Goal: Task Accomplishment & Management: Manage account settings

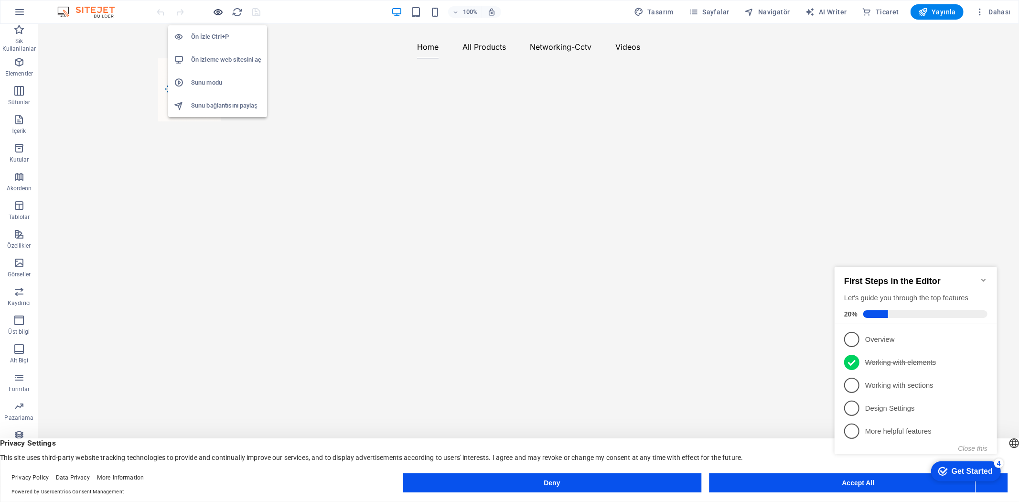
click at [218, 11] on icon "button" at bounding box center [218, 12] width 11 height 11
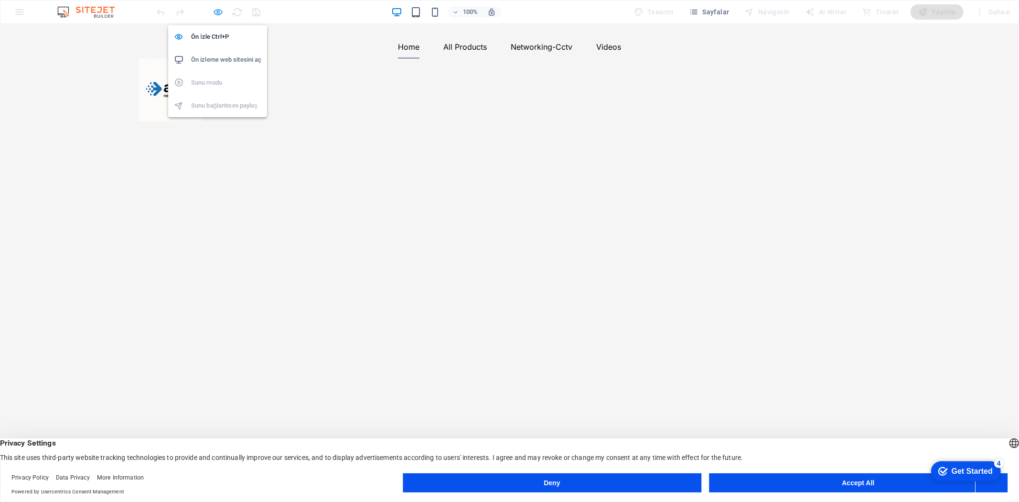
click at [218, 11] on icon "button" at bounding box center [218, 12] width 11 height 11
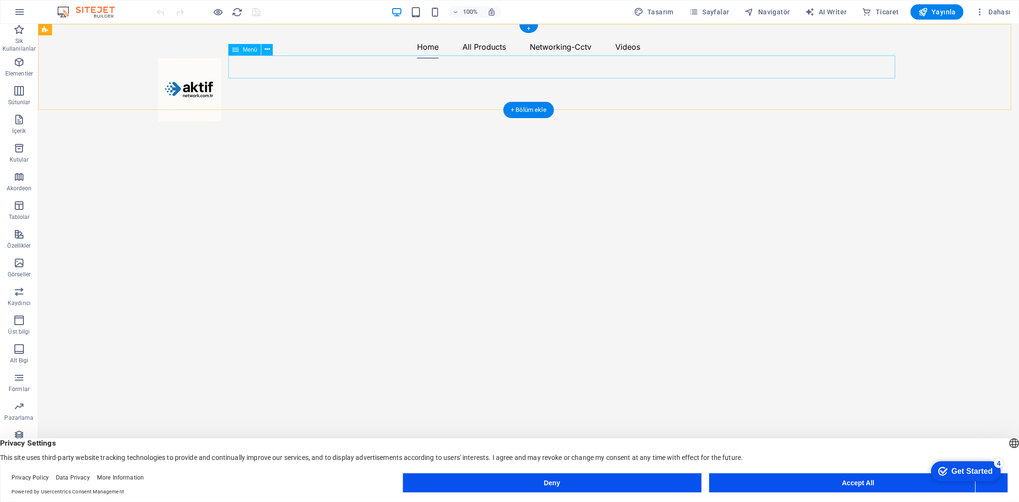
click at [719, 58] on nav "Home All Products Switches Networking Networking-Cctv Videos" at bounding box center [529, 46] width 742 height 23
click at [715, 58] on nav "Home All Products Switches Networking Networking-Cctv Videos" at bounding box center [529, 46] width 742 height 23
select select
select select "1"
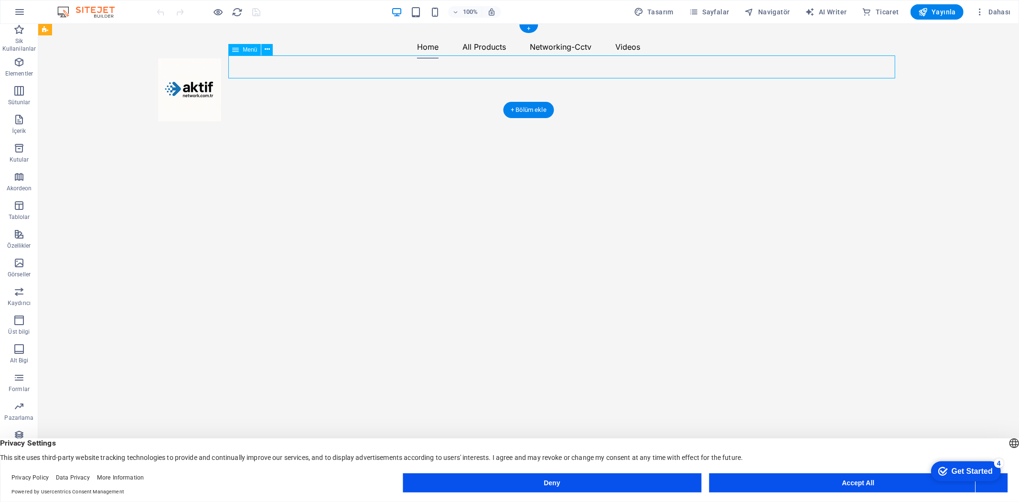
select select
select select "3"
select select "overlay"
select select "3"
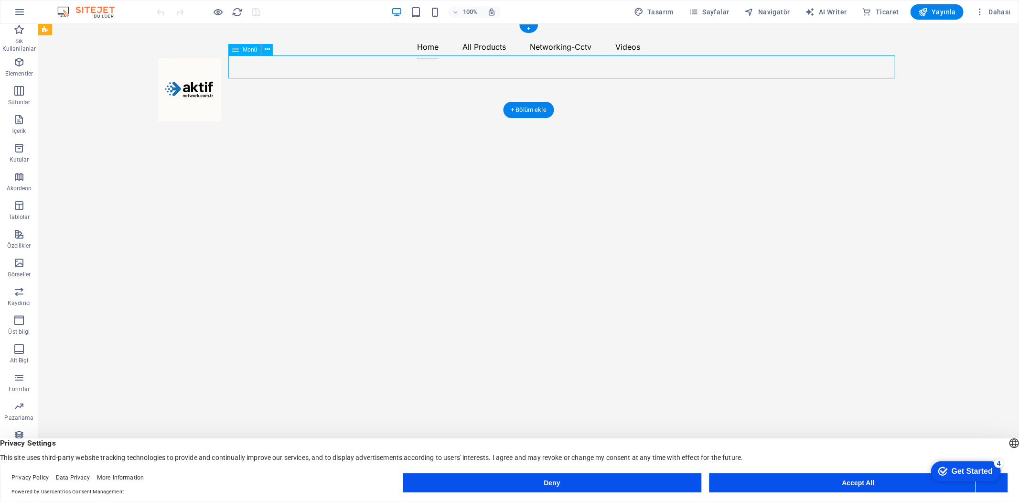
select select
select select "2"
select select
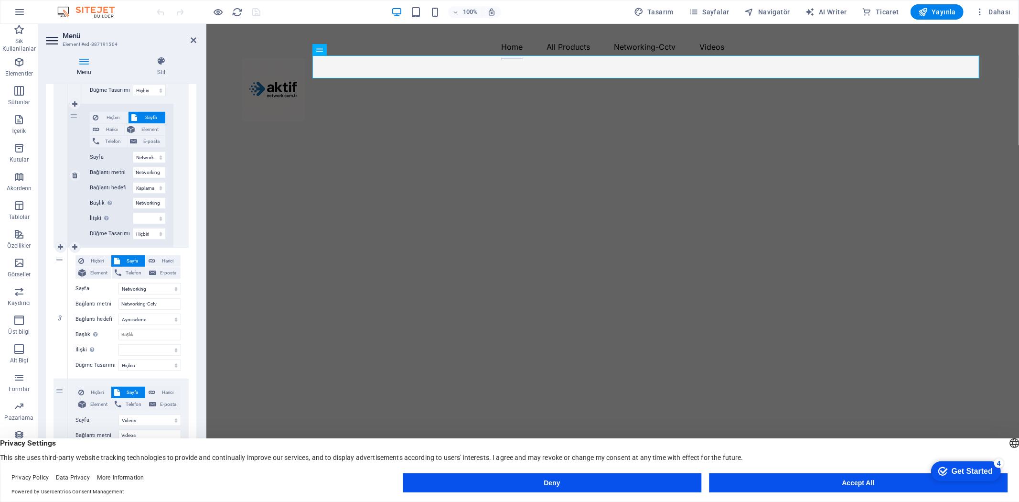
scroll to position [478, 0]
click at [75, 243] on icon at bounding box center [74, 246] width 5 height 7
select select
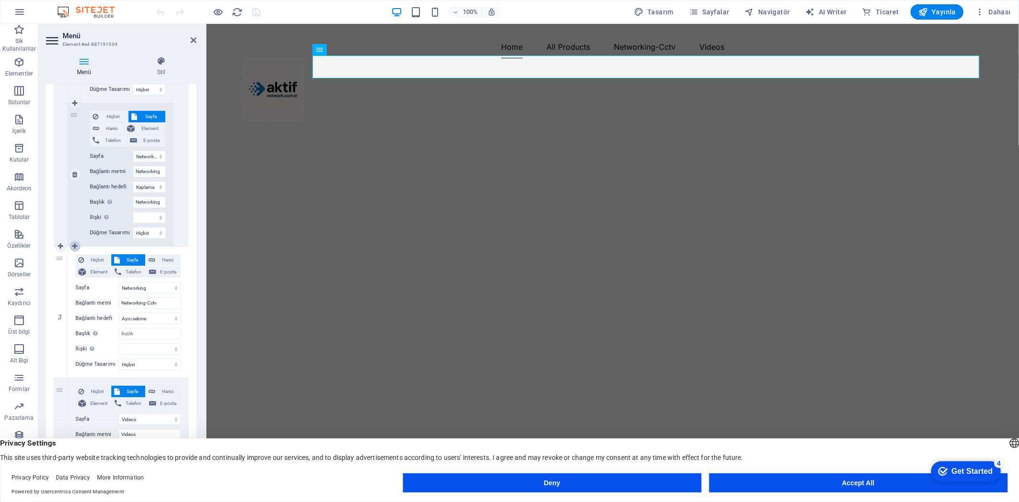
select select
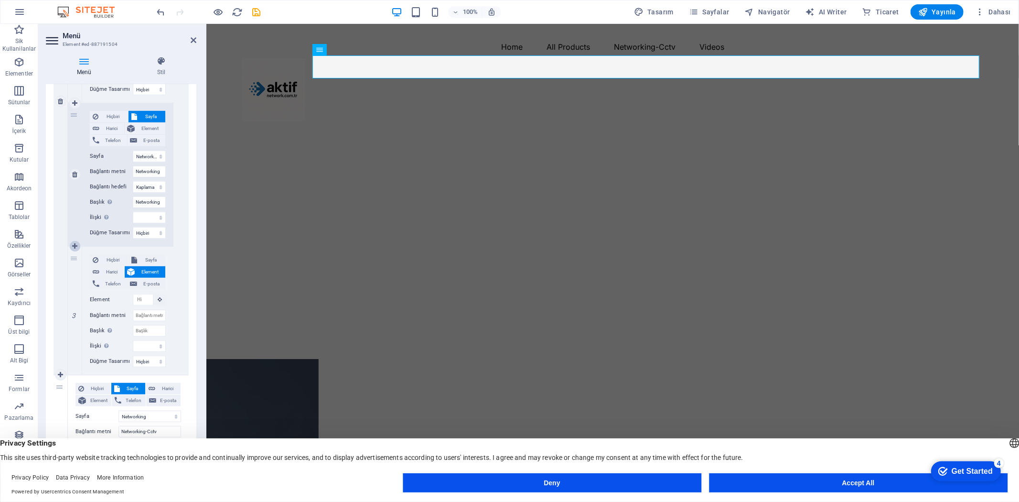
scroll to position [606, 0]
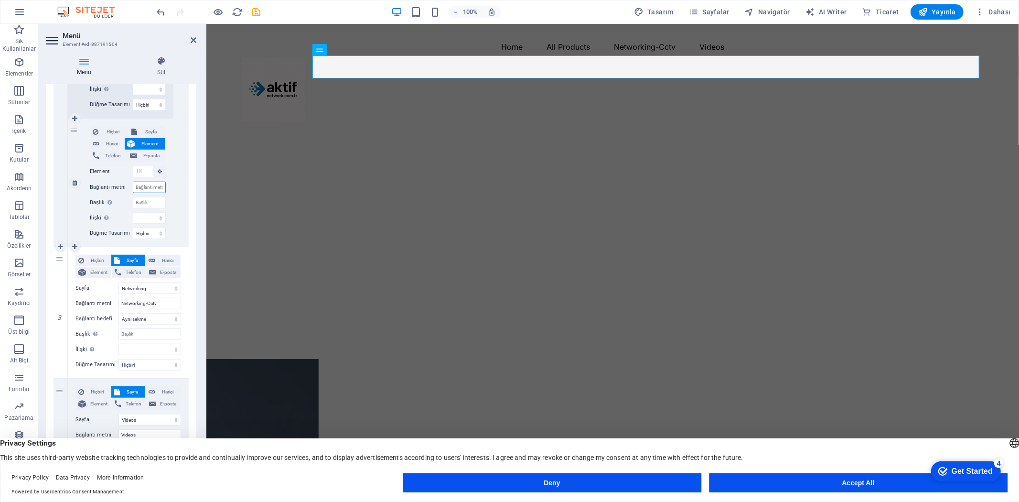
click at [154, 184] on input "Bağlantı metni" at bounding box center [149, 187] width 33 height 11
paste input "Optics and Transceivers"
type input "Optics and Transceivers"
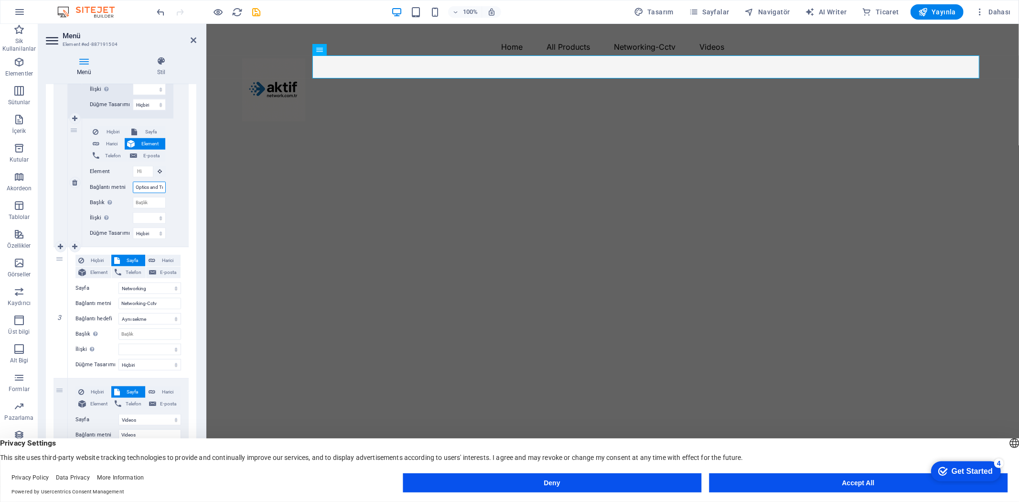
scroll to position [0, 25]
select select
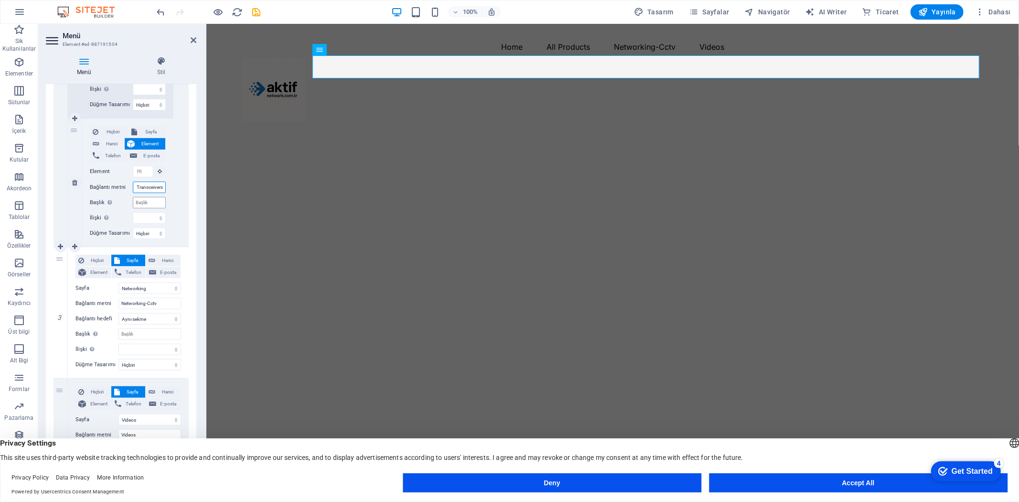
select select
type input "Optics and Transceivers"
click at [151, 203] on input "Başlık Ek bağlantı tanımının bağlantı metniyle aynı olmaması gerekir. Başlık, g…" at bounding box center [149, 202] width 33 height 11
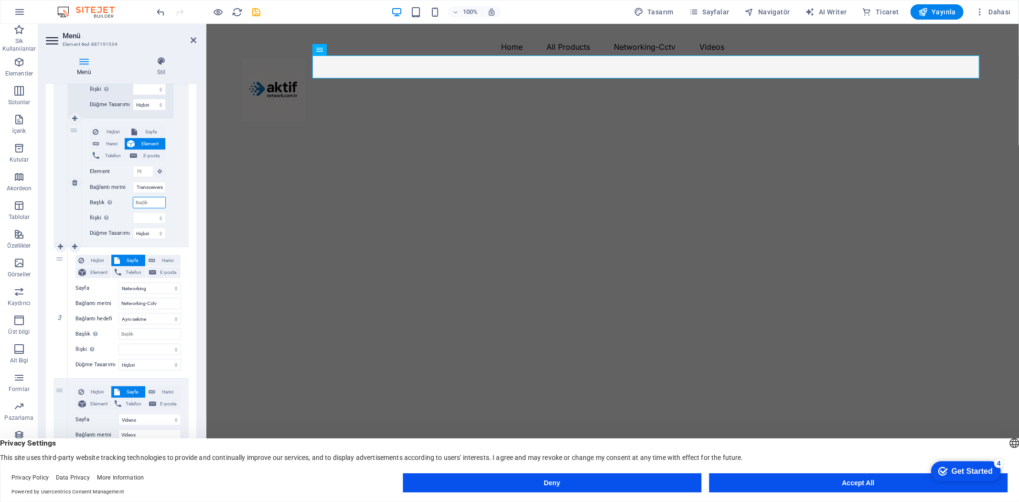
scroll to position [0, 0]
paste input "Optics and Transceivers"
select select
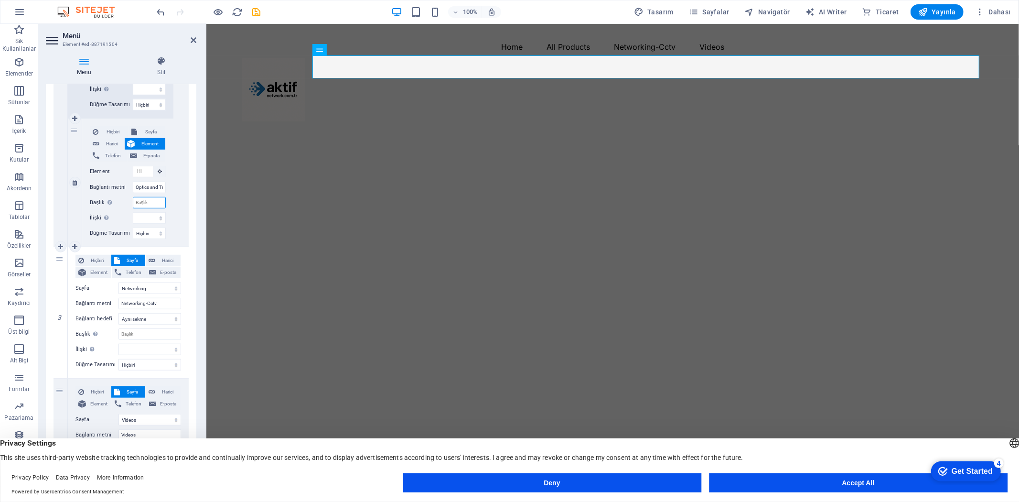
select select
type input "Optics and Transceivers"
select select
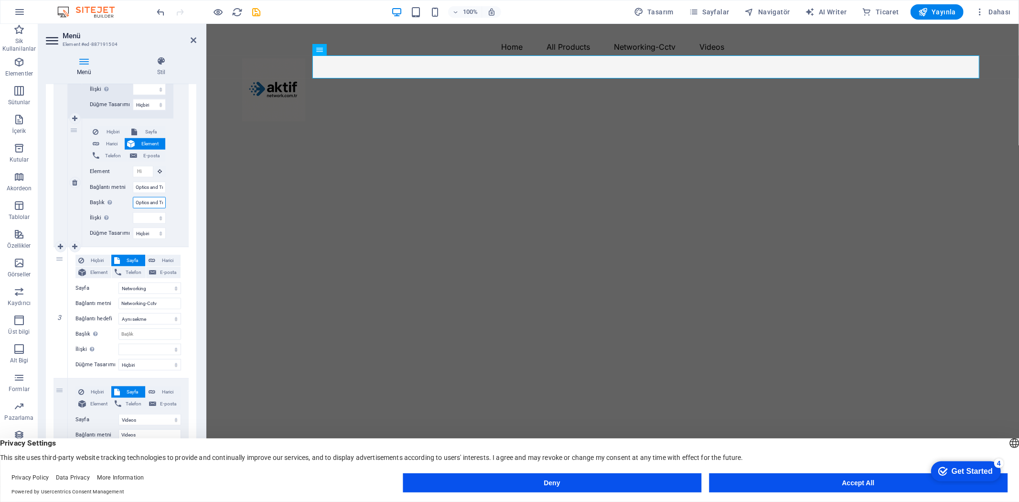
scroll to position [0, 25]
select select
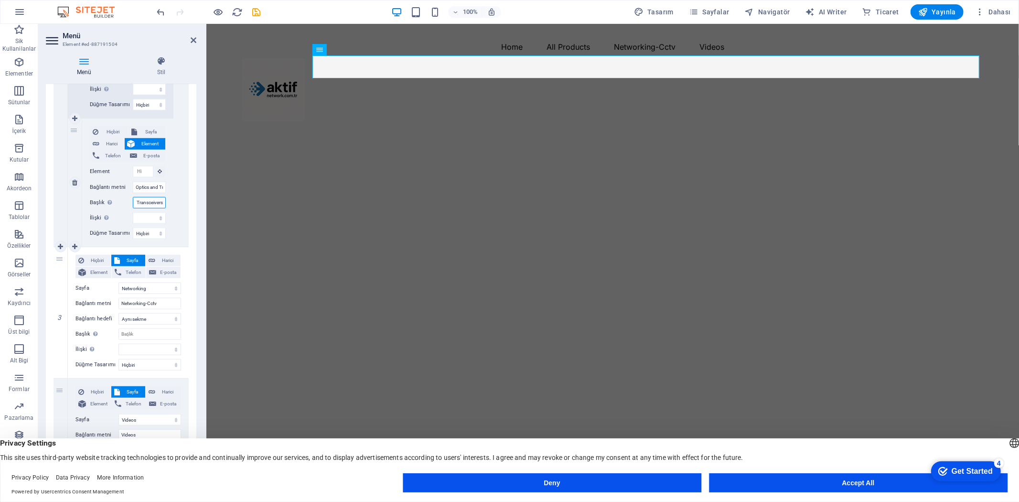
select select
click at [257, 8] on icon "save" at bounding box center [256, 12] width 11 height 11
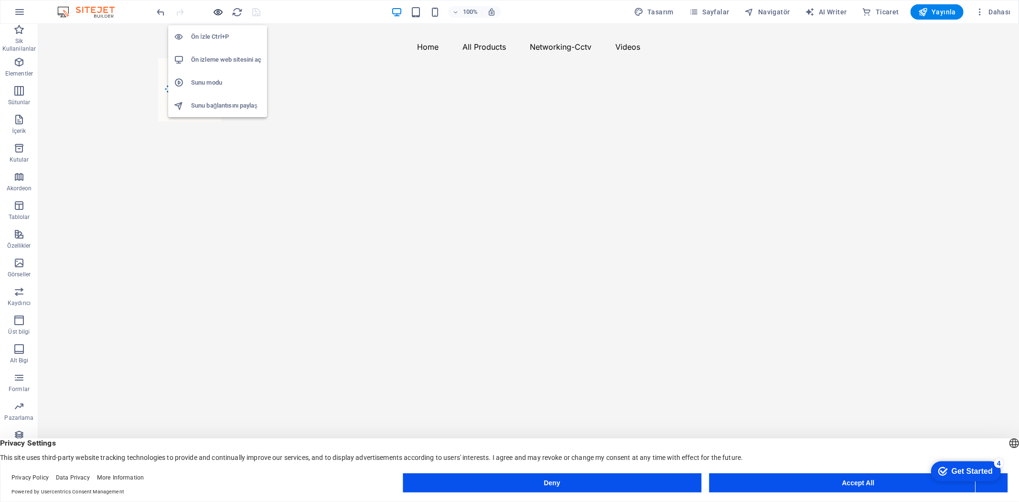
click at [220, 12] on icon "button" at bounding box center [218, 12] width 11 height 11
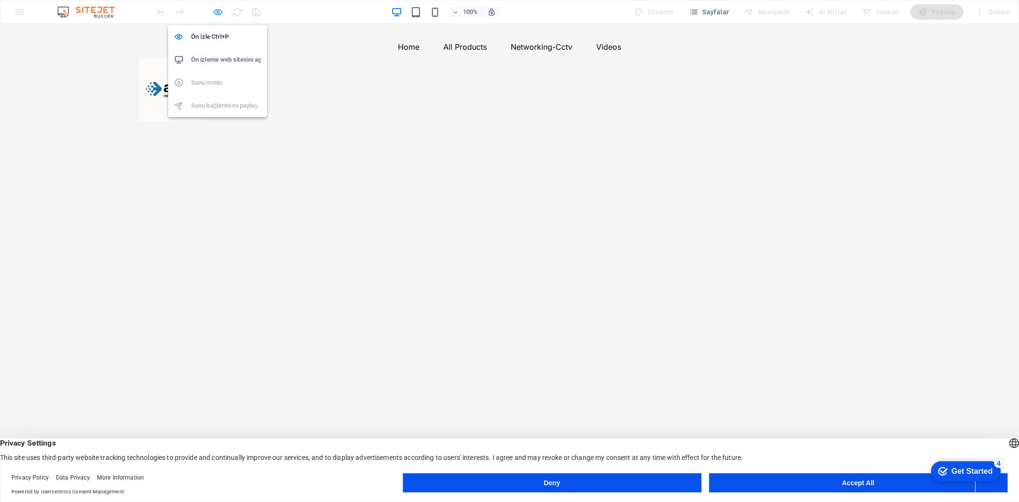
click at [219, 11] on icon "button" at bounding box center [218, 12] width 11 height 11
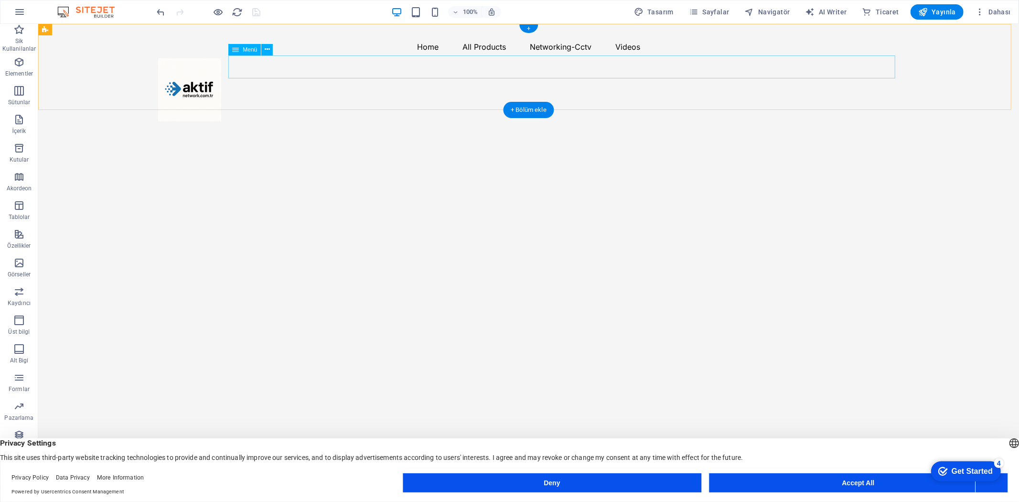
click at [416, 58] on nav "Home All Products Switches Networking Optics and Transceivers Networking-Cctv V…" at bounding box center [529, 46] width 742 height 23
select select
select select "1"
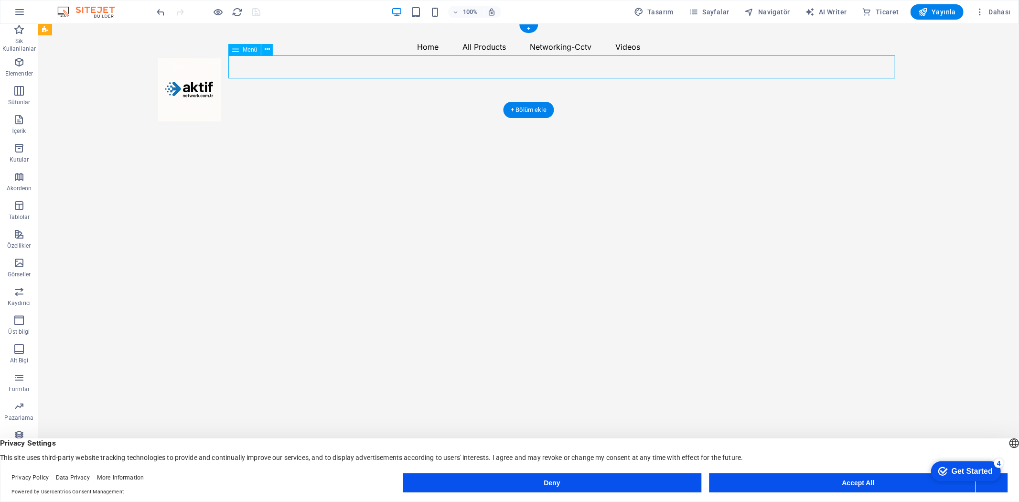
select select
select select "3"
select select "overlay"
select select "3"
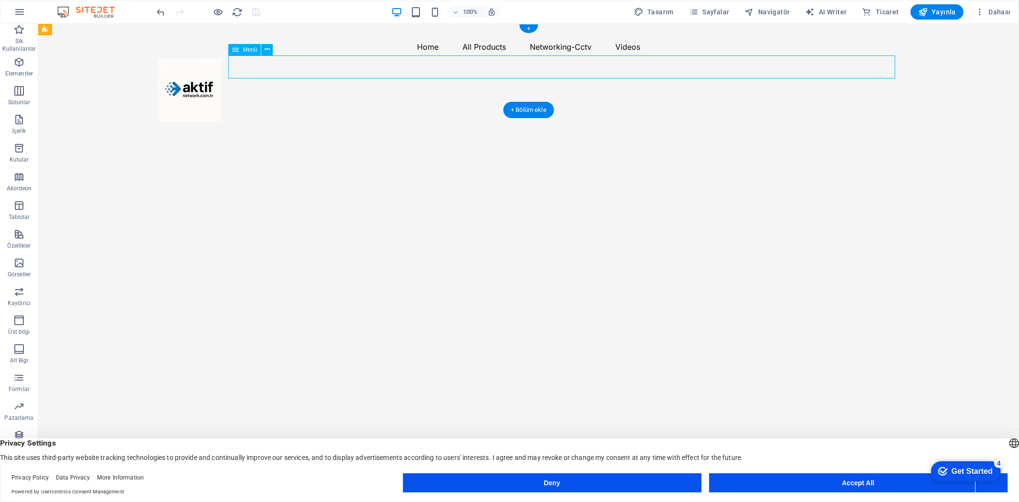
select select
select select "2"
select select
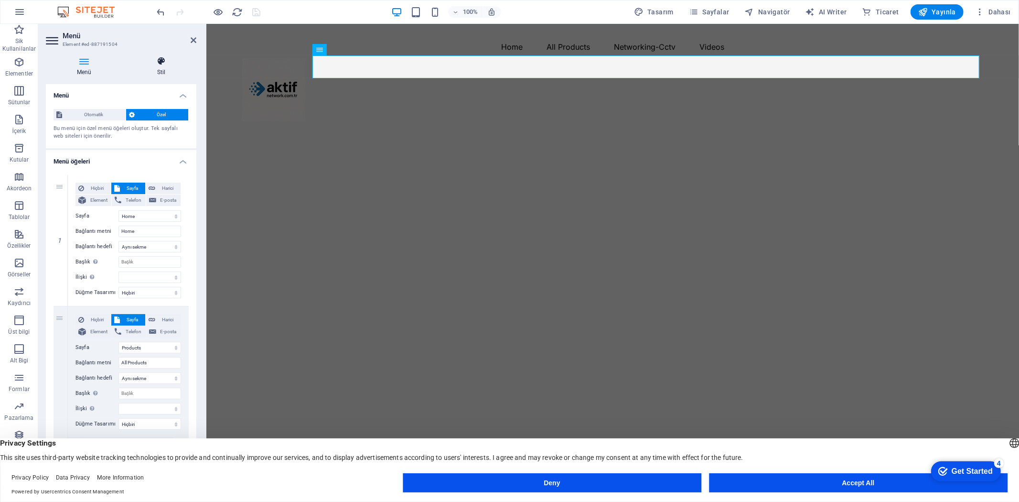
click at [163, 64] on icon at bounding box center [161, 61] width 70 height 10
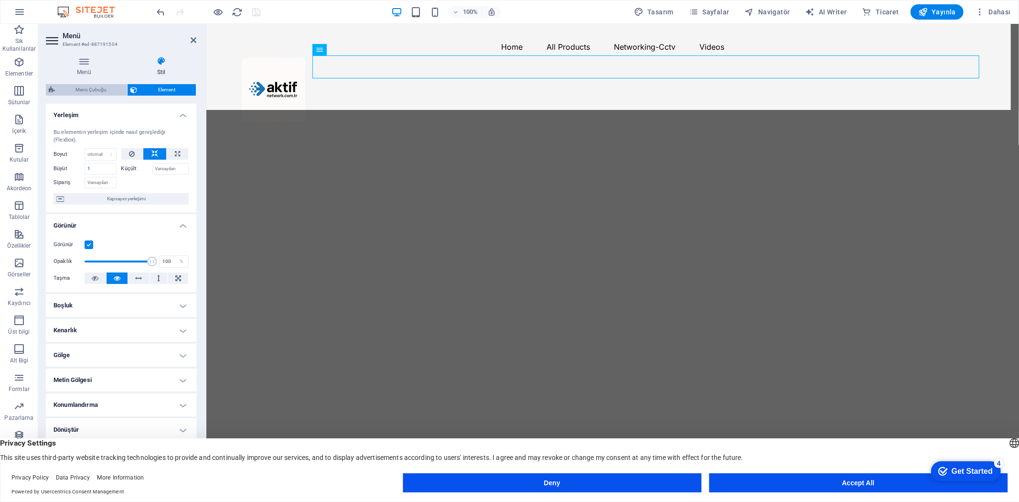
click at [110, 89] on span "Menü Çubuğu" at bounding box center [91, 89] width 66 height 11
select select "rem"
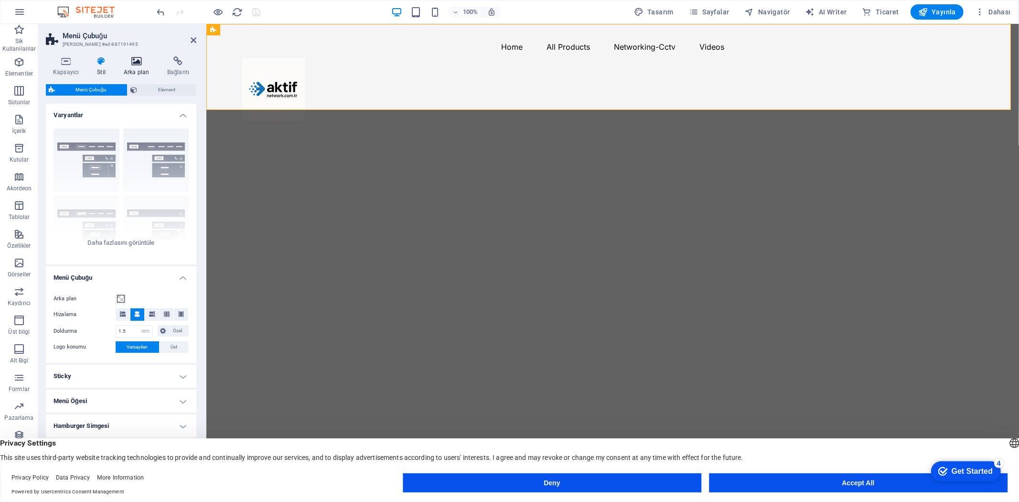
click at [139, 66] on h4 "Arka plan" at bounding box center [138, 66] width 43 height 20
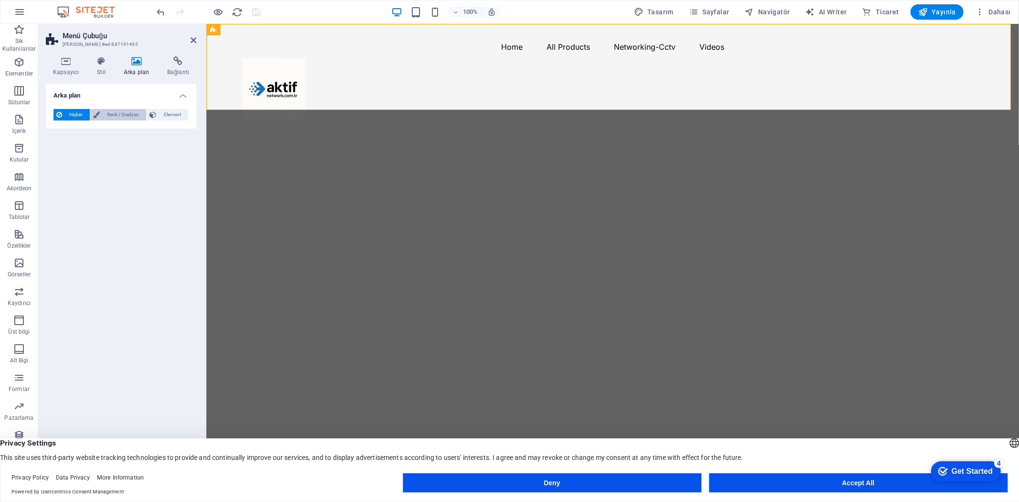
click at [125, 112] on span "Renk / Gradyan" at bounding box center [123, 114] width 41 height 11
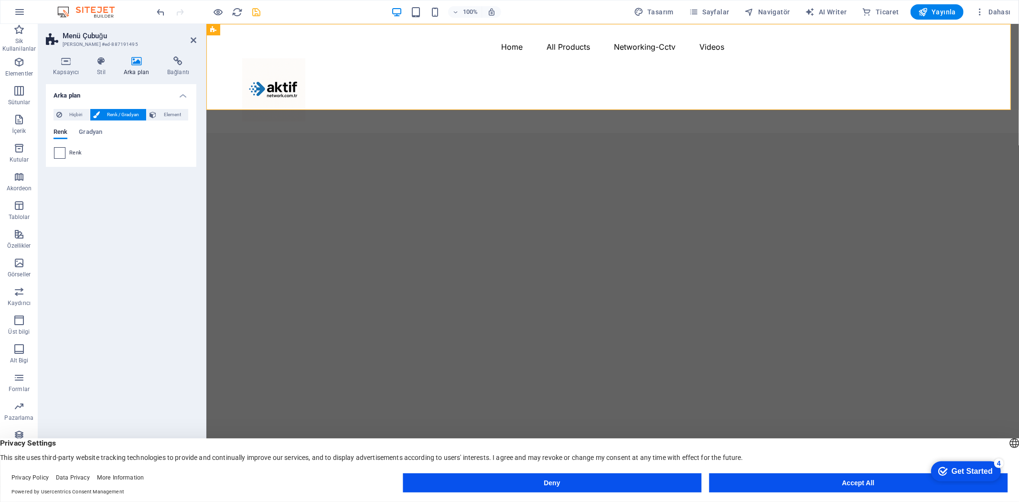
click at [58, 152] on span at bounding box center [59, 153] width 11 height 11
type input "#ffffff"
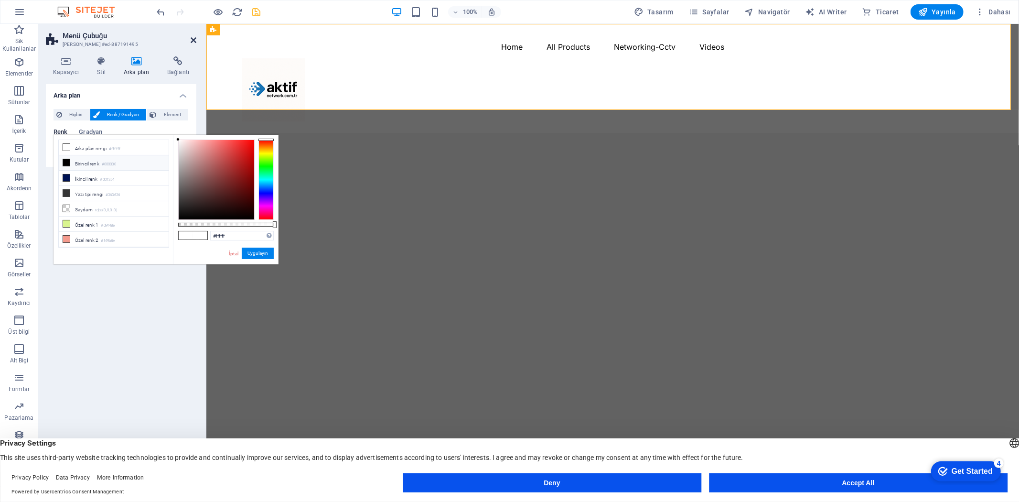
click at [194, 39] on icon at bounding box center [194, 40] width 6 height 8
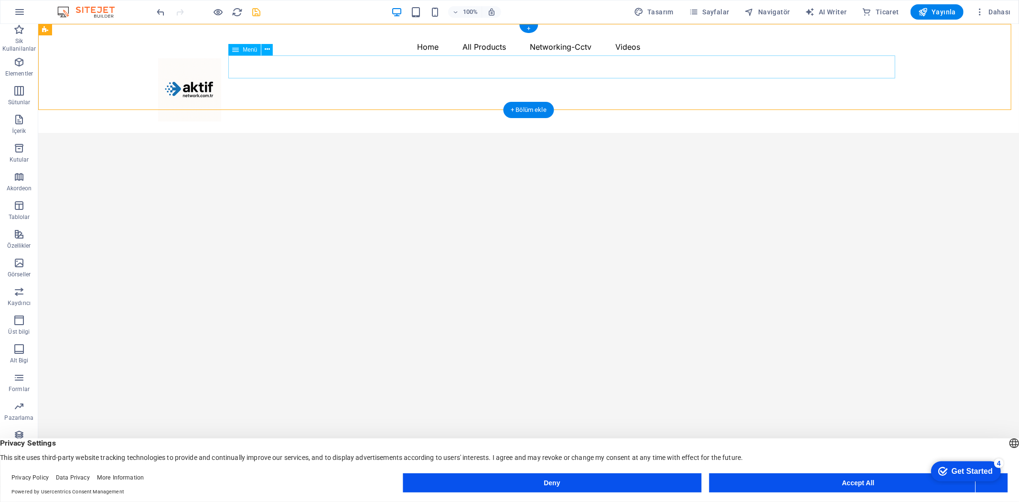
click at [435, 58] on nav "Home All Products Switches Networking Optics and Transceivers Networking-Cctv V…" at bounding box center [529, 46] width 742 height 23
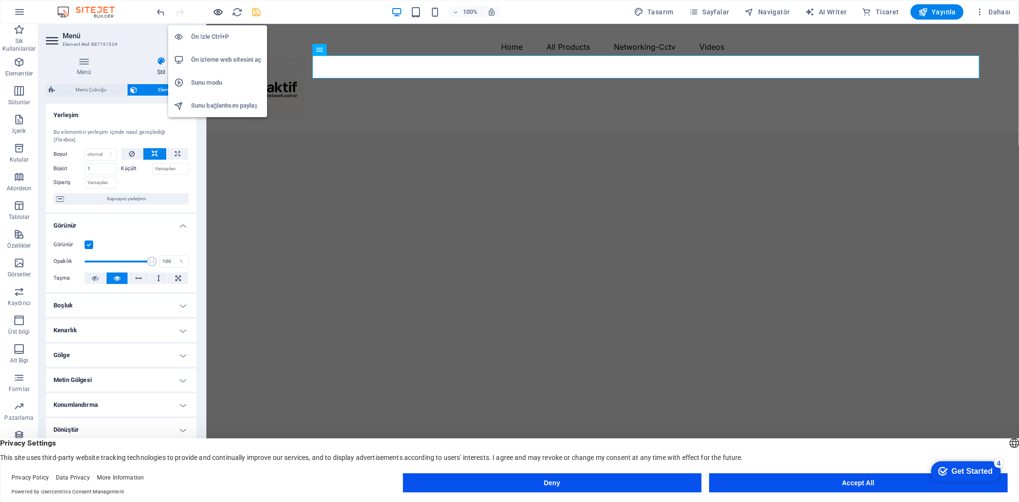
click at [218, 10] on icon "button" at bounding box center [218, 12] width 11 height 11
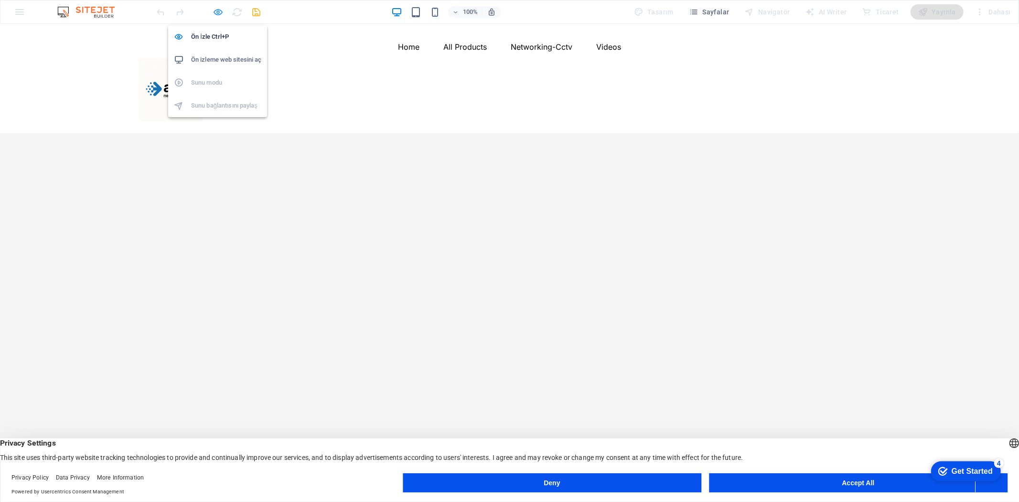
click at [218, 10] on icon "button" at bounding box center [218, 12] width 11 height 11
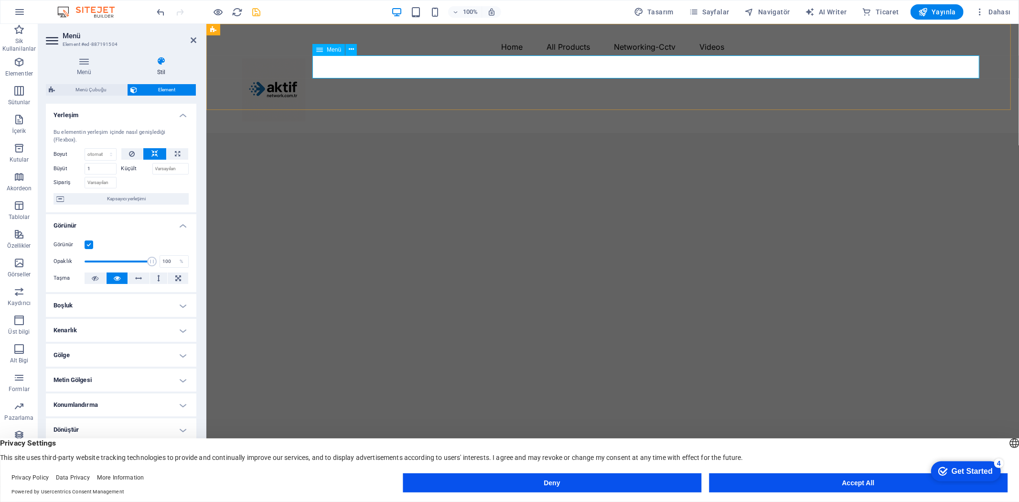
click at [464, 58] on nav "Home All Products Switches Networking Optics and Transceivers Networking-Cctv V…" at bounding box center [613, 46] width 742 height 23
click at [90, 64] on icon at bounding box center [84, 61] width 76 height 10
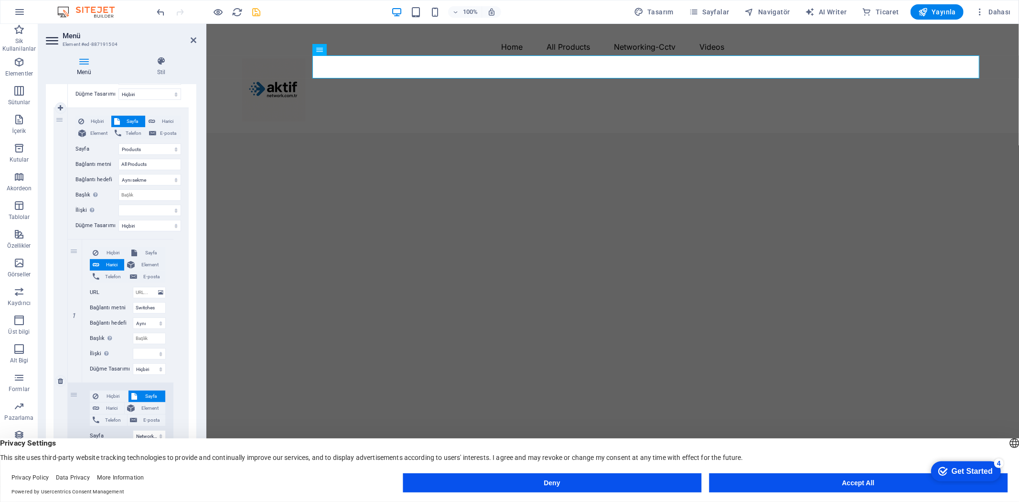
scroll to position [212, 0]
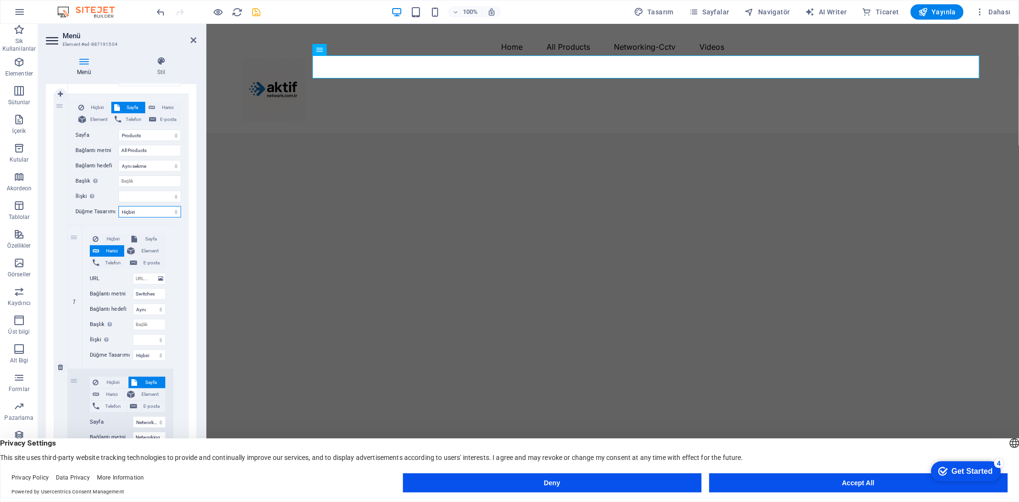
click at [149, 210] on select "Hiçbiri Varsayılan Birincil İkincil" at bounding box center [150, 211] width 63 height 11
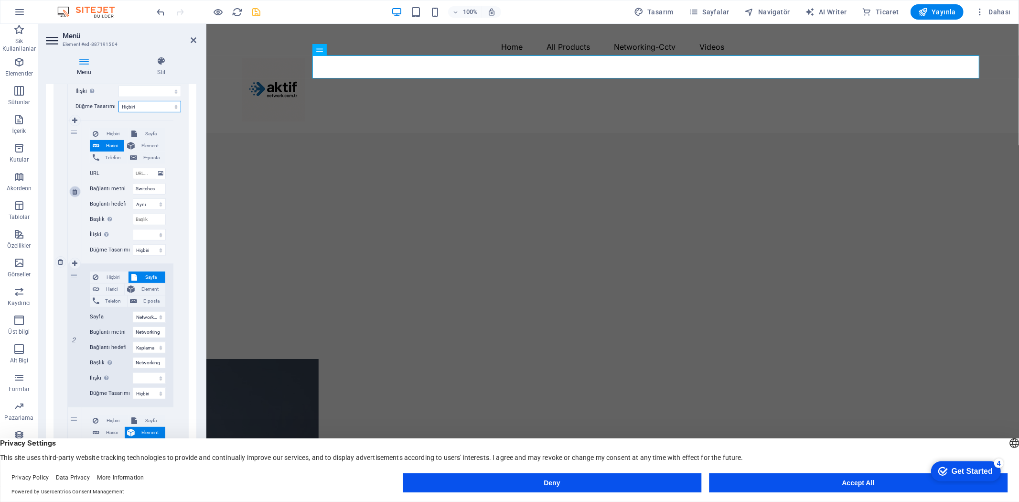
scroll to position [318, 0]
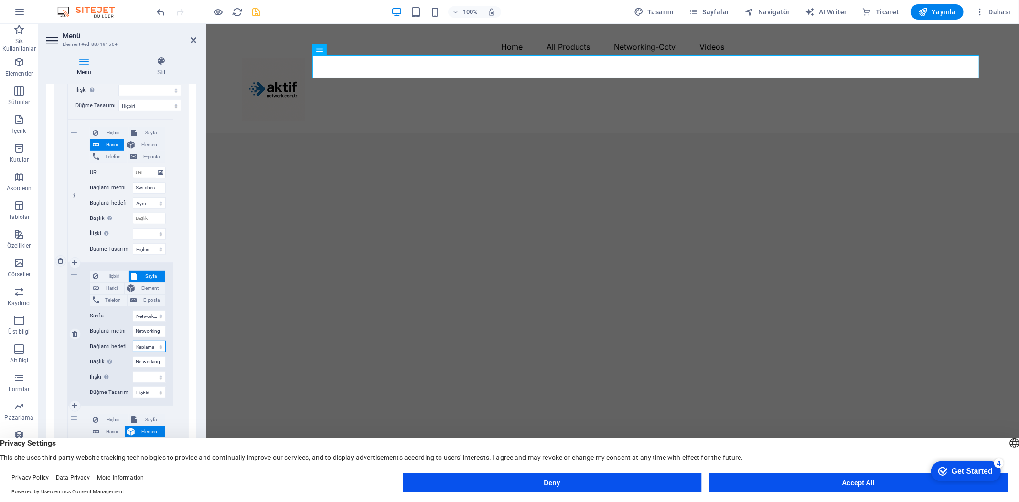
click at [150, 346] on select "Yeni sekme Aynı sekme Kaplama" at bounding box center [149, 346] width 33 height 11
select select
click at [133, 341] on select "Yeni sekme Aynı sekme Kaplama" at bounding box center [149, 346] width 33 height 11
select select
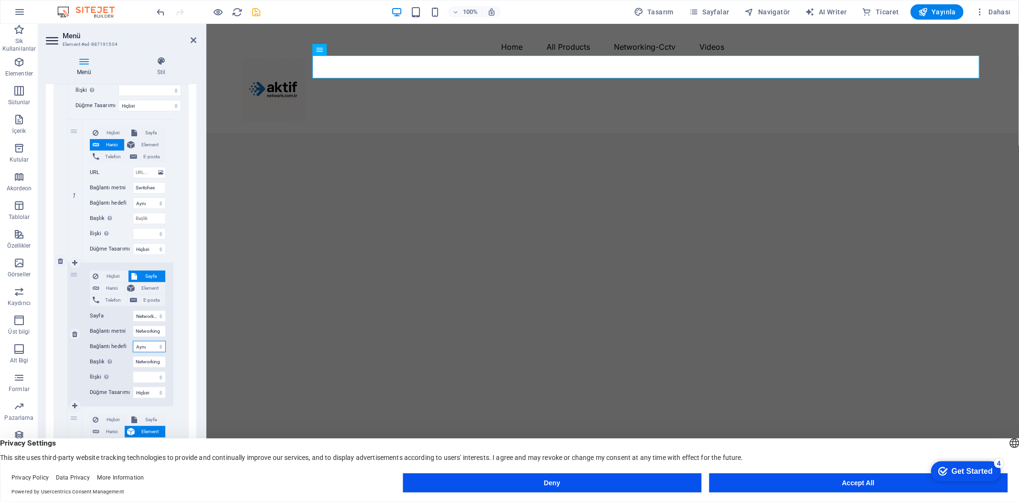
select select
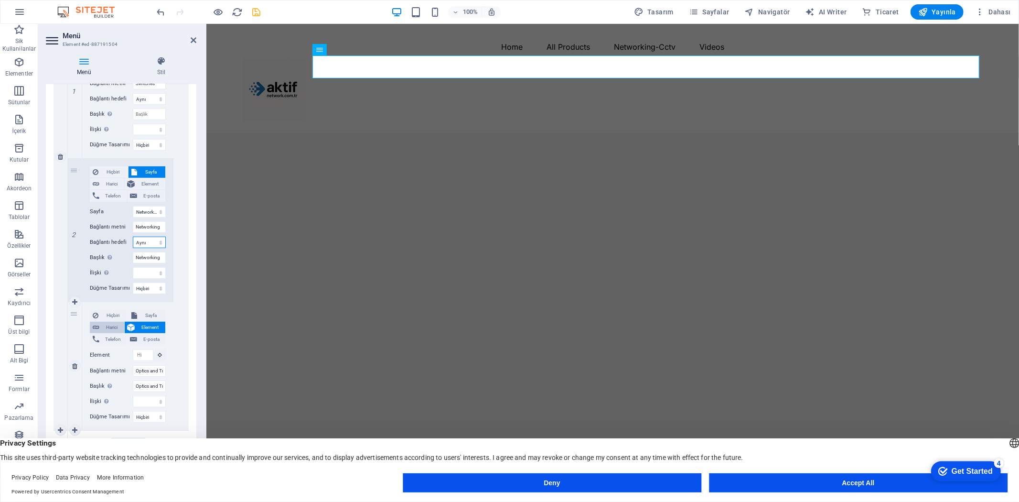
scroll to position [424, 0]
click at [145, 287] on select "Hiçbiri Varsayılan Birincil İkincil" at bounding box center [149, 286] width 33 height 11
select select "default"
click at [133, 281] on select "Hiçbiri Varsayılan Birincil İkincil" at bounding box center [149, 286] width 33 height 11
select select
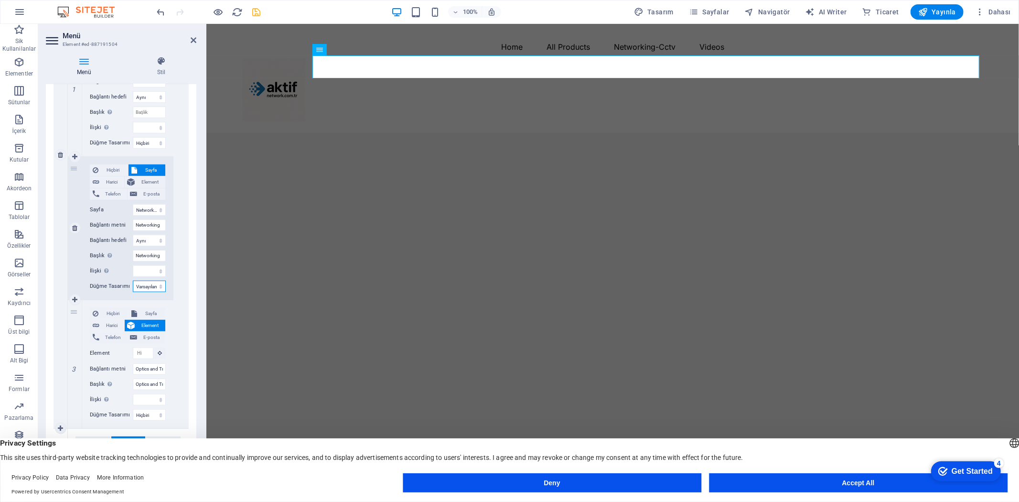
select select
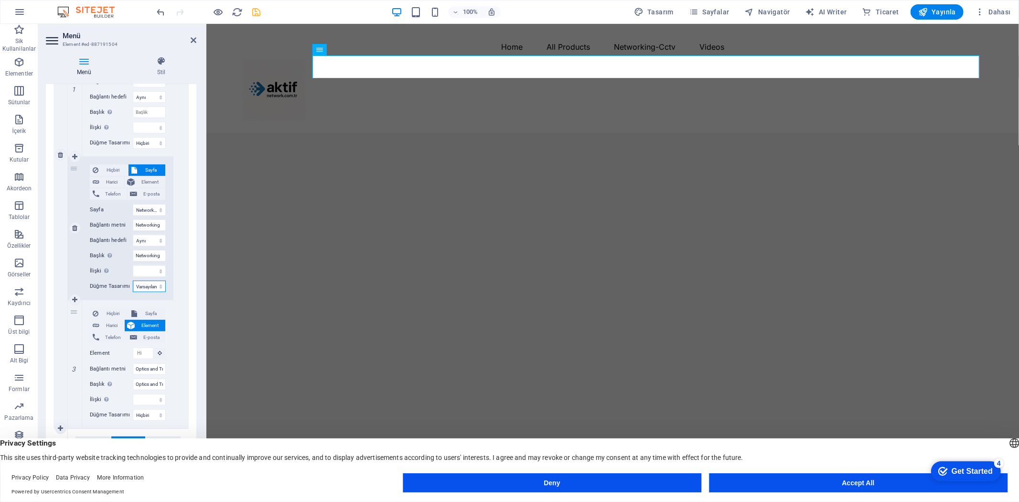
select select
click at [257, 13] on icon "save" at bounding box center [256, 12] width 11 height 11
select select
select select "1"
select select
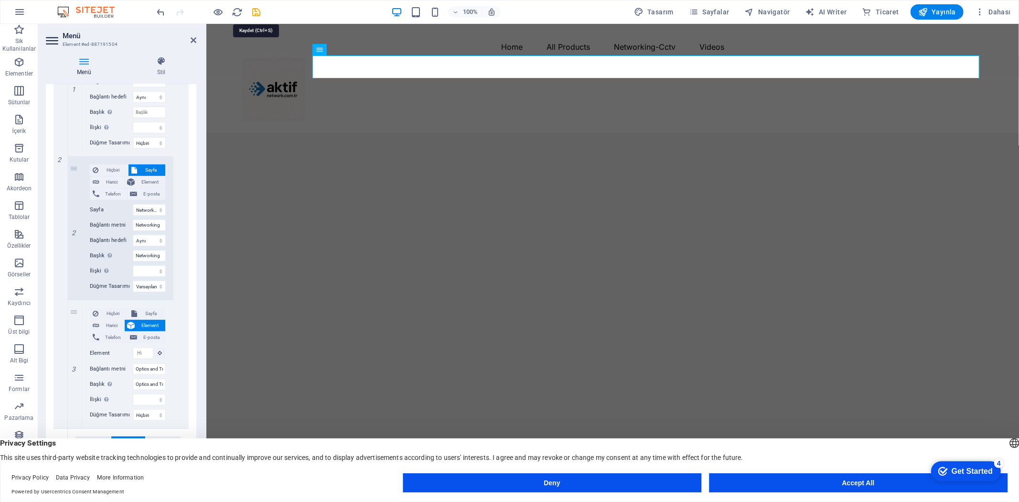
select select
select select "3"
select select
select select "default"
select select "3"
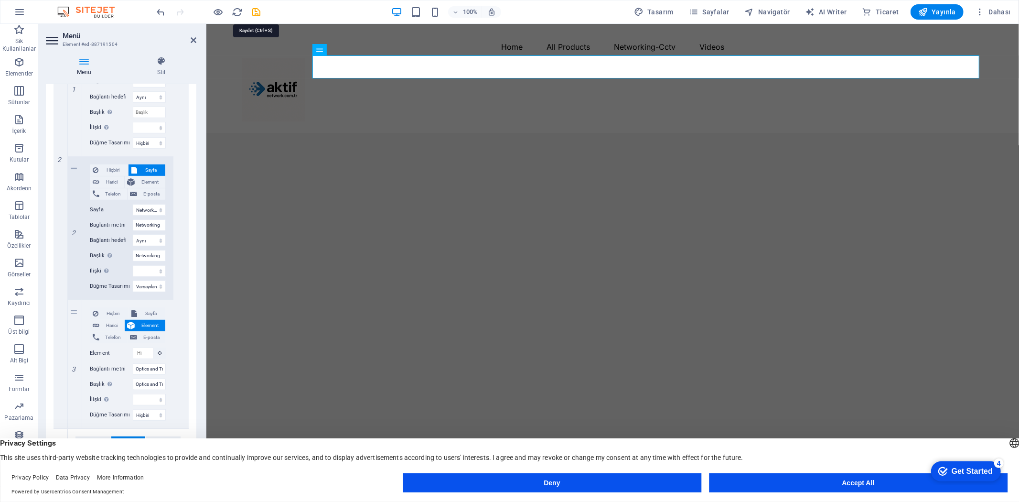
select select
select select "2"
select select
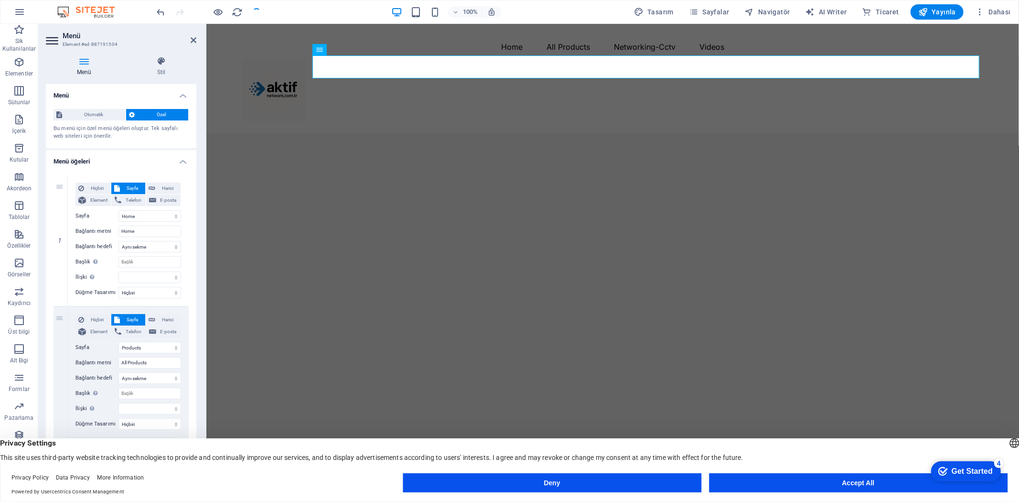
click at [226, 8] on div at bounding box center [208, 11] width 107 height 15
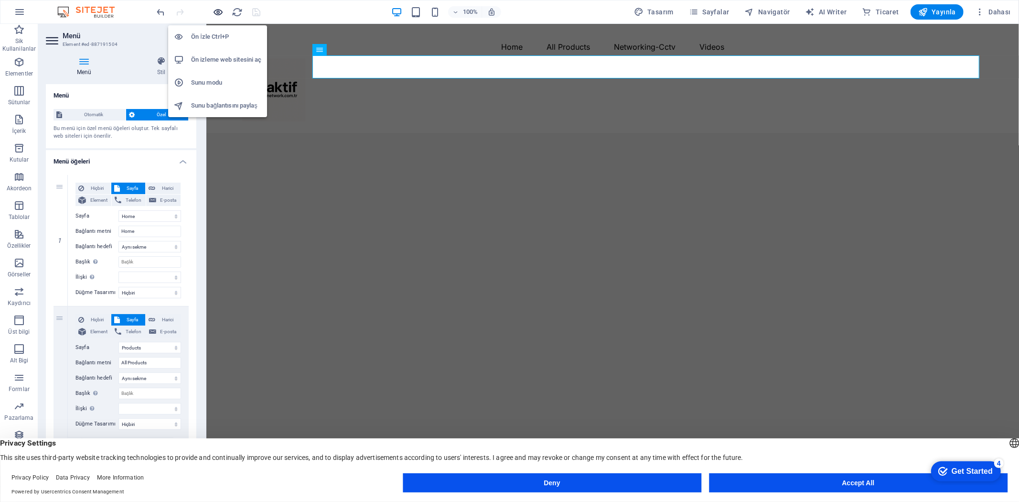
click at [216, 11] on icon "button" at bounding box center [218, 12] width 11 height 11
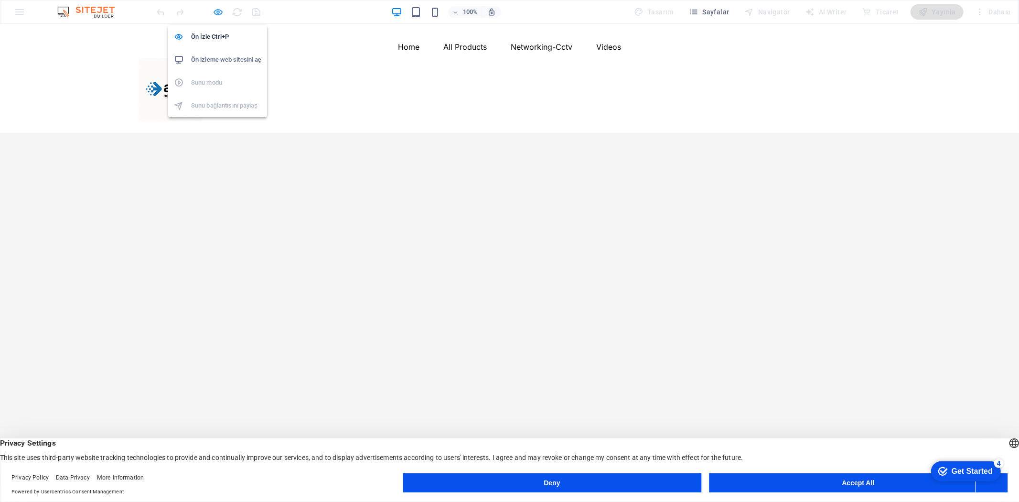
click at [217, 12] on icon "button" at bounding box center [218, 12] width 11 height 11
select select
select select "1"
select select
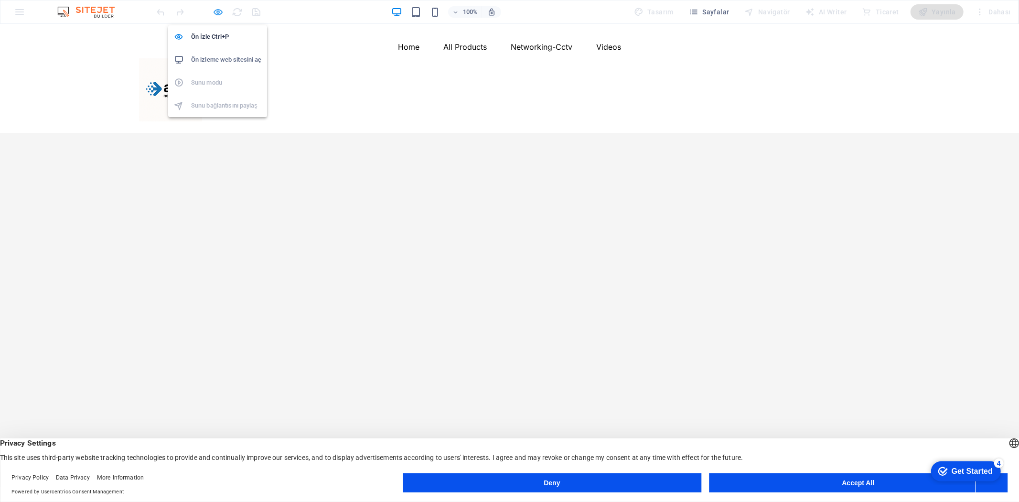
select select "3"
select select
select select "default"
select select "3"
select select
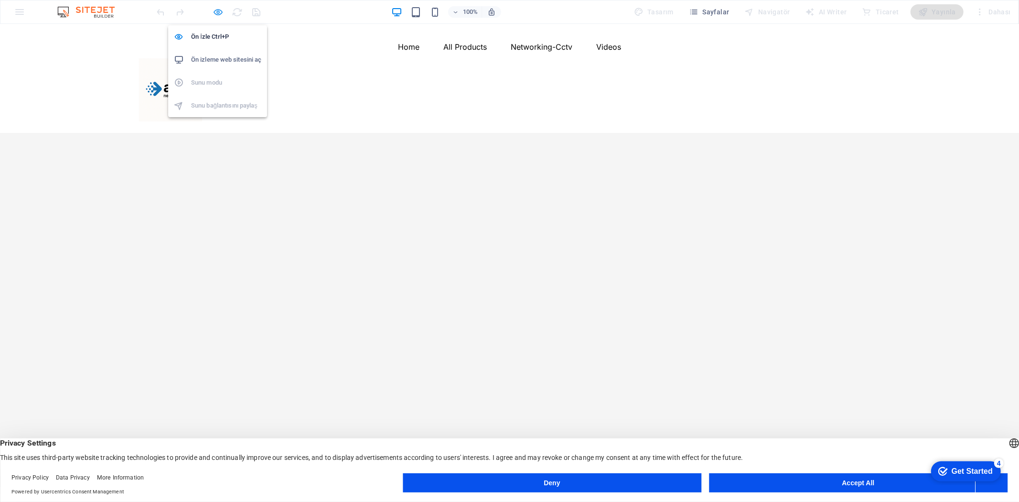
select select "2"
select select
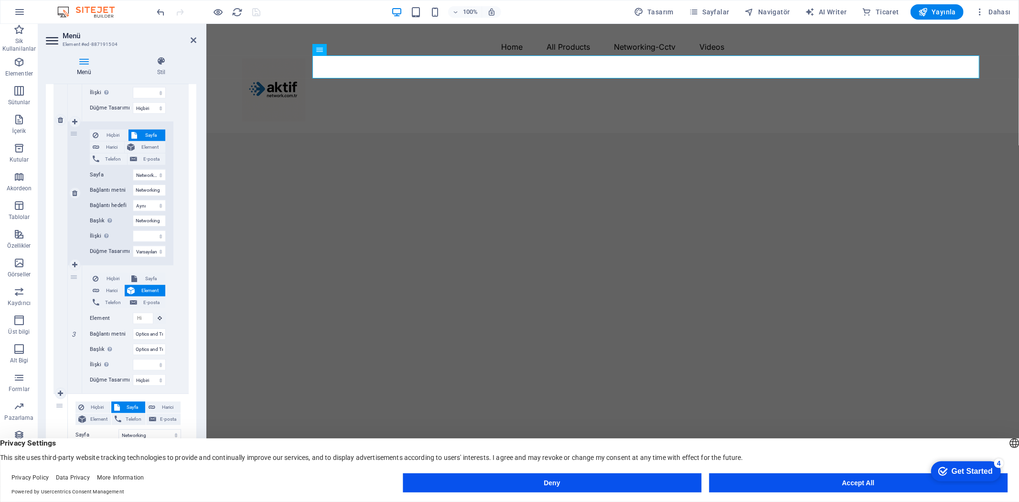
scroll to position [478, 0]
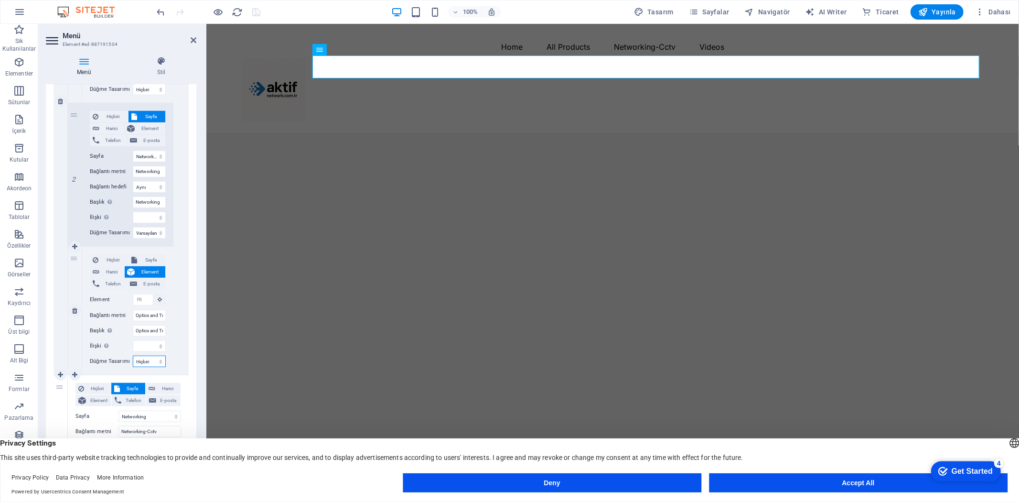
click at [153, 359] on select "Hiçbiri Varsayılan Birincil İkincil" at bounding box center [149, 361] width 33 height 11
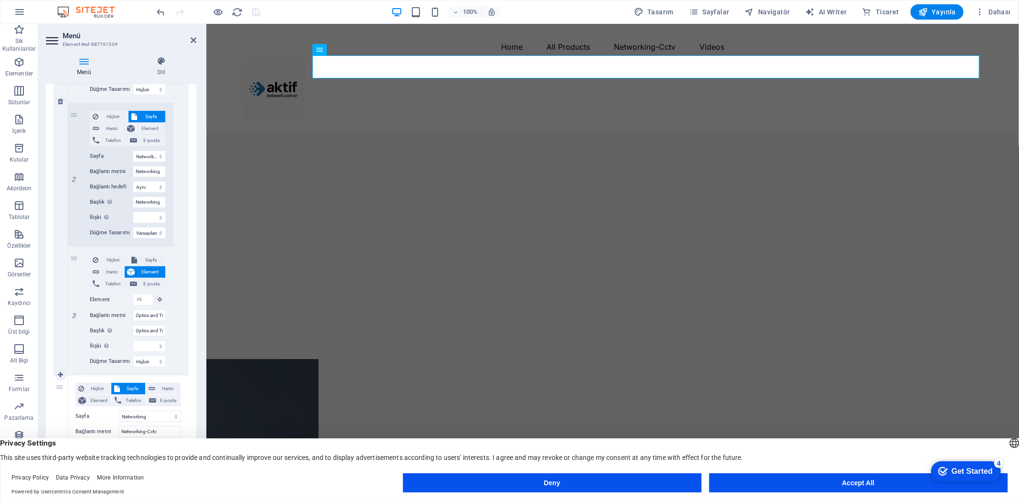
click at [179, 282] on div "Hiçbiri Sayfa Harici Element Telefon E-posta Sayfa Home Products Videos Network…" at bounding box center [128, 101] width 121 height 546
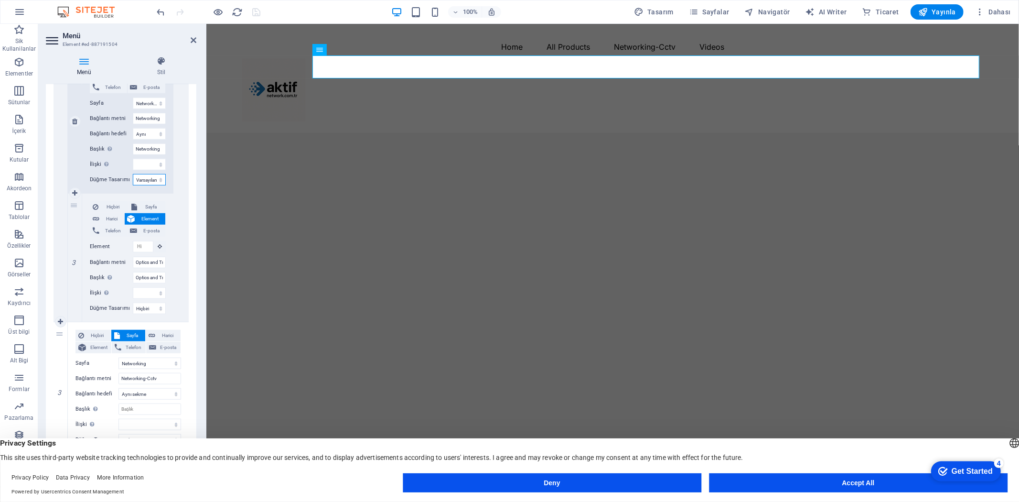
click at [152, 179] on select "Hiçbiri Varsayılan Birincil İkincil" at bounding box center [149, 179] width 33 height 11
drag, startPoint x: 297, startPoint y: 10, endPoint x: 271, endPoint y: 5, distance: 27.1
click at [297, 10] on div "100% Tasarım [PERSON_NAME] AI Writer Ticaret Yayınla Dahası" at bounding box center [585, 11] width 860 height 15
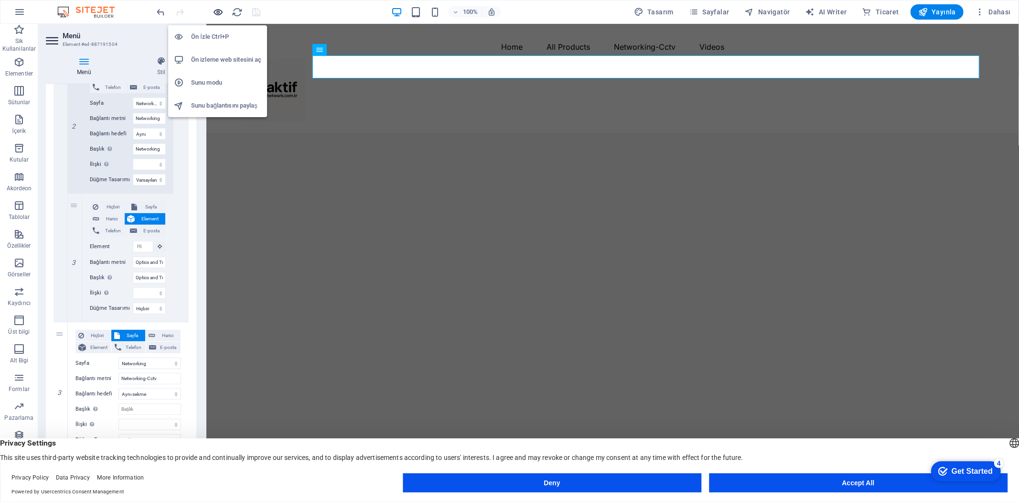
click at [220, 7] on icon "button" at bounding box center [218, 12] width 11 height 11
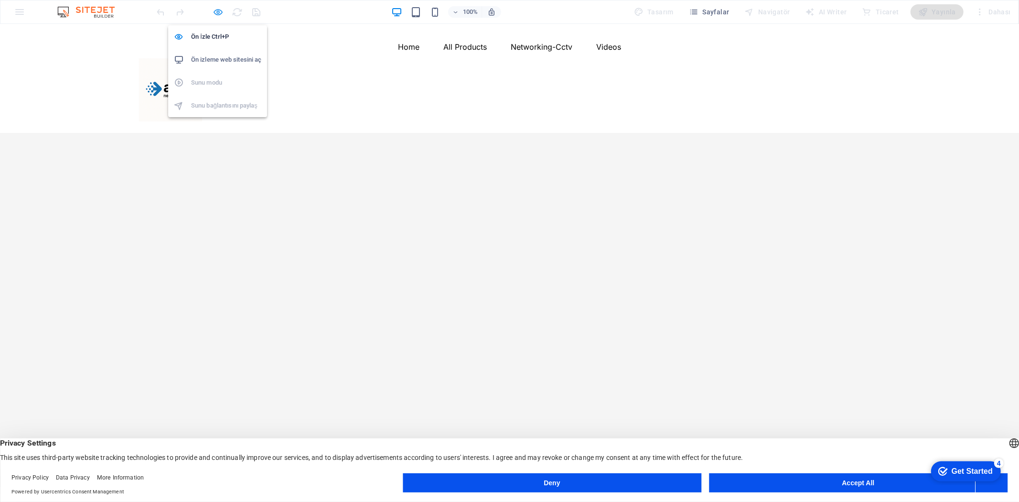
click at [217, 9] on icon "button" at bounding box center [218, 12] width 11 height 11
select select
select select "1"
select select
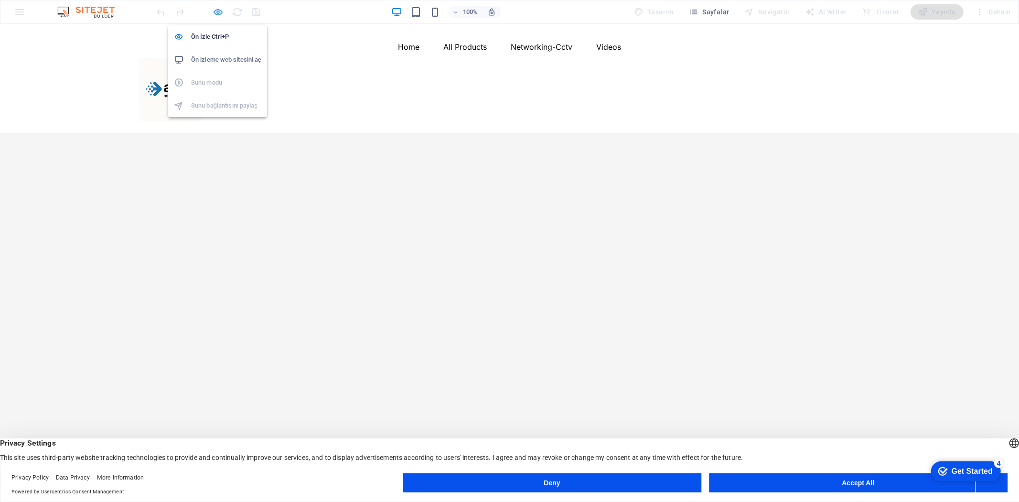
select select "3"
select select
select select "default"
select select "3"
select select
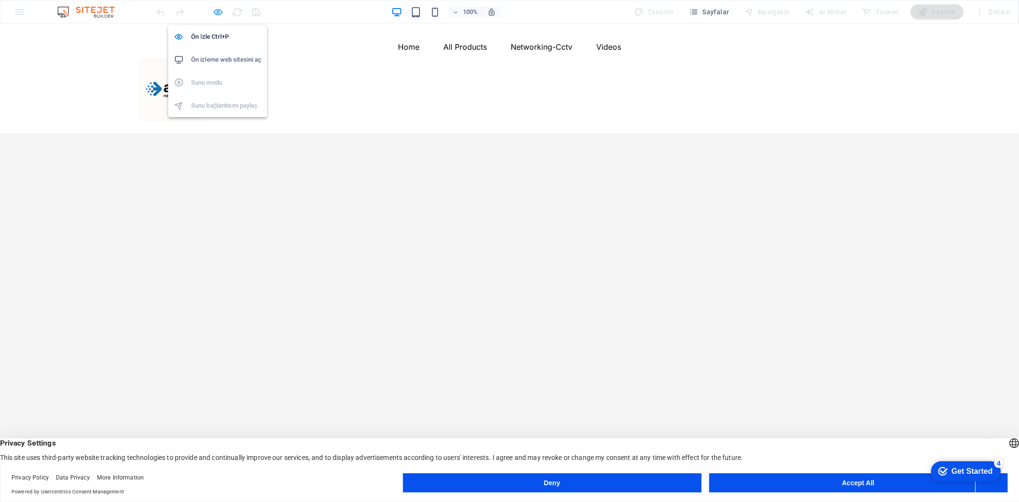
select select "2"
select select
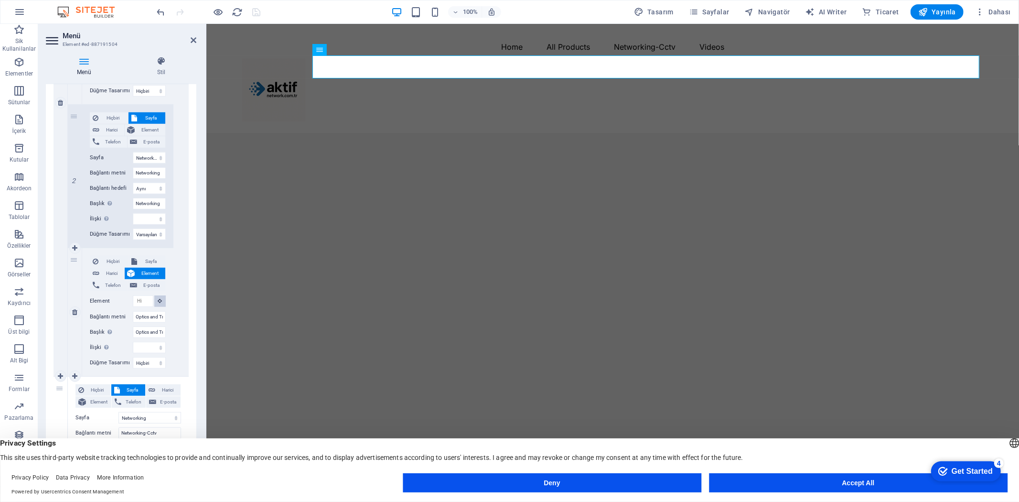
scroll to position [584, 0]
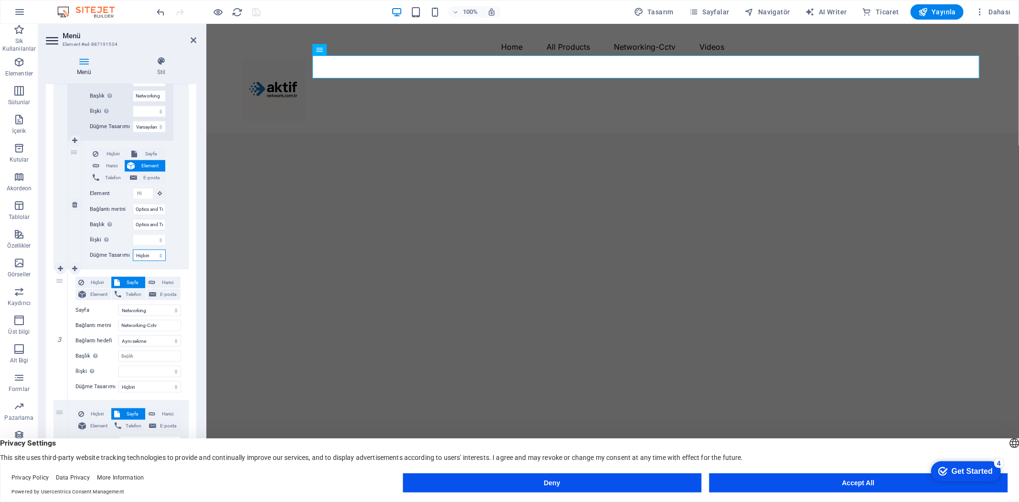
click at [146, 255] on select "Hiçbiri Varsayılan Birincil İkincil" at bounding box center [149, 254] width 33 height 11
select select "default"
click at [133, 249] on select "Hiçbiri Varsayılan Birincil İkincil" at bounding box center [149, 254] width 33 height 11
select select
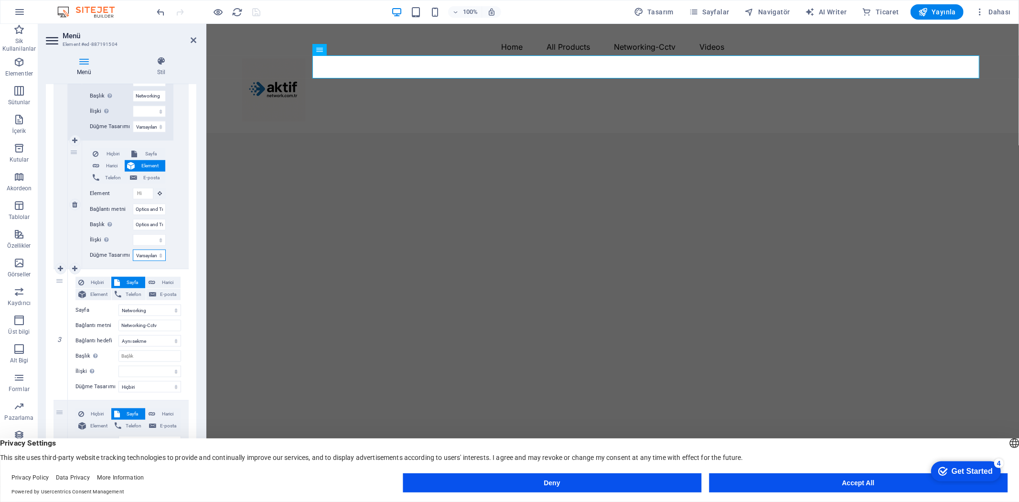
select select
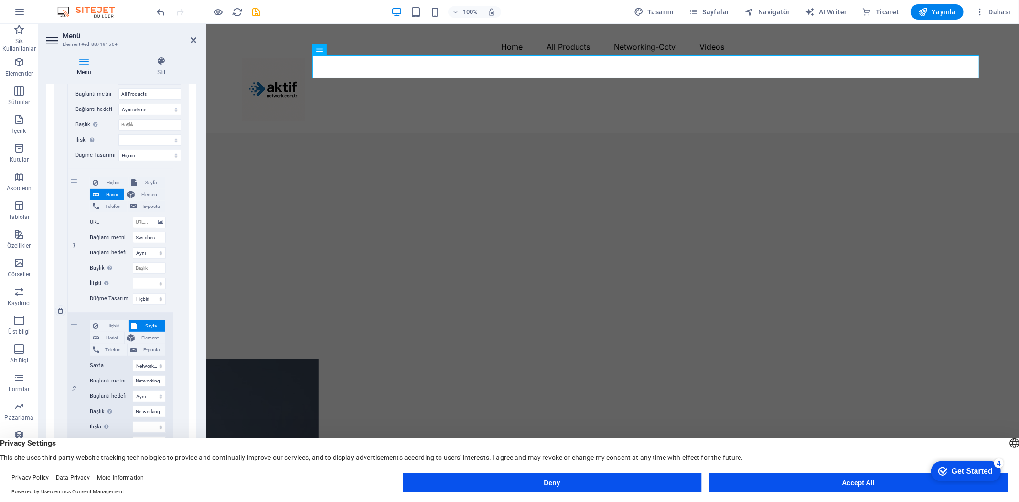
scroll to position [265, 0]
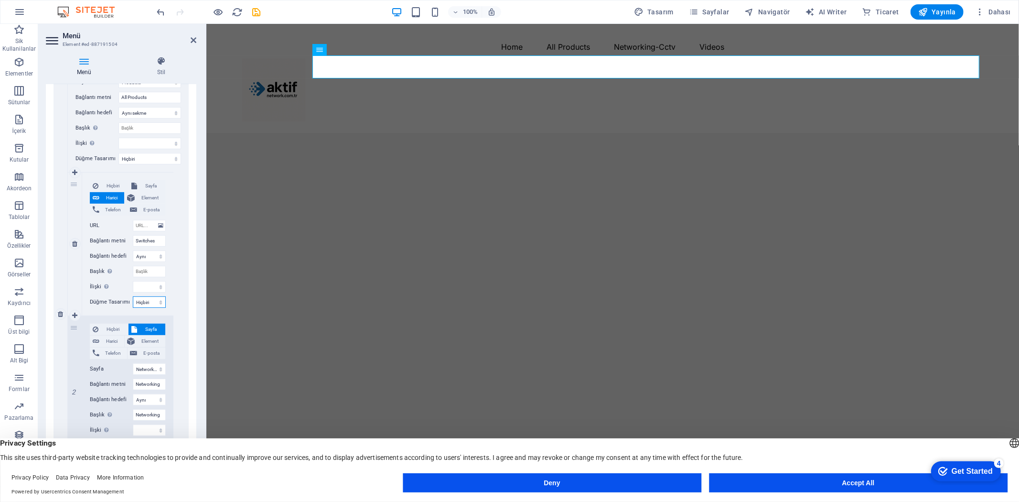
click at [146, 305] on select "Hiçbiri Varsayılan Birincil İkincil" at bounding box center [149, 301] width 33 height 11
select select "default"
click at [133, 296] on select "Hiçbiri Varsayılan Birincil İkincil" at bounding box center [149, 301] width 33 height 11
select select
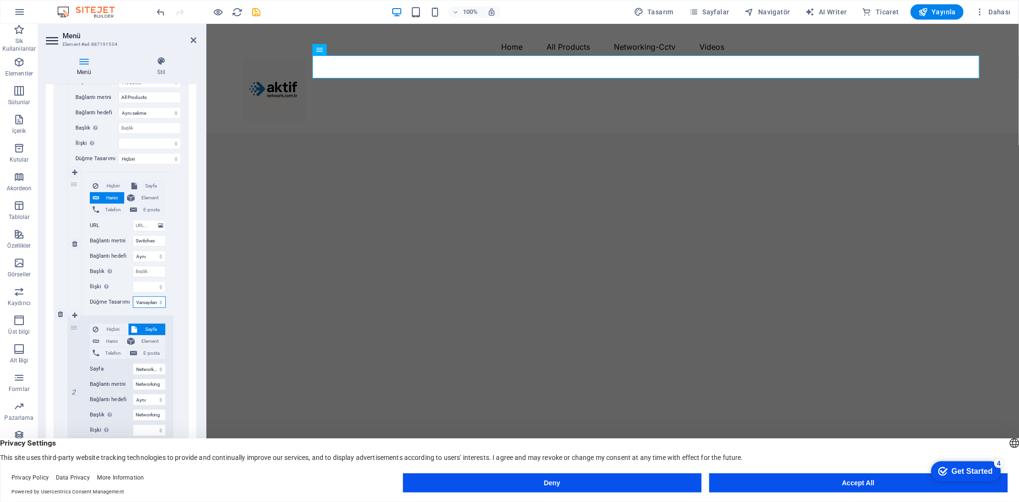
select select
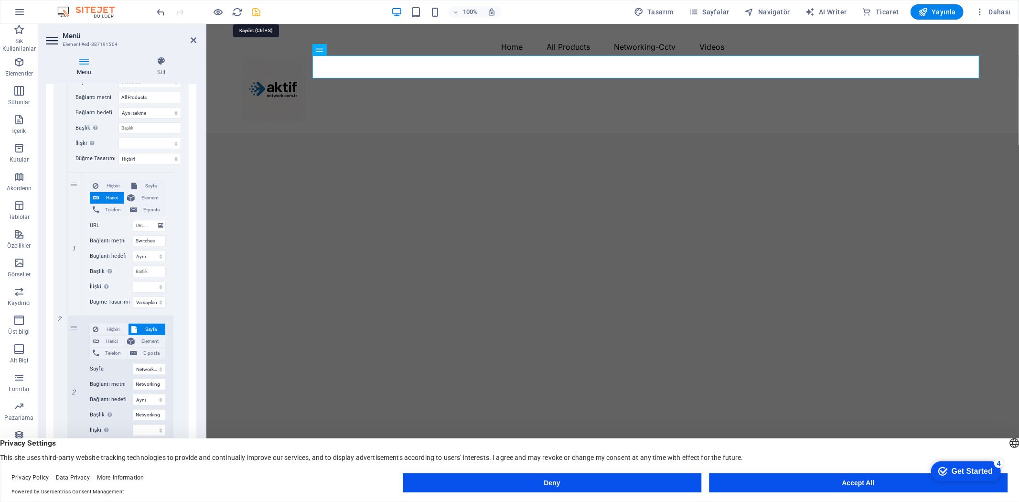
click at [255, 13] on icon "save" at bounding box center [256, 12] width 11 height 11
select select
select select "1"
select select
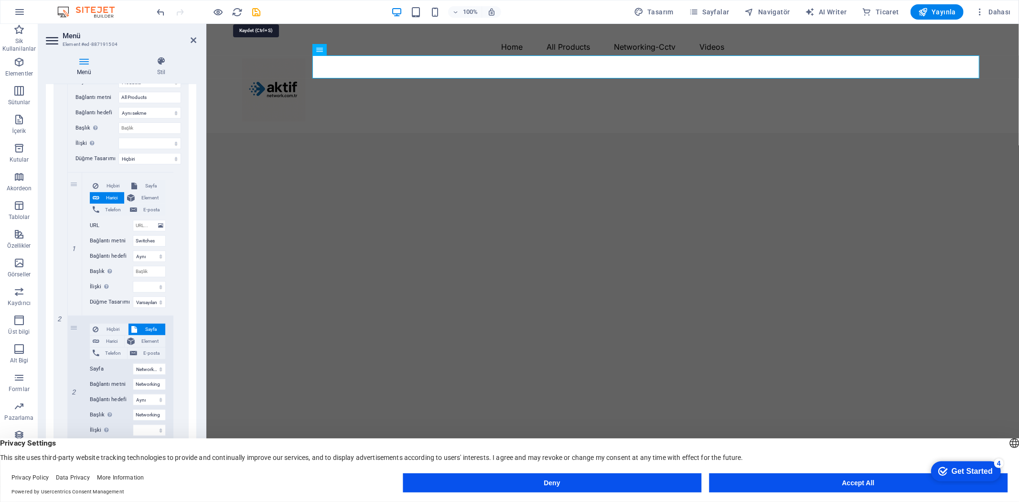
select select "default"
select select "3"
select select
select select "default"
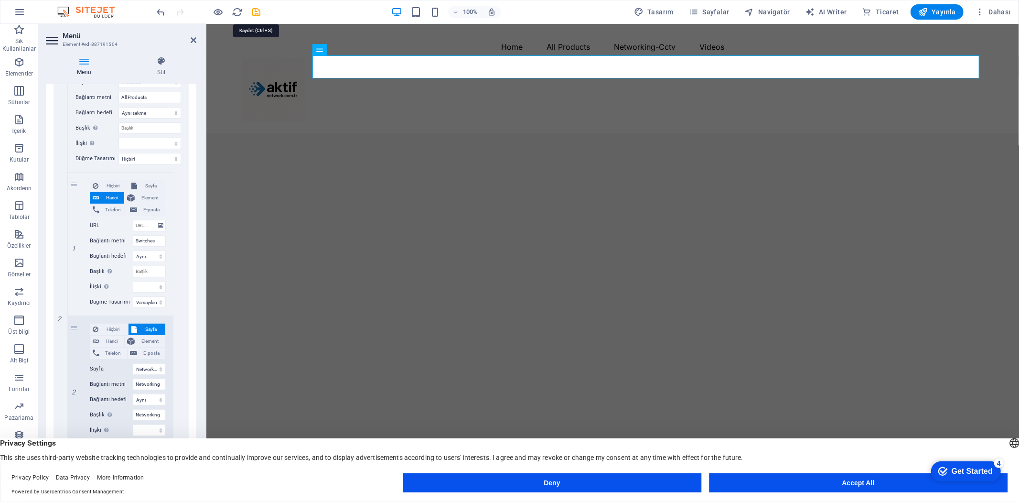
select select "3"
select select
select select "2"
select select
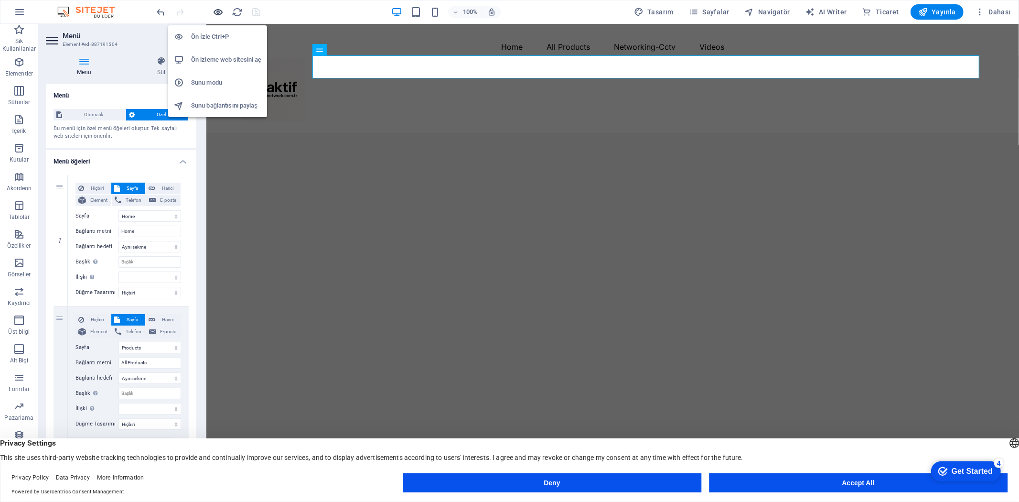
click at [221, 11] on icon "button" at bounding box center [218, 12] width 11 height 11
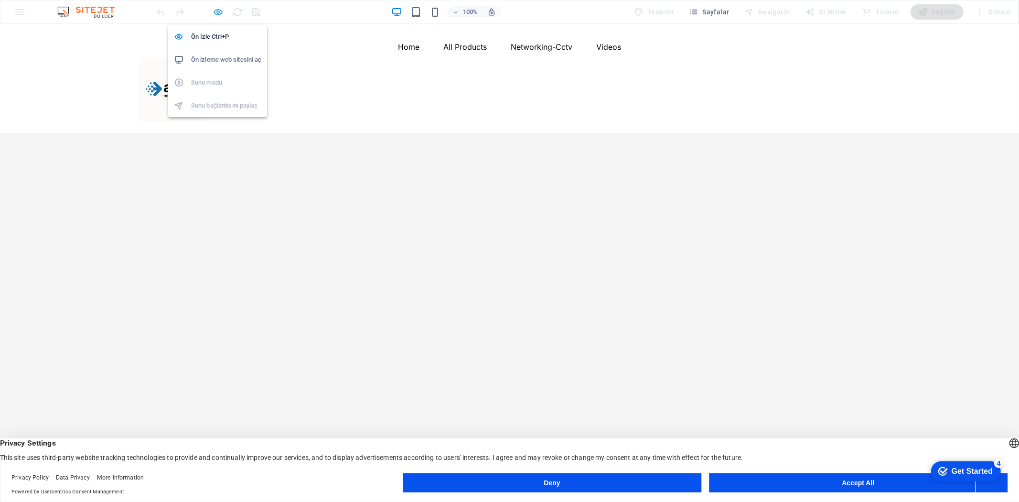
click at [218, 12] on icon "button" at bounding box center [218, 12] width 11 height 11
select select
select select "1"
select select
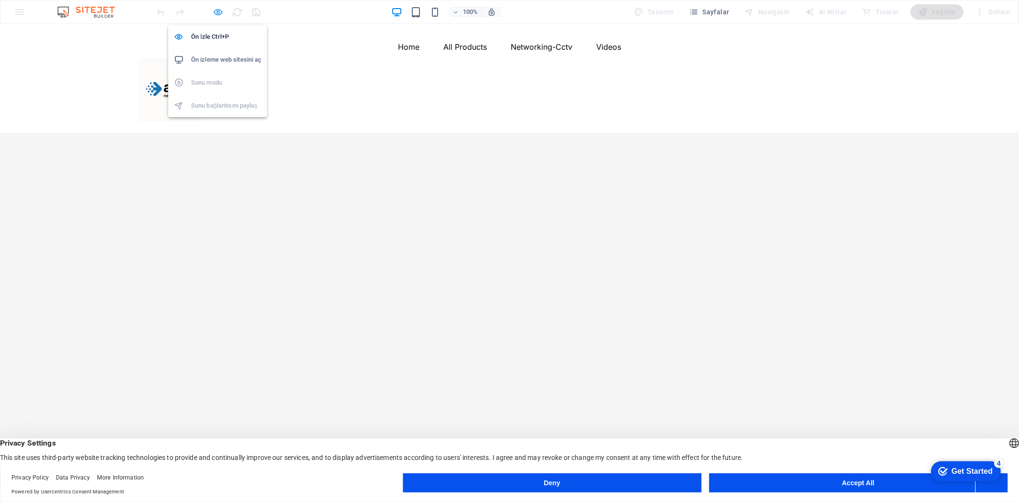
select select "default"
select select "3"
select select
select select "default"
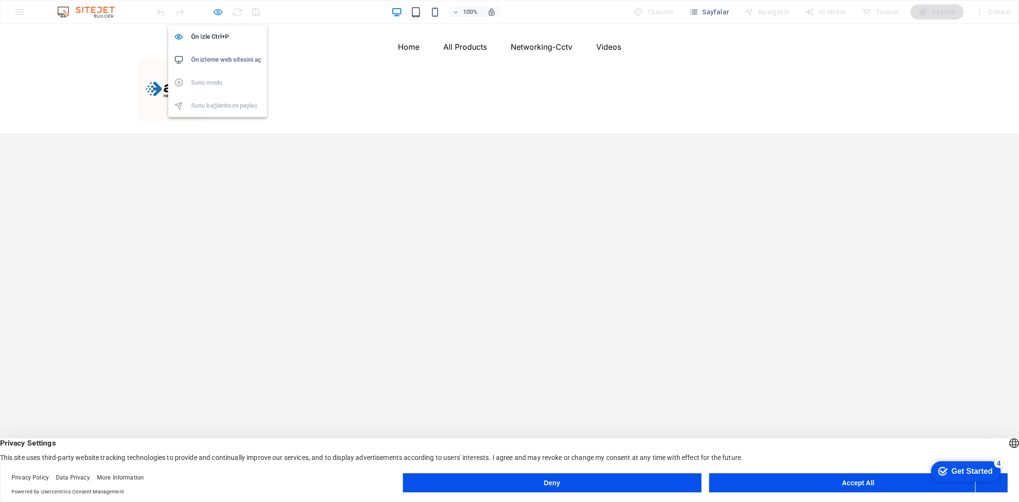
select select "3"
select select
select select "2"
select select
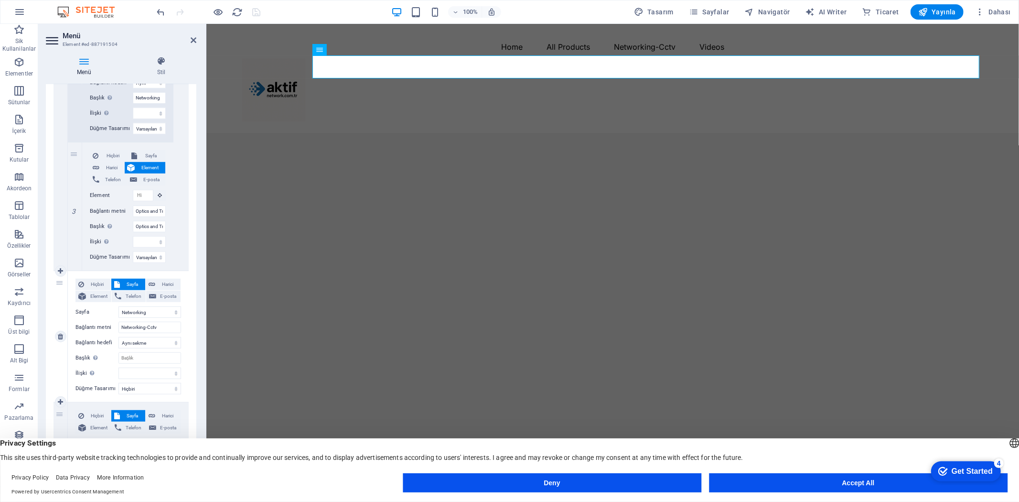
scroll to position [584, 0]
click at [73, 266] on icon at bounding box center [74, 268] width 5 height 7
select select
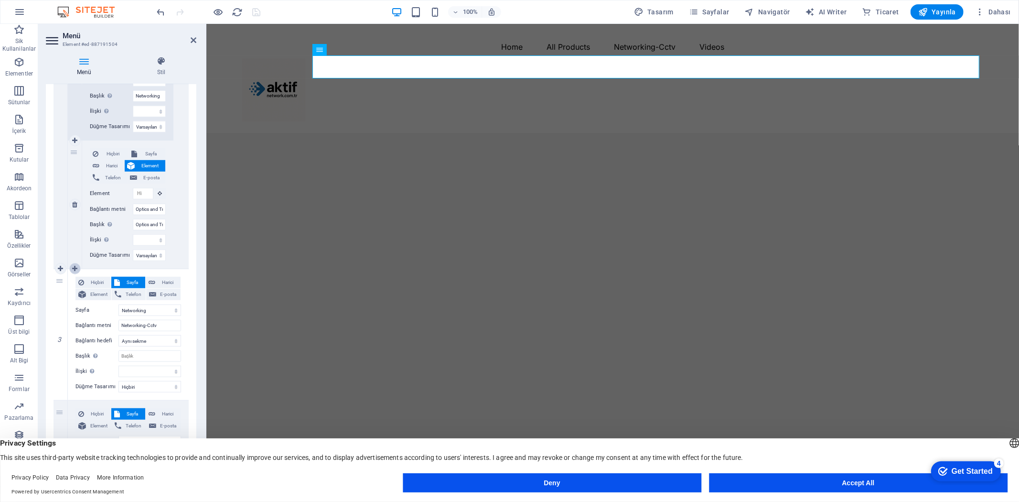
select select
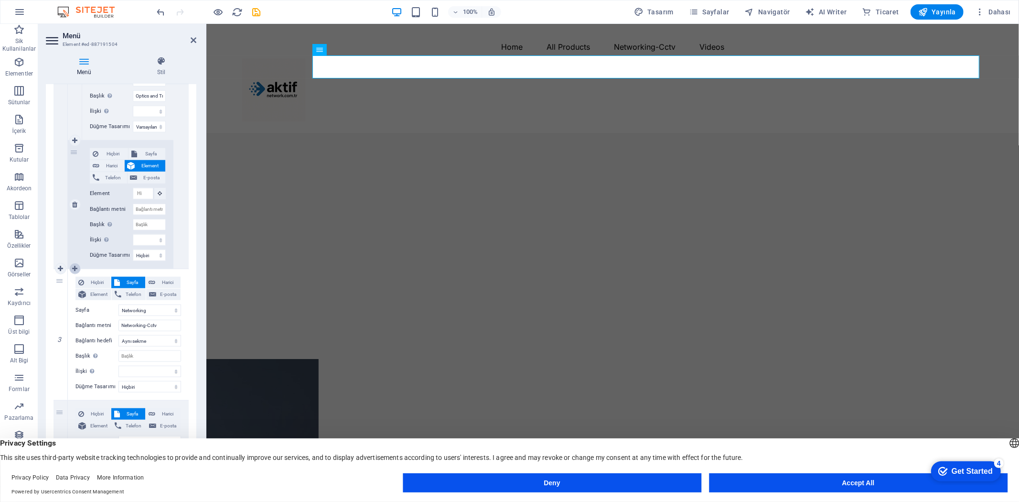
click at [76, 266] on icon at bounding box center [74, 268] width 5 height 7
select select
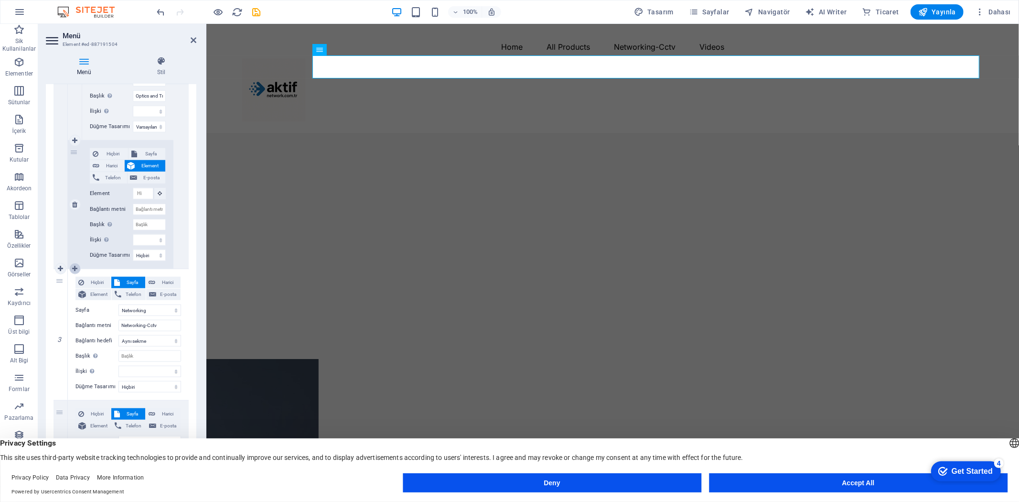
select select
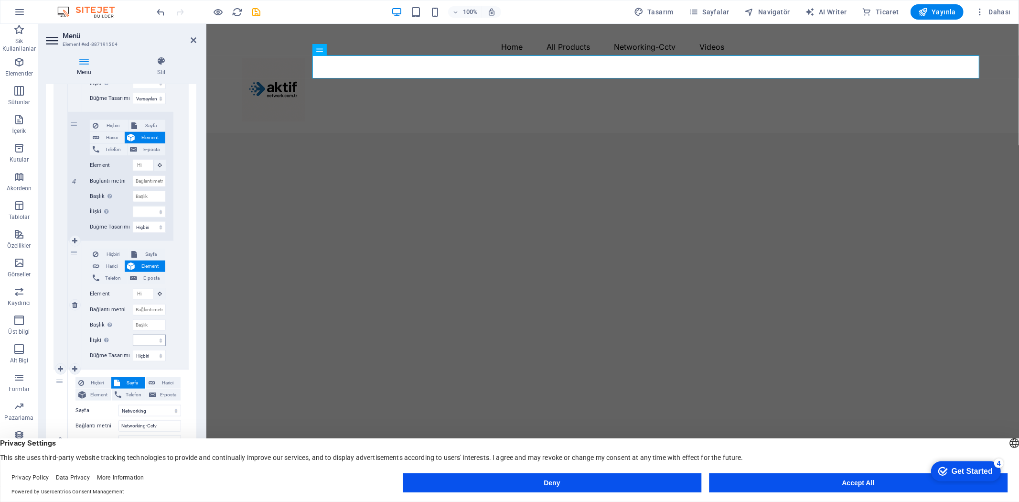
scroll to position [735, 0]
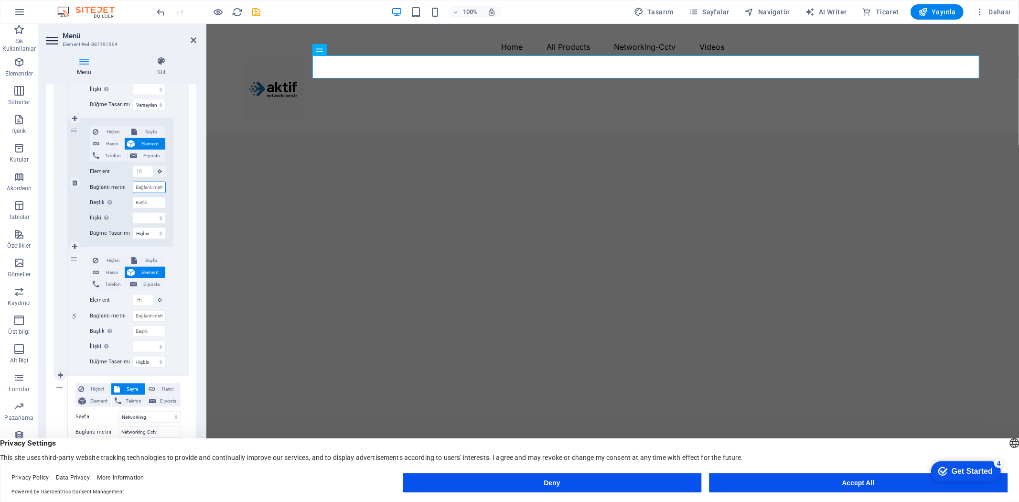
click at [151, 186] on input "Bağlantı metni" at bounding box center [149, 187] width 33 height 11
paste input "Fiber Optic Cables"
type input "Fiber Optic Cables"
select select
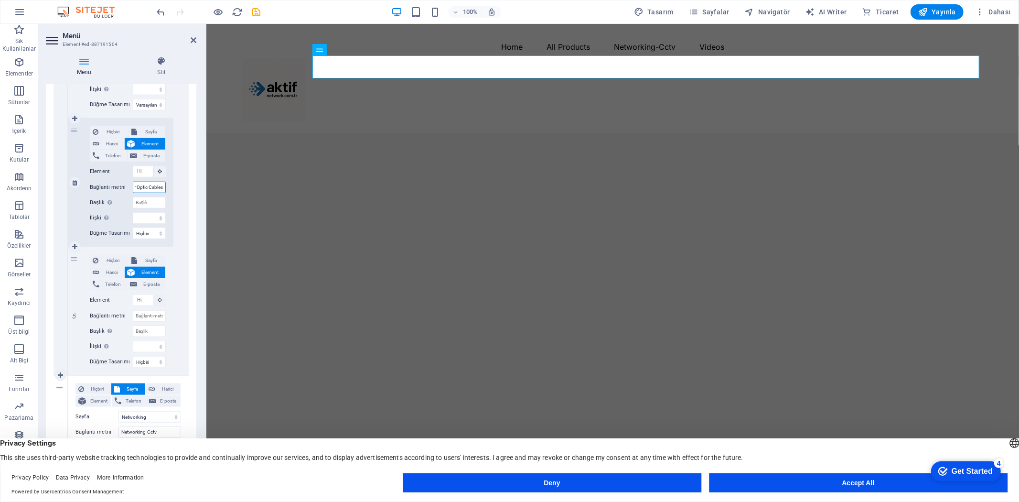
select select
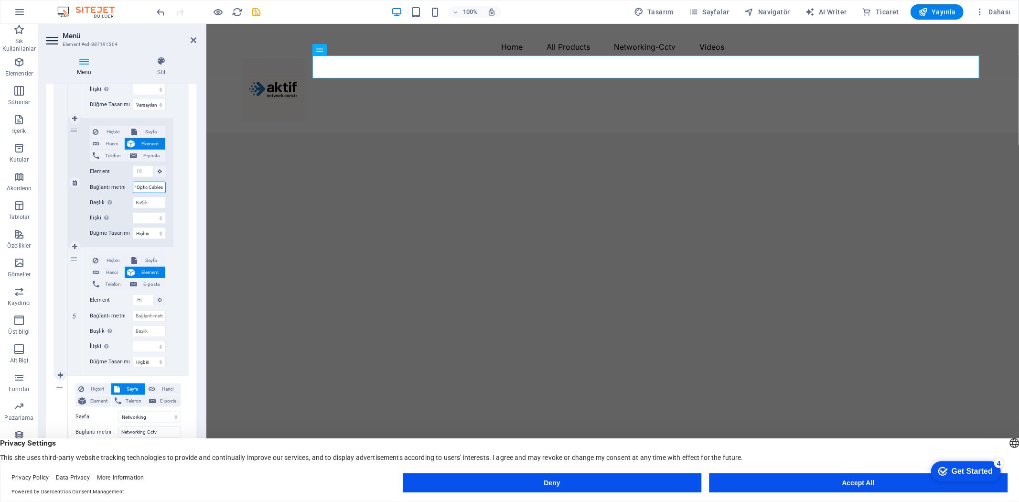
select select
type input "Fiber Optic Cables"
click at [149, 198] on input "Başlık Ek bağlantı tanımının bağlantı metniyle aynı olmaması gerekir. Başlık, g…" at bounding box center [149, 202] width 33 height 11
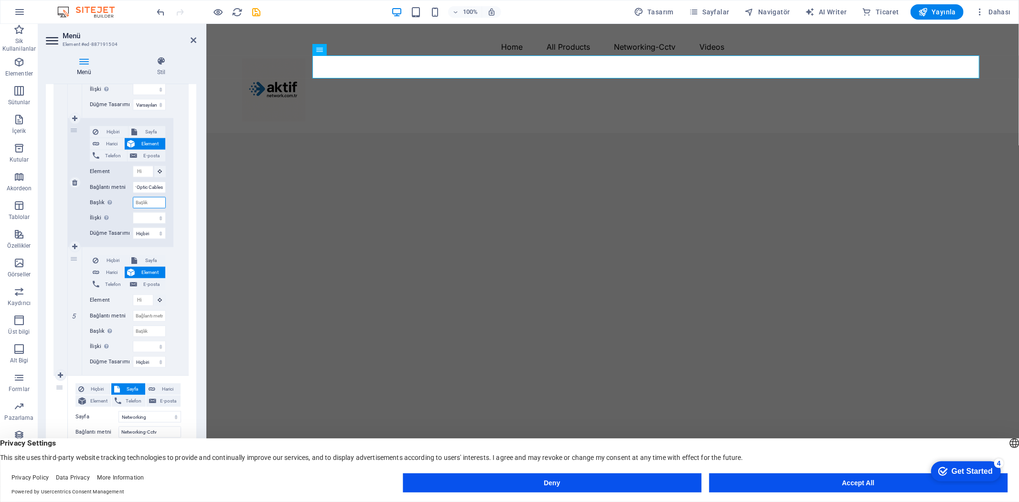
scroll to position [0, 0]
paste input "Fiber Optic Cables"
select select
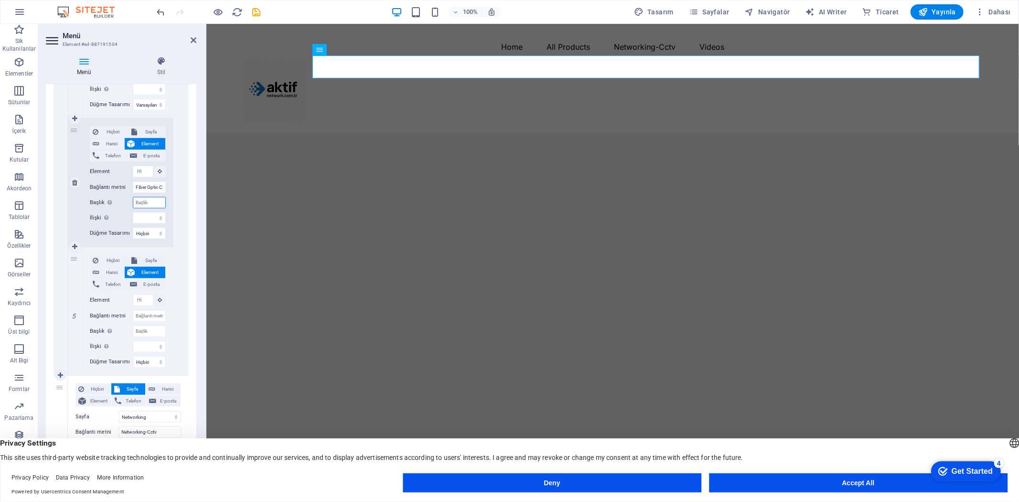
select select
type input "Fiber Optic Cables"
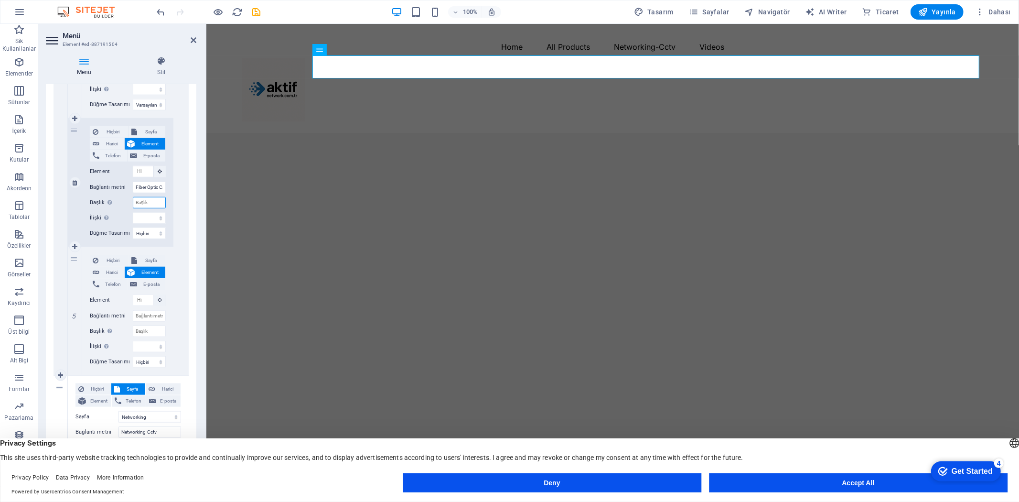
select select
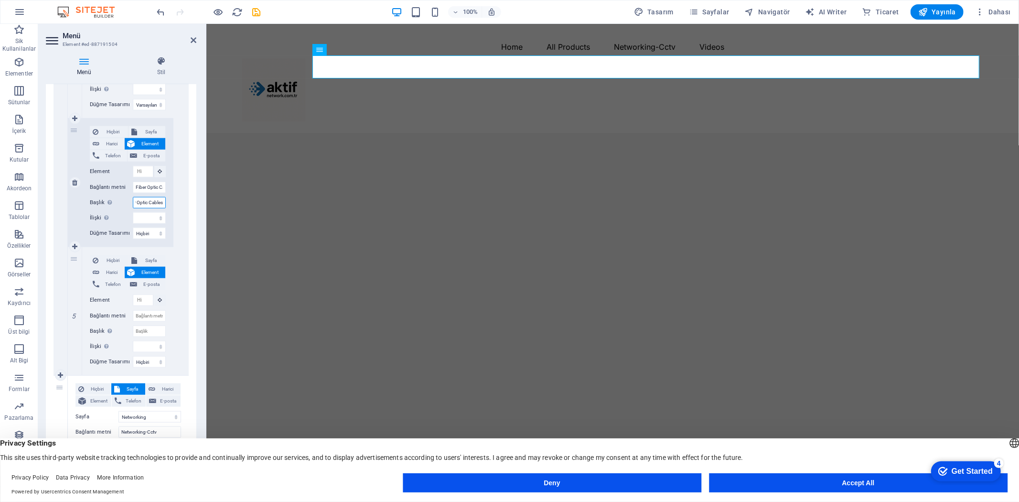
select select
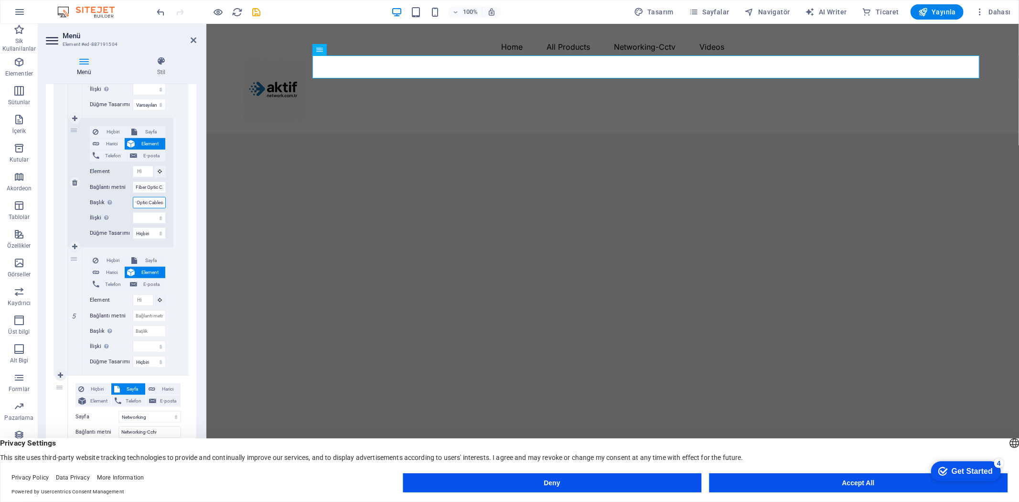
select select
type input "Fiber Optic Cables"
click at [152, 232] on select "Hiçbiri Varsayılan Birincil İkincil" at bounding box center [149, 232] width 33 height 11
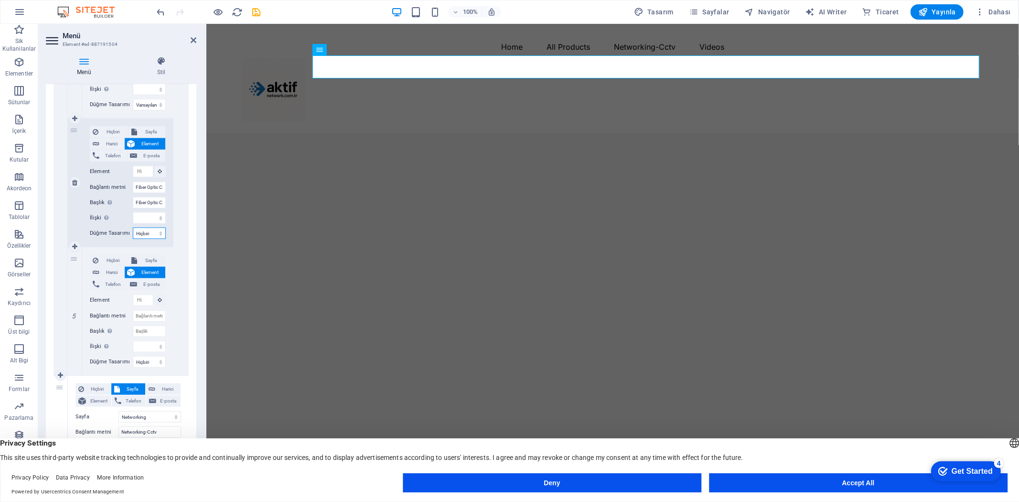
select select "default"
click at [133, 227] on select "Hiçbiri Varsayılan Birincil İkincil" at bounding box center [149, 232] width 33 height 11
select select
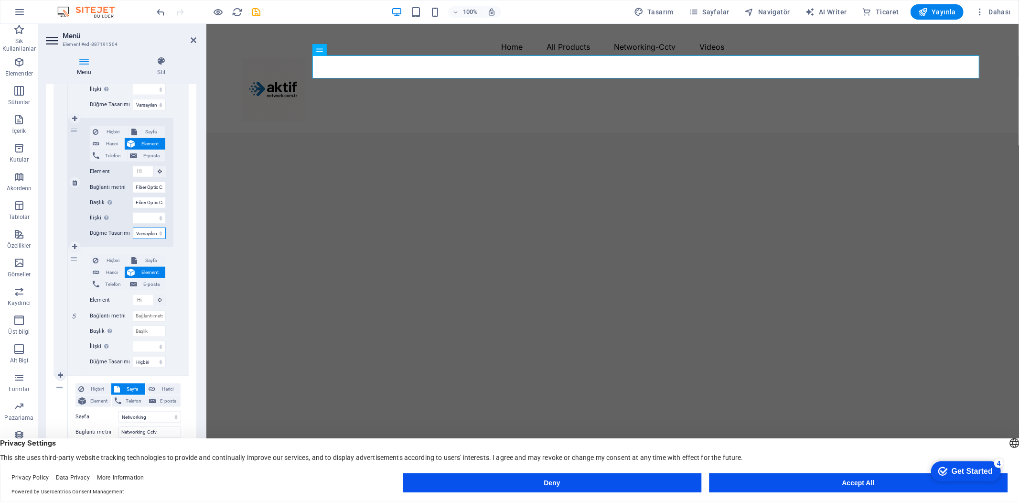
select select
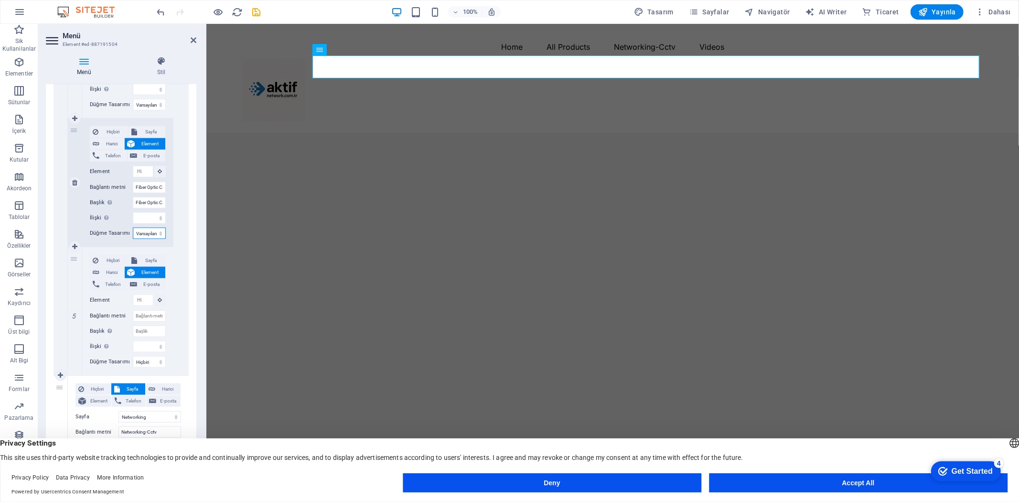
select select
click at [152, 317] on input "Bağlantı metni" at bounding box center [149, 315] width 33 height 11
paste input "Panels, Enclosures & Racks"
type input "Panels, Enclosures & Racks"
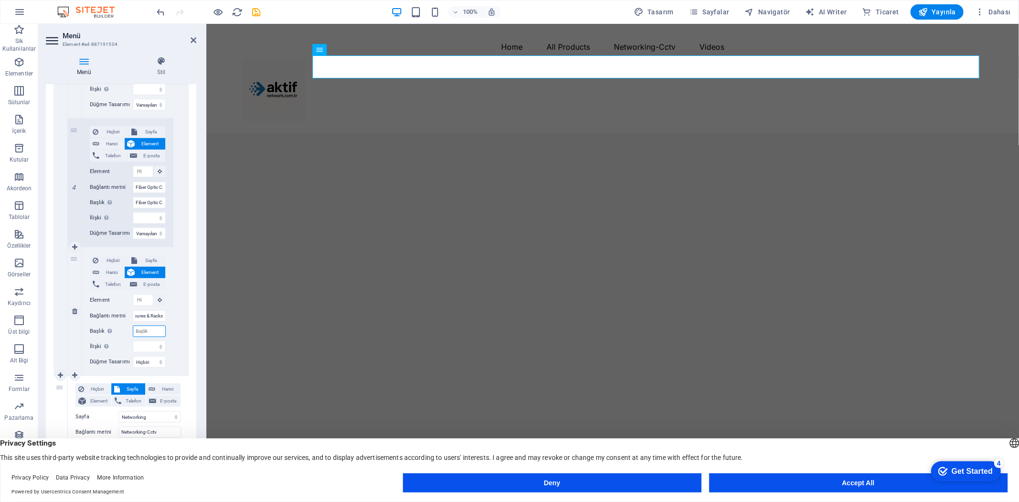
click at [151, 333] on input "Başlık Ek bağlantı tanımının bağlantı metniyle aynı olmaması gerekir. Başlık, g…" at bounding box center [149, 330] width 33 height 11
paste input "Panels, Enclosures & Racks"
click at [149, 358] on select "Hiçbiri Varsayılan Birincil İkincil" at bounding box center [149, 361] width 33 height 11
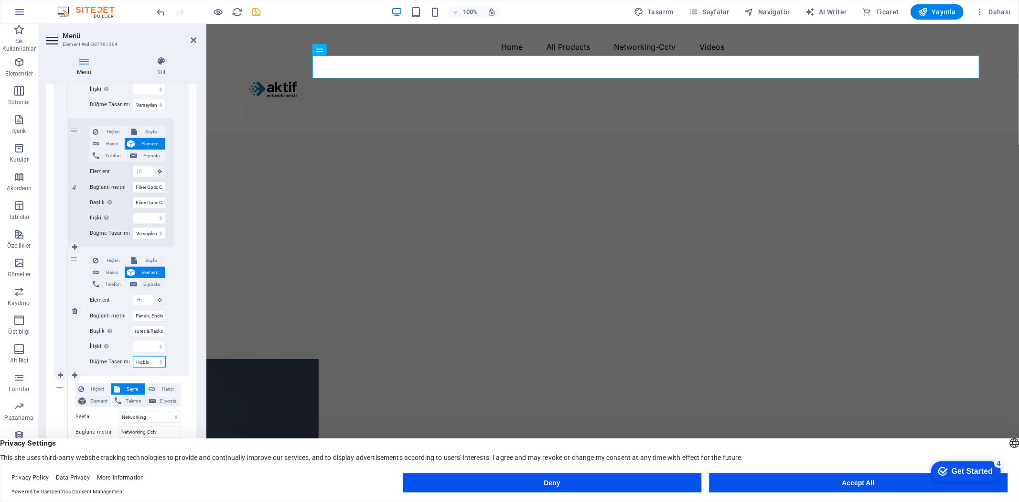
scroll to position [0, 0]
click at [133, 356] on select "Hiçbiri Varsayılan Birincil İkincil" at bounding box center [149, 361] width 33 height 11
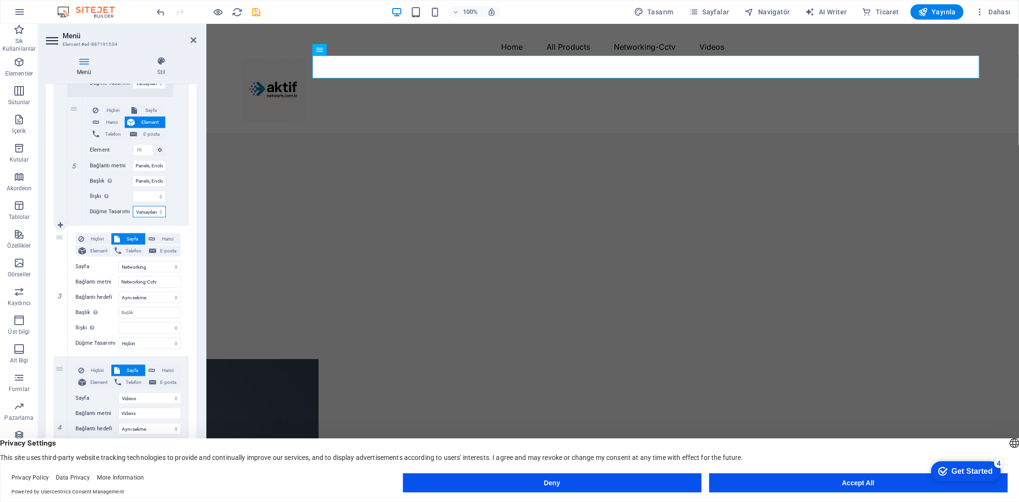
scroll to position [894, 0]
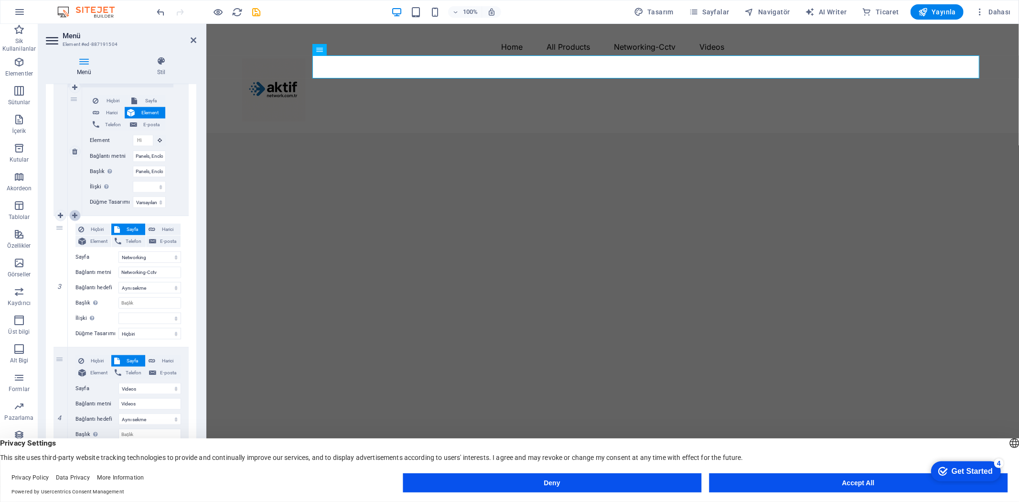
click at [75, 210] on link at bounding box center [74, 215] width 11 height 11
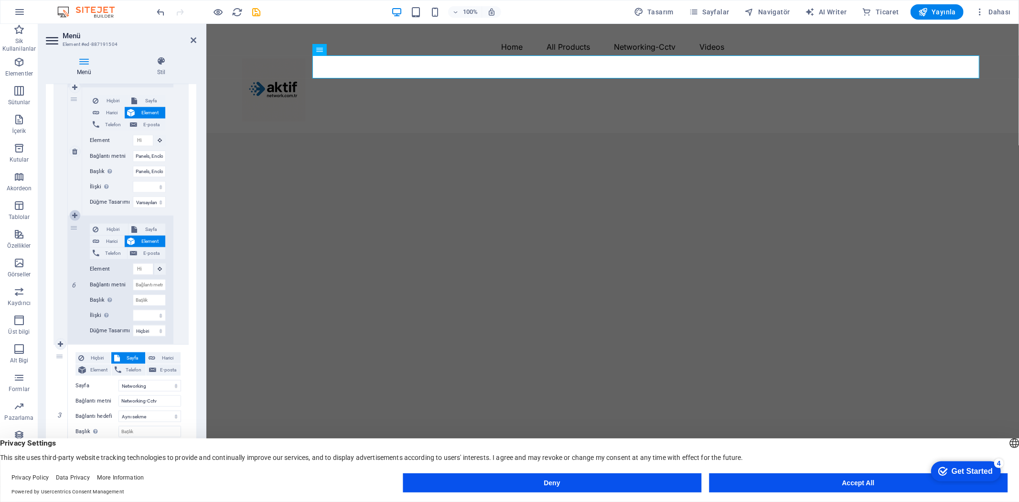
scroll to position [1023, 0]
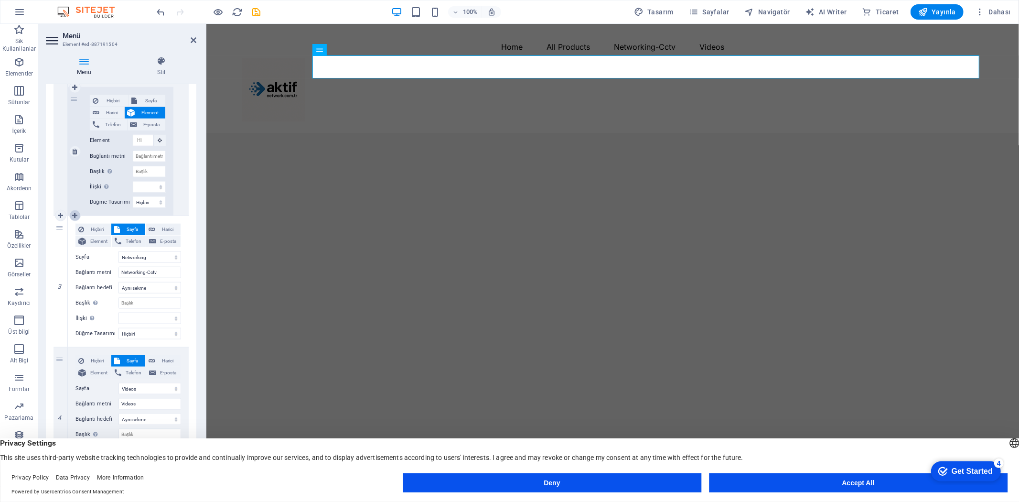
click at [75, 213] on icon at bounding box center [74, 215] width 5 height 7
click at [78, 213] on link at bounding box center [74, 215] width 11 height 11
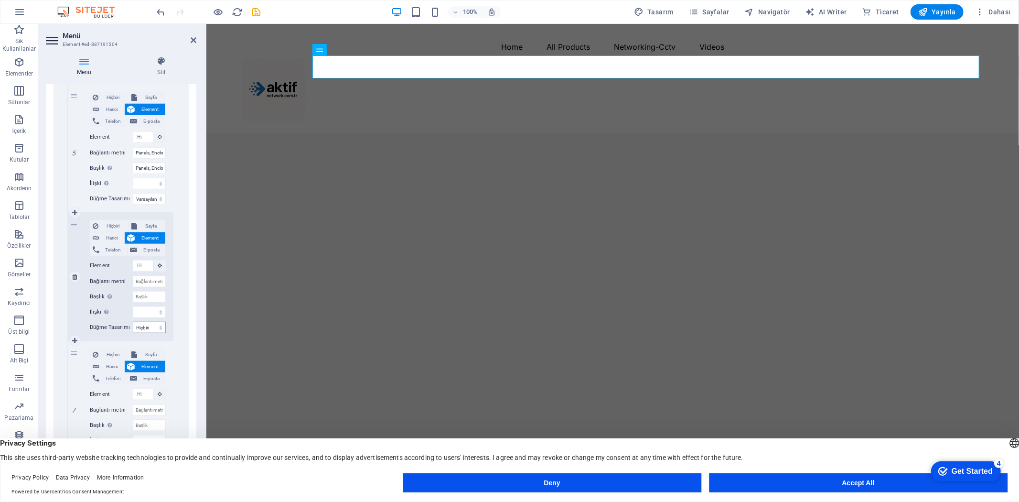
scroll to position [880, 0]
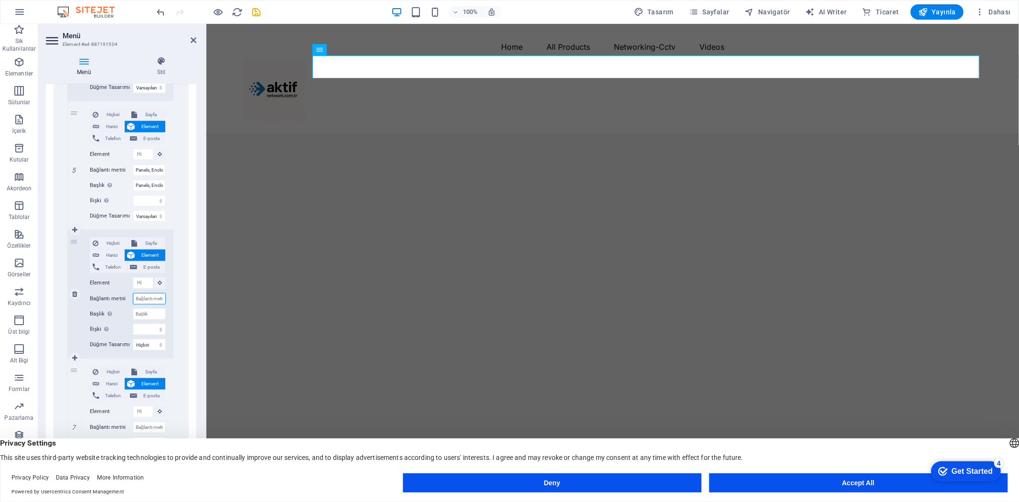
click at [152, 297] on input "Bağlantı metni" at bounding box center [149, 298] width 33 height 11
paste input "Optical Networking"
click at [146, 313] on input "Başlık Ek bağlantı tanımının bağlantı metniyle aynı olmaması gerekir. Başlık, g…" at bounding box center [149, 313] width 33 height 11
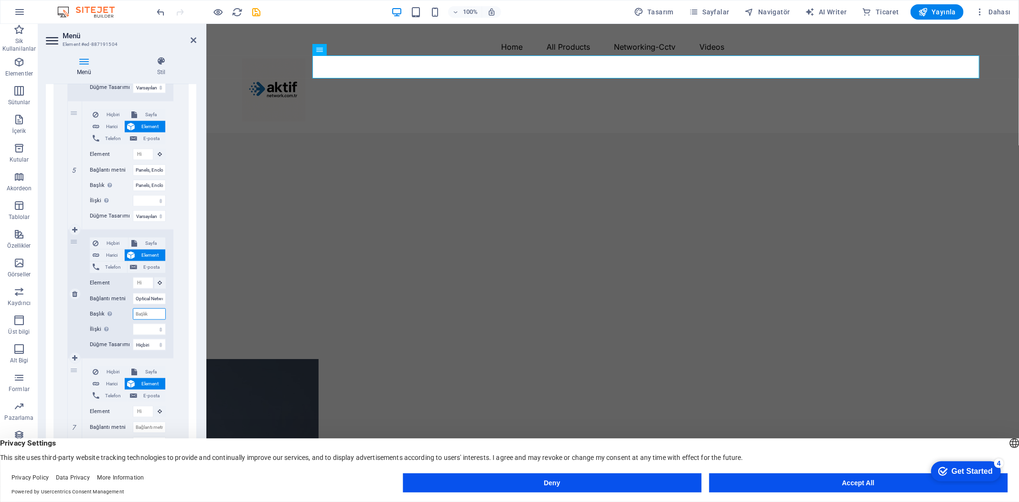
paste input "Optical Networking"
click at [149, 343] on select "Hiçbiri Varsayılan Birincil İkincil" at bounding box center [149, 344] width 33 height 11
click at [133, 339] on select "Hiçbiri Varsayılan Birincil İkincil" at bounding box center [149, 344] width 33 height 11
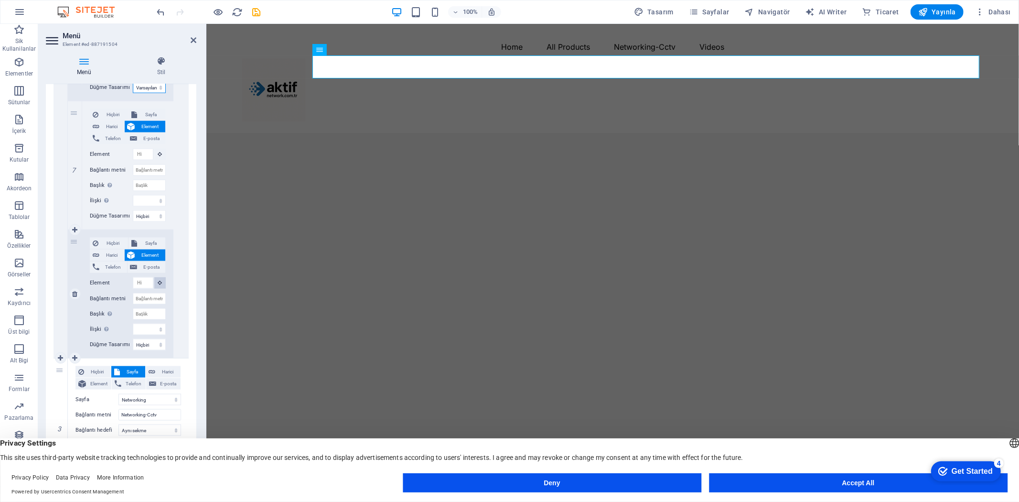
scroll to position [1146, 0]
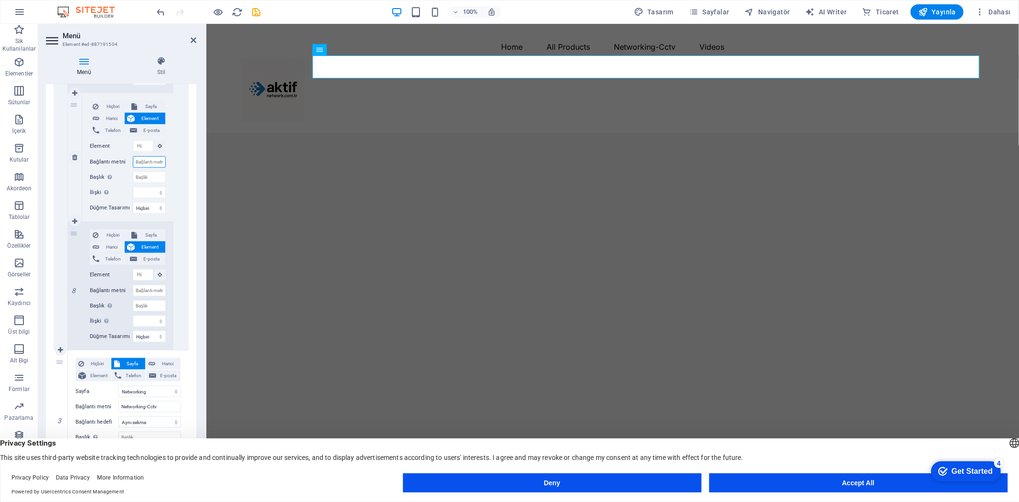
click at [146, 164] on input "Bağlantı metni" at bounding box center [149, 161] width 33 height 11
paste input "Copper Systems"
click at [143, 177] on input "Başlık Ek bağlantı tanımının bağlantı metniyle aynı olmaması gerekir. Başlık, g…" at bounding box center [149, 177] width 33 height 11
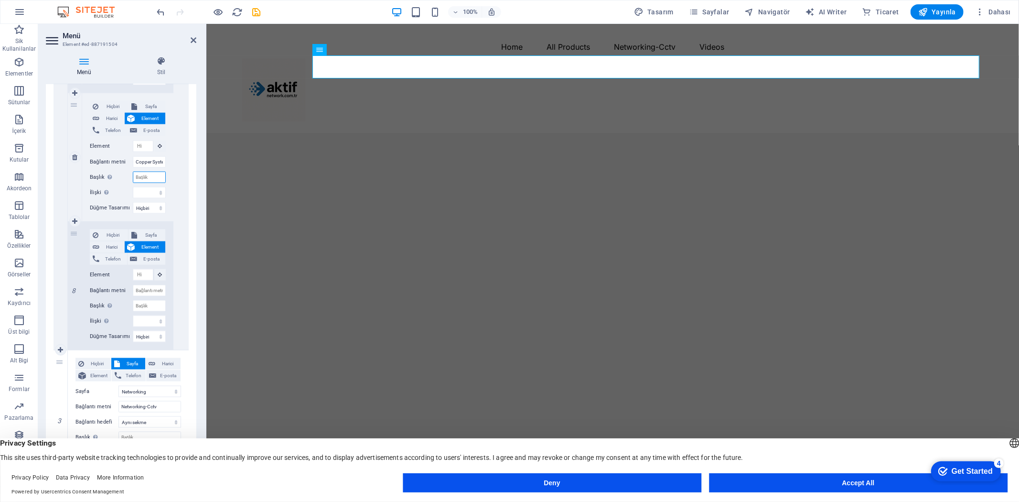
paste input "Copper Systems"
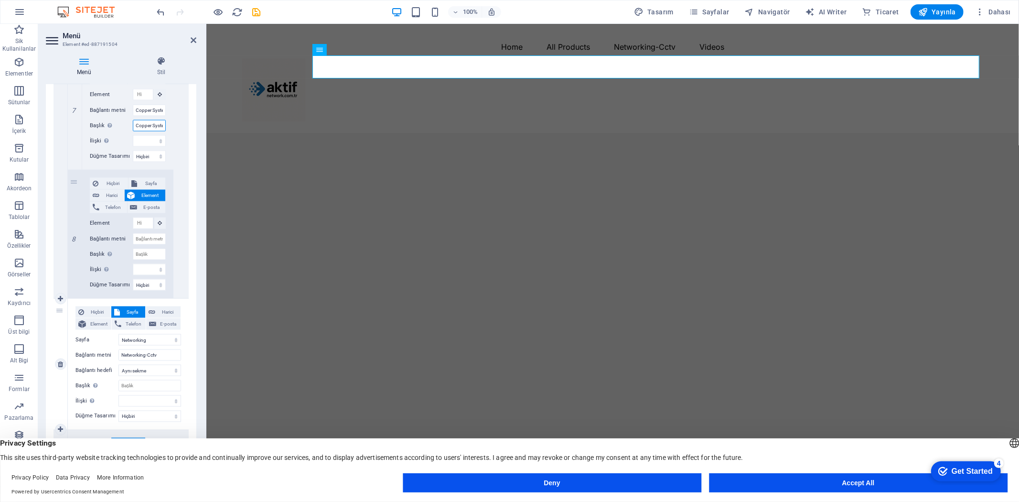
scroll to position [1252, 0]
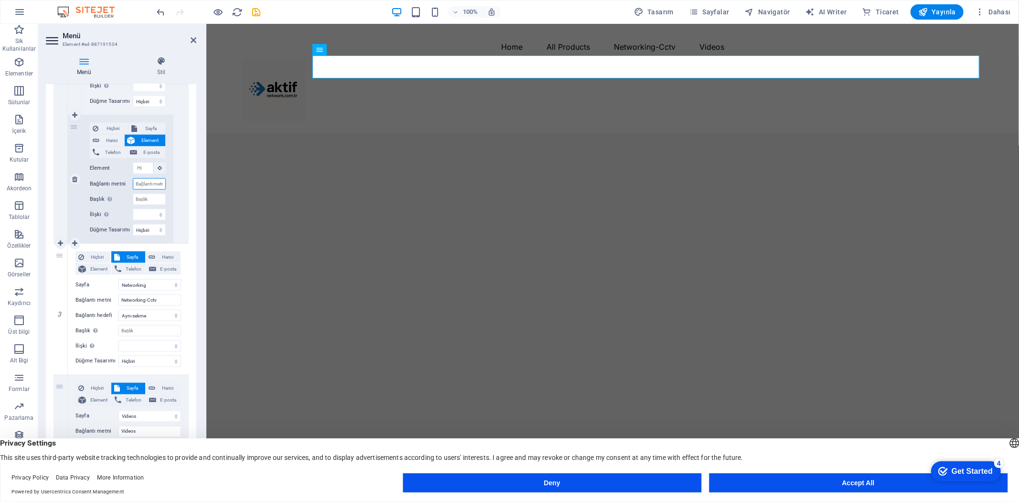
click at [152, 182] on input "Bağlantı metni" at bounding box center [149, 183] width 33 height 11
paste input "Testers and Tools"
click at [153, 200] on input "Başlık Ek bağlantı tanımının bağlantı metniyle aynı olmaması gerekir. Başlık, g…" at bounding box center [149, 199] width 33 height 11
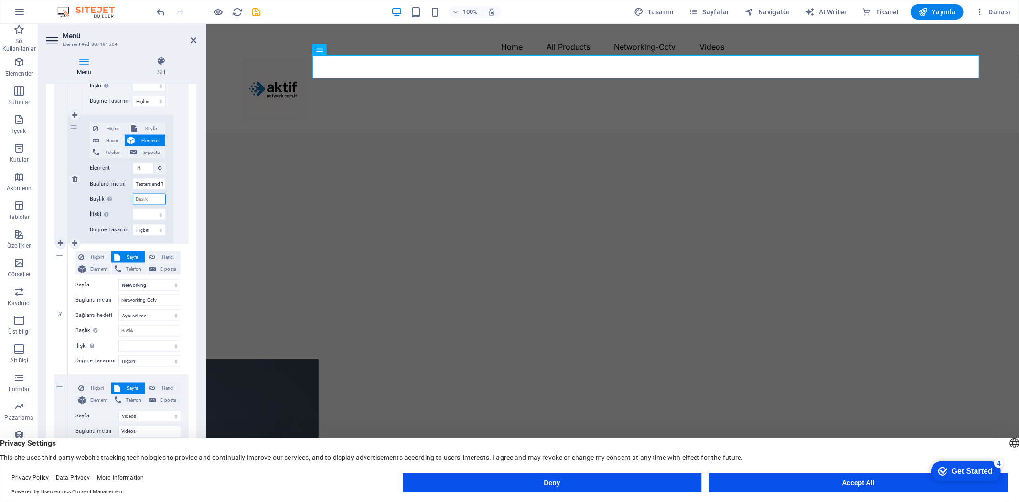
paste input "Testers and Tools"
click at [146, 233] on select "Hiçbiri Varsayılan Birincil İkincil" at bounding box center [149, 229] width 33 height 11
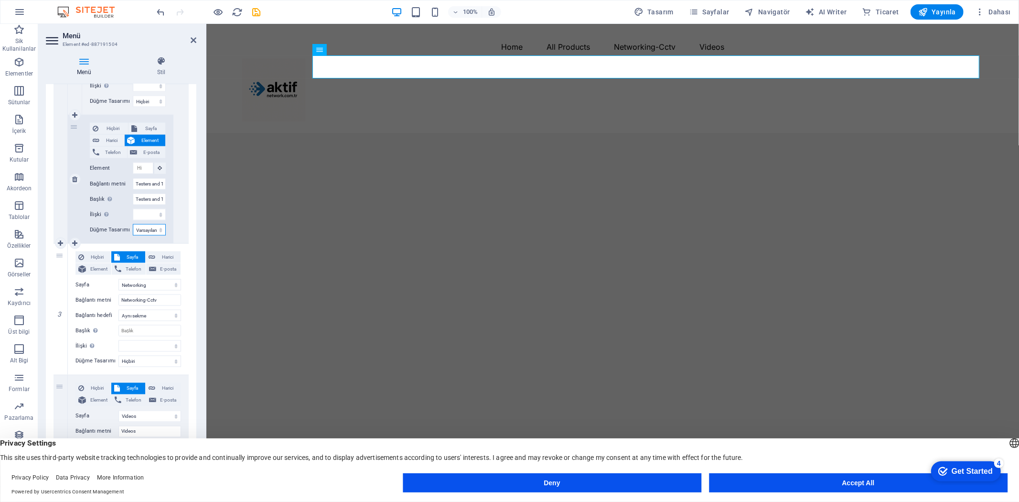
click at [133, 224] on select "Hiçbiri Varsayılan Birincil İkincil" at bounding box center [149, 229] width 33 height 11
click at [150, 104] on select "Hiçbiri Varsayılan Birincil İkincil" at bounding box center [149, 101] width 33 height 11
click at [133, 96] on select "Hiçbiri Varsayılan Birincil İkincil" at bounding box center [149, 101] width 33 height 11
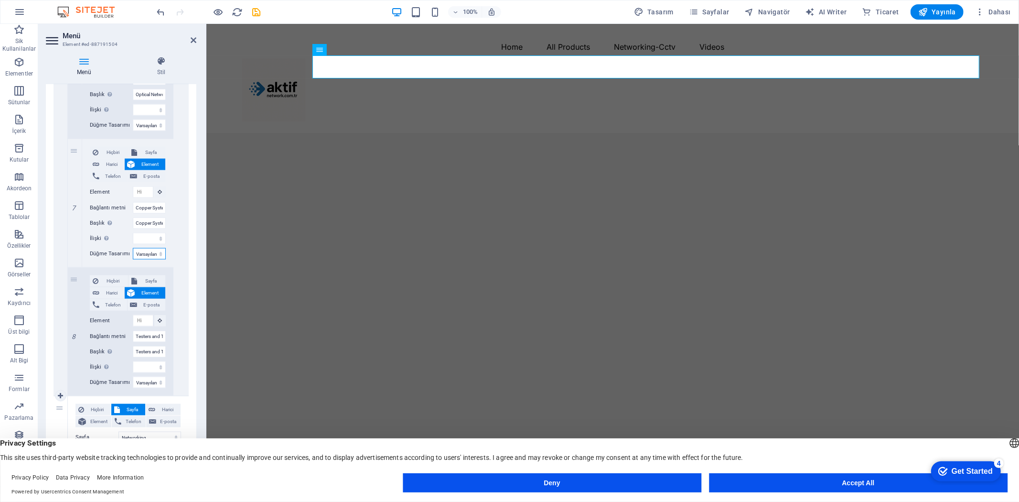
scroll to position [1093, 0]
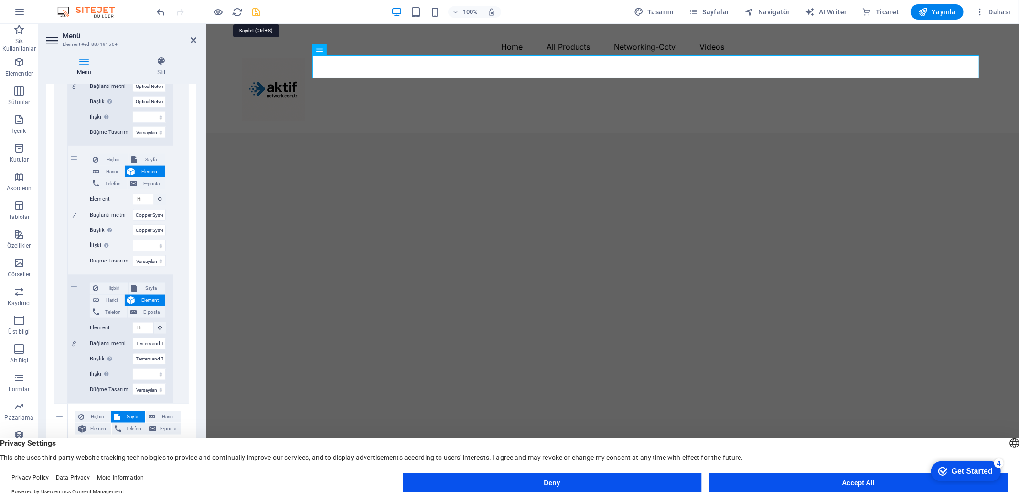
click at [257, 11] on icon "save" at bounding box center [256, 12] width 11 height 11
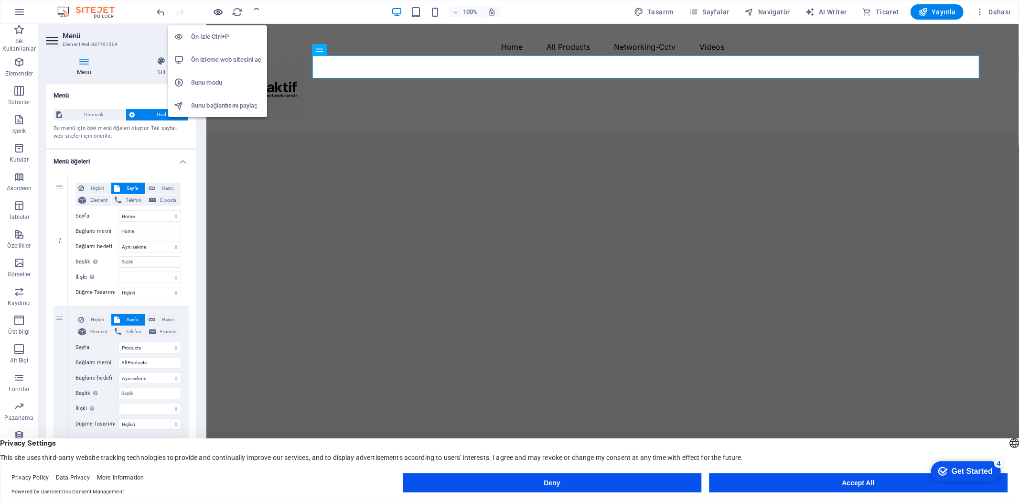
click at [219, 10] on icon "button" at bounding box center [218, 12] width 11 height 11
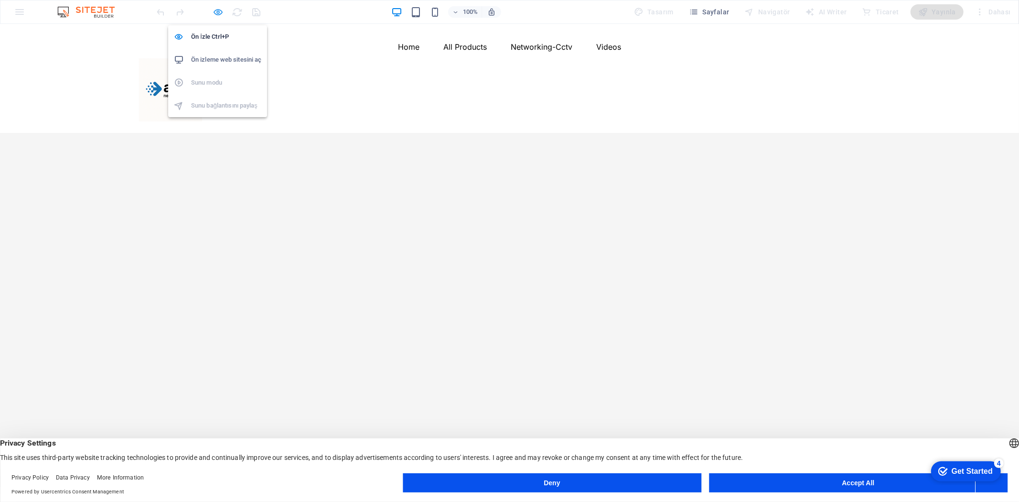
click at [214, 11] on icon "button" at bounding box center [218, 12] width 11 height 11
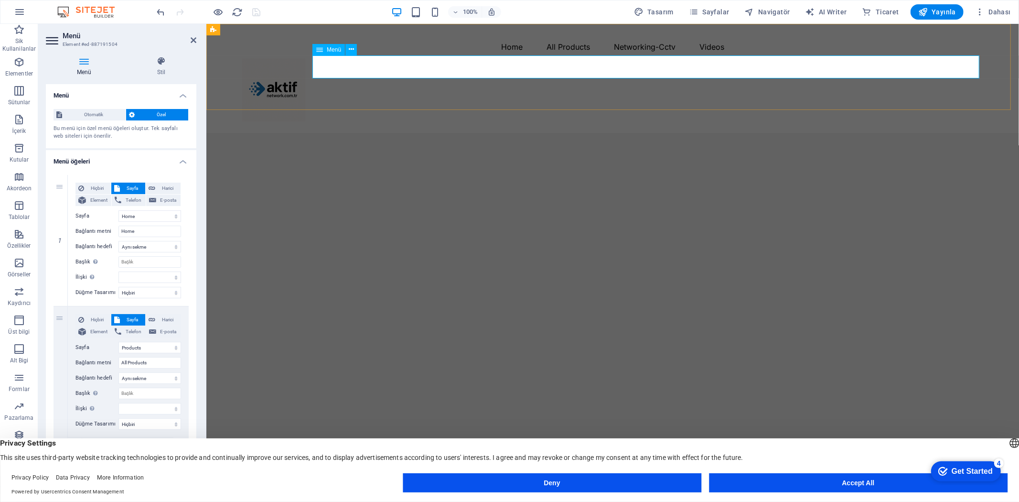
click at [502, 58] on nav "Home All Products Switches Networking Optics and Transceivers Fiber Optic Cable…" at bounding box center [613, 46] width 742 height 23
click at [509, 58] on nav "Home All Products Switches Networking Optics and Transceivers Fiber Optic Cable…" at bounding box center [613, 46] width 742 height 23
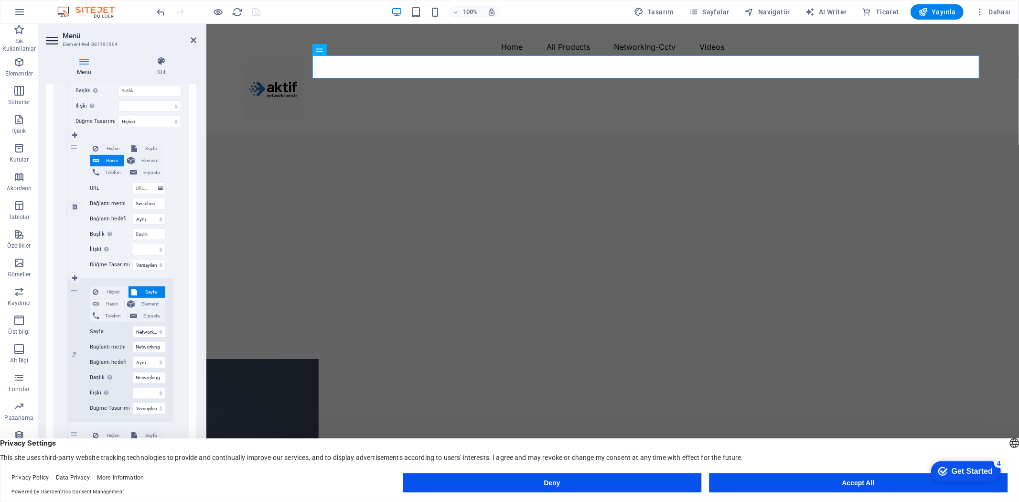
scroll to position [318, 0]
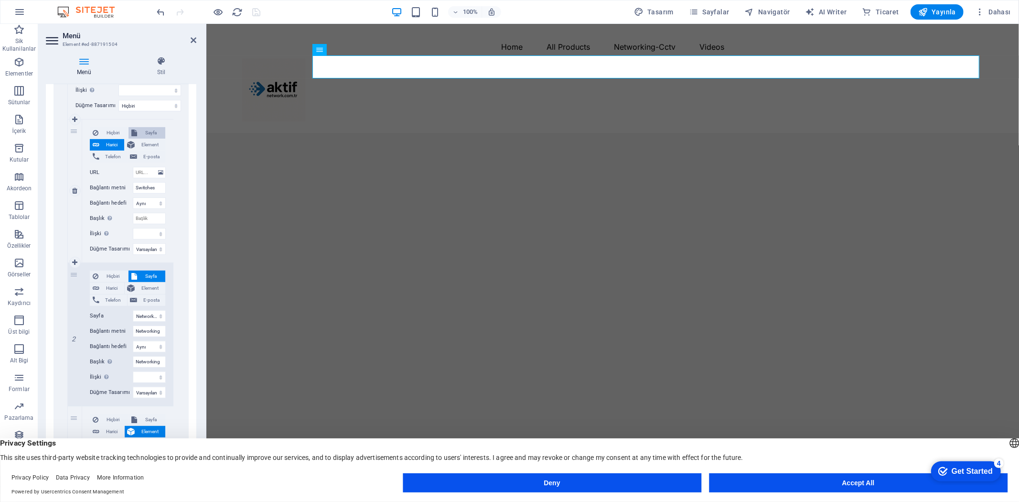
click at [149, 130] on span "Sayfa" at bounding box center [151, 132] width 22 height 11
click at [147, 169] on select "Home Products Videos Networking S2500L-18T2F-P S3100-16TF-P S2805S Contact us S…" at bounding box center [149, 172] width 33 height 11
click at [133, 167] on select "Home Products Videos Networking S2500L-18T2F-P S3100-16TF-P S2805S Contact us S…" at bounding box center [149, 172] width 33 height 11
click at [106, 144] on span "Harici" at bounding box center [111, 144] width 19 height 11
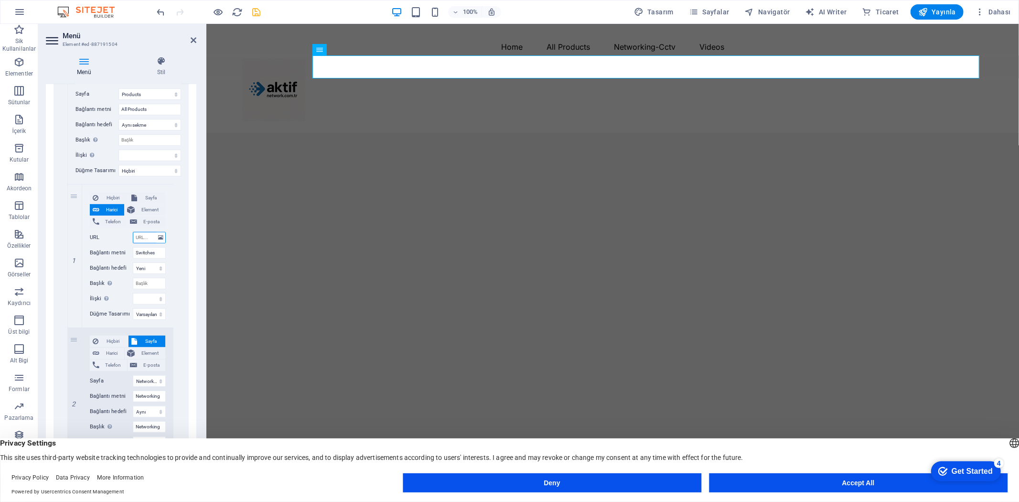
scroll to position [265, 0]
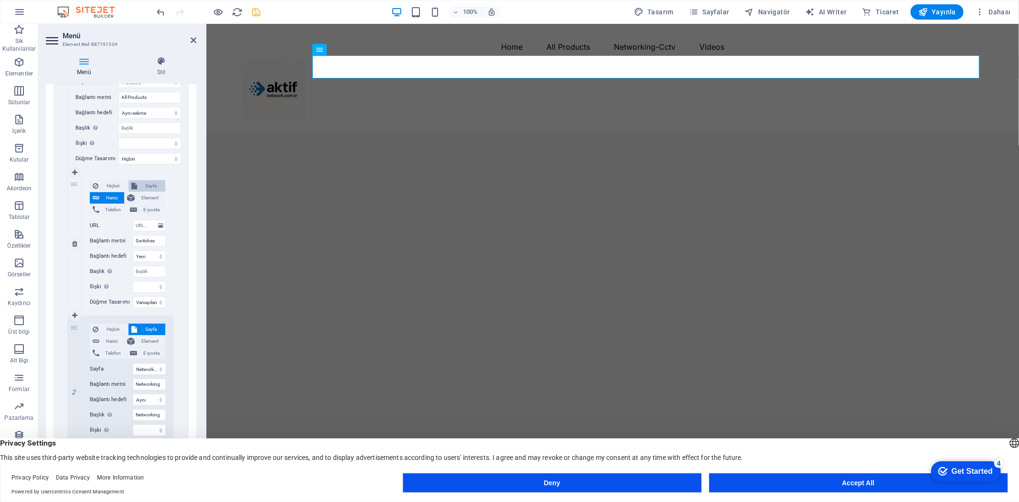
click at [142, 184] on span "Sayfa" at bounding box center [151, 185] width 22 height 11
click at [152, 226] on select "Home Products Videos Networking S2500L-18T2F-P S3100-16TF-P S2805S Contact us S…" at bounding box center [149, 225] width 33 height 11
click at [133, 220] on select "Home Products Videos Networking S2500L-18T2F-P S3100-16TF-P S2805S Contact us S…" at bounding box center [149, 225] width 33 height 11
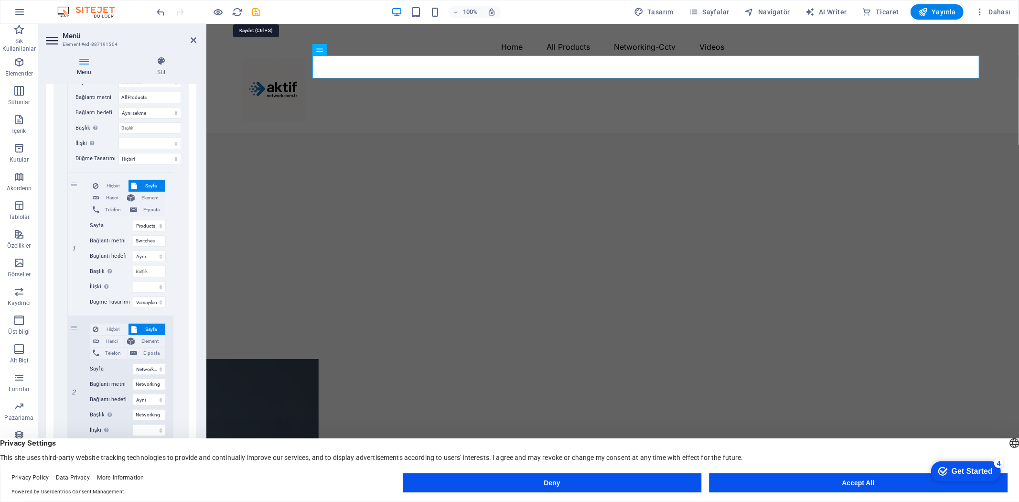
click at [258, 11] on icon "save" at bounding box center [256, 12] width 11 height 11
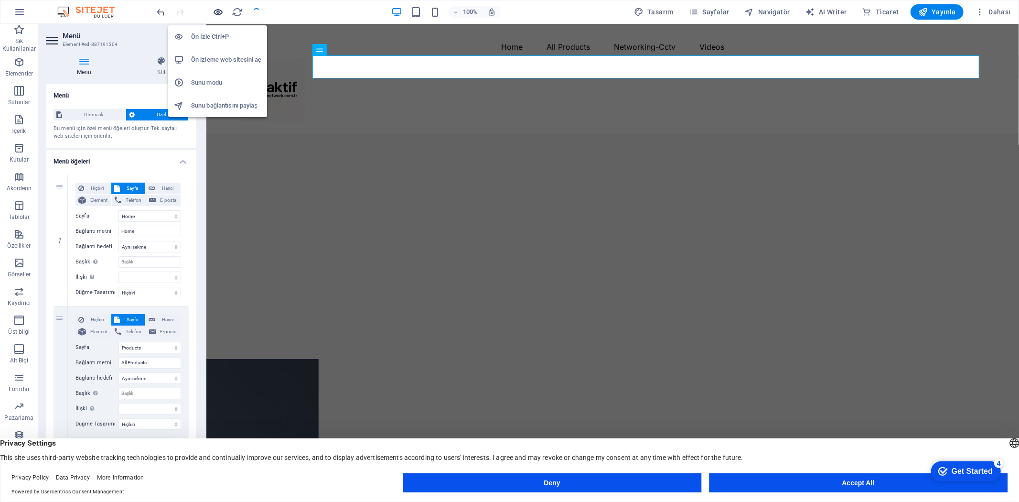
click at [222, 10] on icon "button" at bounding box center [218, 12] width 11 height 11
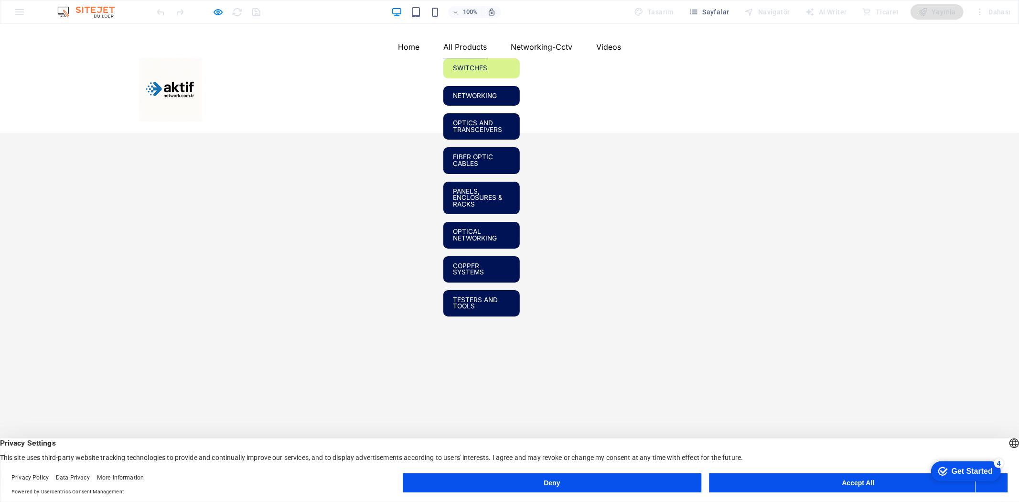
click at [513, 78] on link "Switches" at bounding box center [482, 68] width 76 height 20
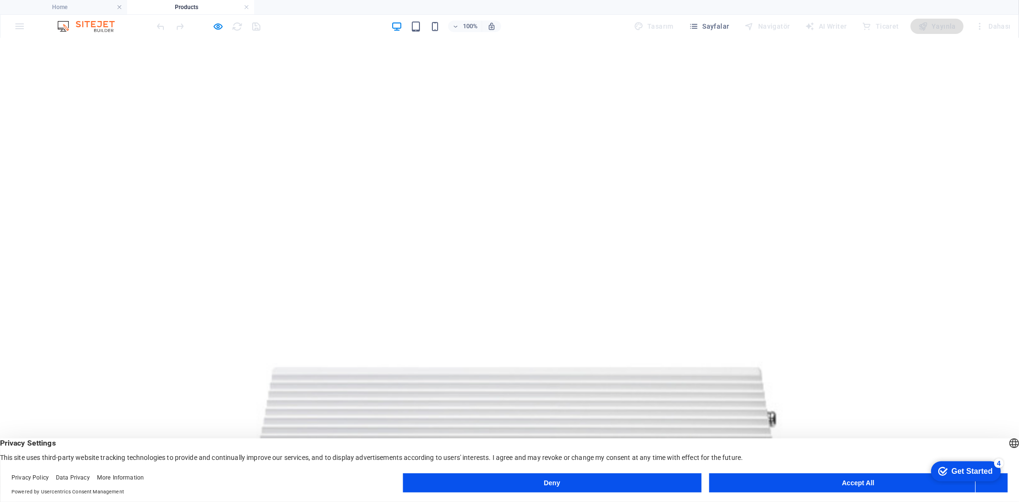
scroll to position [651, 0]
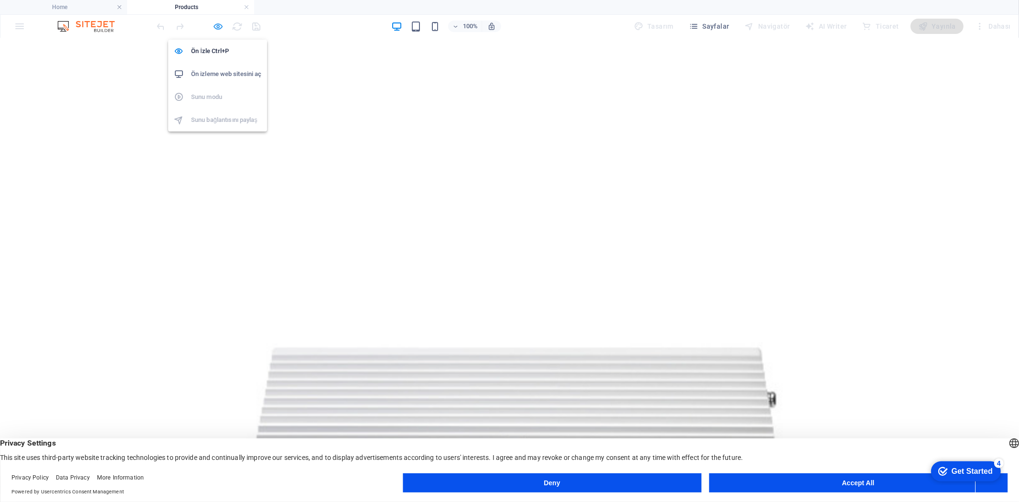
click at [220, 24] on icon "button" at bounding box center [218, 26] width 11 height 11
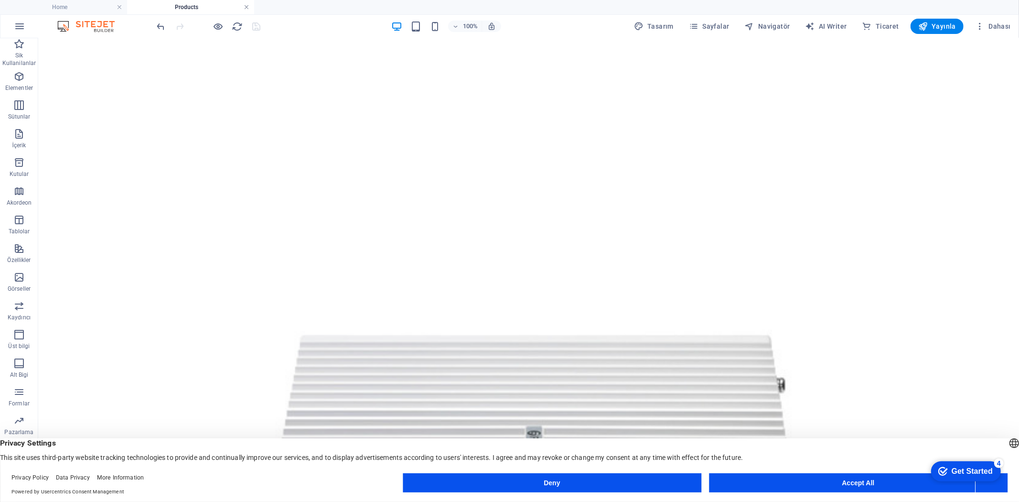
click at [246, 6] on link at bounding box center [247, 7] width 6 height 9
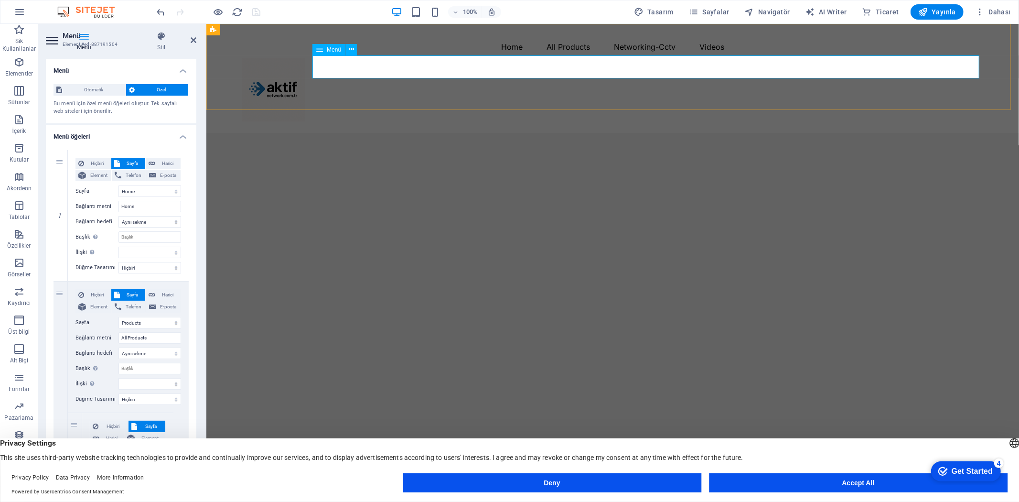
click at [550, 58] on nav "Home All Products Switches Networking Optics and Transceivers Fiber Optic Cable…" at bounding box center [613, 46] width 742 height 23
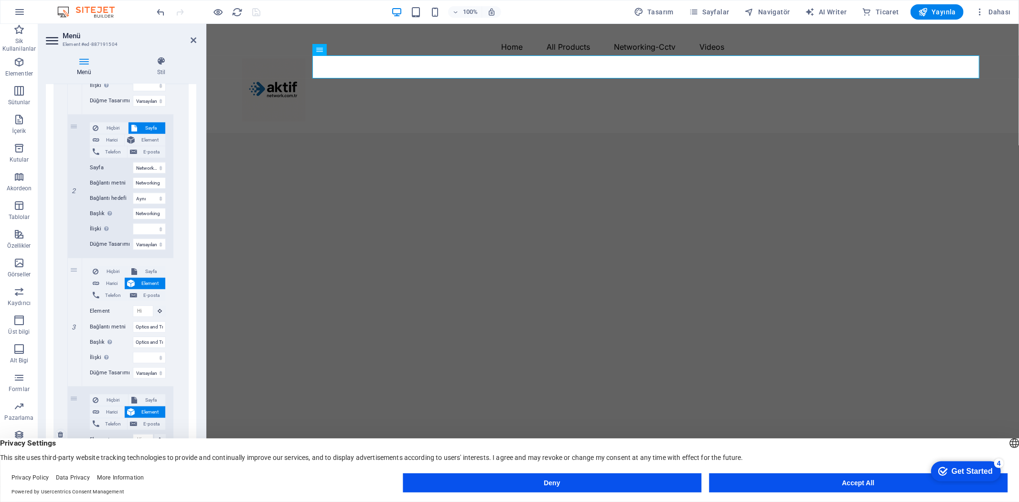
scroll to position [478, 0]
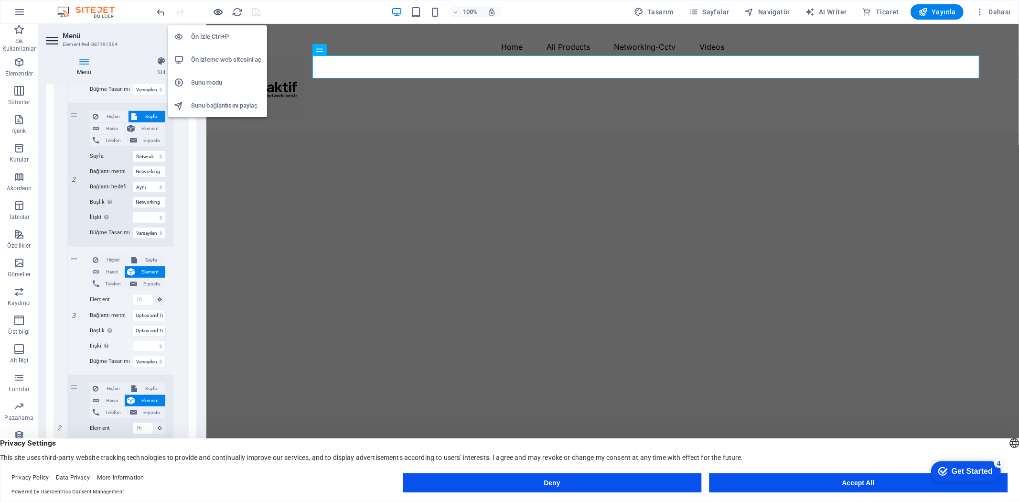
click at [221, 13] on icon "button" at bounding box center [218, 12] width 11 height 11
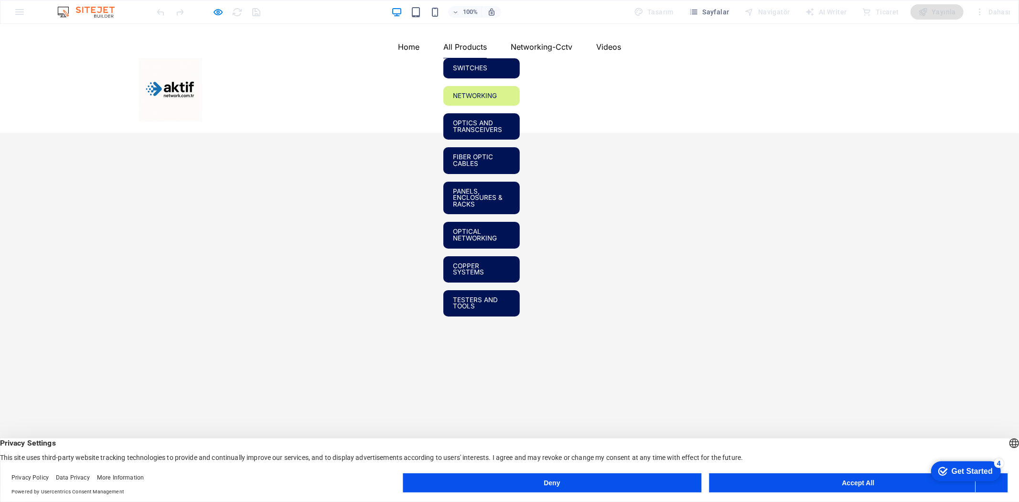
click at [515, 106] on link "Networking" at bounding box center [482, 96] width 76 height 20
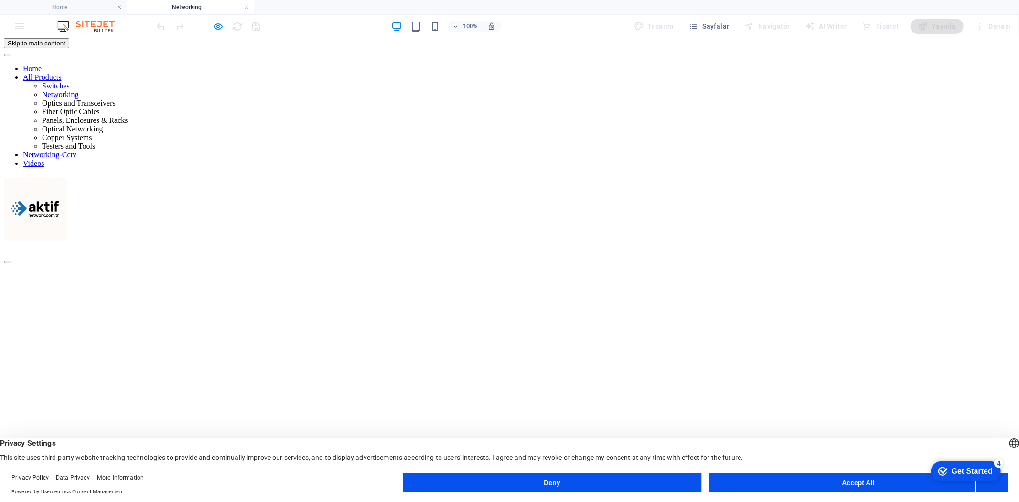
scroll to position [0, 0]
click at [498, 80] on nav "Home All Products Switches Networking Optics and Transceivers Fiber Optic Cable…" at bounding box center [510, 119] width 1012 height 103
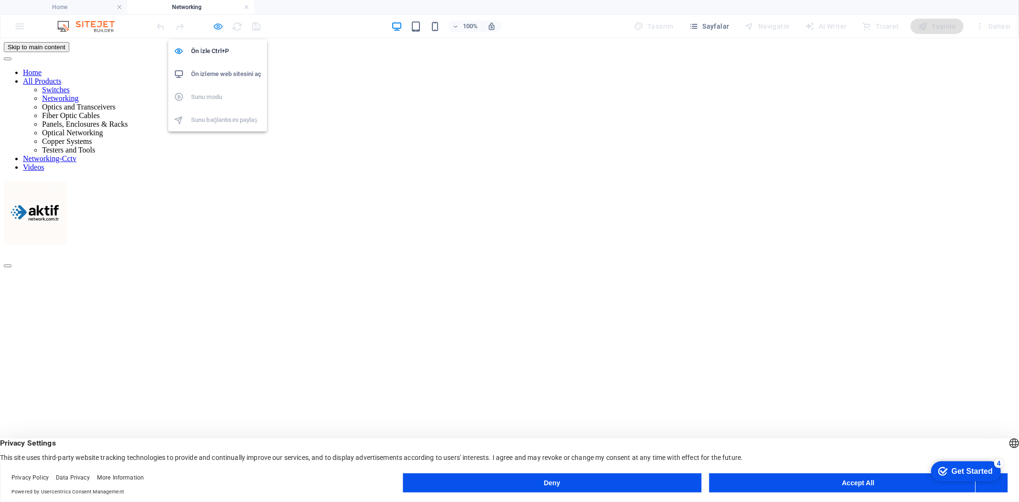
click at [220, 24] on icon "button" at bounding box center [218, 26] width 11 height 11
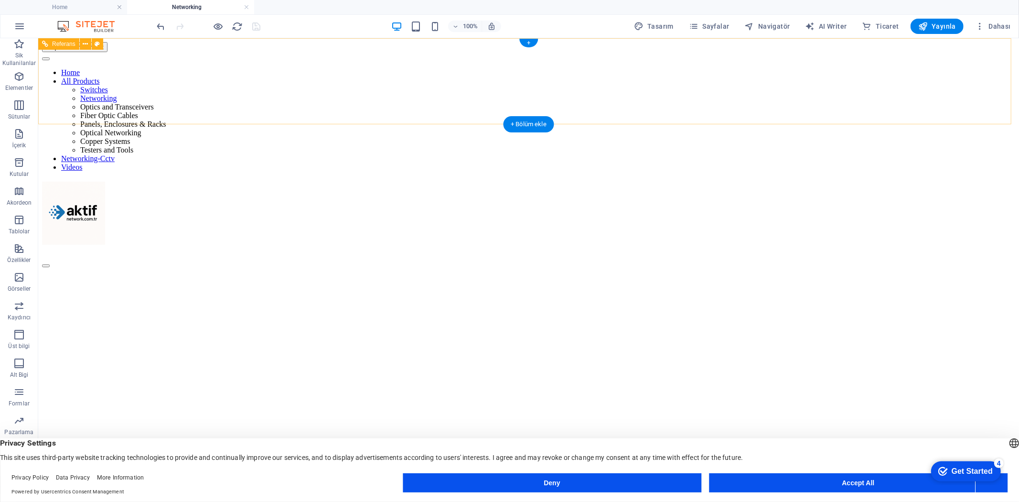
click at [460, 83] on nav "Home All Products Switches Networking Optics and Transceivers Fiber Optic Cable…" at bounding box center [529, 119] width 974 height 103
click at [460, 82] on nav "Home All Products Switches Networking Optics and Transceivers Fiber Optic Cable…" at bounding box center [529, 119] width 974 height 103
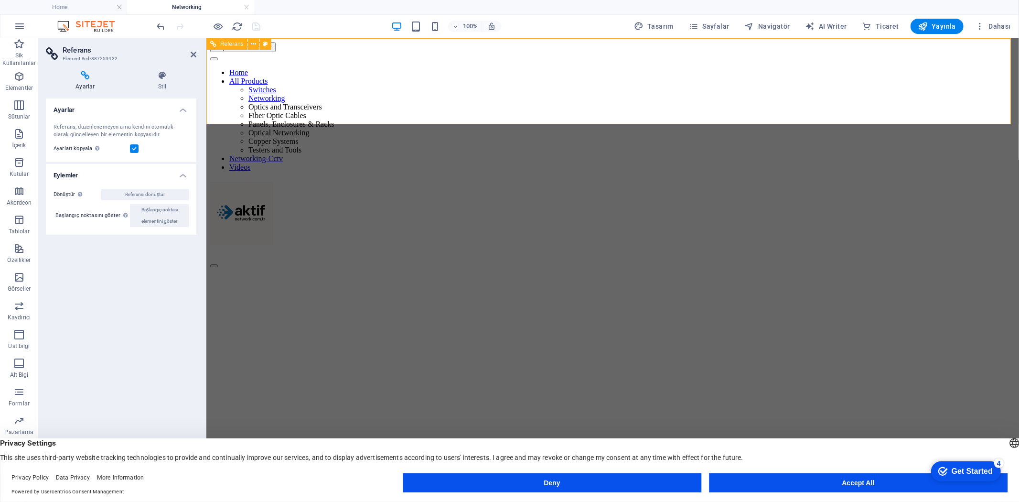
click at [551, 83] on nav "Home All Products Switches Networking Optics and Transceivers Fiber Optic Cable…" at bounding box center [612, 119] width 805 height 103
click at [249, 7] on link at bounding box center [247, 7] width 6 height 9
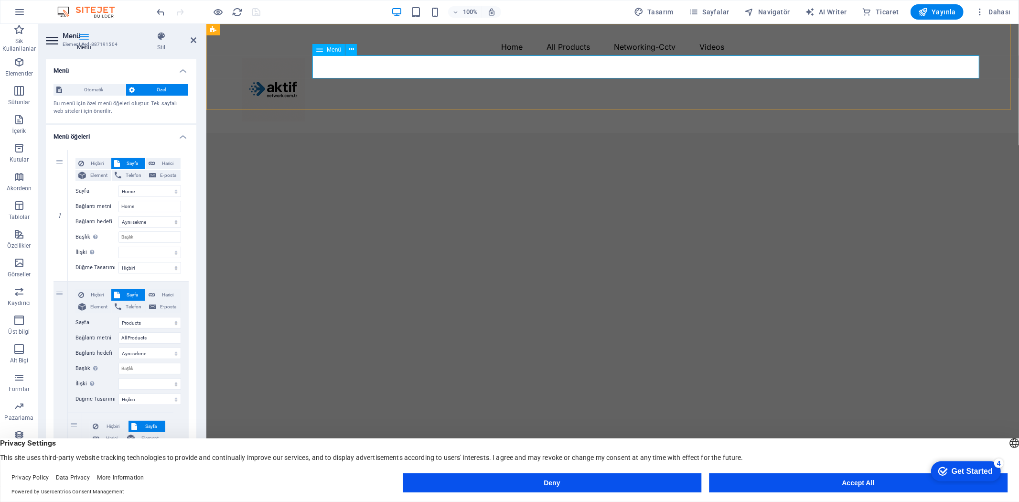
click at [481, 58] on nav "Home All Products Switches Networking Optics and Transceivers Fiber Optic Cable…" at bounding box center [613, 46] width 742 height 23
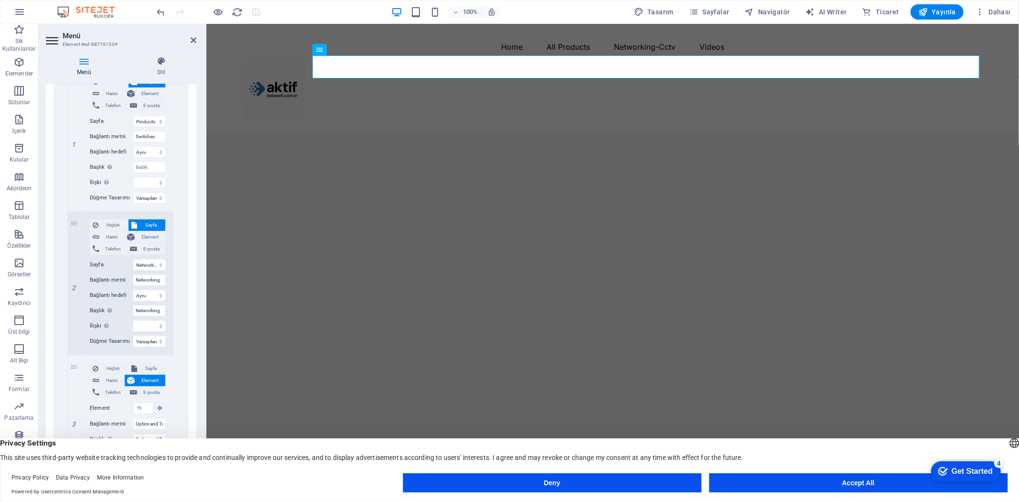
scroll to position [371, 0]
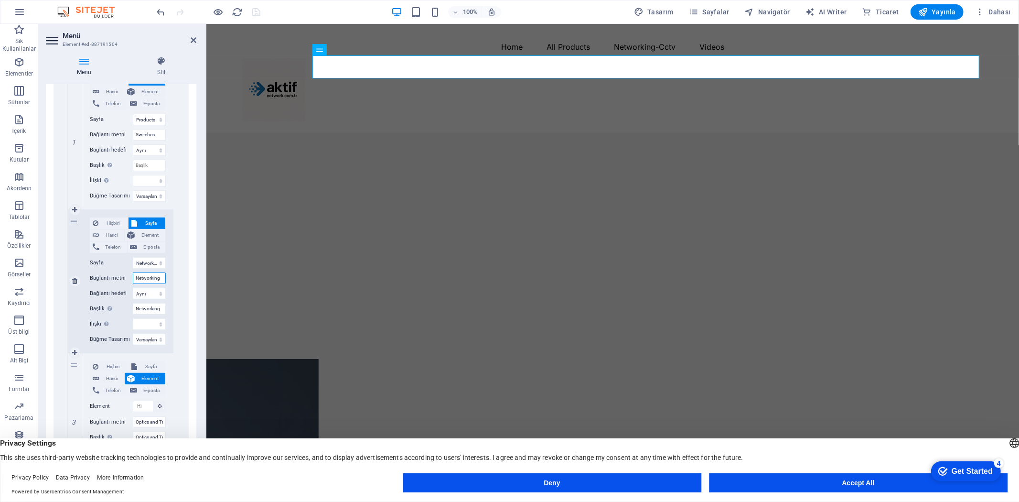
click at [159, 278] on input "Networking" at bounding box center [149, 277] width 33 height 11
drag, startPoint x: 160, startPoint y: 278, endPoint x: 99, endPoint y: 276, distance: 60.7
click at [99, 276] on div "Bağlantı metni Networking" at bounding box center [128, 277] width 76 height 11
click at [257, 10] on icon "save" at bounding box center [256, 12] width 11 height 11
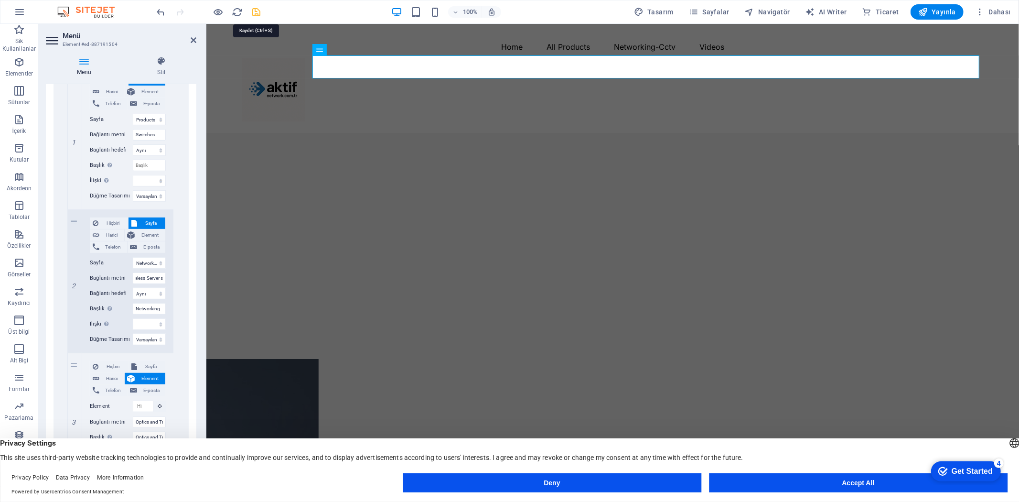
scroll to position [0, 0]
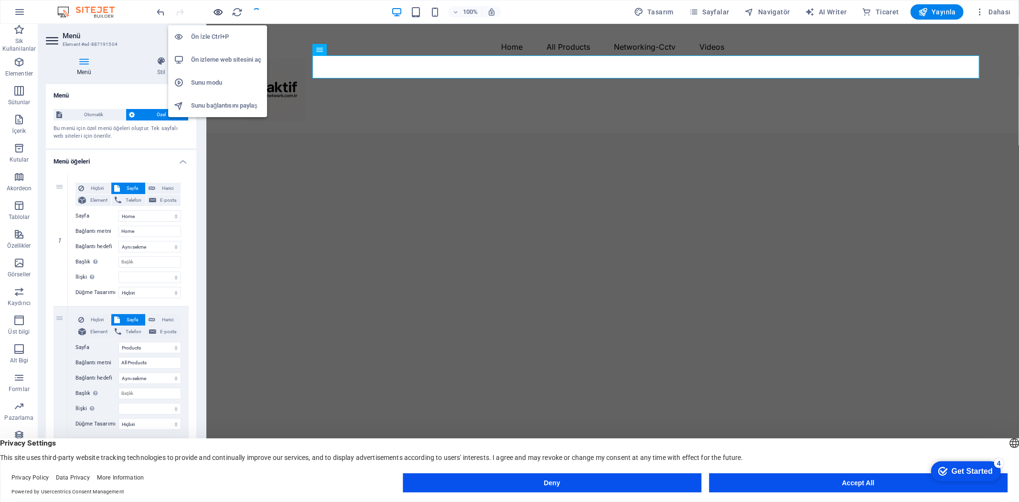
click at [218, 12] on icon "button" at bounding box center [218, 12] width 11 height 11
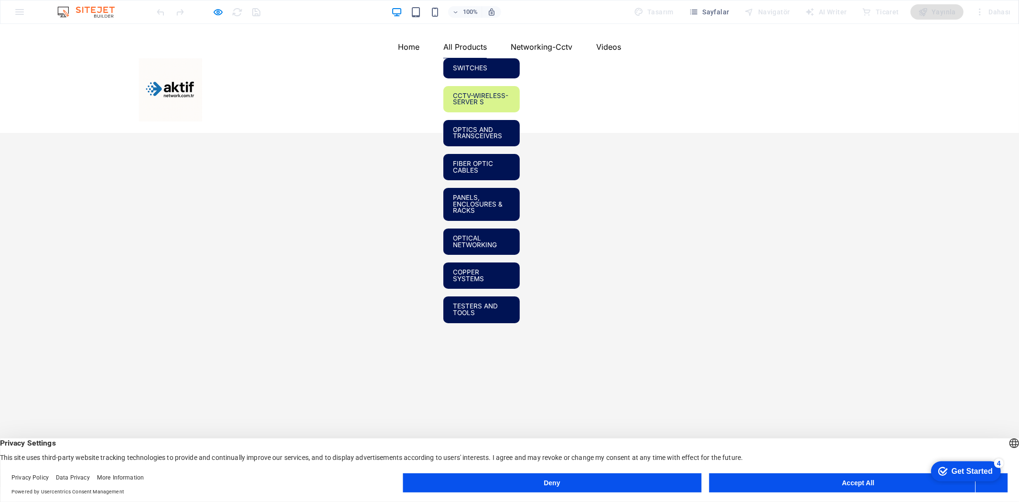
click at [515, 112] on link "Cctv-Wireless-Server s" at bounding box center [482, 99] width 76 height 26
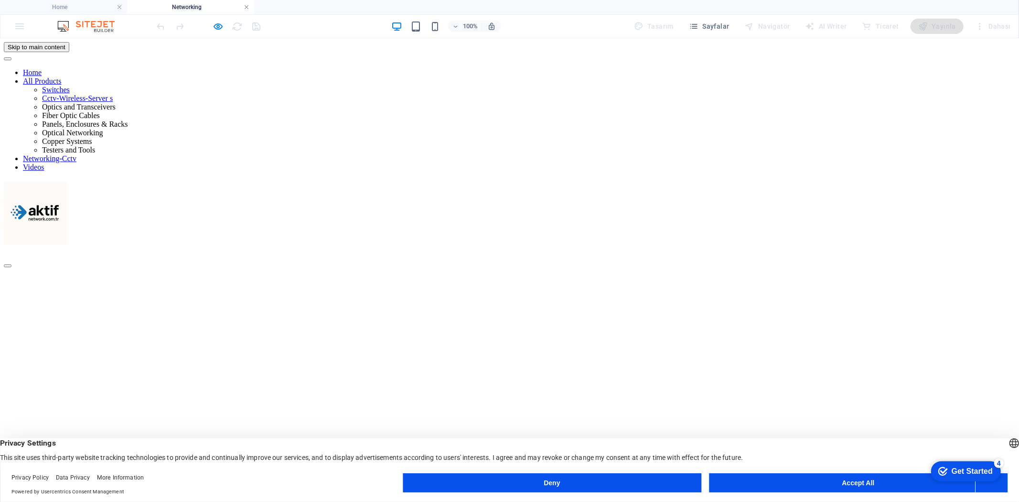
click at [247, 5] on link at bounding box center [247, 7] width 6 height 9
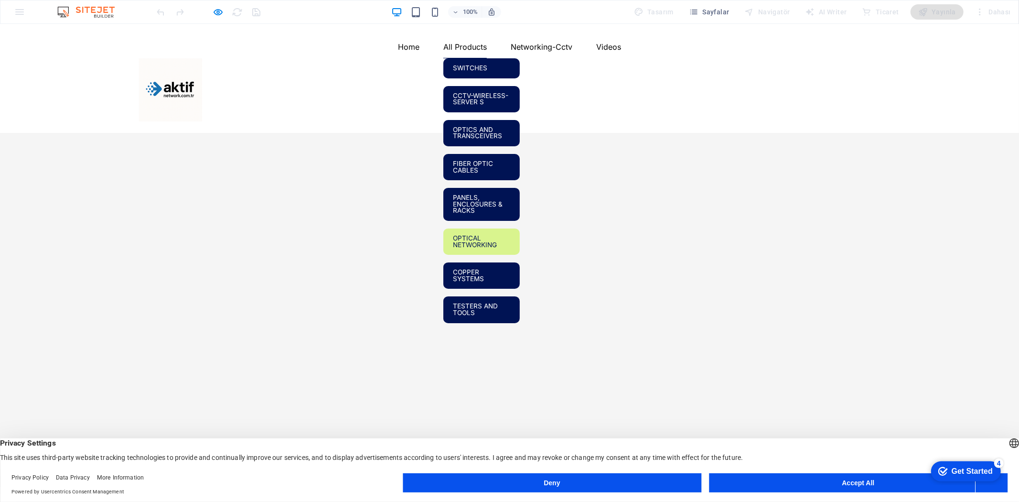
click at [509, 254] on link "Optical Networking" at bounding box center [482, 241] width 76 height 26
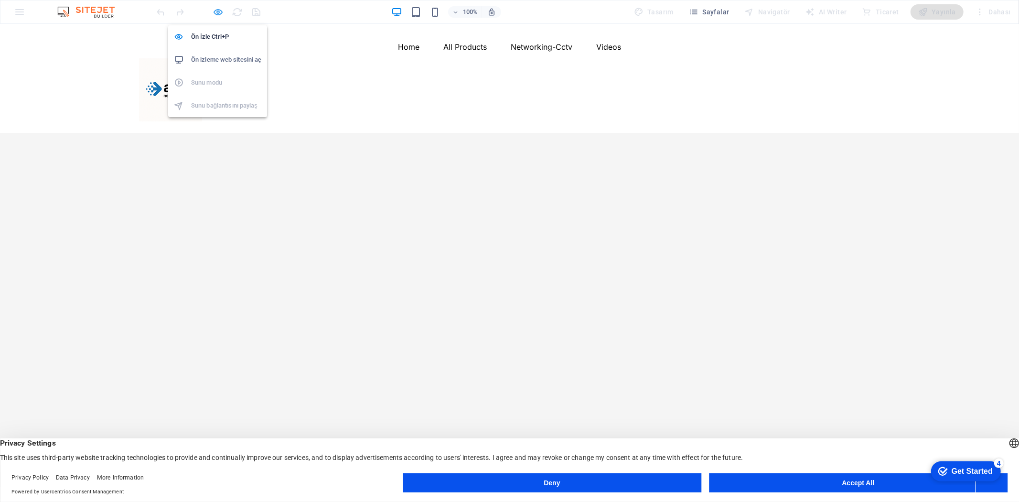
click at [223, 13] on icon "button" at bounding box center [218, 12] width 11 height 11
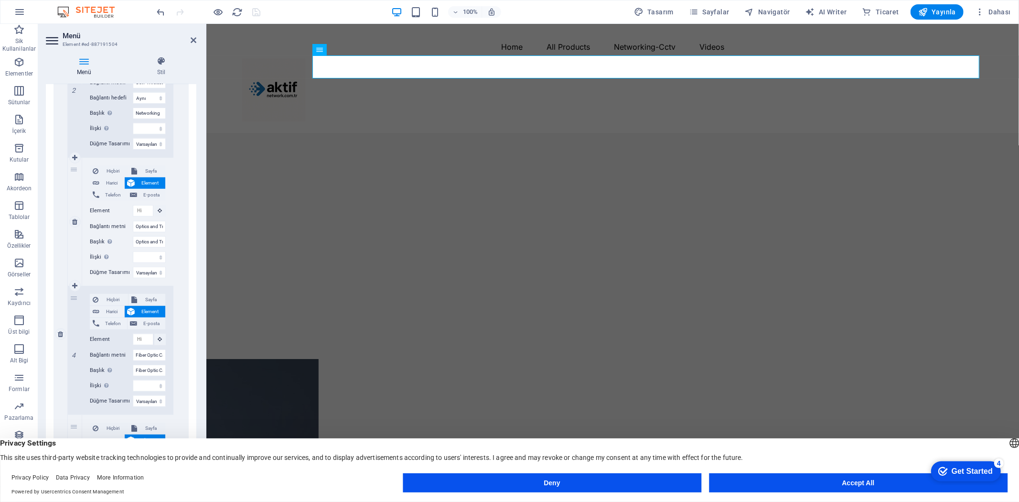
scroll to position [584, 0]
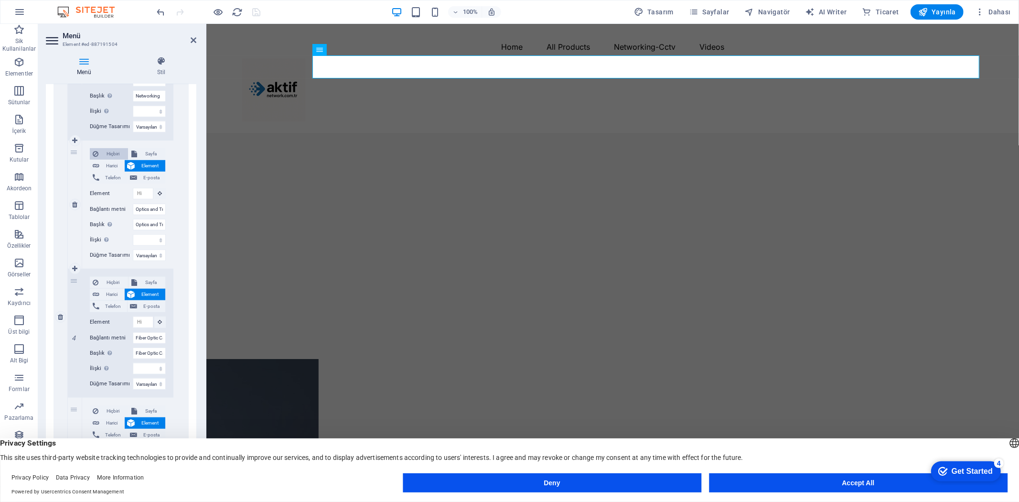
click at [106, 153] on span "Hiçbiri" at bounding box center [113, 153] width 24 height 11
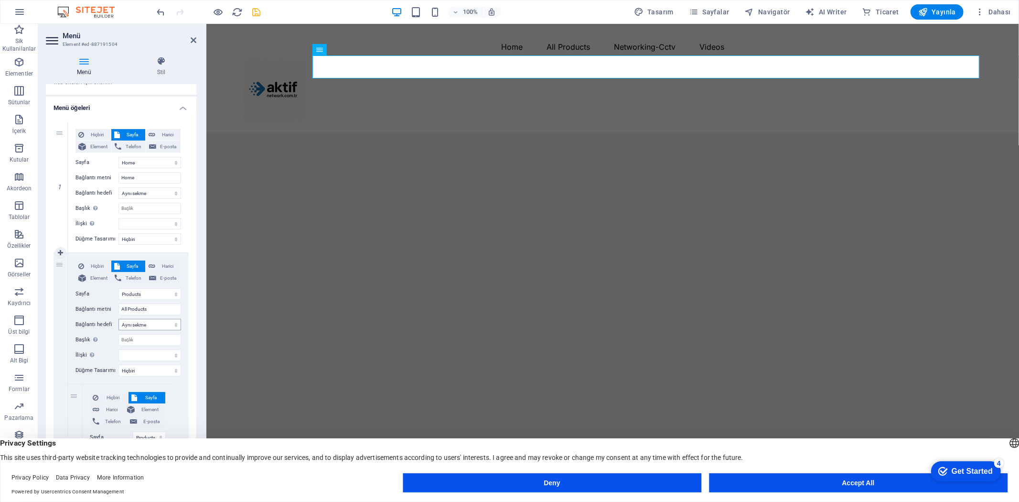
scroll to position [0, 0]
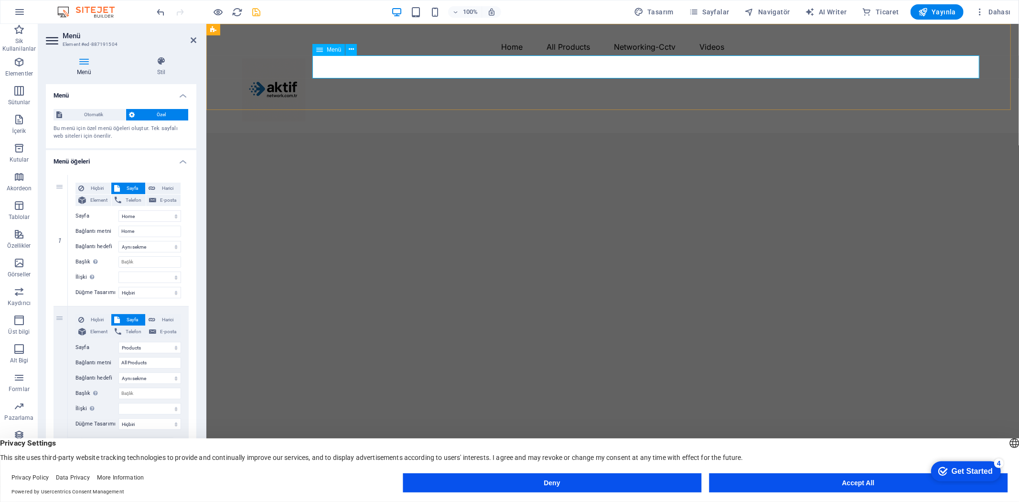
click at [603, 58] on nav "Home All Products Switches Cctv-Wireless-Server s Optics and Transceivers Fiber…" at bounding box center [613, 46] width 742 height 23
click at [540, 8] on div "100% Tasarım [PERSON_NAME] AI Writer Ticaret Yayınla Dahası" at bounding box center [585, 11] width 860 height 15
click at [333, 484] on div "Privacy Policy Data Privacy More Information Powered by Usercentrics Consent Ma…" at bounding box center [206, 484] width 391 height 23
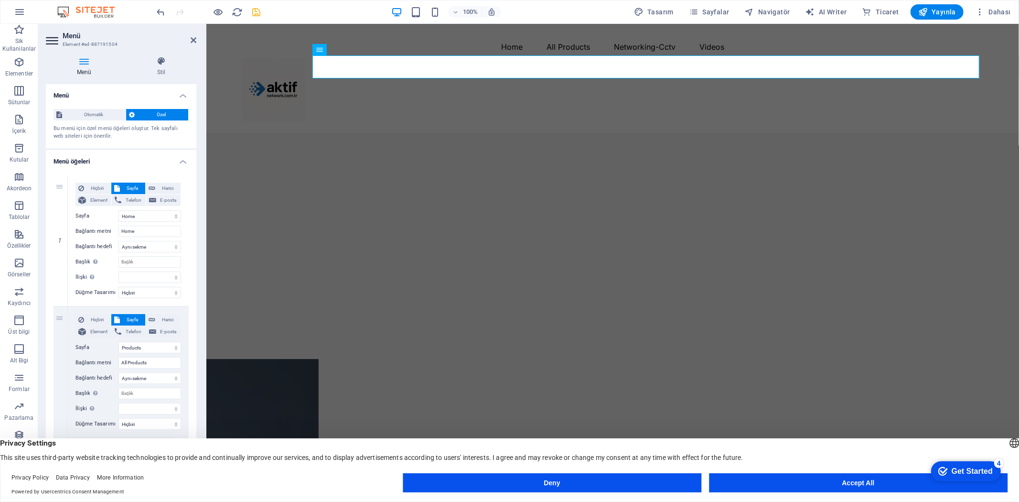
click at [840, 480] on button "Accept All" at bounding box center [858, 482] width 299 height 19
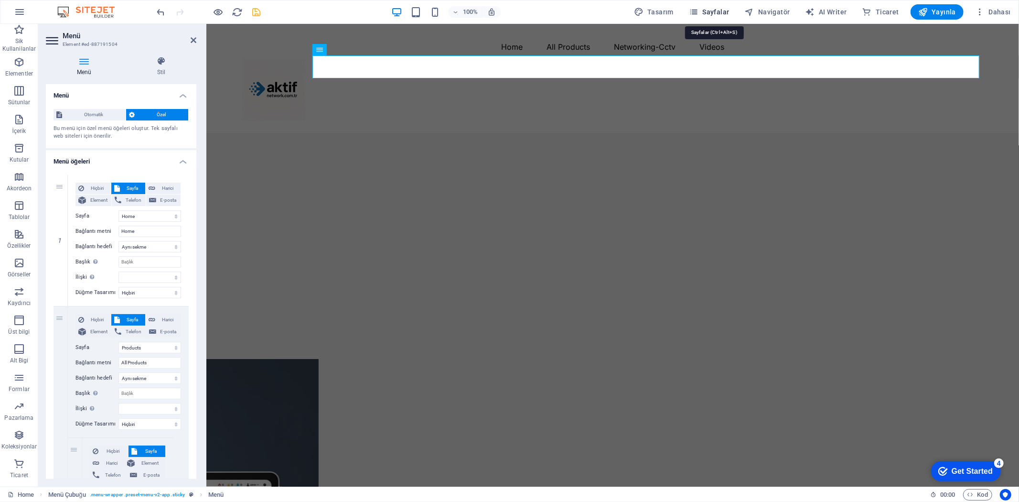
click at [725, 10] on span "Sayfalar" at bounding box center [709, 12] width 41 height 10
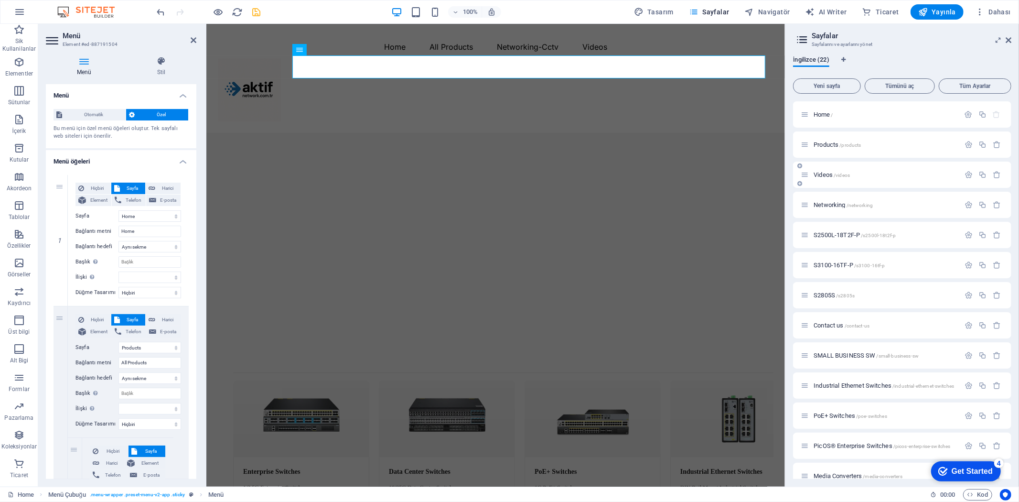
click at [829, 174] on span "Videos /videos" at bounding box center [832, 174] width 36 height 7
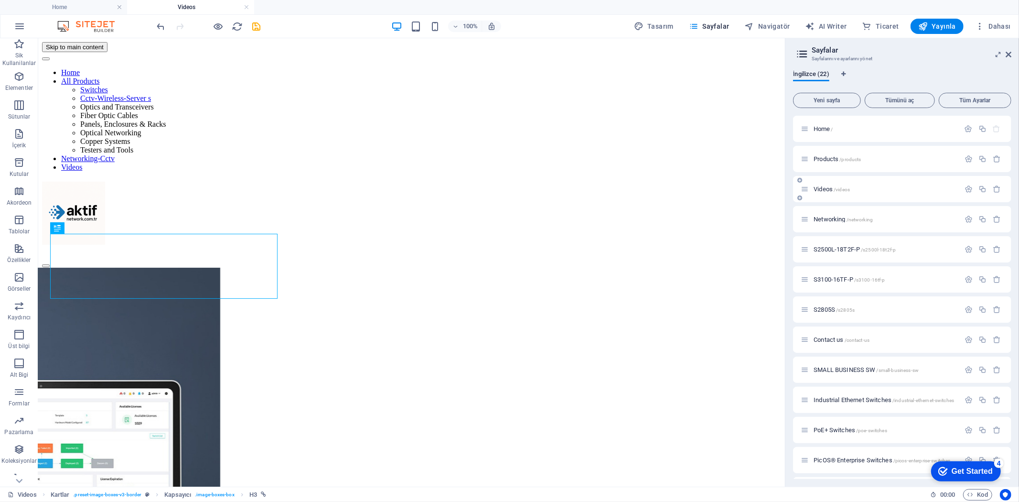
scroll to position [417, 0]
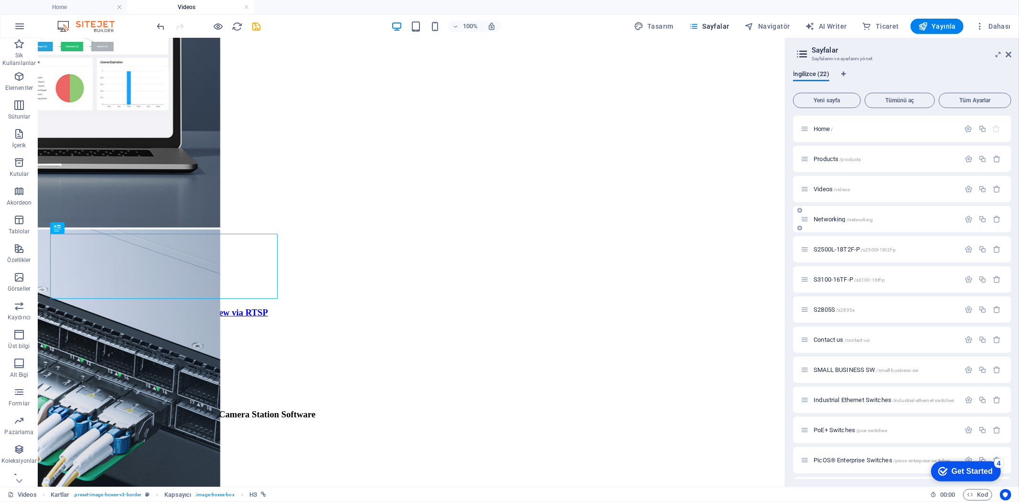
click at [832, 218] on span "Networking /networking" at bounding box center [843, 219] width 59 height 7
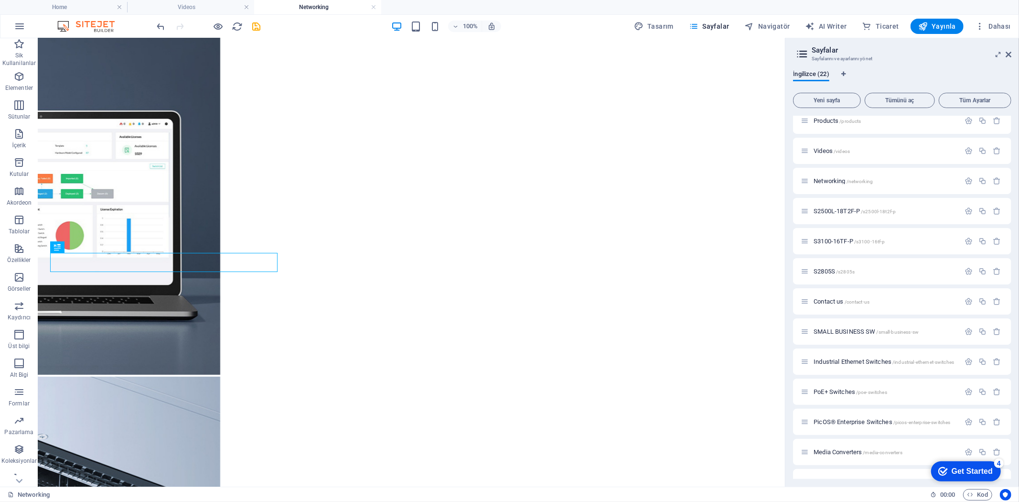
scroll to position [53, 0]
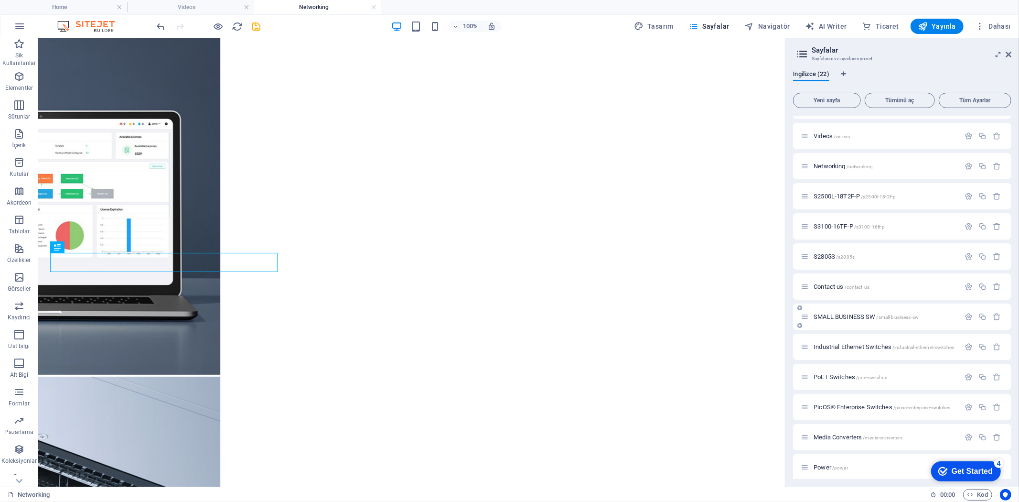
click at [842, 316] on span "SMALL BUSINESS SW /small-business-sw" at bounding box center [866, 316] width 105 height 7
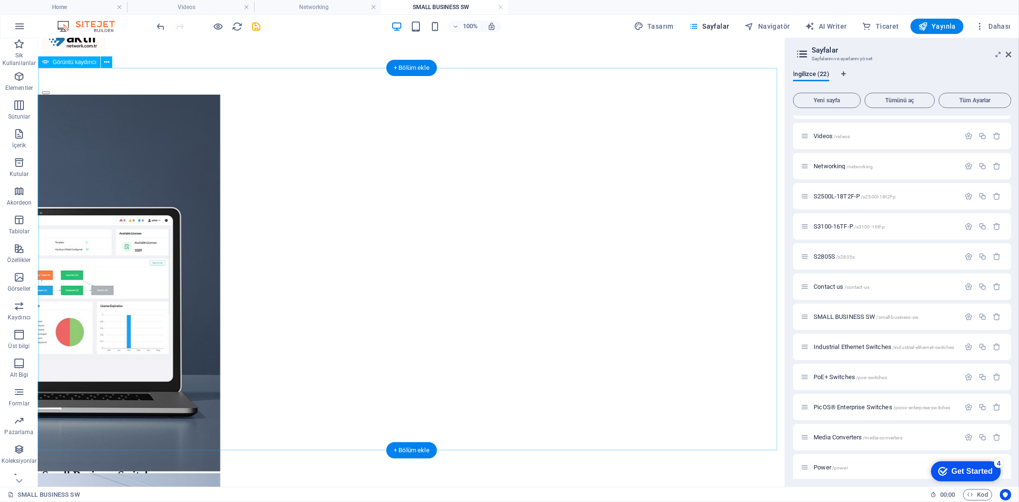
scroll to position [371, 0]
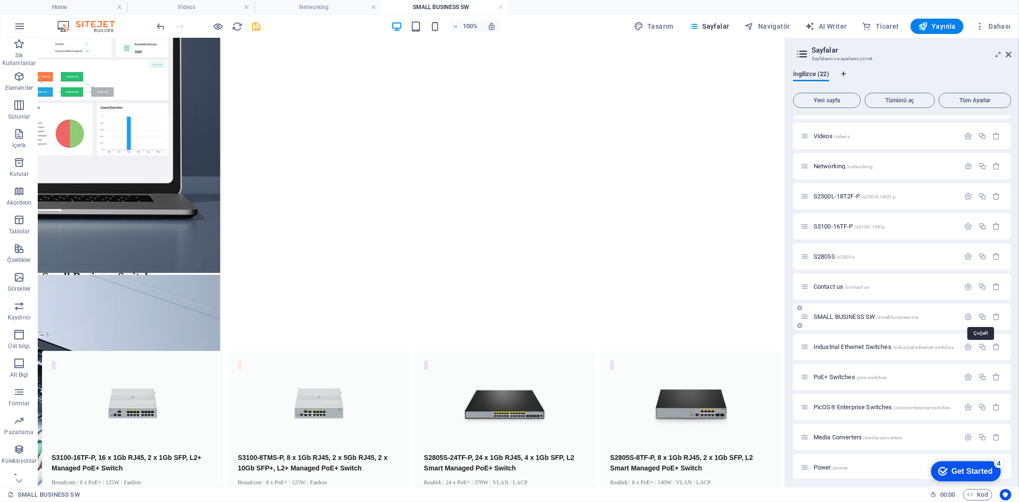
drag, startPoint x: 985, startPoint y: 314, endPoint x: 928, endPoint y: 323, distance: 57.4
click at [984, 314] on icon "button" at bounding box center [983, 317] width 8 height 8
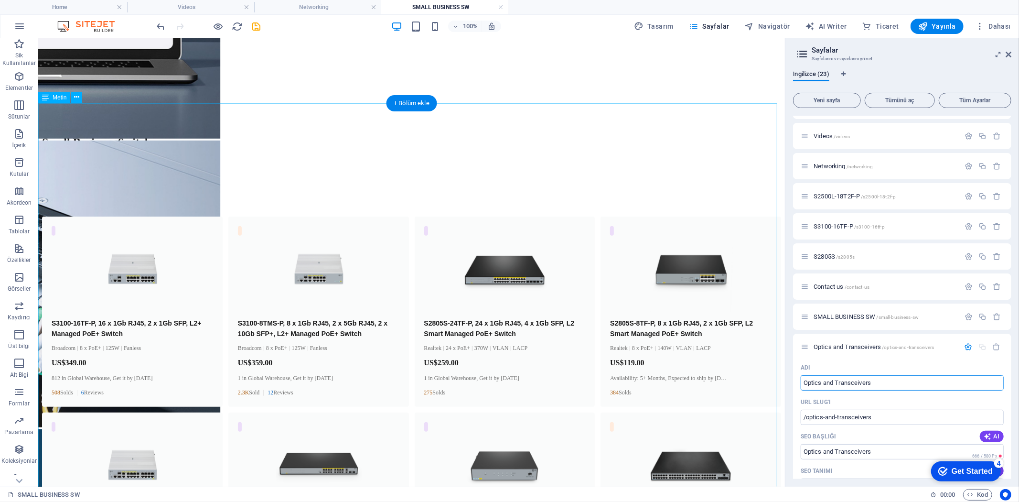
scroll to position [584, 0]
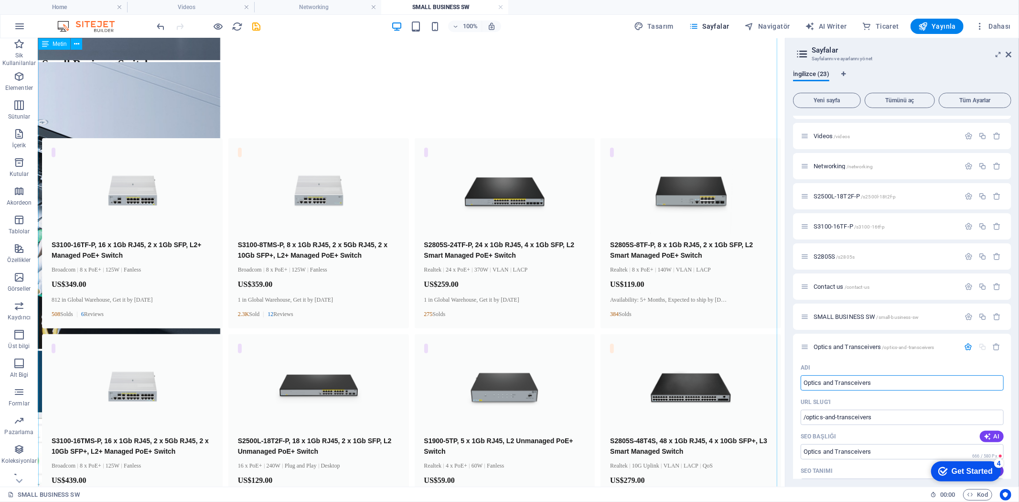
click at [487, 230] on div "Small Business Switches S3100-16TF-P, 16 x 1Gb RJ45, 2 x 1Gb SFP, L2+ Managed P…" at bounding box center [411, 399] width 739 height 684
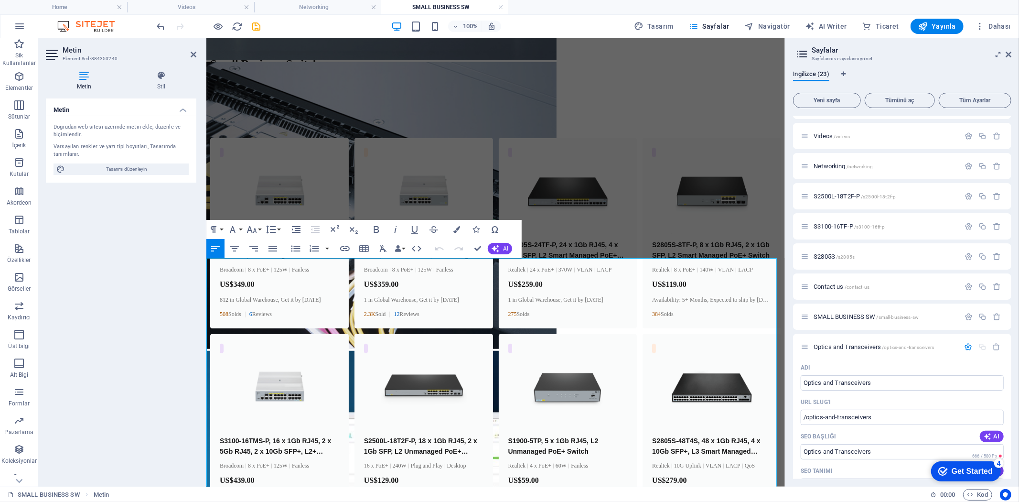
scroll to position [249, 0]
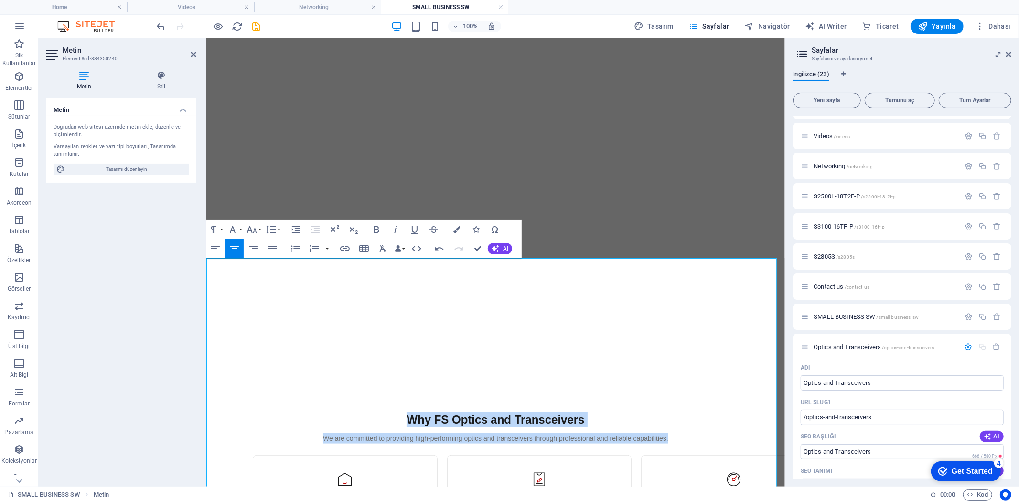
drag, startPoint x: 679, startPoint y: 303, endPoint x: 283, endPoint y: 261, distance: 397.8
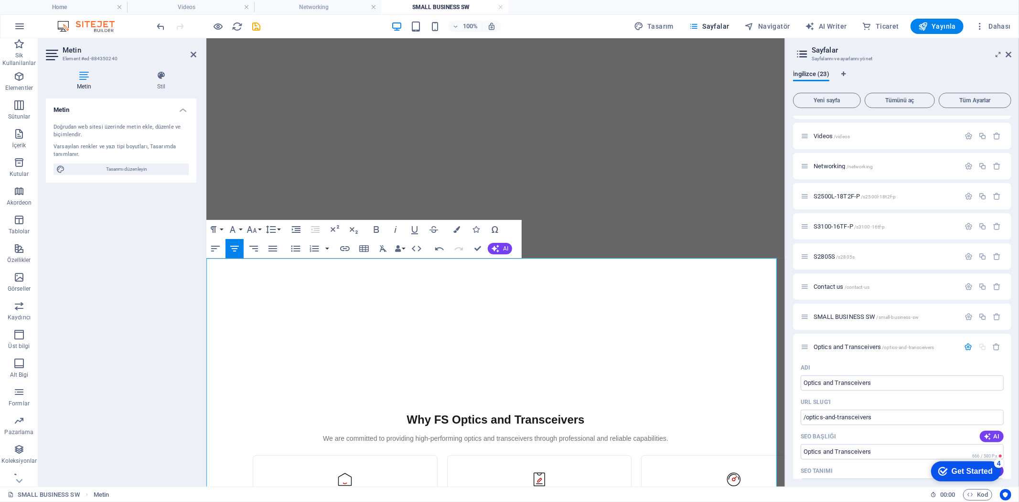
click at [270, 411] on header "Why FS Optics and Transceivers We are committed to providing high-performing op…" at bounding box center [495, 427] width 486 height 32
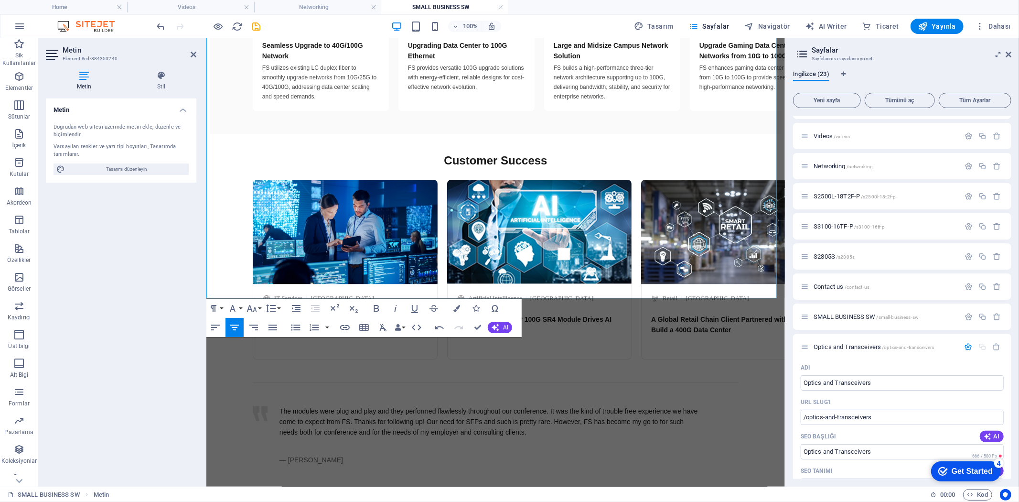
scroll to position [2319, 0]
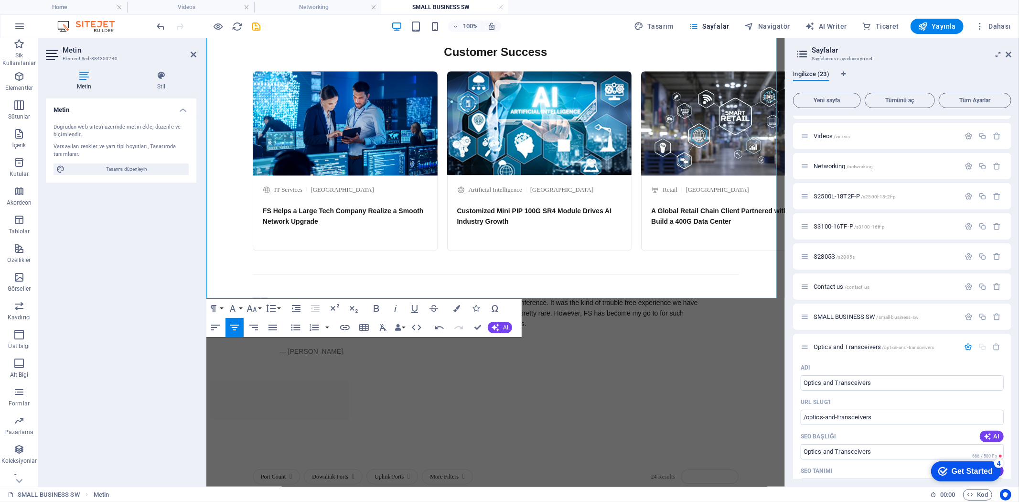
click at [147, 281] on div "Metin Doğrudan web sitesi üzerinde metin ekle, düzenle ve biçimlendir. Varsayıl…" at bounding box center [121, 288] width 151 height 380
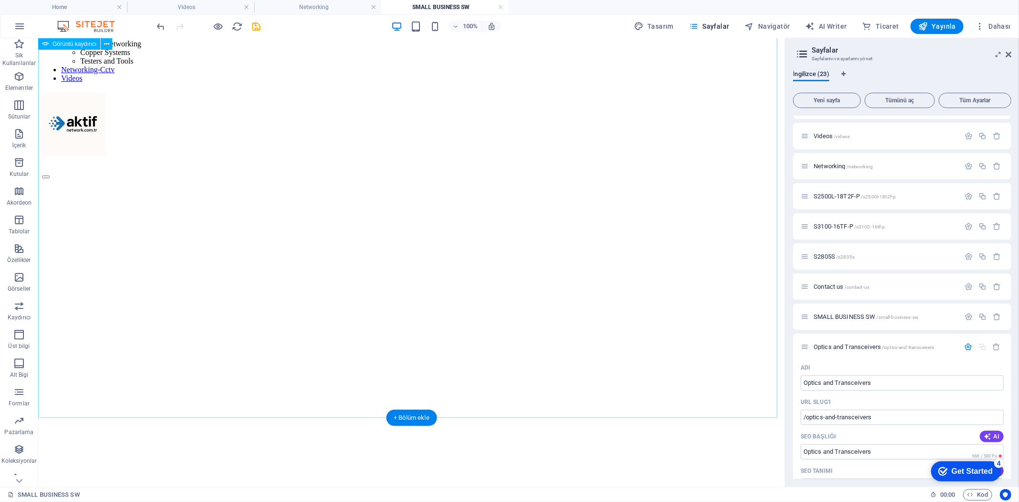
scroll to position [0, 0]
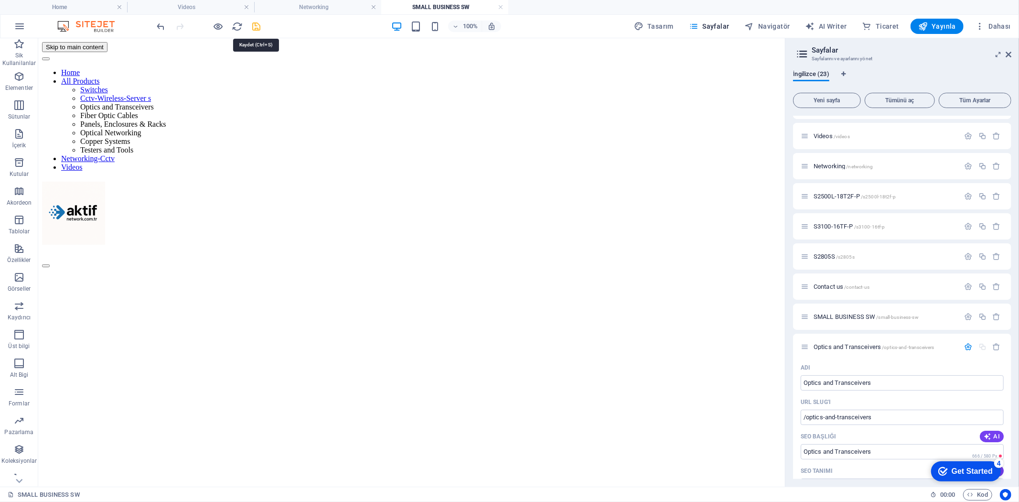
click at [260, 28] on icon "save" at bounding box center [256, 26] width 11 height 11
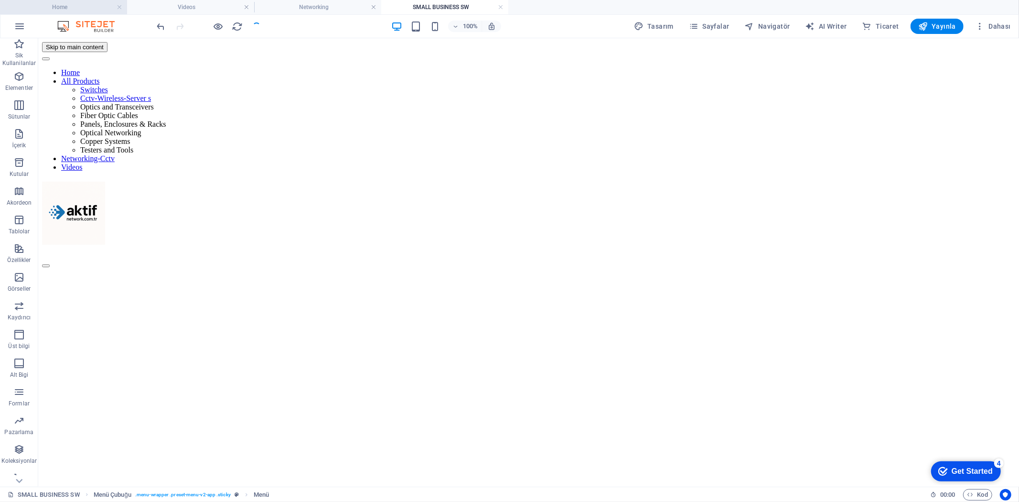
click at [64, 8] on h4 "Home" at bounding box center [63, 7] width 127 height 11
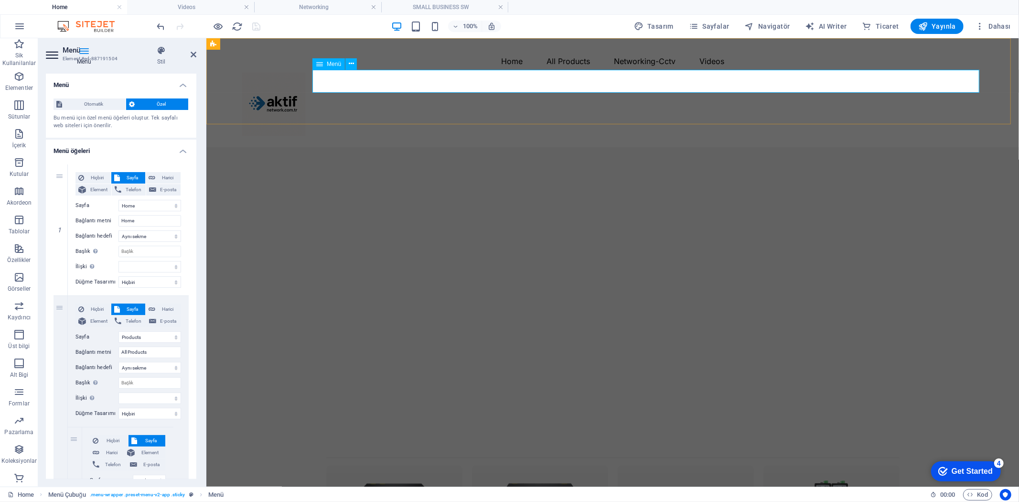
click at [604, 72] on nav "Home All Products Switches Cctv-Wireless-Server s Optics and Transceivers Fiber…" at bounding box center [613, 60] width 742 height 23
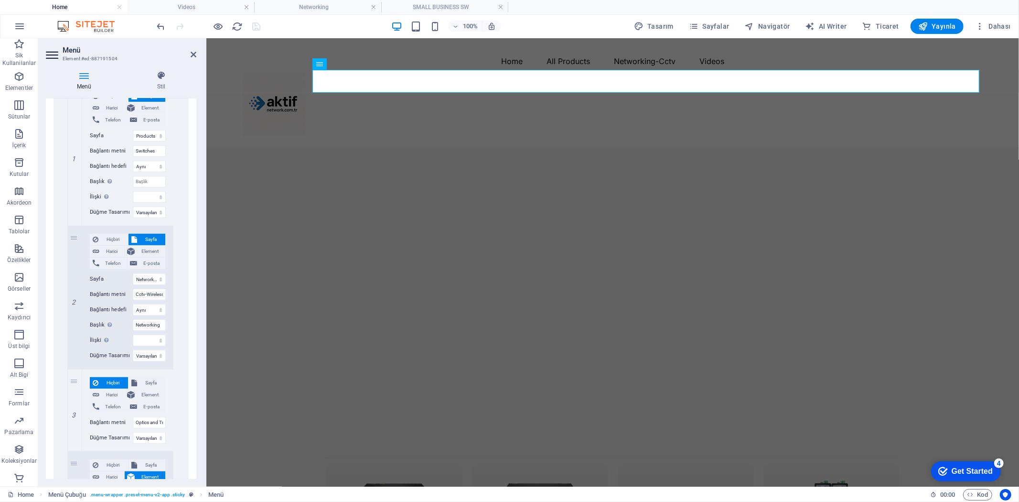
scroll to position [424, 0]
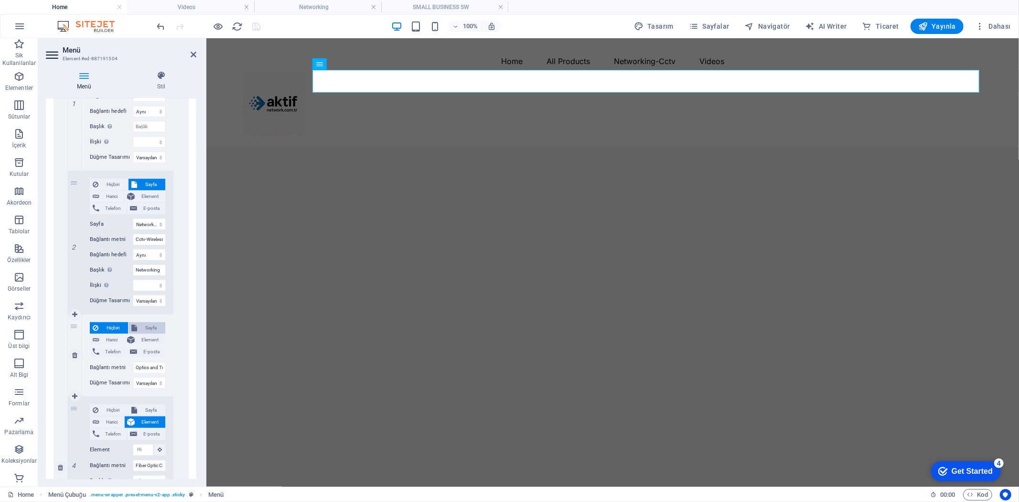
click at [147, 326] on span "Sayfa" at bounding box center [151, 327] width 22 height 11
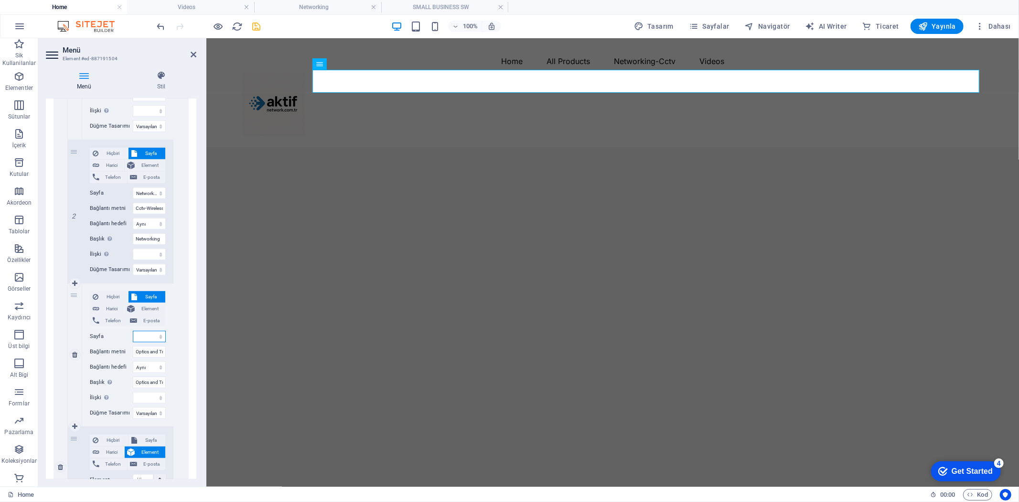
click at [146, 333] on select "Home Products Videos Networking S2500L-18T2F-P S3100-16TF-P S2805S Contact us S…" at bounding box center [149, 336] width 33 height 11
click at [133, 331] on select "Home Products Videos Networking S2500L-18T2F-P S3100-16TF-P S2805S Contact us S…" at bounding box center [149, 336] width 33 height 11
click at [441, 2] on h4 "SMALL BUSINESS SW" at bounding box center [444, 7] width 127 height 11
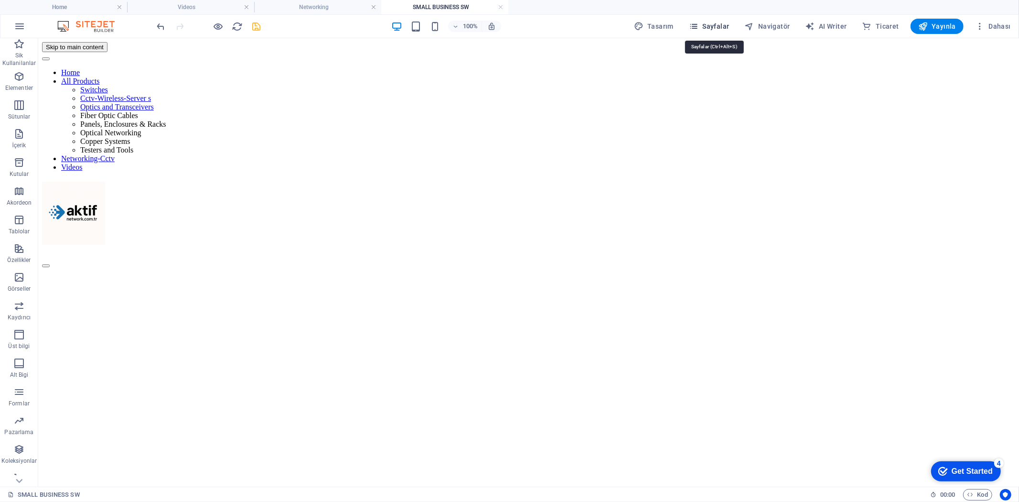
click at [727, 24] on span "Sayfalar" at bounding box center [709, 27] width 41 height 10
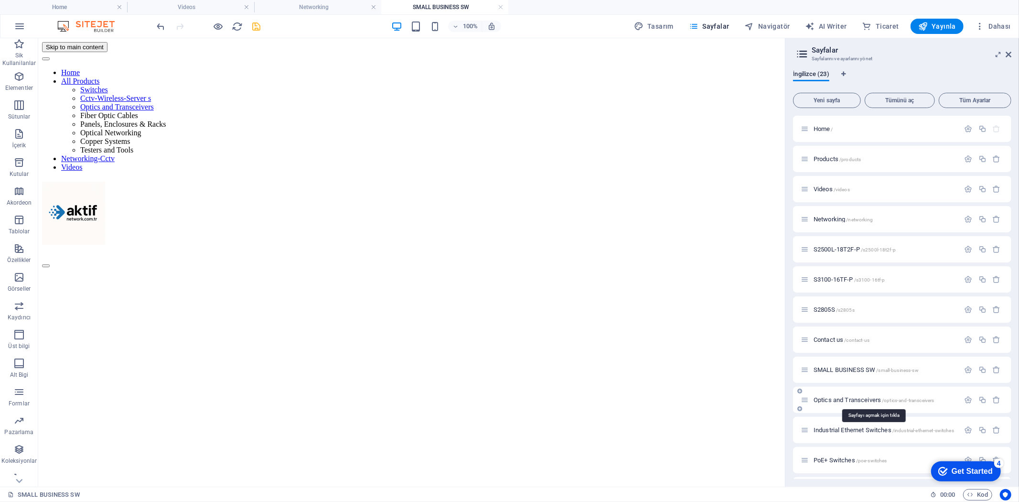
click at [845, 400] on span "Optics and Transceivers /optics-and-transceivers" at bounding box center [874, 399] width 121 height 7
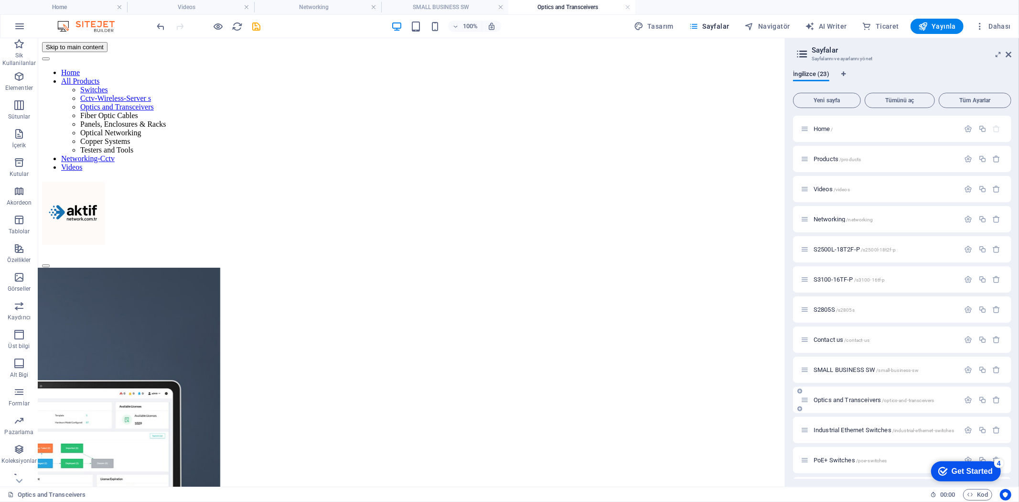
scroll to position [0, 0]
click at [967, 400] on icon "button" at bounding box center [969, 400] width 8 height 8
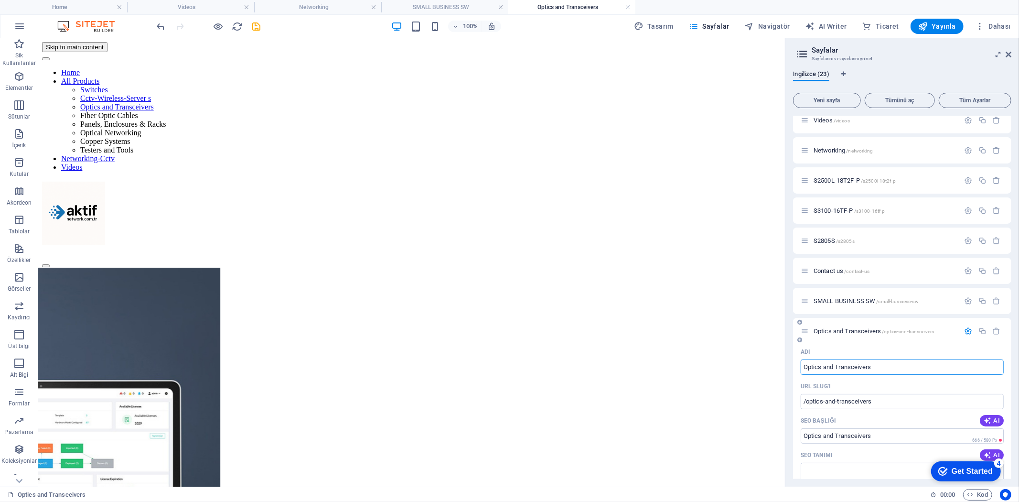
scroll to position [159, 0]
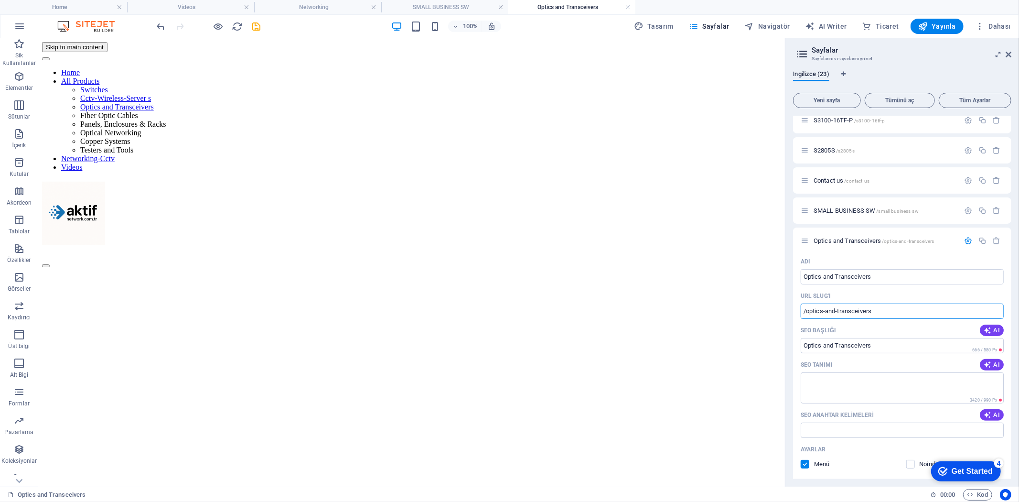
drag, startPoint x: 918, startPoint y: 347, endPoint x: 731, endPoint y: 310, distance: 191.0
click at [77, 5] on h4 "Home" at bounding box center [63, 7] width 127 height 11
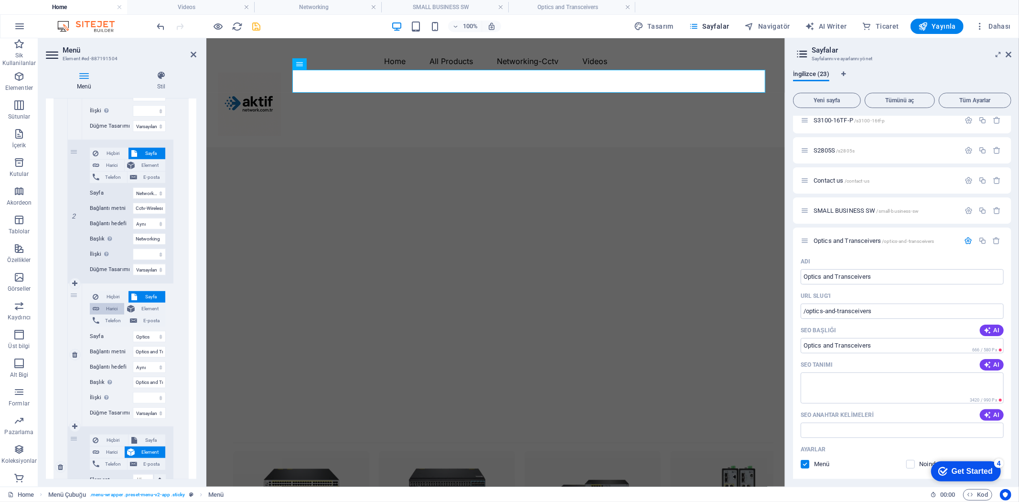
click at [108, 307] on span "Harici" at bounding box center [111, 308] width 19 height 11
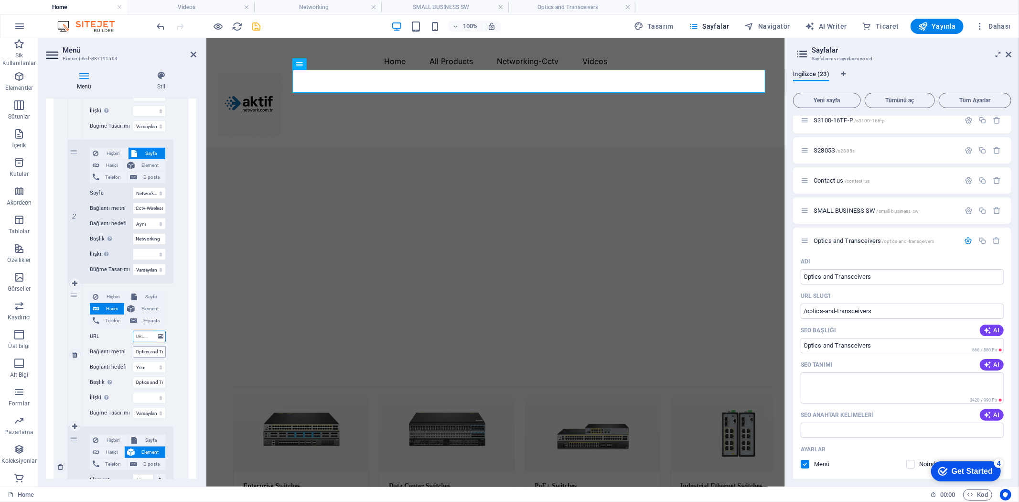
paste input "Why FS Optics and Transceivers We are committed to providing high-performing op…"
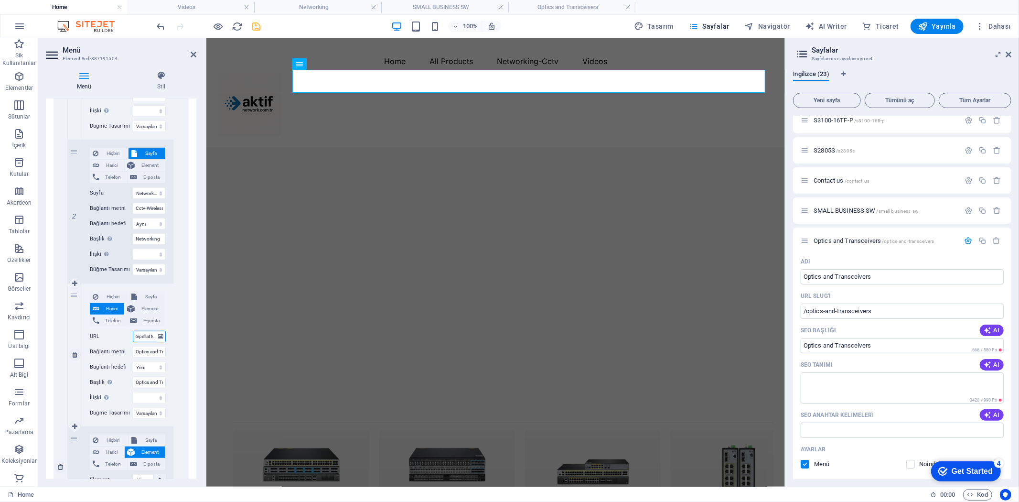
scroll to position [0, 9528]
drag, startPoint x: 143, startPoint y: 334, endPoint x: 118, endPoint y: 333, distance: 25.8
click at [118, 333] on div "URL" at bounding box center [128, 336] width 76 height 11
drag, startPoint x: 859, startPoint y: 311, endPoint x: 789, endPoint y: 312, distance: 69.8
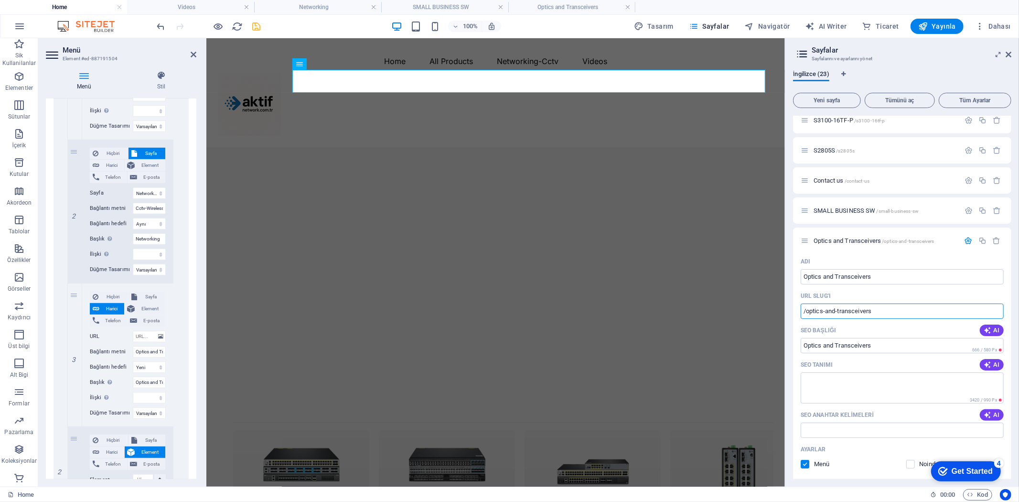
click at [790, 312] on div "İngilizce (23) Yeni sayfa Tümünü aç Tüm Ayarlar Home / Products /products Video…" at bounding box center [903, 274] width 234 height 423
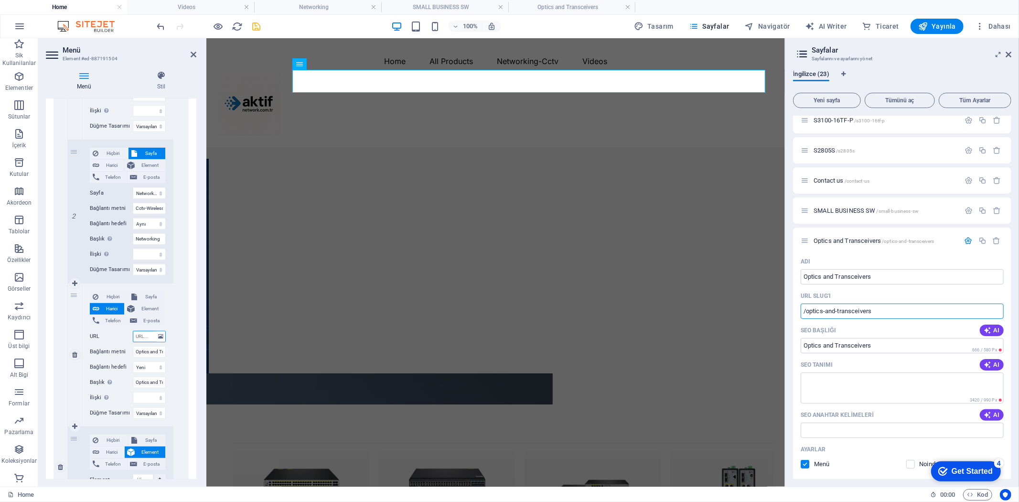
click at [149, 336] on input "URL" at bounding box center [149, 336] width 33 height 11
paste input "/optics-and-transceivers"
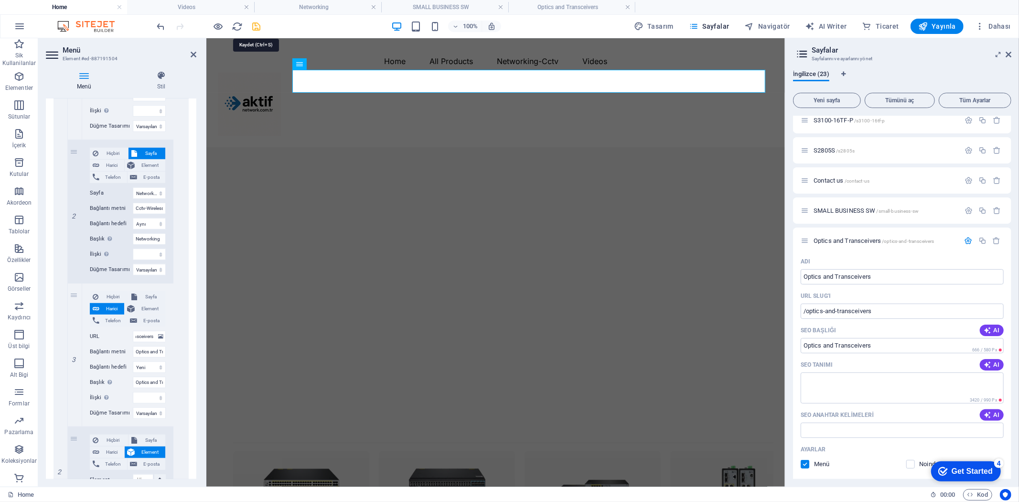
click at [257, 27] on icon "save" at bounding box center [256, 26] width 11 height 11
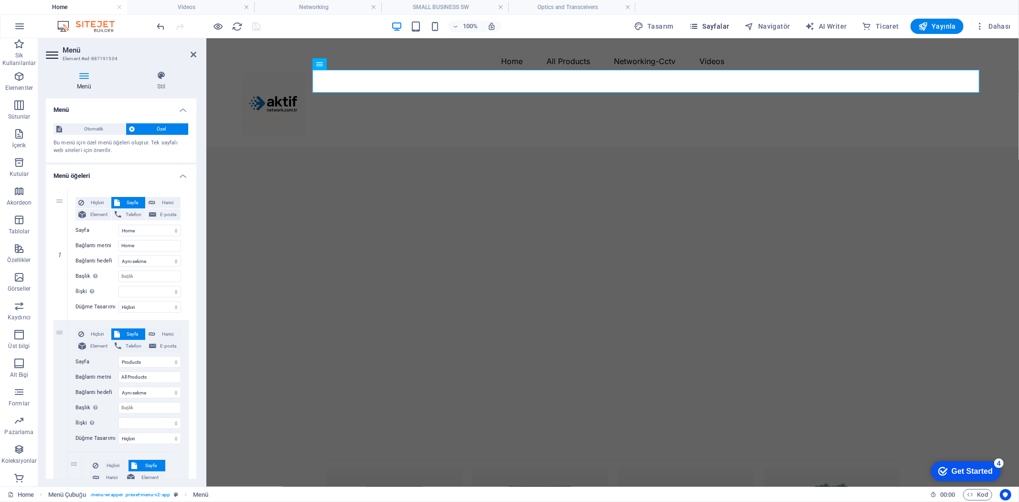
click at [725, 24] on span "Sayfalar" at bounding box center [709, 27] width 41 height 10
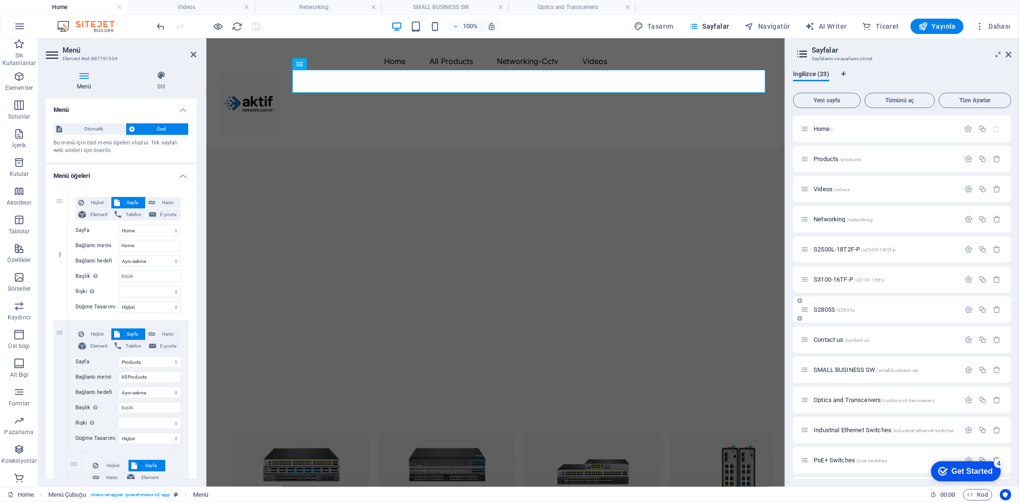
scroll to position [53, 0]
click at [980, 317] on icon "button" at bounding box center [983, 317] width 8 height 8
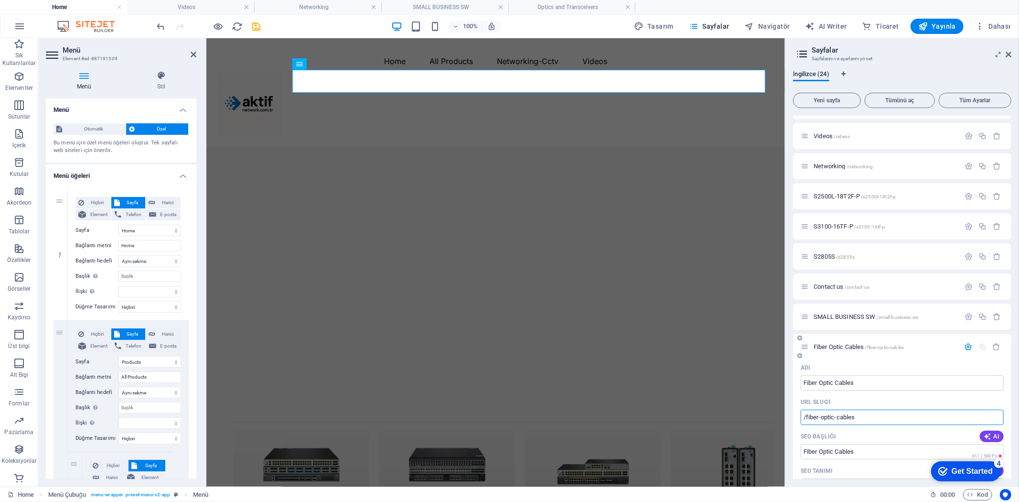
drag, startPoint x: 870, startPoint y: 413, endPoint x: 801, endPoint y: 414, distance: 69.3
click at [801, 414] on input "/fiber-optic-cables" at bounding box center [902, 417] width 203 height 15
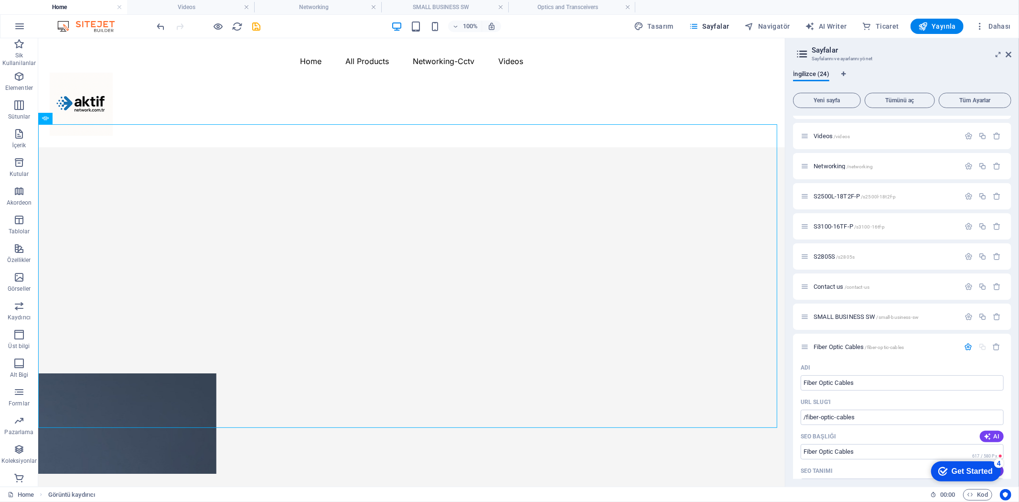
click at [83, 8] on h4 "Home" at bounding box center [63, 7] width 127 height 11
click at [85, 6] on h4 "Home" at bounding box center [63, 7] width 127 height 11
click at [323, 72] on nav "Home All Products Switches Cctv-Wireless-Server s Optics and Transceivers Fiber…" at bounding box center [411, 60] width 724 height 23
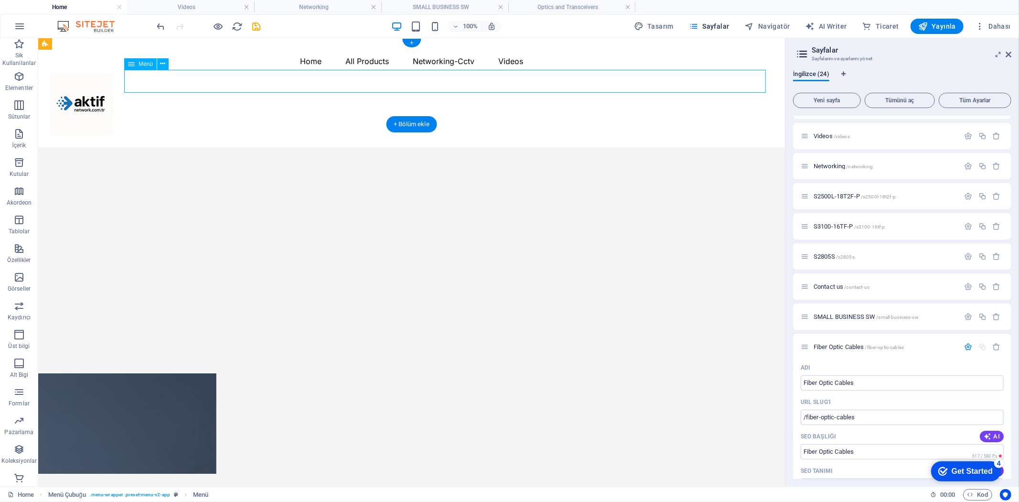
click at [323, 72] on nav "Home All Products Switches Cctv-Wireless-Server s Optics and Transceivers Fiber…" at bounding box center [411, 60] width 724 height 23
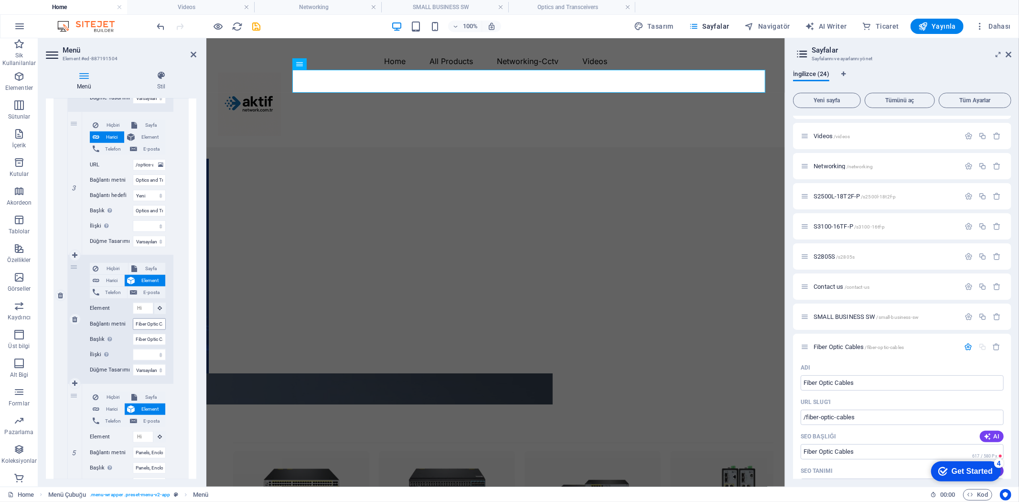
scroll to position [637, 0]
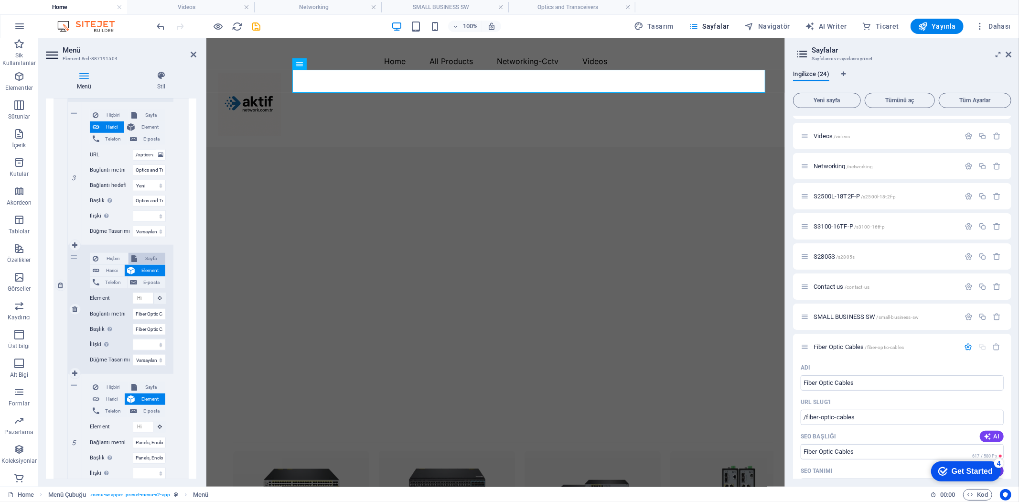
click at [146, 258] on span "Sayfa" at bounding box center [151, 258] width 22 height 11
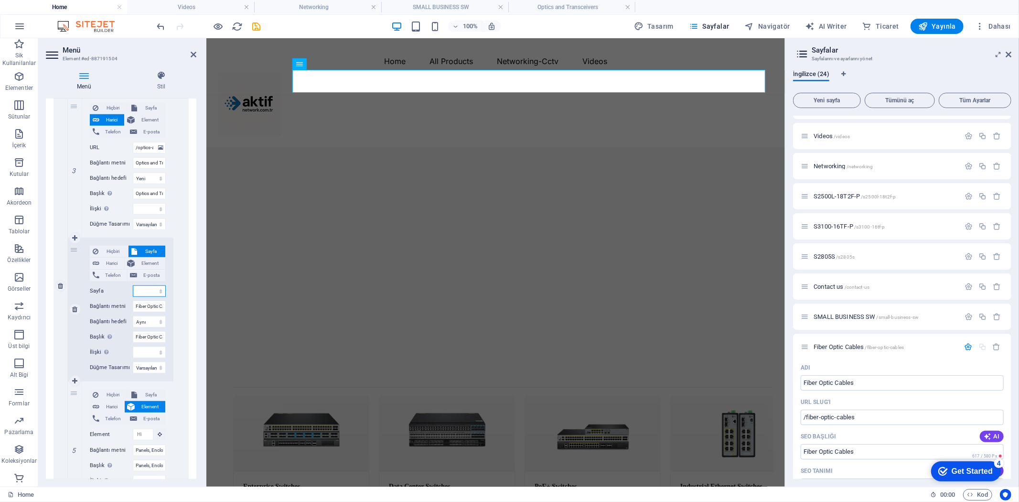
click at [145, 287] on select "Home Products Videos Networking S2500L-18T2F-P S3100-16TF-P S2805S Contact us S…" at bounding box center [149, 290] width 33 height 11
click at [133, 285] on select "Home Products Videos Networking S2500L-18T2F-P S3100-16TF-P S2805S Contact us S…" at bounding box center [149, 290] width 33 height 11
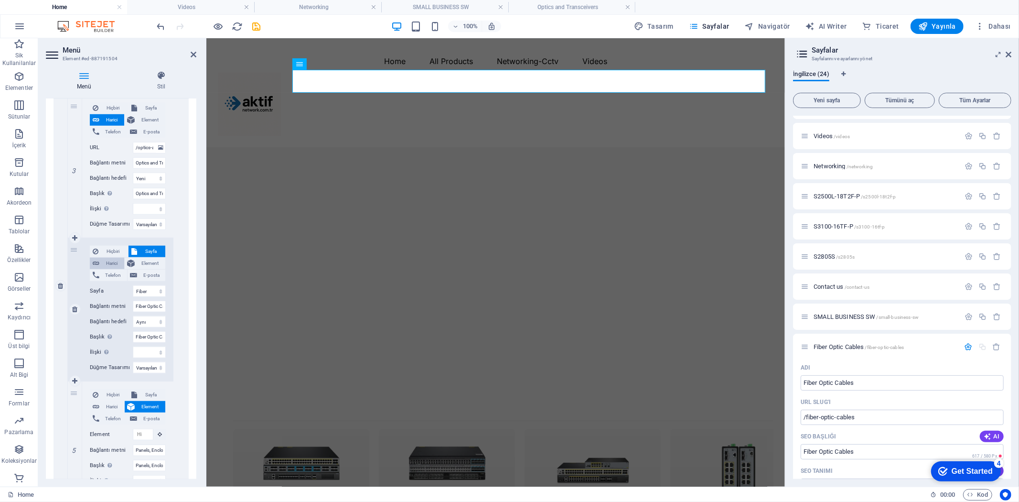
click at [106, 263] on span "Harici" at bounding box center [111, 263] width 19 height 11
paste input "/fiber-optic-cables"
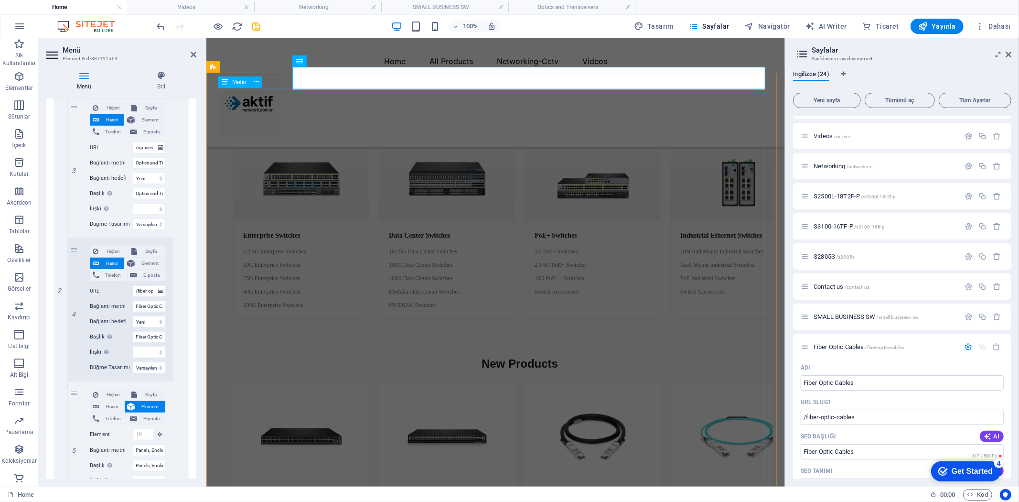
scroll to position [265, 0]
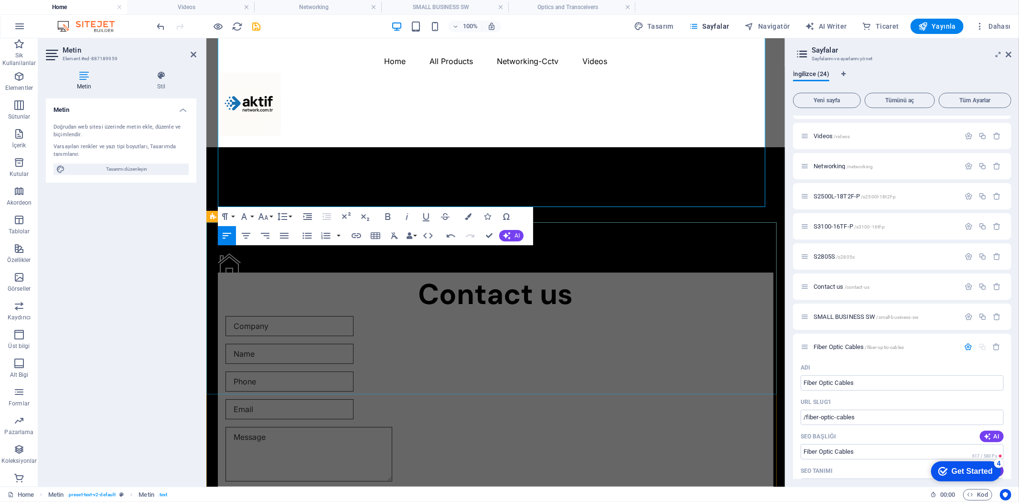
scroll to position [2245, 0]
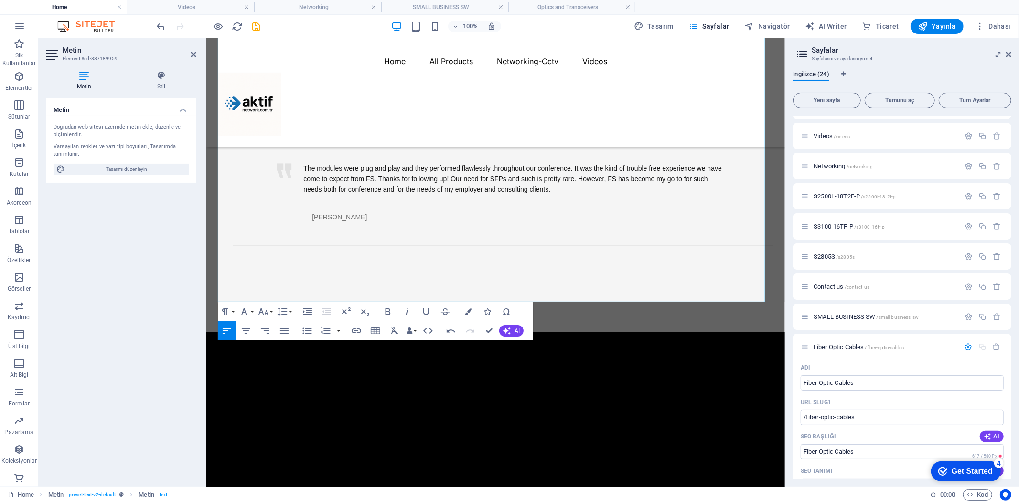
click at [106, 300] on div "Metin Doğrudan web sitesi üzerinde metin ekle, düzenle ve biçimlendir. Varsayıl…" at bounding box center [121, 288] width 151 height 380
click at [159, 284] on div "Metin Doğrudan web sitesi üzerinde metin ekle, düzenle ve biçimlendir. Varsayıl…" at bounding box center [121, 288] width 151 height 380
click at [759, 333] on div at bounding box center [495, 417] width 579 height 172
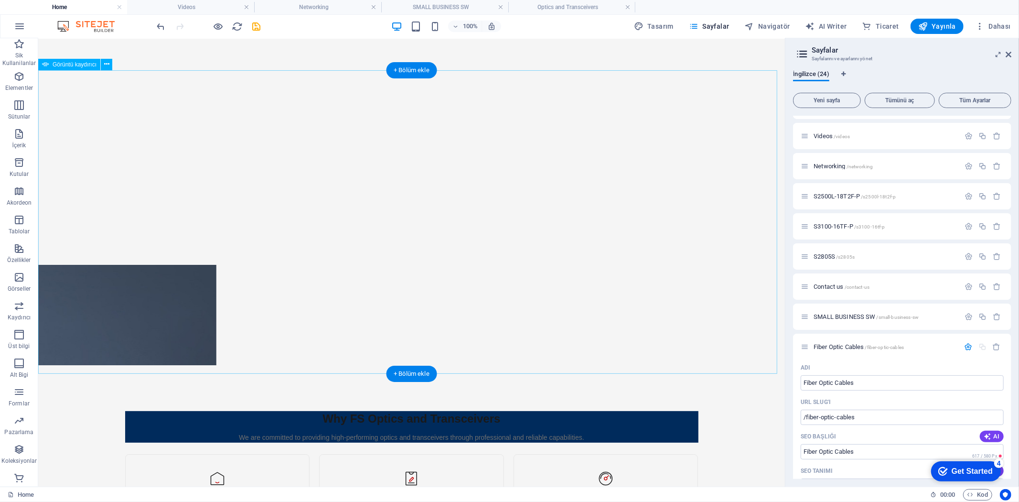
scroll to position [212, 0]
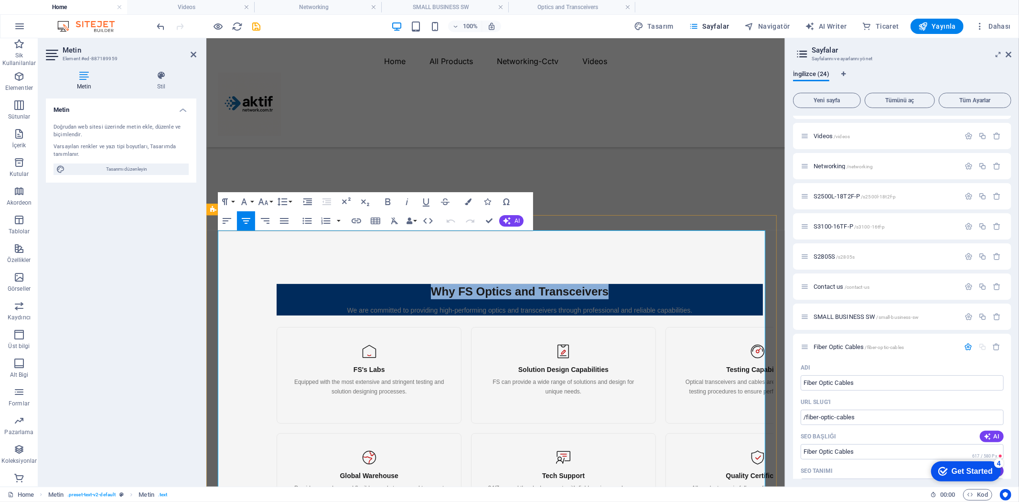
drag, startPoint x: 615, startPoint y: 268, endPoint x: 368, endPoint y: 272, distance: 247.1
click at [368, 283] on h2 "Why FS Optics and Transceivers" at bounding box center [519, 290] width 486 height 15
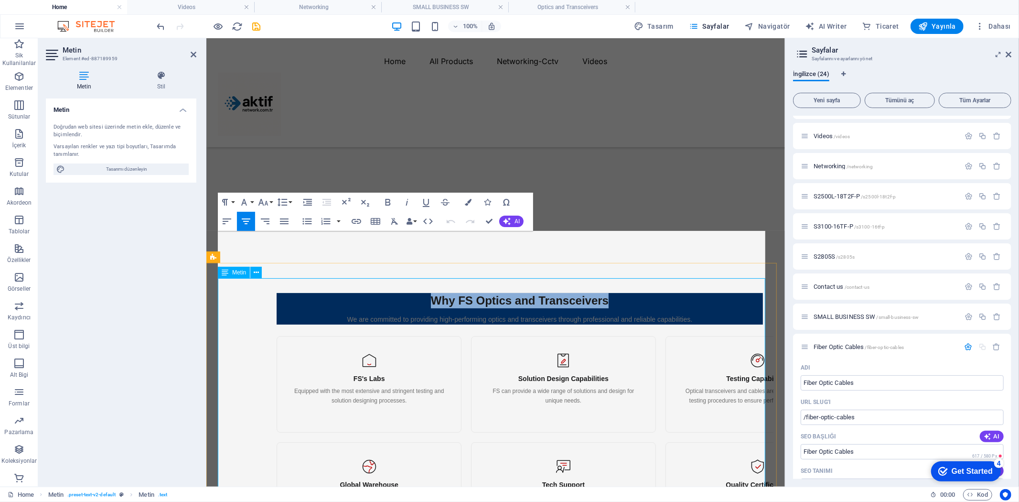
scroll to position [87, 0]
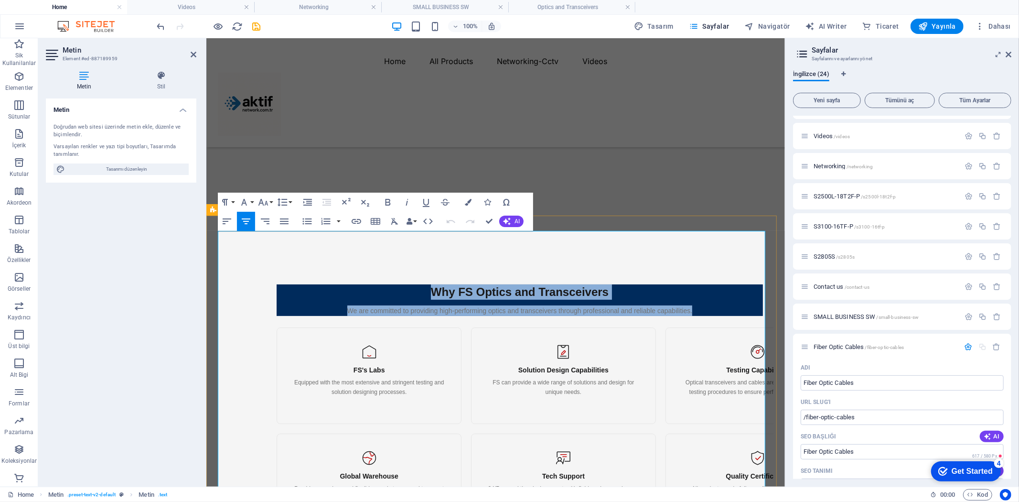
drag, startPoint x: 709, startPoint y: 287, endPoint x: 398, endPoint y: 258, distance: 312.9
click at [406, 265] on div "Why FS Optics and Transceivers We are committed to providing high-performing op…" at bounding box center [520, 412] width 574 height 295
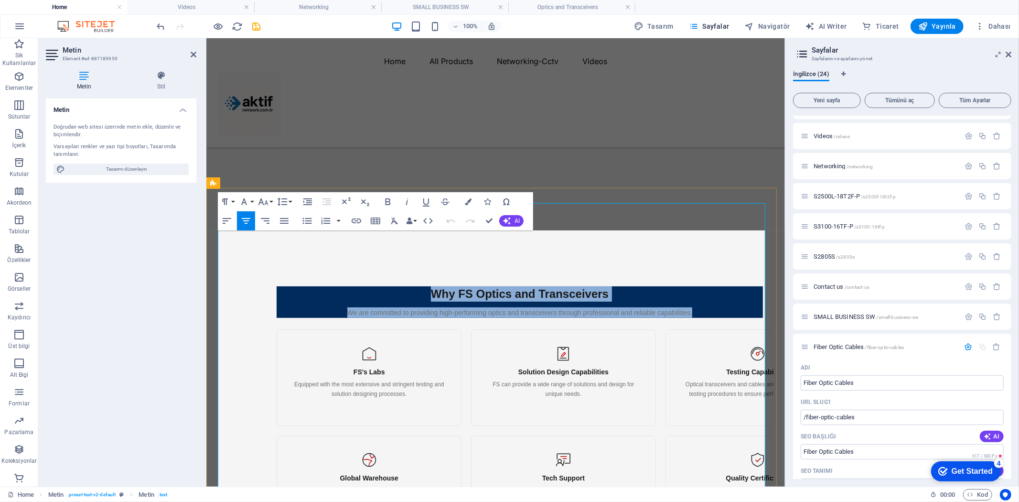
scroll to position [122, 0]
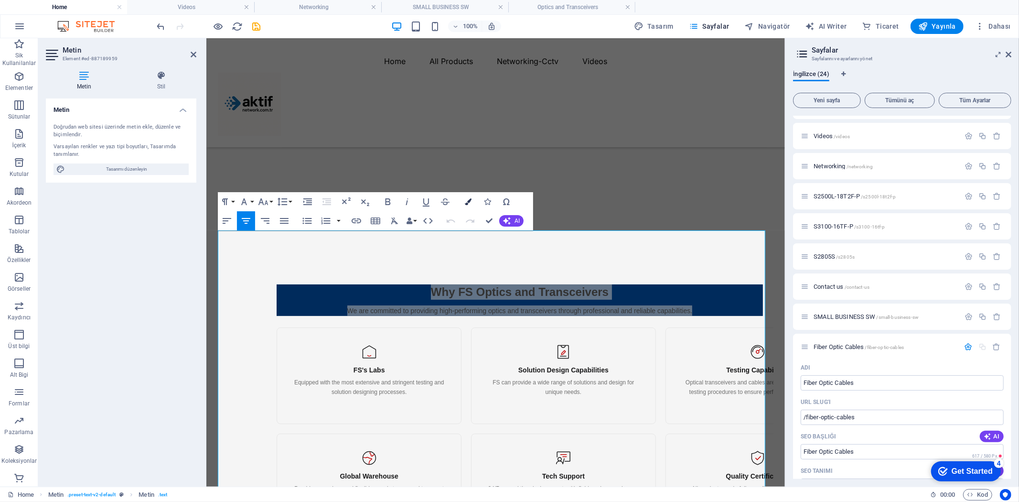
click at [466, 202] on icon "button" at bounding box center [468, 201] width 7 height 7
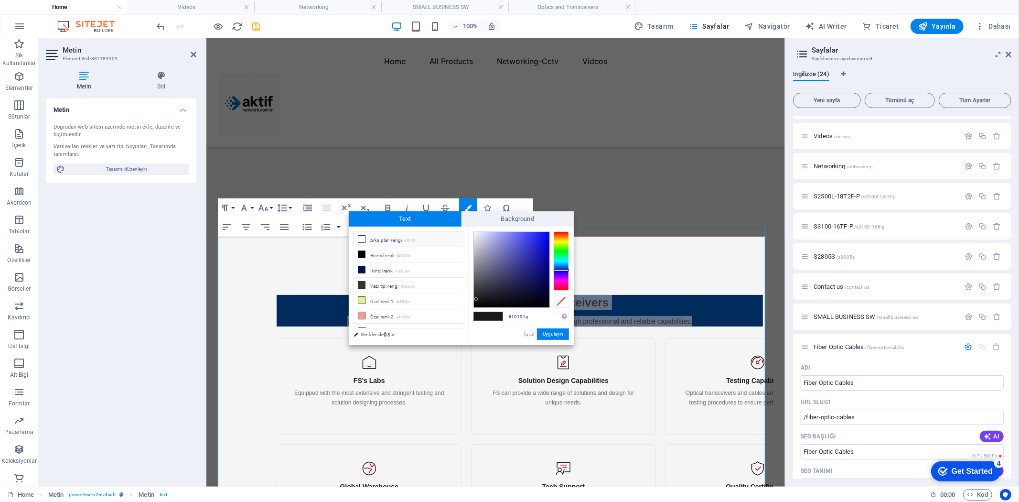
scroll to position [132, 0]
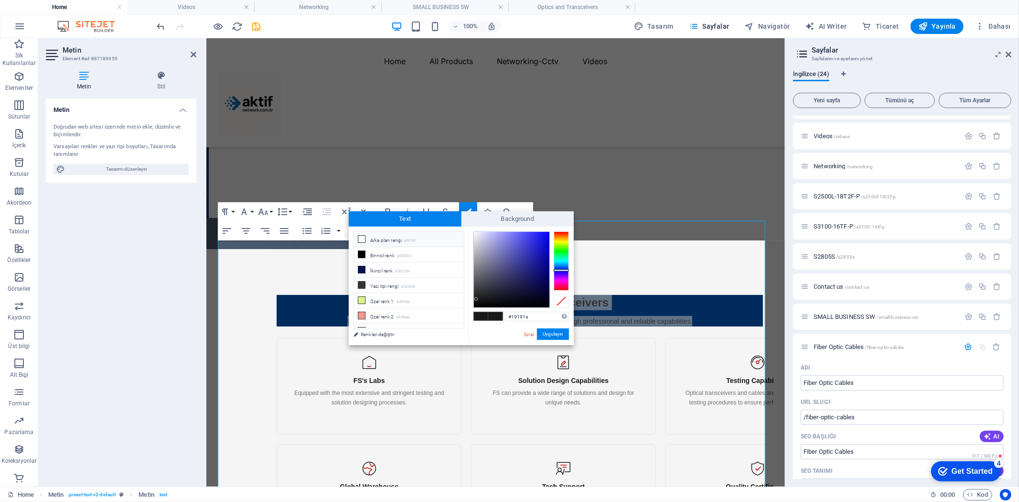
click at [360, 239] on icon at bounding box center [361, 239] width 7 height 7
click at [367, 242] on li "Arka plan rengi #ffffff" at bounding box center [409, 239] width 110 height 15
click at [364, 238] on icon at bounding box center [361, 239] width 7 height 7
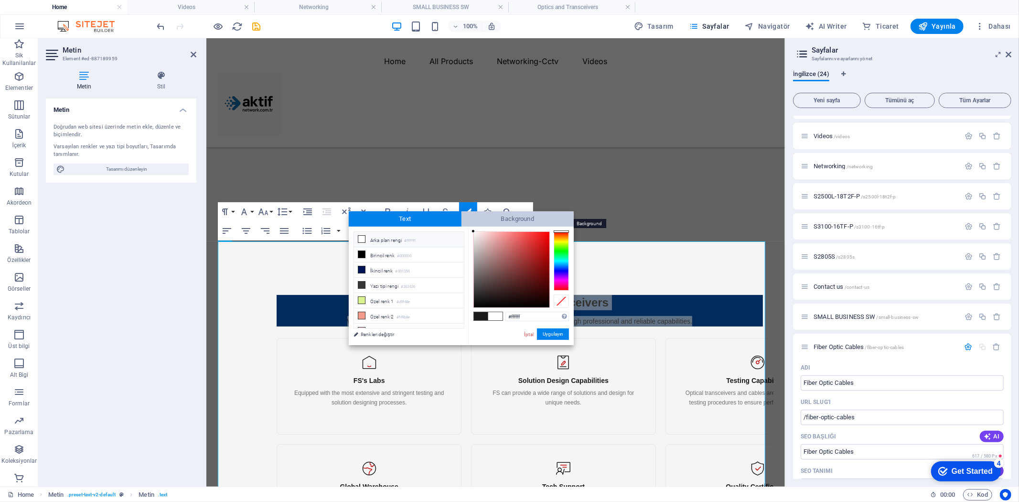
click at [519, 218] on span "Background" at bounding box center [518, 218] width 113 height 15
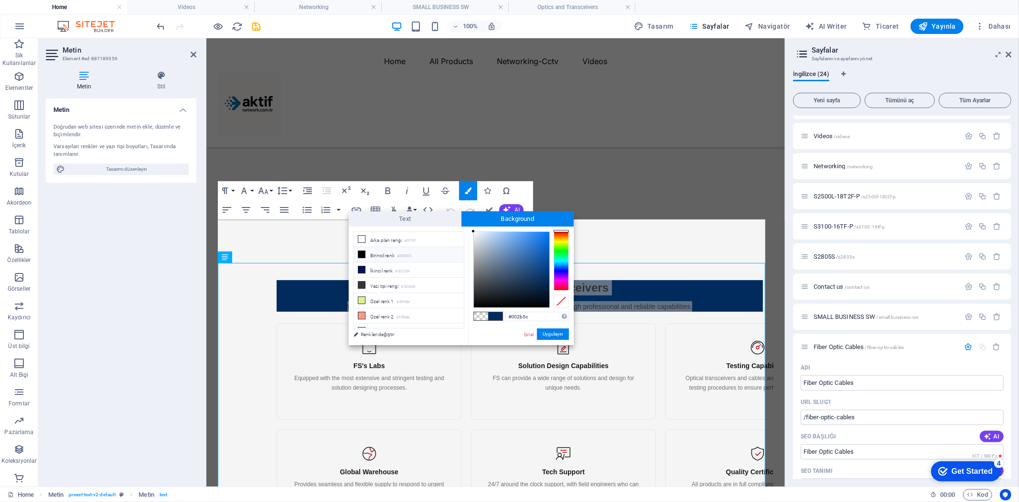
scroll to position [105, 0]
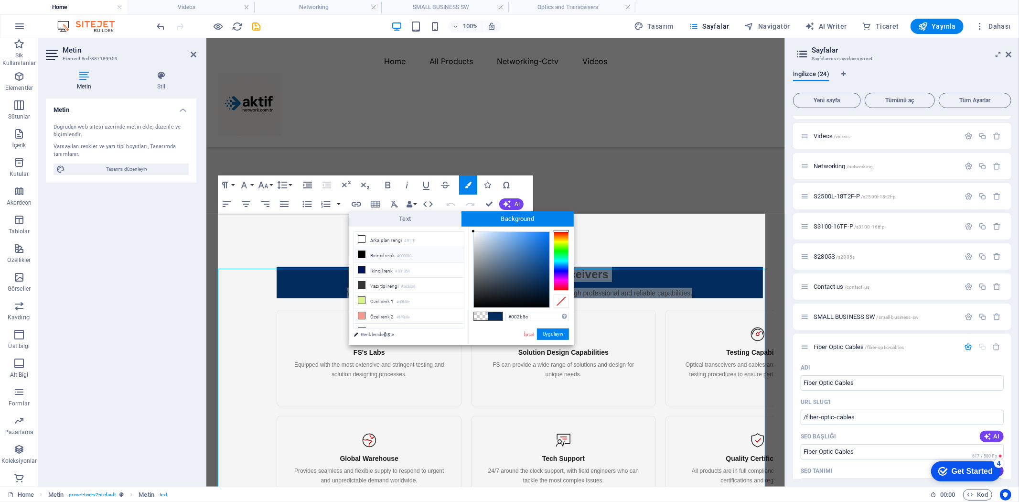
click at [367, 254] on li "Birincil renk #000000" at bounding box center [409, 254] width 110 height 15
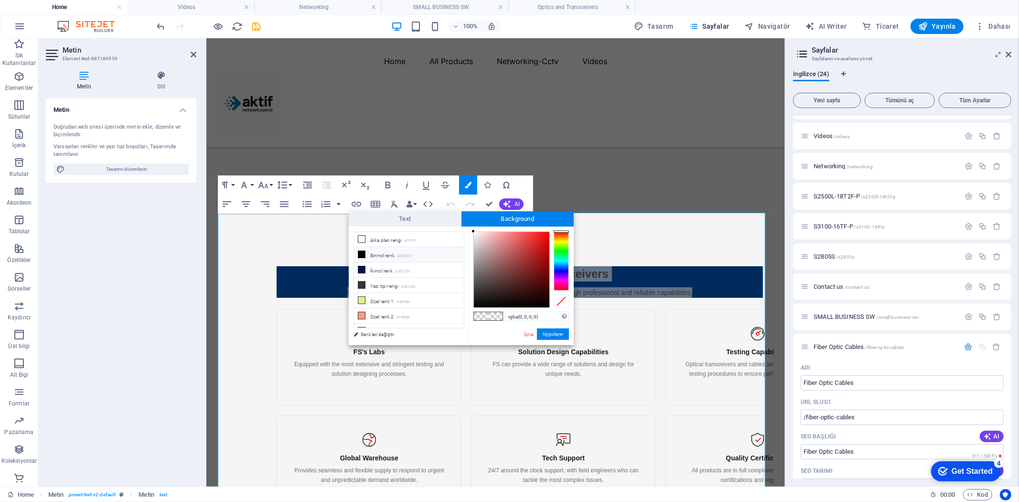
click at [361, 255] on icon at bounding box center [361, 254] width 7 height 7
click at [477, 299] on div at bounding box center [512, 270] width 76 height 76
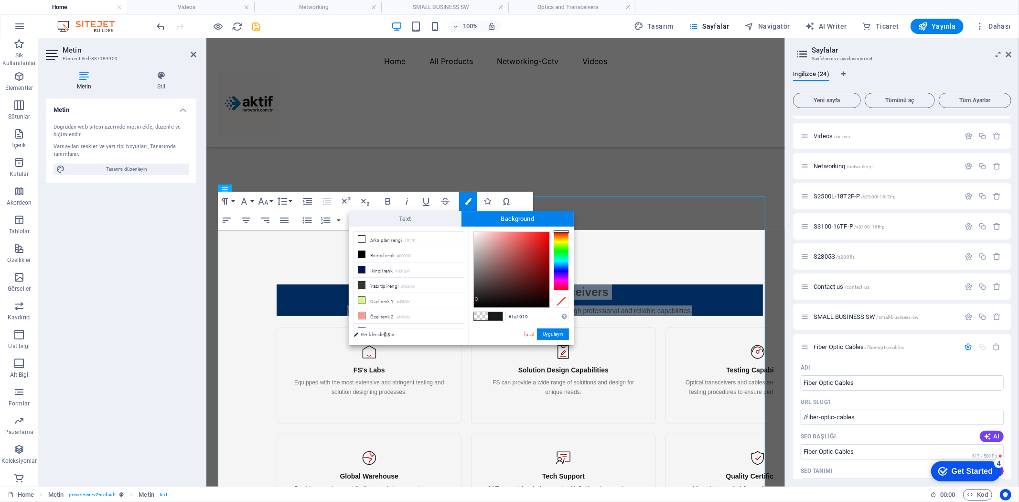
scroll to position [122, 0]
click at [552, 334] on button "Uygulayın" at bounding box center [553, 333] width 32 height 11
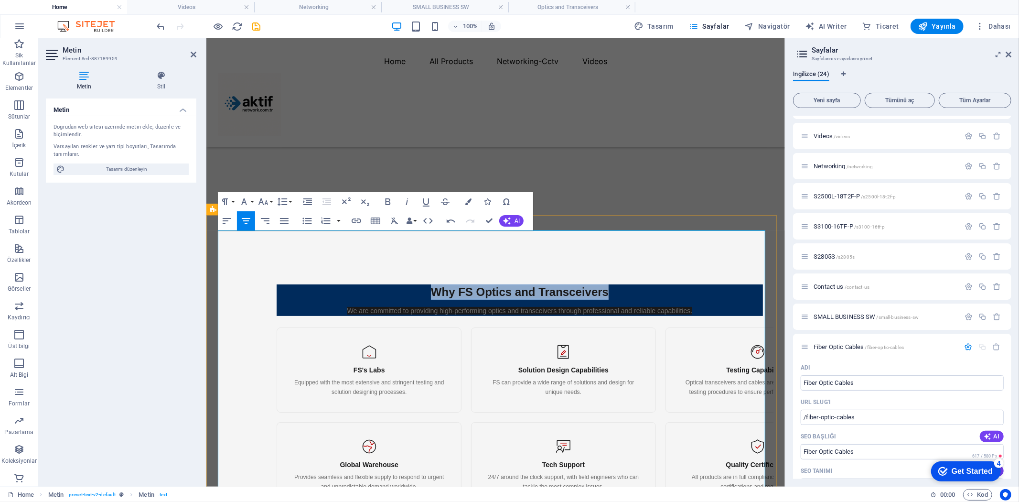
click at [251, 272] on div "Why FS Optics and Transceivers We are committed to providing high-performing op…" at bounding box center [520, 412] width 574 height 295
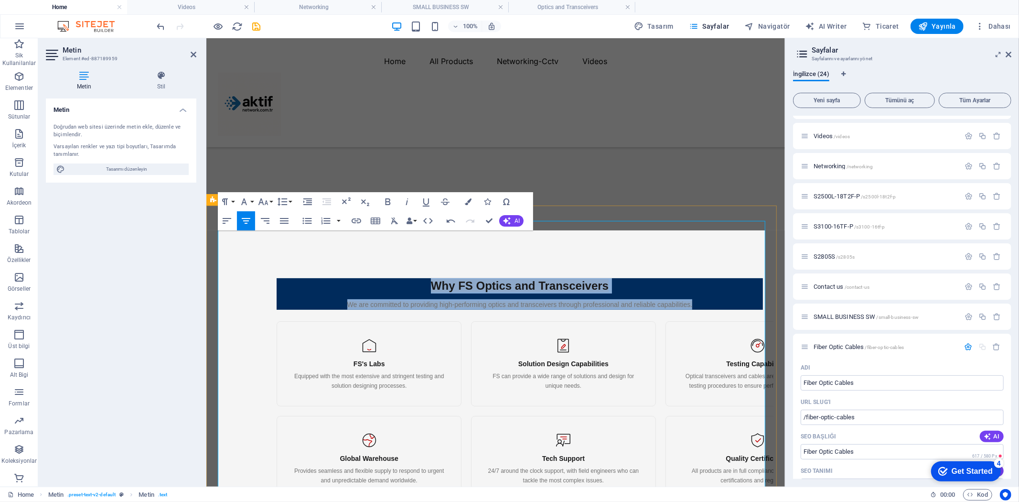
drag, startPoint x: 708, startPoint y: 287, endPoint x: 392, endPoint y: 250, distance: 318.0
click at [393, 259] on div "Why FS Optics and Transceivers We are committed to providing high-performing op…" at bounding box center [520, 406] width 574 height 295
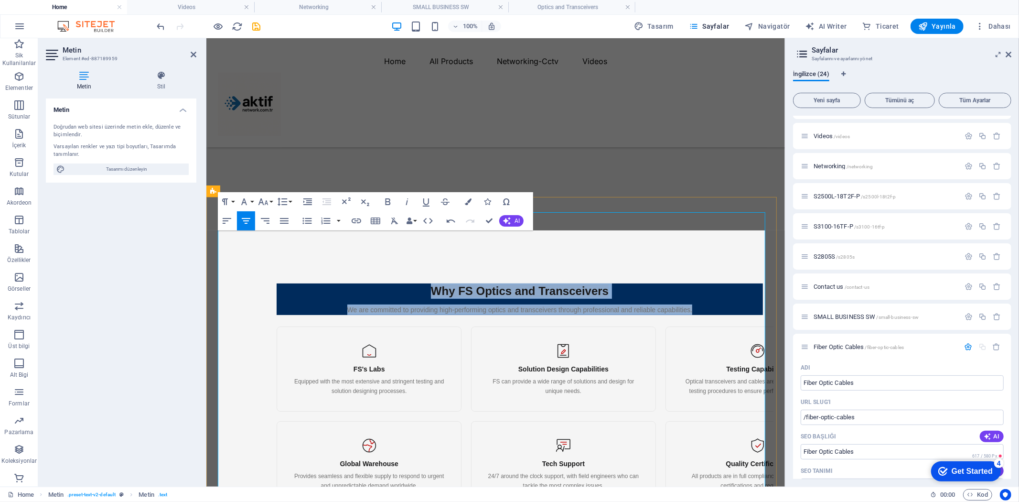
scroll to position [143, 0]
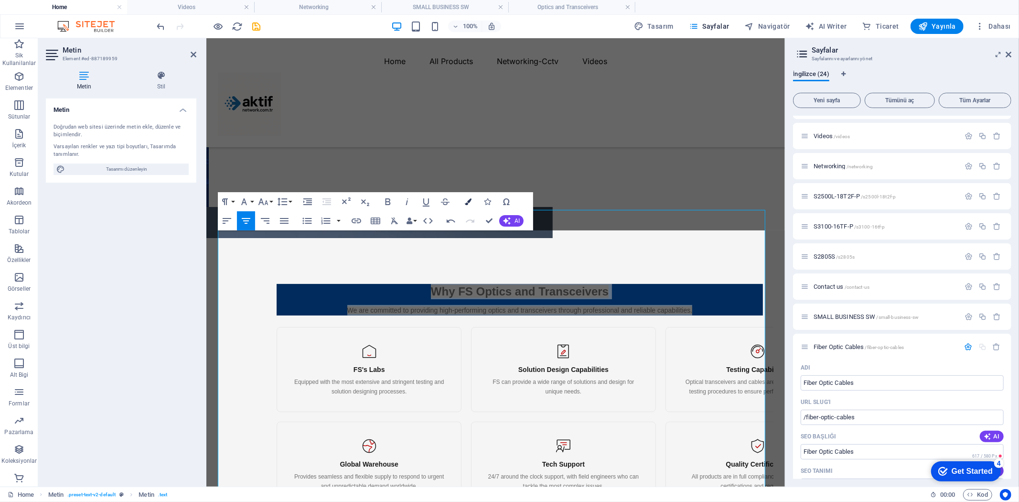
click at [467, 202] on icon "button" at bounding box center [468, 201] width 7 height 7
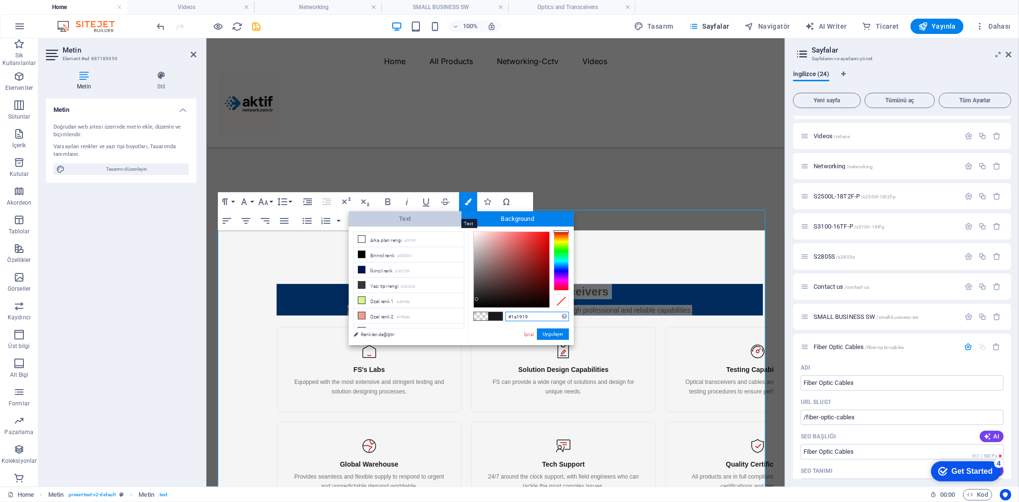
click at [413, 222] on span "Text" at bounding box center [405, 218] width 113 height 15
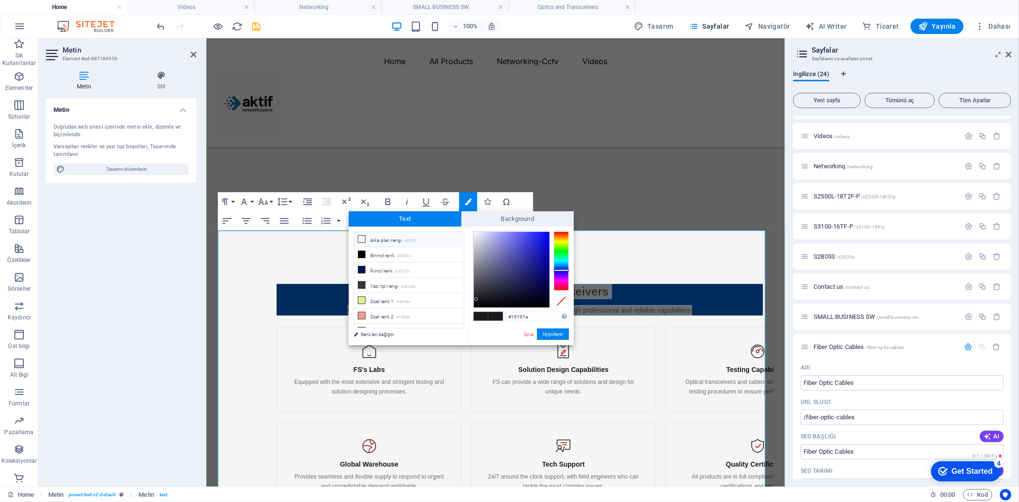
click at [370, 239] on li "Arka plan rengi #ffffff" at bounding box center [409, 239] width 110 height 15
click at [474, 232] on div at bounding box center [473, 230] width 3 height 3
drag, startPoint x: 474, startPoint y: 232, endPoint x: 469, endPoint y: 228, distance: 6.5
click at [469, 228] on div "#ffffff Desteklenen biçimler #0852ed rgb(8, 82, 237) rgba(8, 82, 237, %90) hsv(…" at bounding box center [521, 355] width 106 height 257
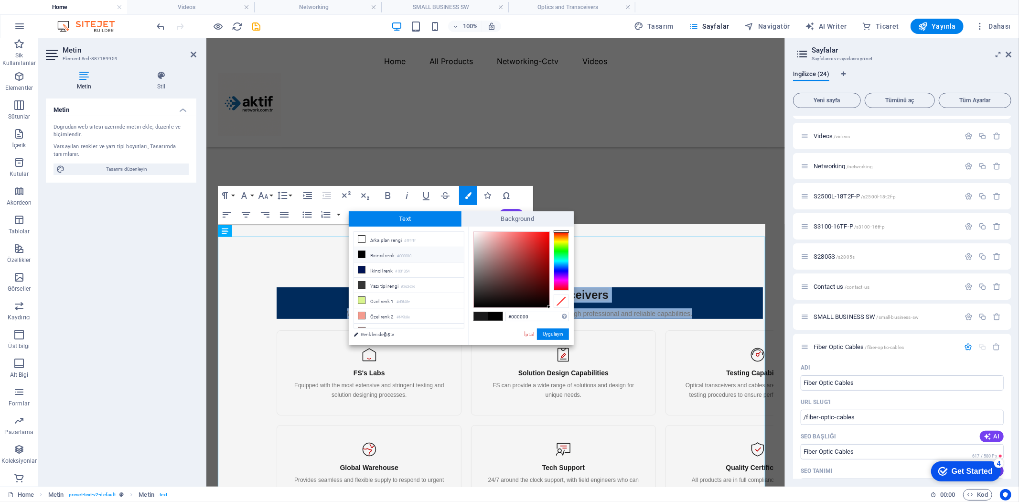
click at [557, 333] on button "Uygulayın" at bounding box center [553, 333] width 32 height 11
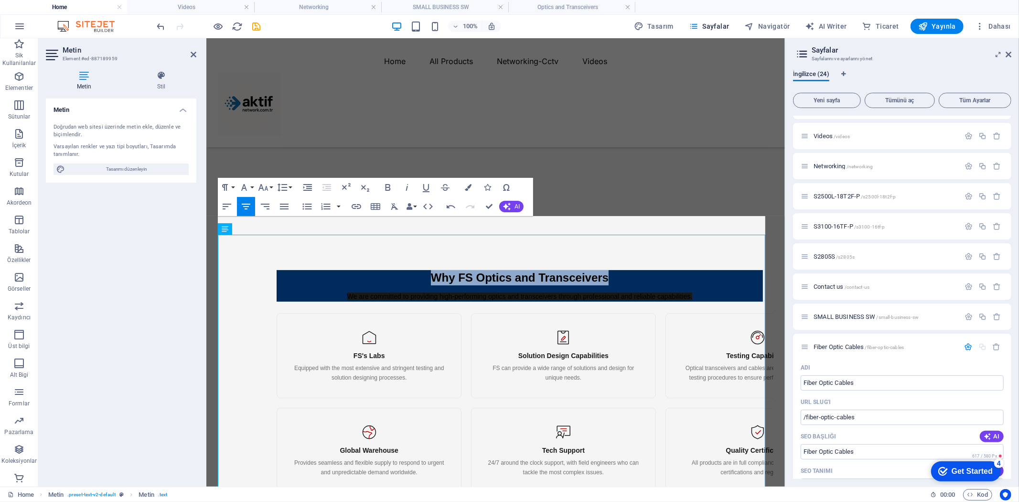
scroll to position [102, 0]
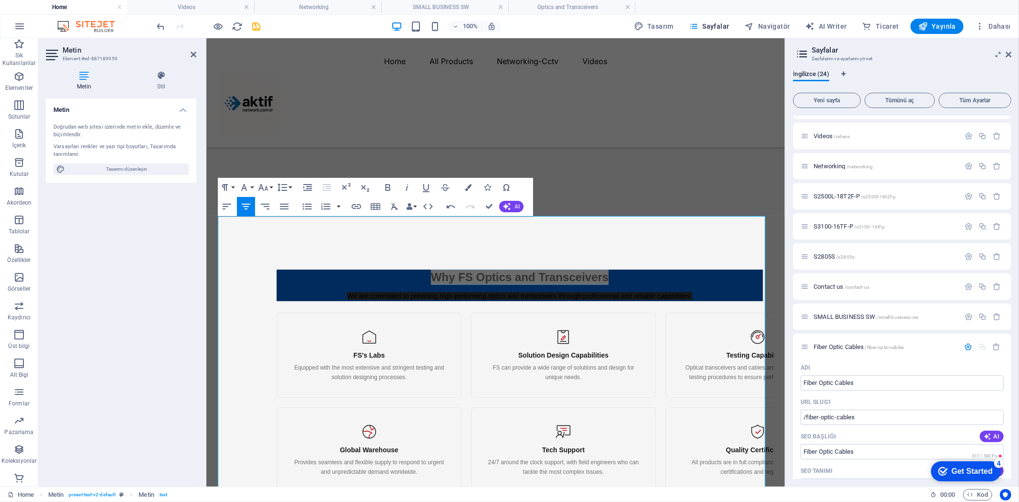
click at [252, 296] on div "Mevcut içeriği değiştirmek için buraya sürükleyin. Yeni bir element oluşturmak …" at bounding box center [495, 262] width 579 height 448
click at [306, 269] on h2 "Why FS Optics and Transceivers" at bounding box center [519, 276] width 486 height 15
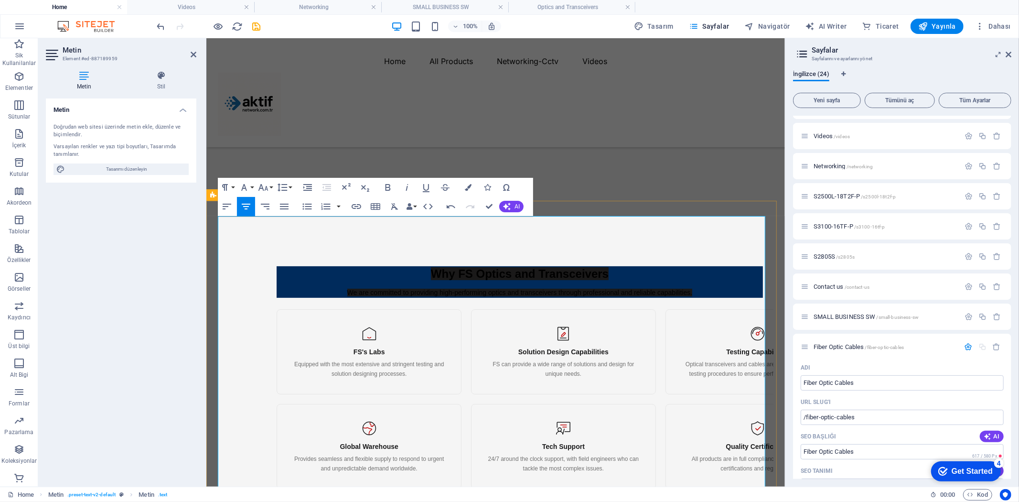
click at [455, 267] on span "Why FS Optics and Transceivers" at bounding box center [520, 273] width 178 height 13
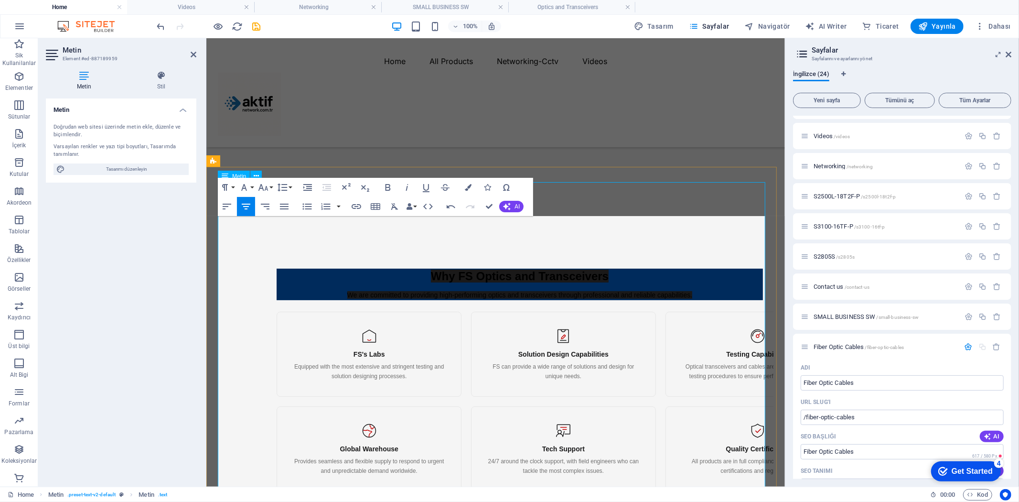
scroll to position [137, 0]
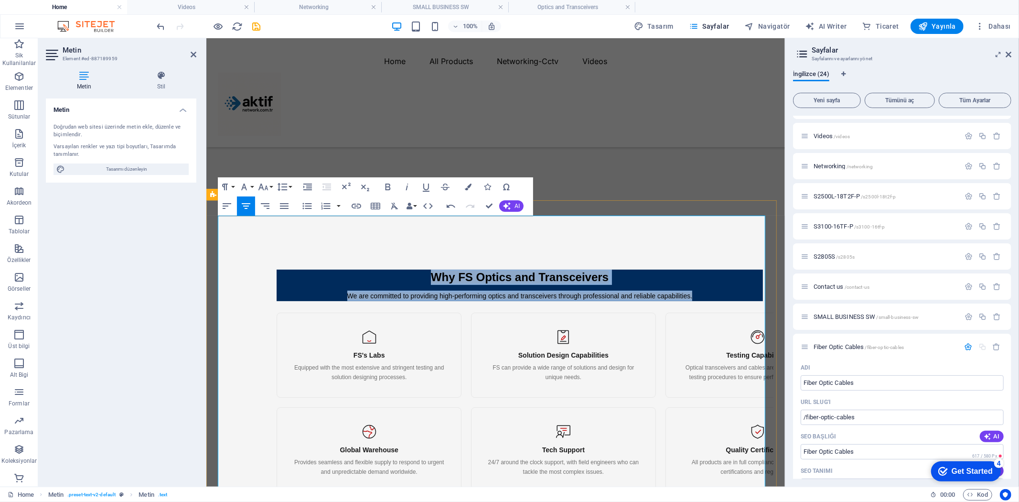
drag, startPoint x: 666, startPoint y: 269, endPoint x: 290, endPoint y: 237, distance: 377.0
click at [290, 250] on div "Why FS Optics and Transceivers We are committed to providing high-performing op…" at bounding box center [520, 397] width 574 height 295
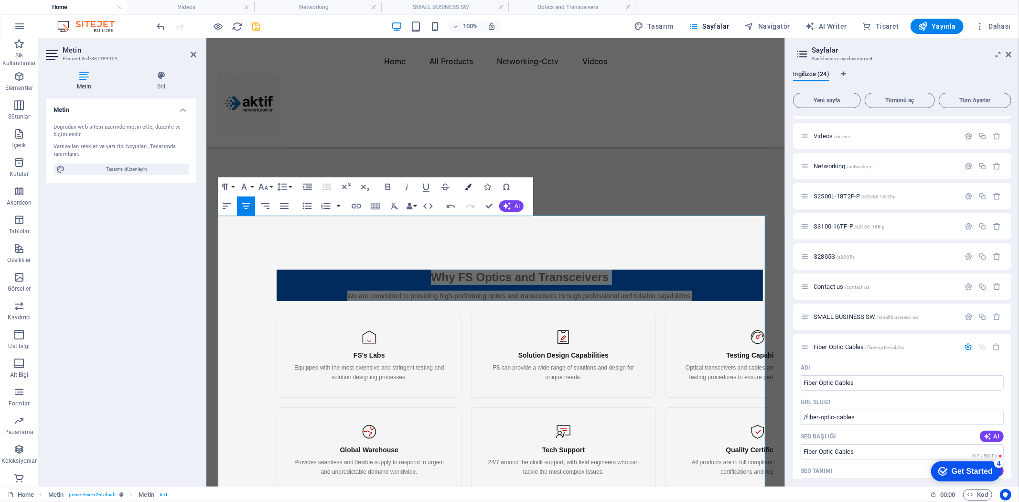
click at [470, 187] on icon "button" at bounding box center [468, 187] width 7 height 7
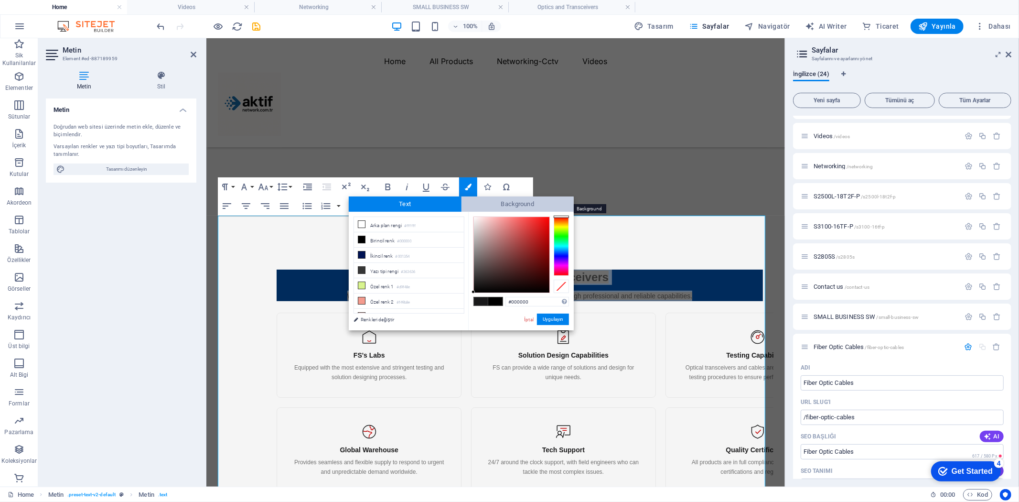
click at [507, 205] on span "Background" at bounding box center [518, 203] width 113 height 15
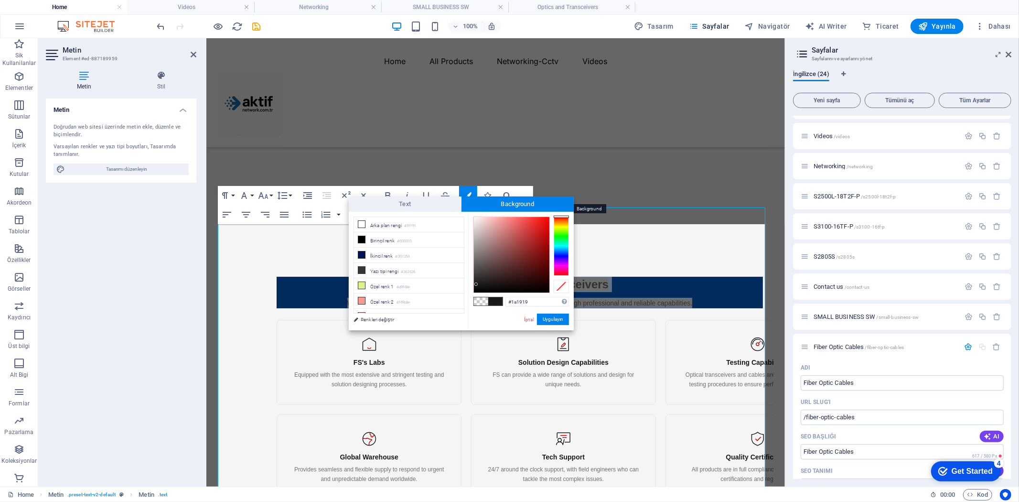
scroll to position [147, 0]
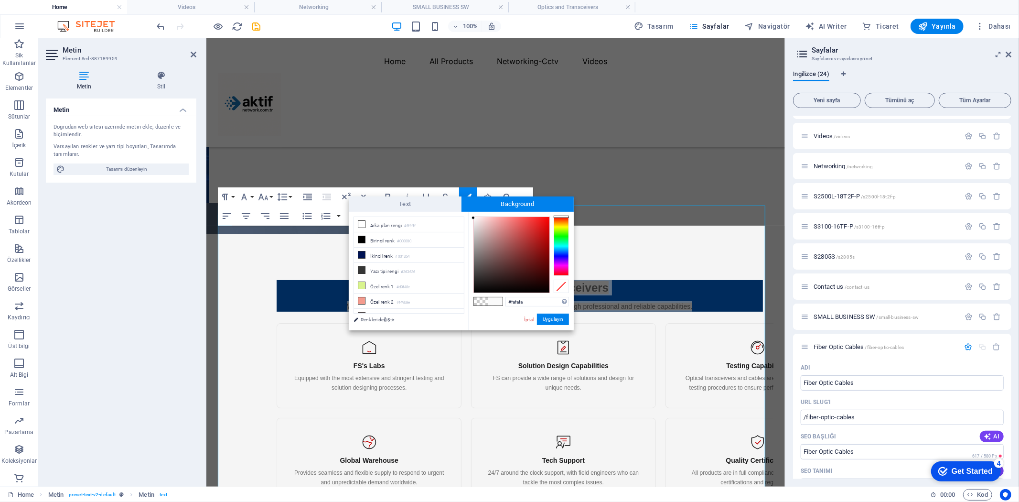
click at [474, 218] on div at bounding box center [512, 255] width 76 height 76
drag, startPoint x: 351, startPoint y: 278, endPoint x: 558, endPoint y: 316, distance: 210.4
click at [558, 316] on button "Uygulayın" at bounding box center [553, 319] width 32 height 11
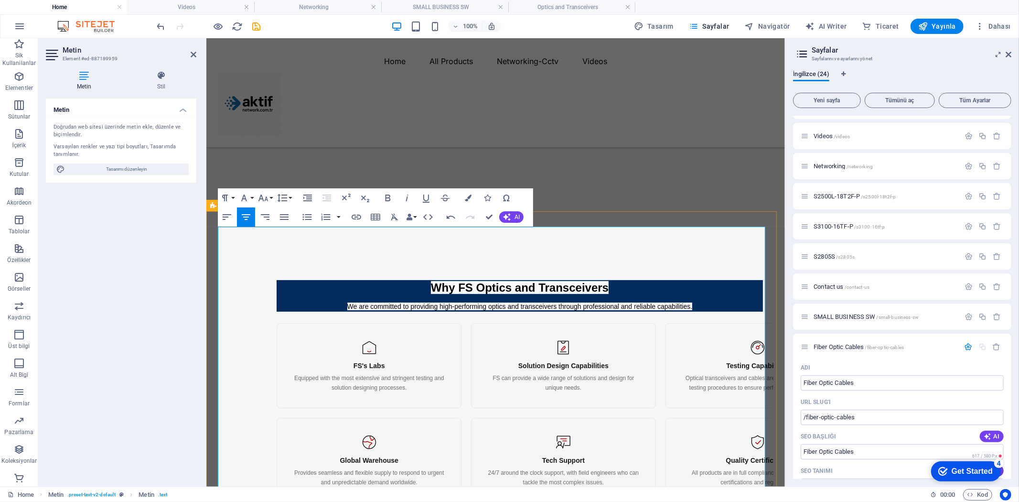
click at [255, 318] on div "Why FS Optics and Transceivers We are committed to providing high-performing op…" at bounding box center [520, 407] width 574 height 295
click at [259, 260] on div "Why FS Optics and Transceivers We are committed to providing high-performing op…" at bounding box center [520, 407] width 574 height 295
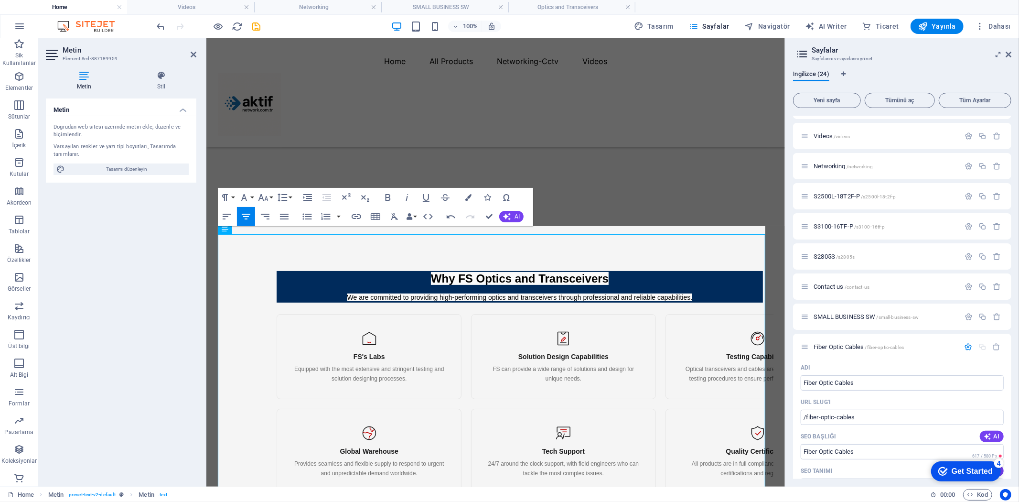
click at [136, 291] on div "Metin Doğrudan web sitesi üzerinde metin ekle, düzenle ve biçimlendir. Varsayıl…" at bounding box center [121, 288] width 151 height 380
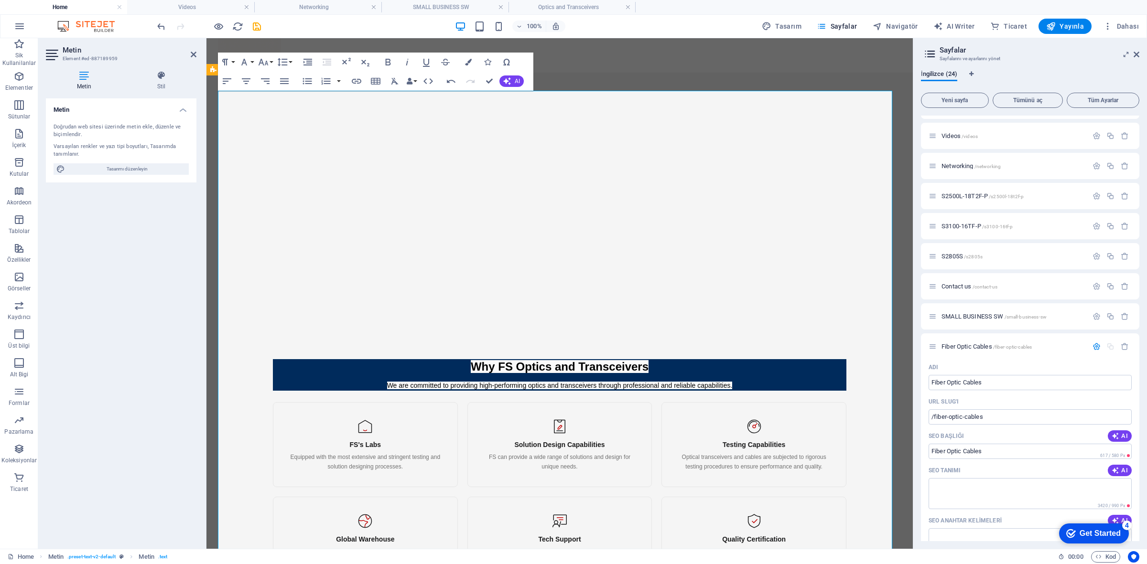
scroll to position [0, 0]
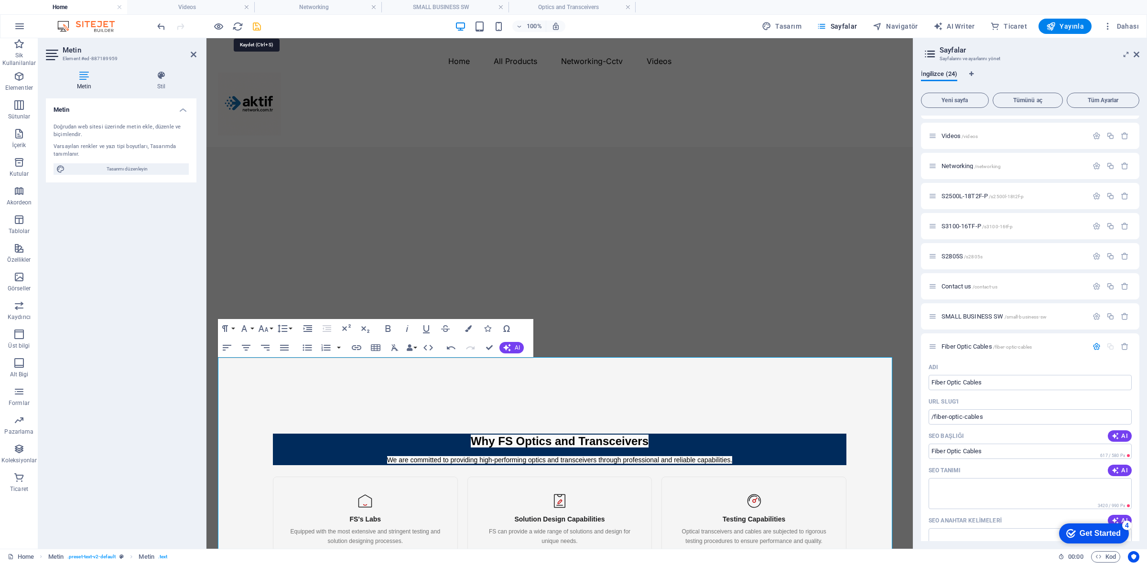
click at [257, 28] on icon "save" at bounding box center [256, 26] width 11 height 11
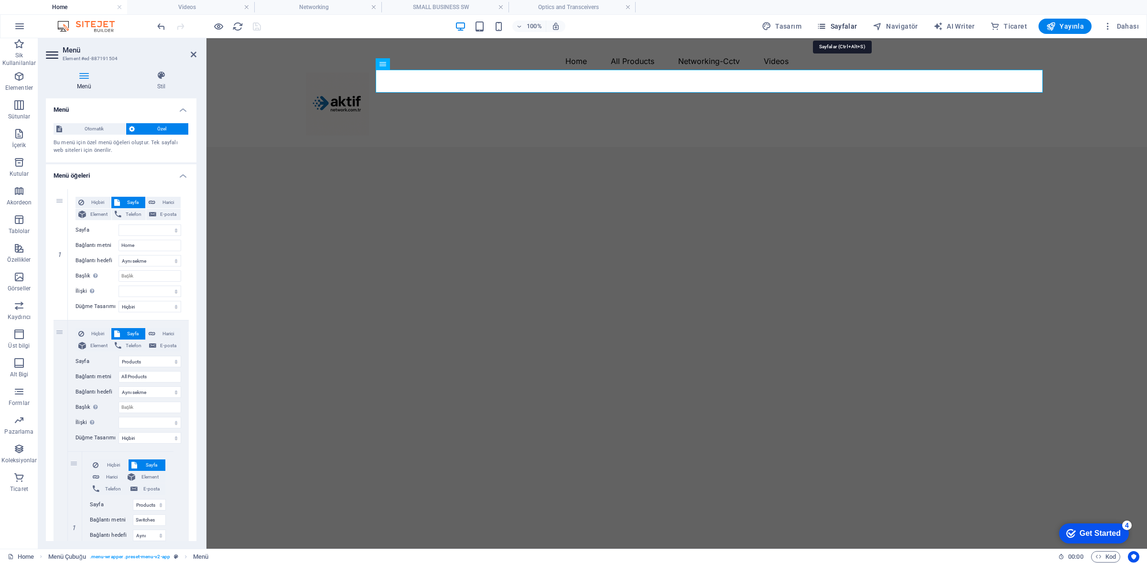
drag, startPoint x: 854, startPoint y: 27, endPoint x: 699, endPoint y: 32, distance: 154.9
click at [854, 27] on span "Sayfalar" at bounding box center [837, 27] width 41 height 10
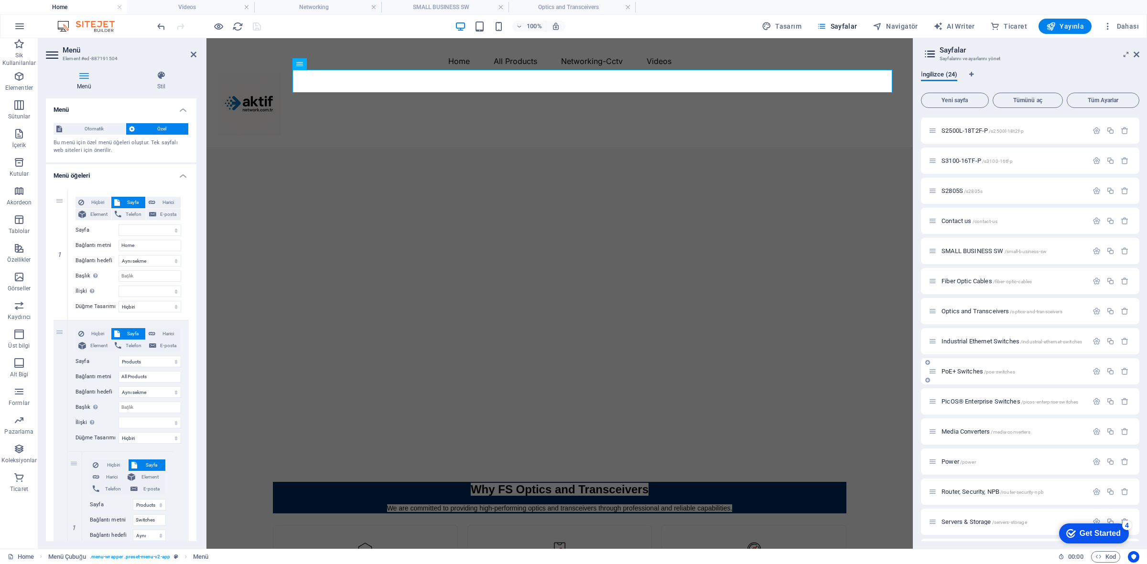
scroll to position [119, 0]
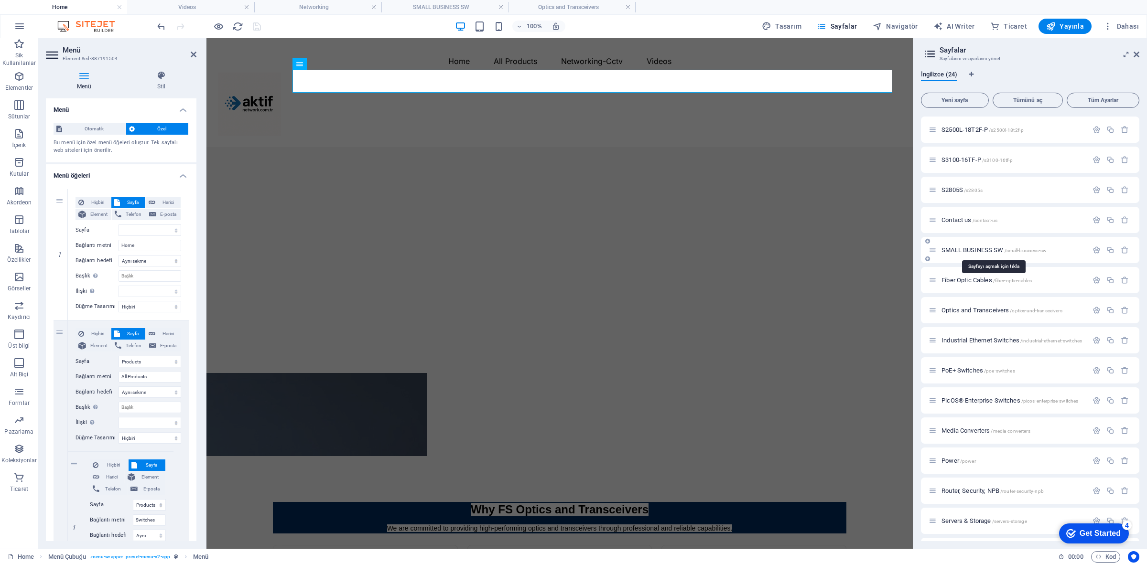
click at [991, 249] on span "SMALL BUSINESS SW /small-business-sw" at bounding box center [994, 250] width 105 height 7
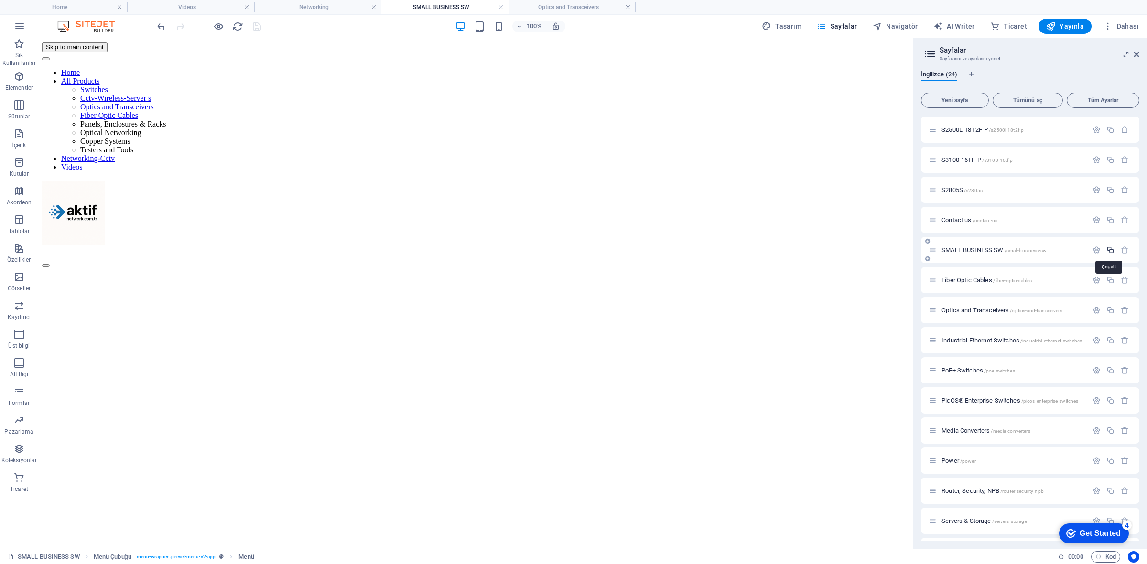
click at [1019, 249] on icon "button" at bounding box center [1110, 250] width 8 height 8
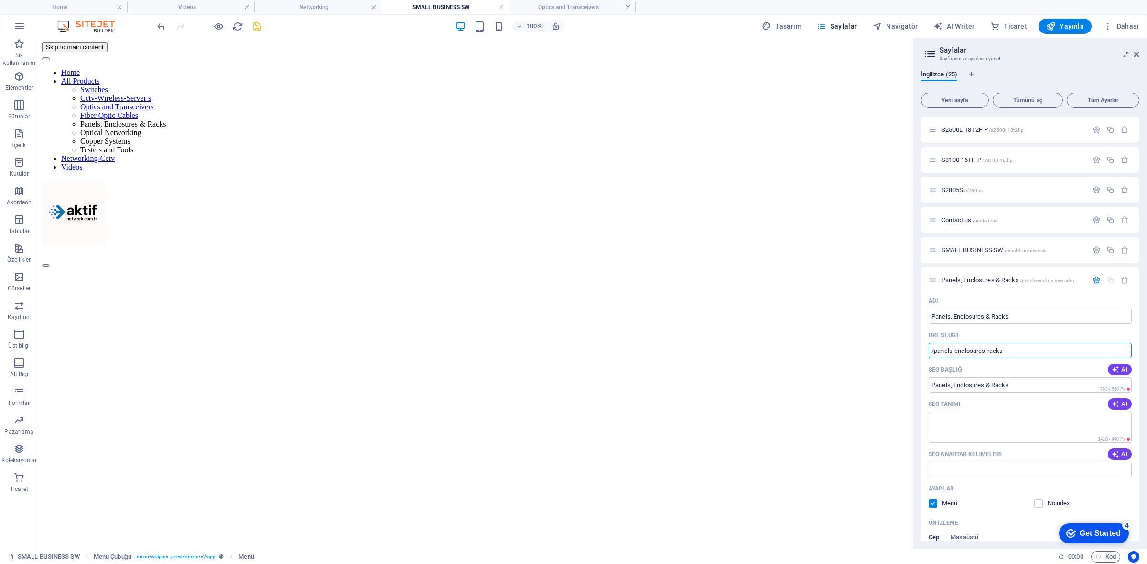
drag, startPoint x: 1021, startPoint y: 349, endPoint x: 916, endPoint y: 354, distance: 104.8
click at [921, 353] on div "Adı Panels, Enclosures & Racks ​ URL SLUG'ı /panels-enclosures-racks ​ SEO Başl…" at bounding box center [1030, 510] width 218 height 434
click at [78, 8] on h4 "Home" at bounding box center [63, 7] width 127 height 11
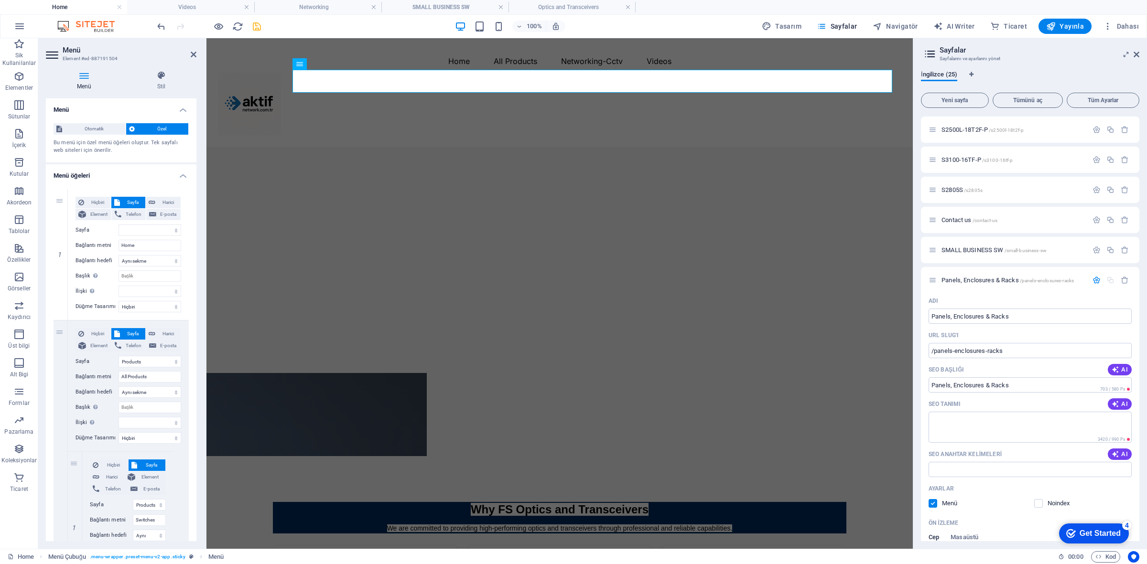
click at [78, 8] on h4 "Home" at bounding box center [63, 7] width 127 height 11
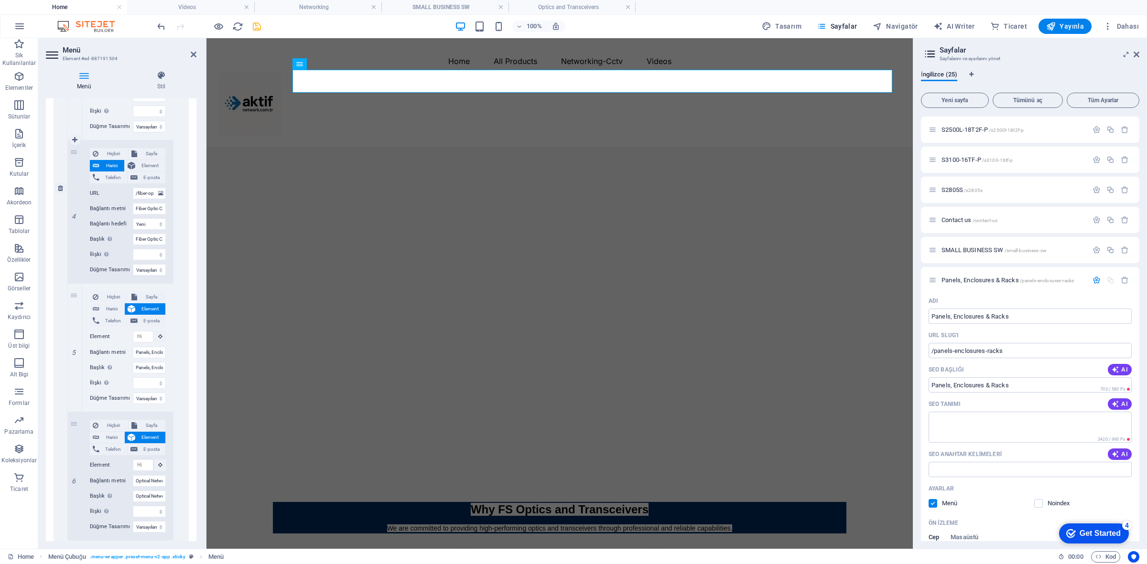
scroll to position [777, 0]
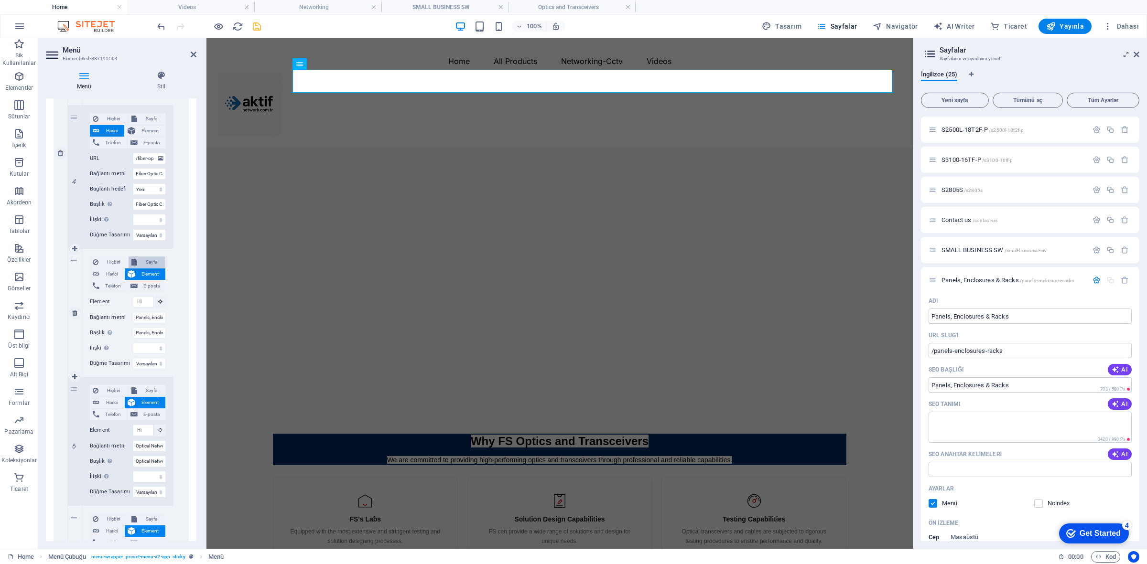
click at [147, 264] on span "Sayfa" at bounding box center [151, 262] width 22 height 11
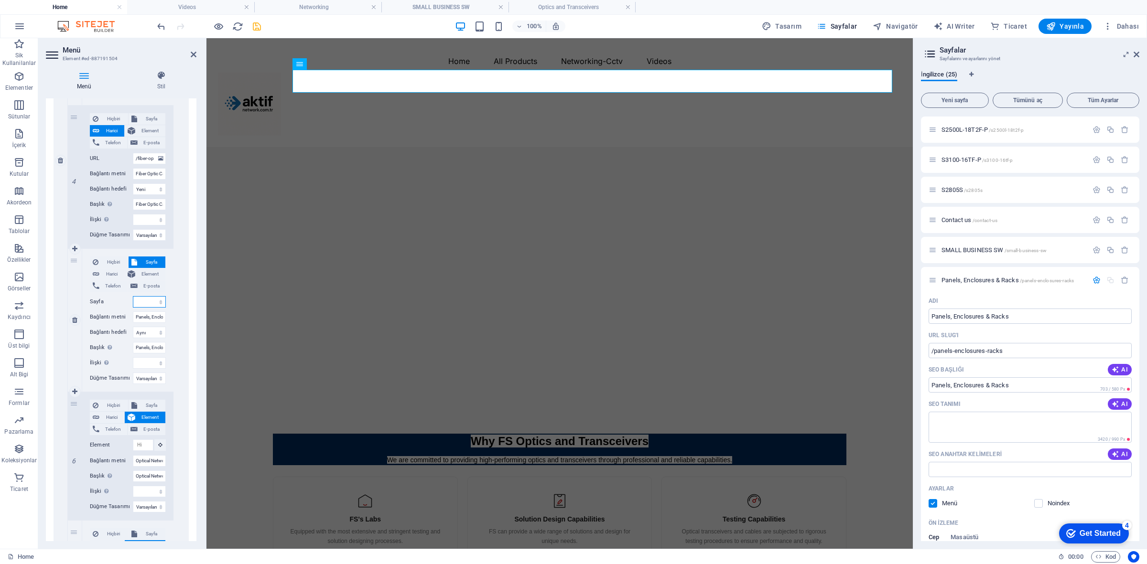
scroll to position [784, 0]
click at [154, 295] on select "Home Products Videos Networking S2500L-18T2F-P S3100-16TF-P S2805S Contact us S…" at bounding box center [149, 294] width 33 height 11
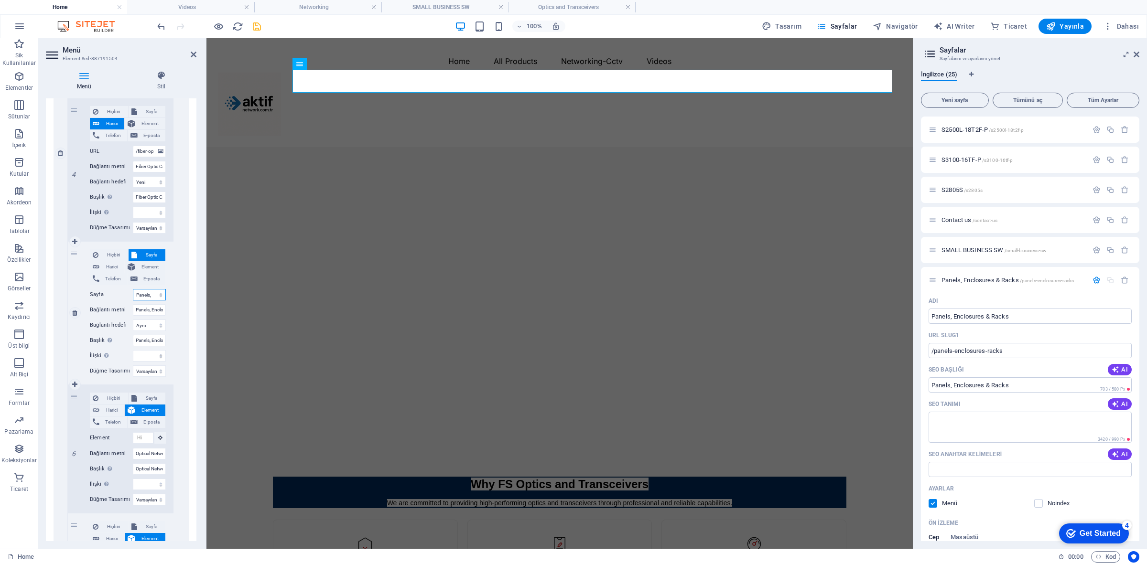
click at [133, 289] on select "Home Products Videos Networking S2500L-18T2F-P S3100-16TF-P S2805S Contact us S…" at bounding box center [149, 294] width 33 height 11
click at [104, 262] on span "Harici" at bounding box center [111, 266] width 19 height 11
paste input "/panels-enclosures-racks"
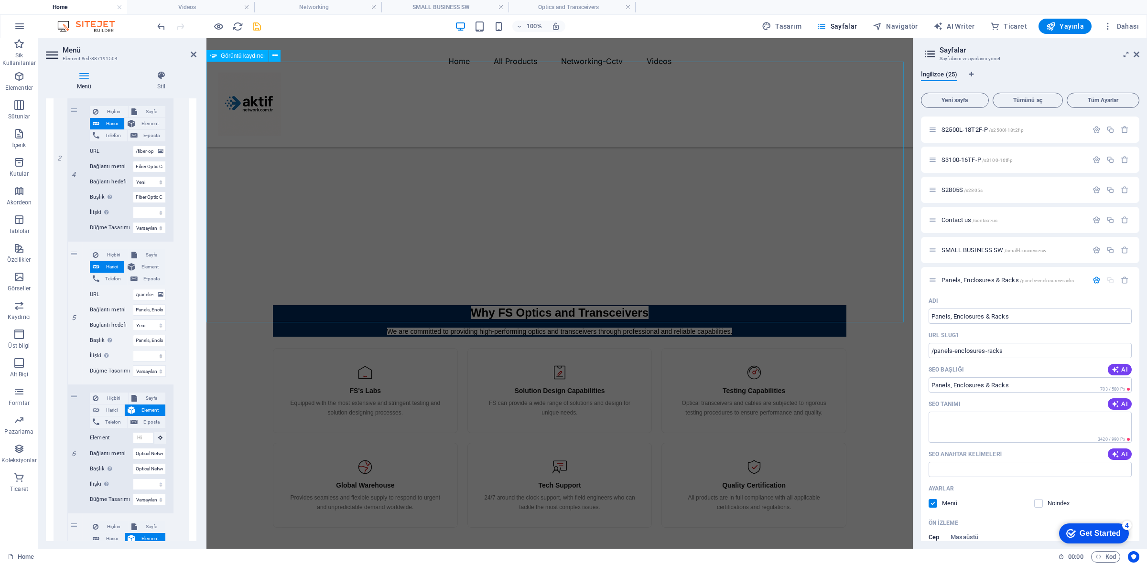
scroll to position [179, 0]
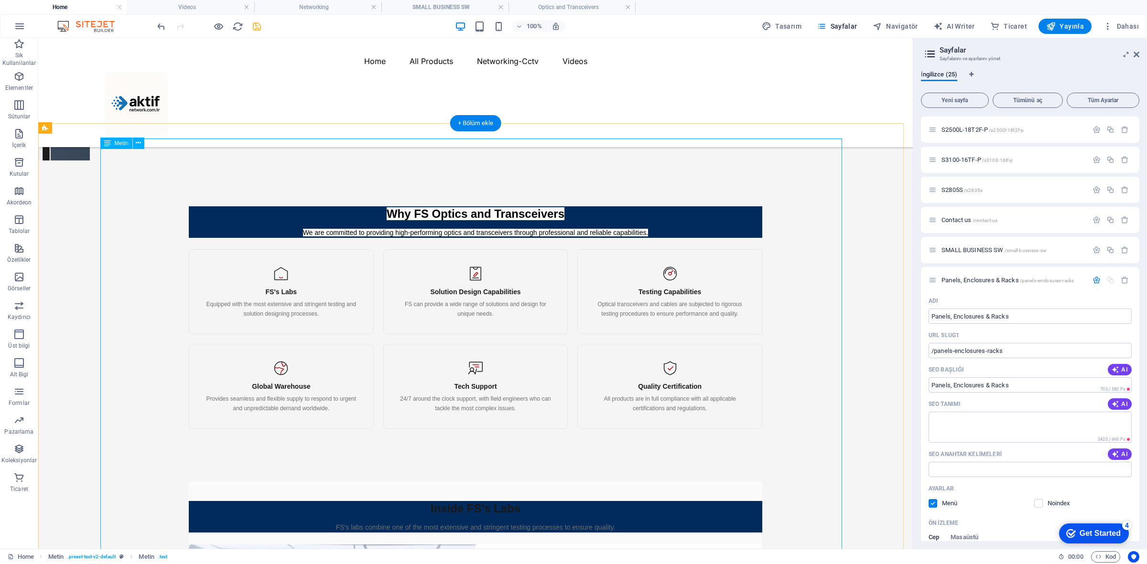
scroll to position [346, 0]
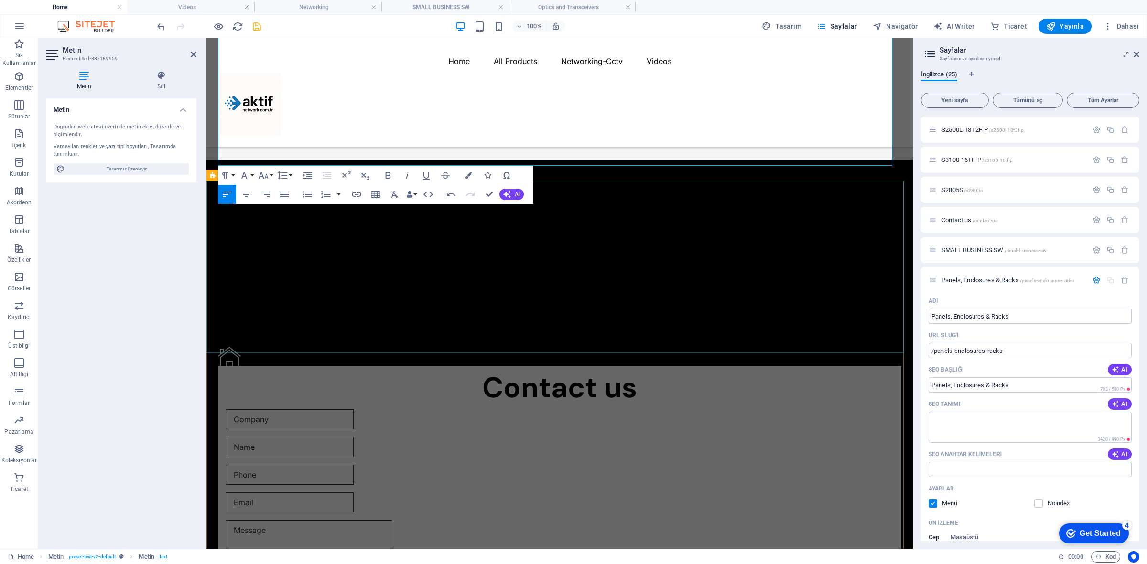
scroll to position [2252, 0]
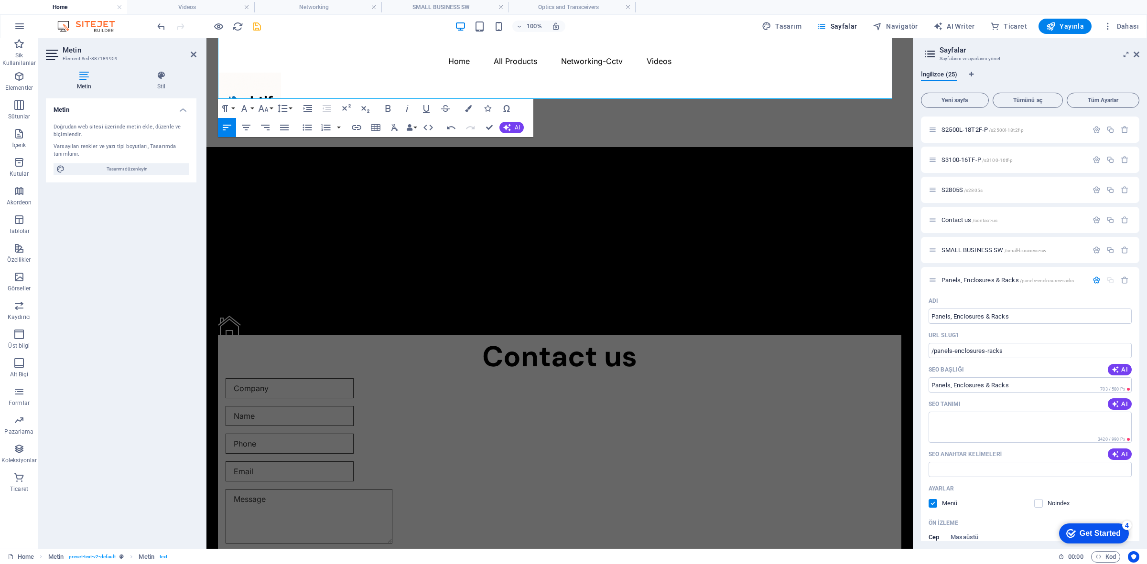
click at [106, 297] on div "Metin Doğrudan web sitesi üzerinde metin ekle, düzenle ve biçimlendir. Varsayıl…" at bounding box center [121, 319] width 151 height 443
click at [259, 25] on icon "save" at bounding box center [256, 26] width 11 height 11
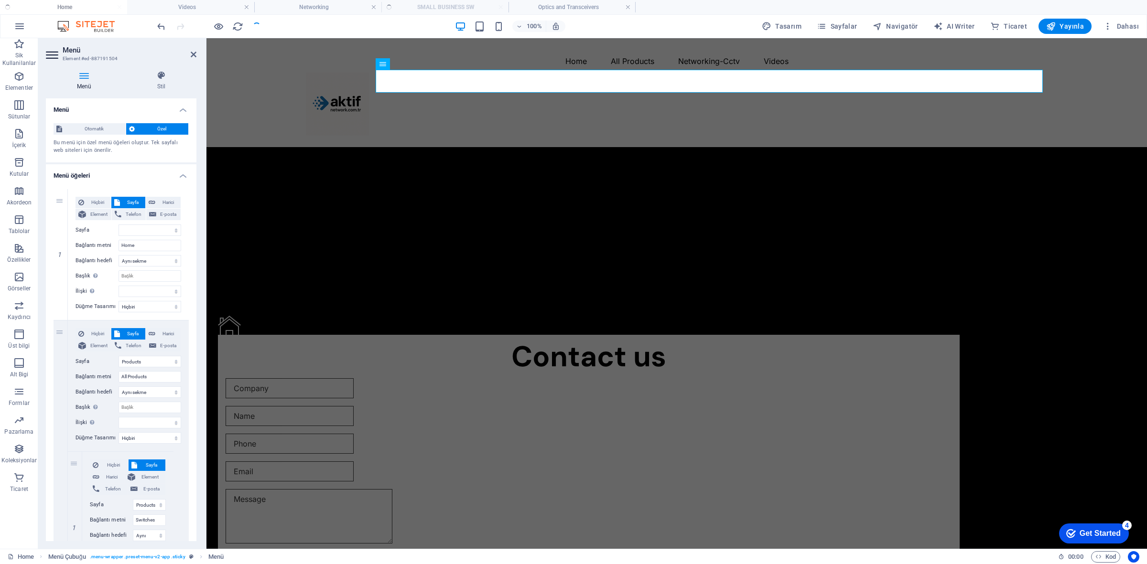
scroll to position [2348, 0]
click at [1019, 25] on span "Yayınla" at bounding box center [1065, 27] width 38 height 10
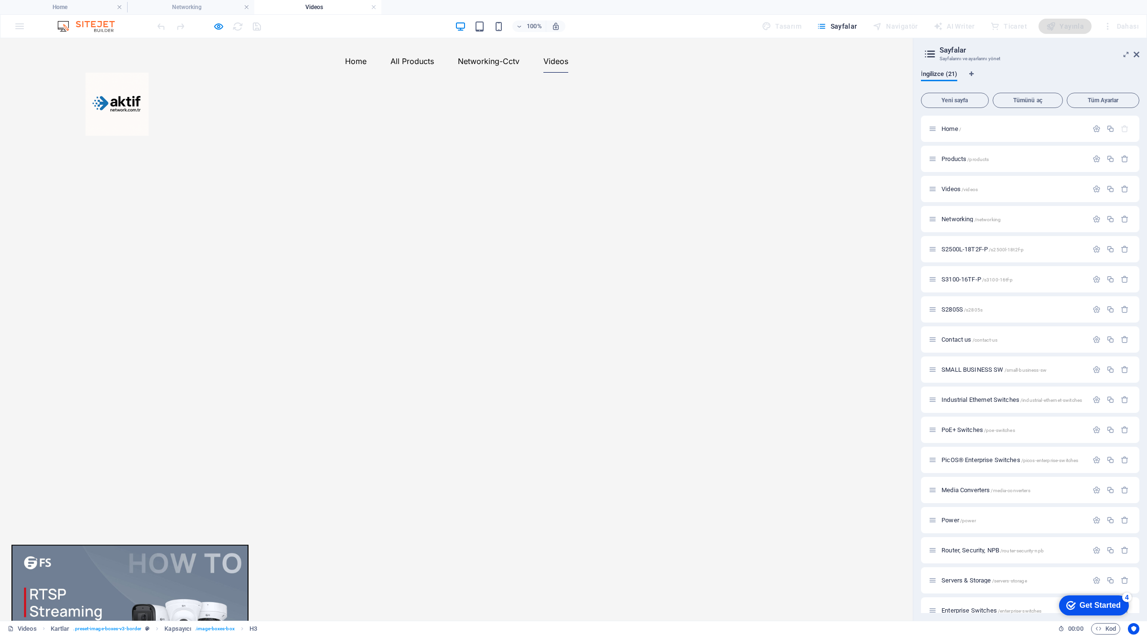
scroll to position [134, 0]
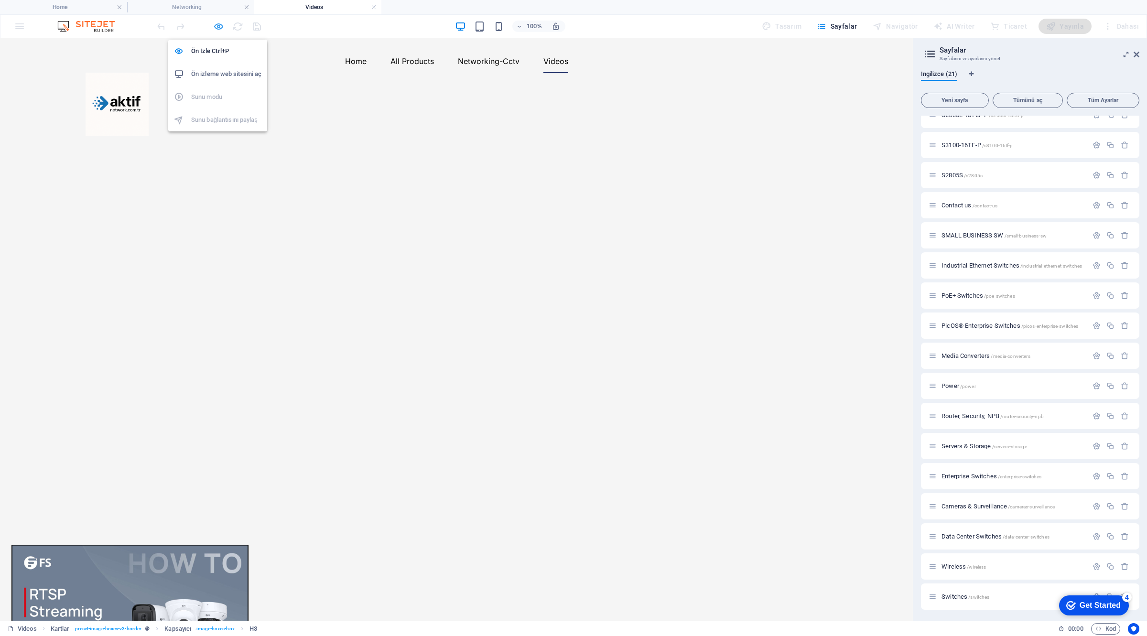
click at [220, 25] on icon "button" at bounding box center [218, 26] width 11 height 11
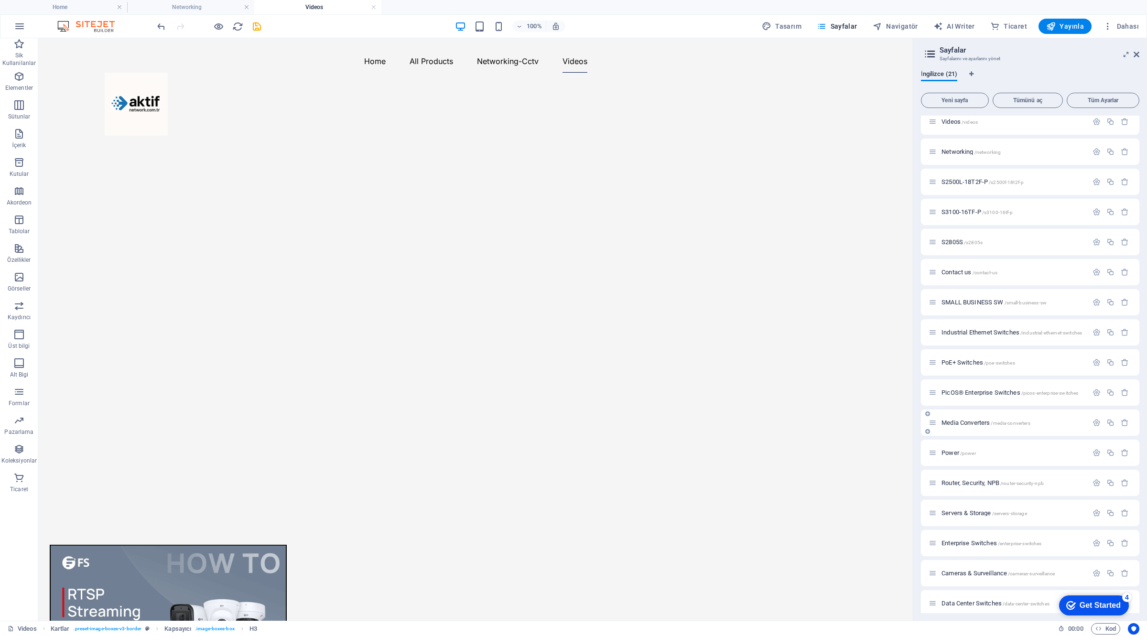
scroll to position [134, 0]
click at [1110, 235] on icon "button" at bounding box center [1110, 236] width 8 height 8
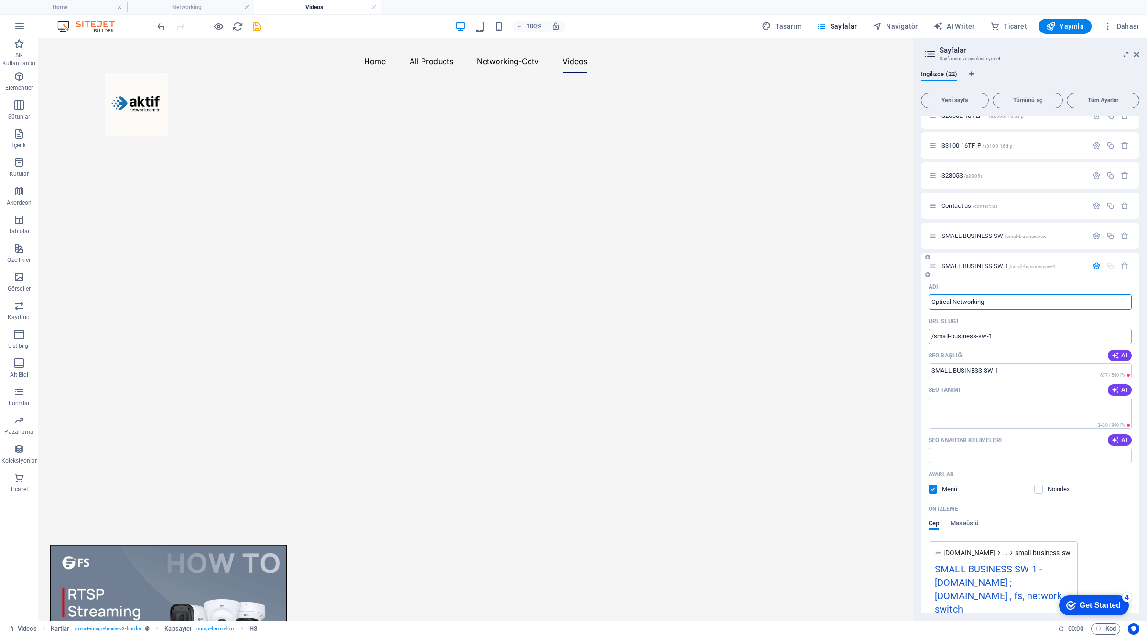
type input "Optical Networking"
type input "/optical-networking"
type input "Optical Networking"
drag, startPoint x: 1031, startPoint y: 376, endPoint x: 851, endPoint y: 337, distance: 183.8
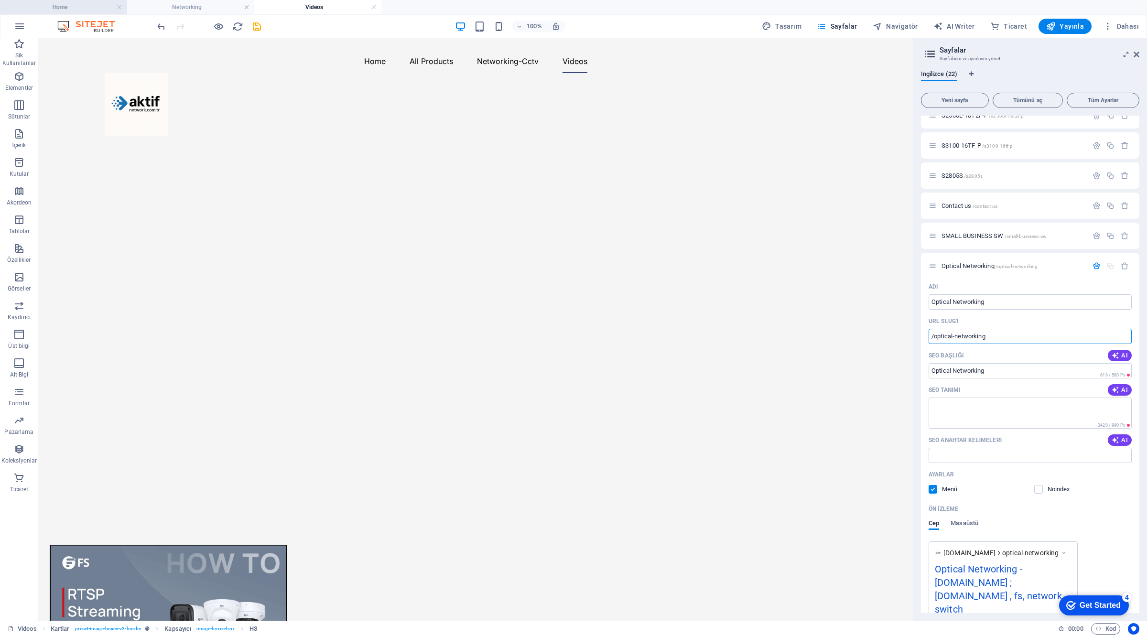
click at [89, 3] on h4 "Home" at bounding box center [63, 7] width 127 height 11
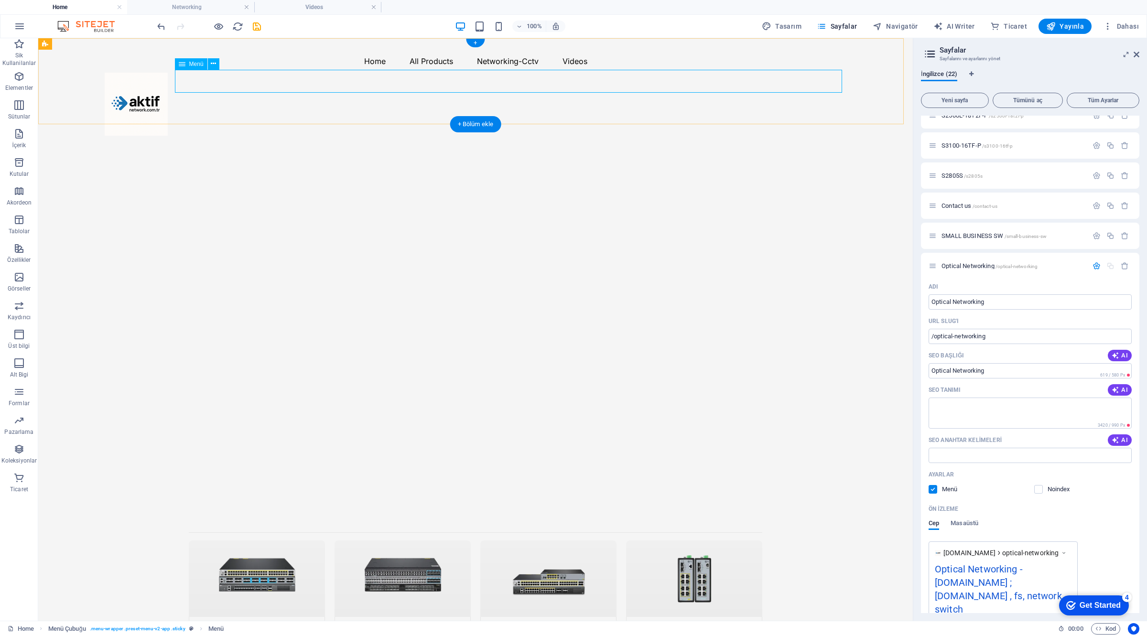
click at [372, 73] on nav "Home All Products Switches Networking Networking-Cctv Videos" at bounding box center [476, 61] width 742 height 23
select select
select select "1"
select select
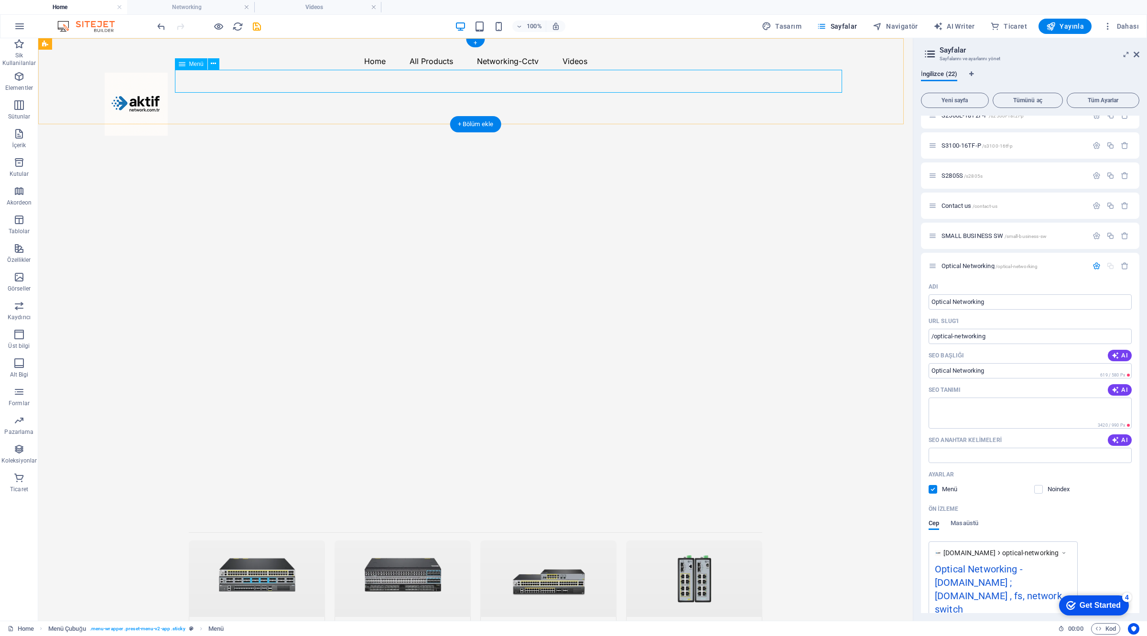
select select "3"
select select
select select "3"
select select
select select "2"
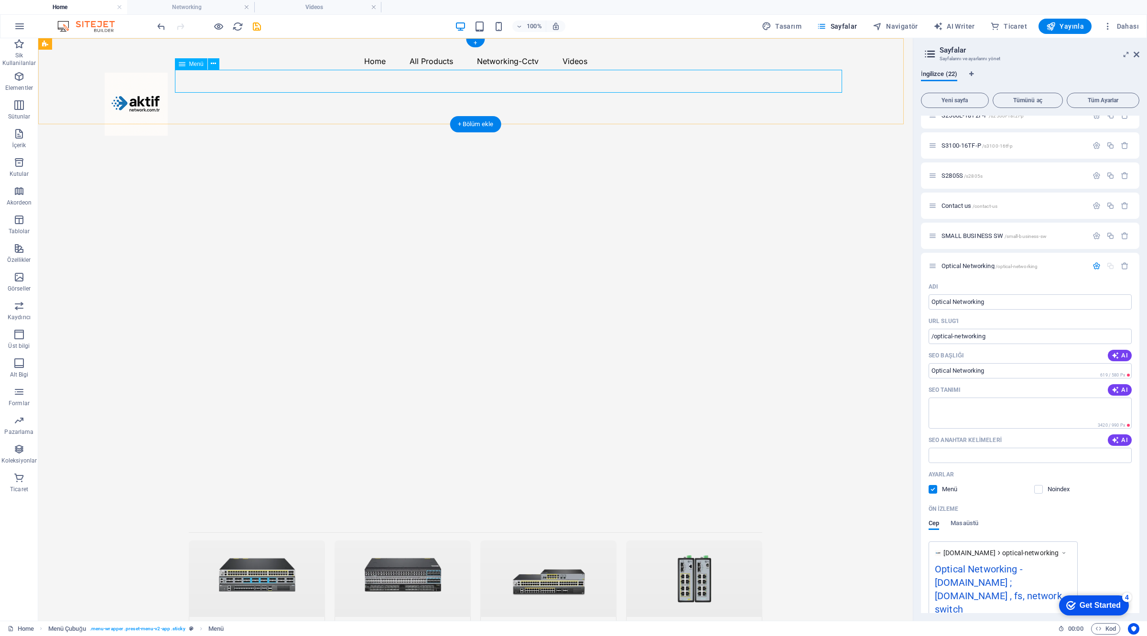
select select
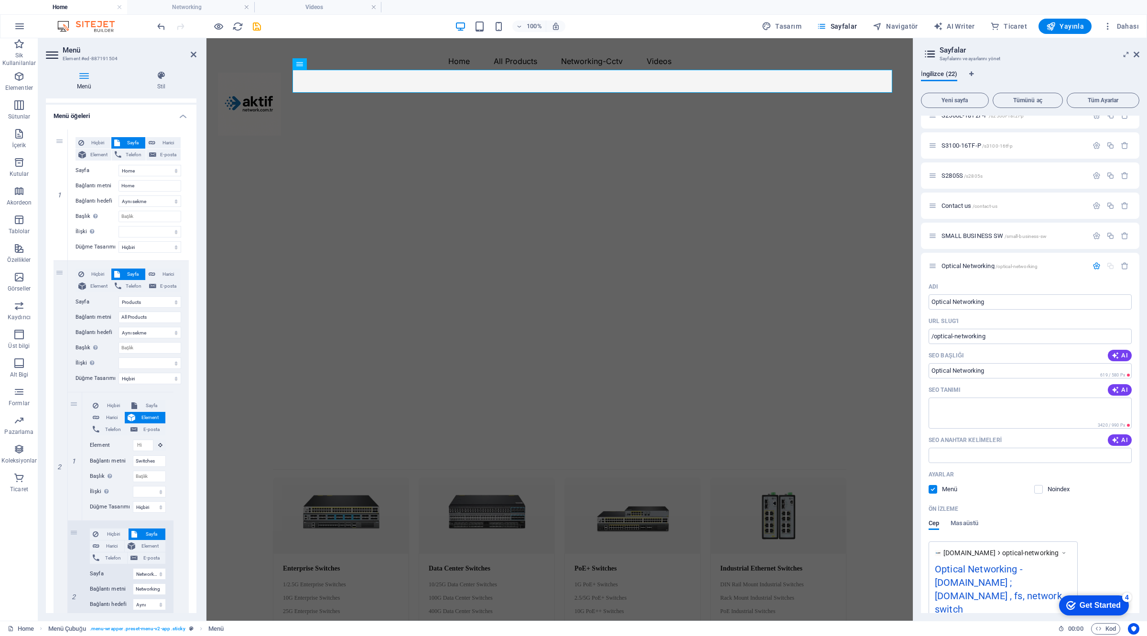
scroll to position [42, 0]
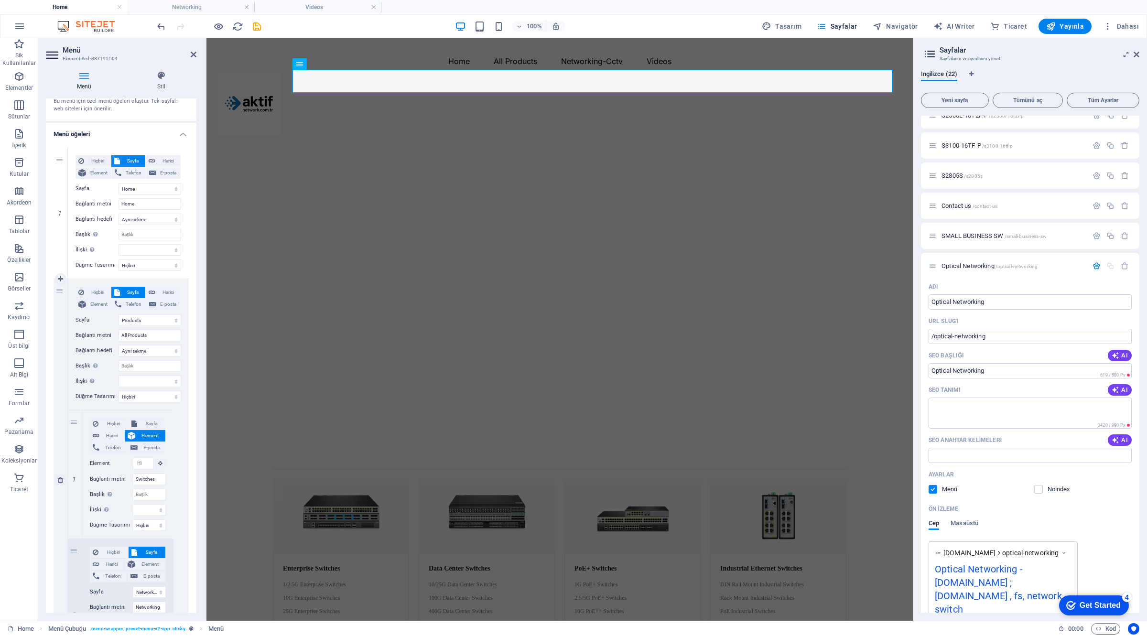
click at [65, 358] on div "2" at bounding box center [61, 480] width 14 height 403
click at [73, 411] on icon at bounding box center [74, 410] width 5 height 7
select select
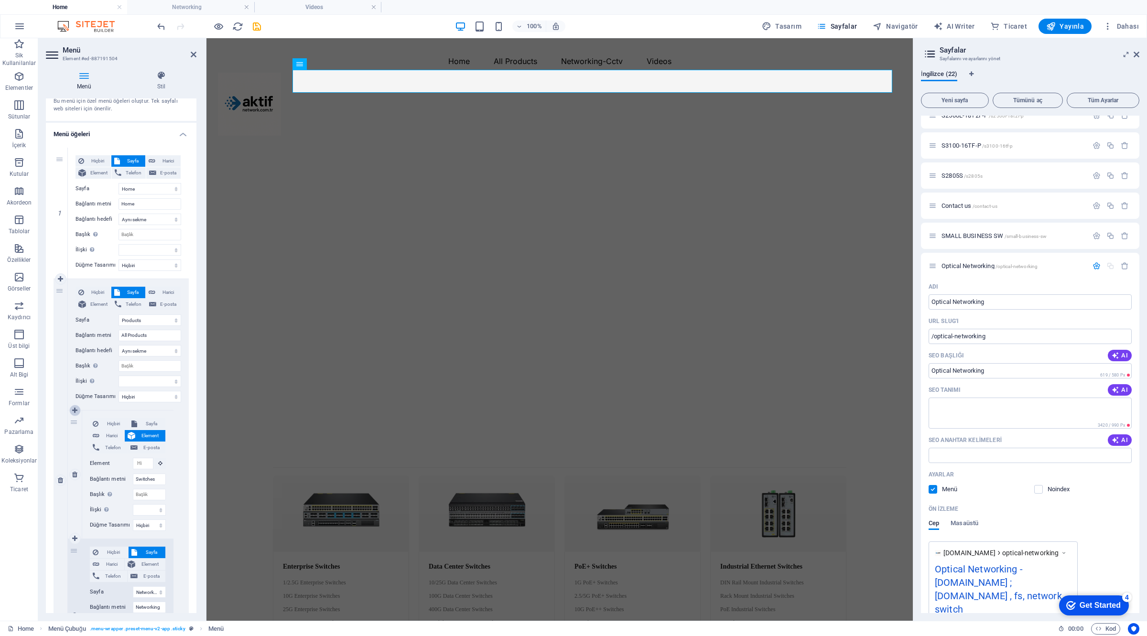
select select
type input "Switches"
select select
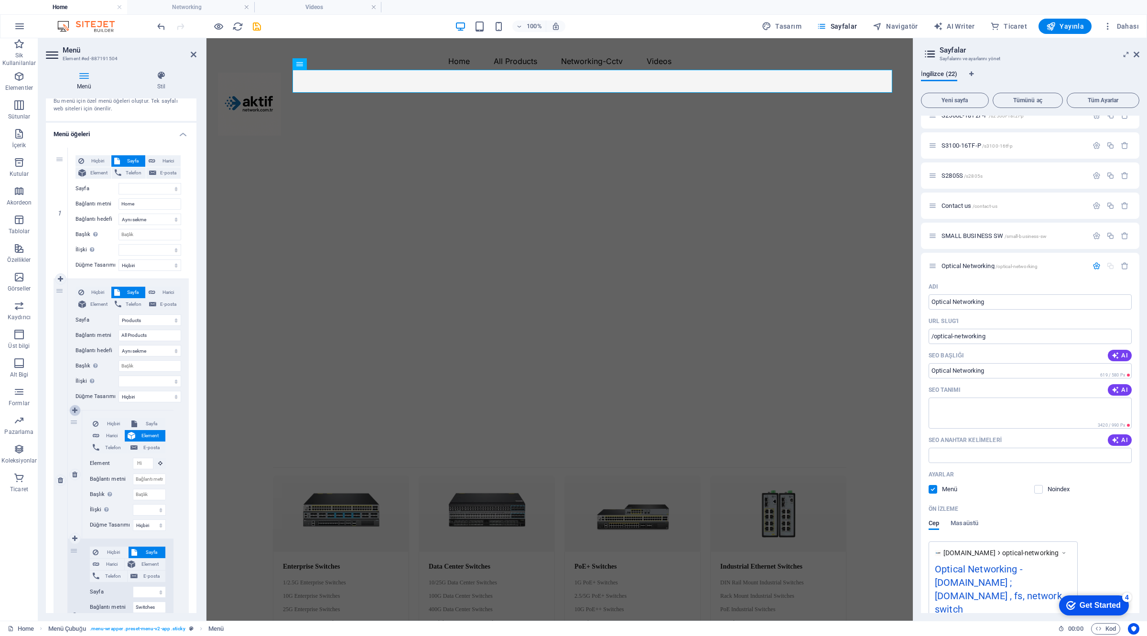
select select "3"
select select
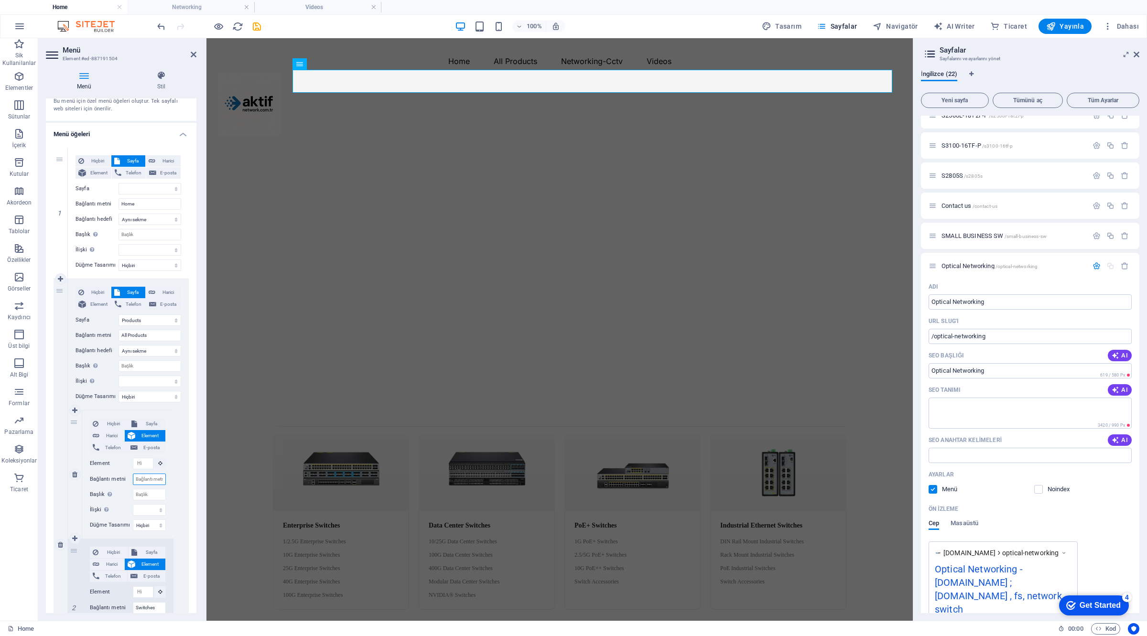
click at [158, 477] on input "Bağlantı metni" at bounding box center [149, 479] width 33 height 11
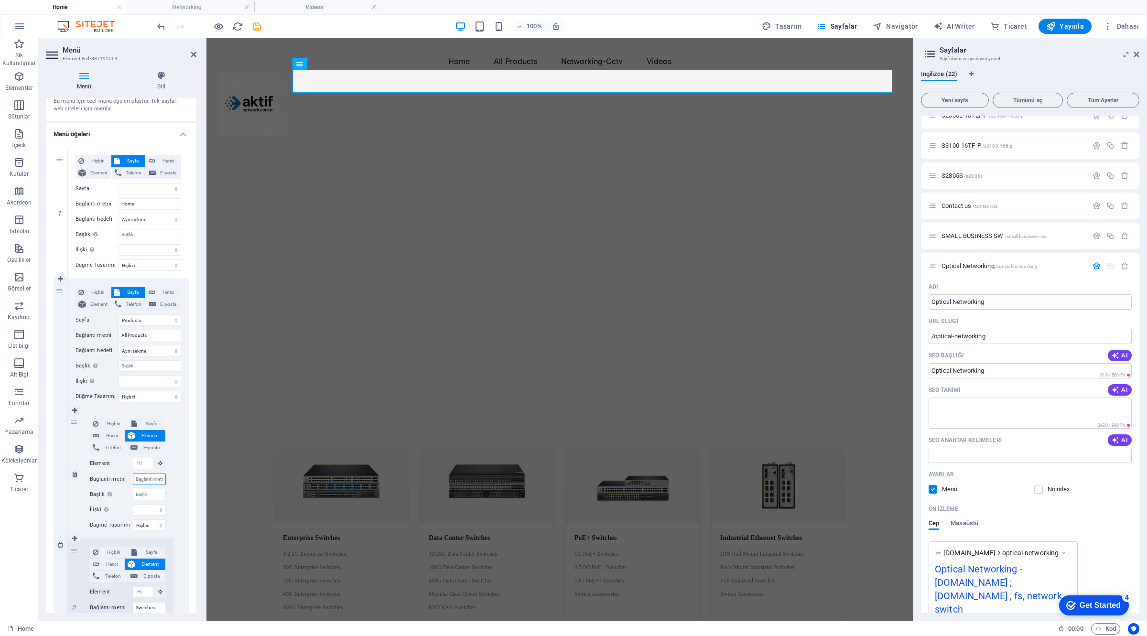
paste input "/optical-networking"
type input "/optical-networking"
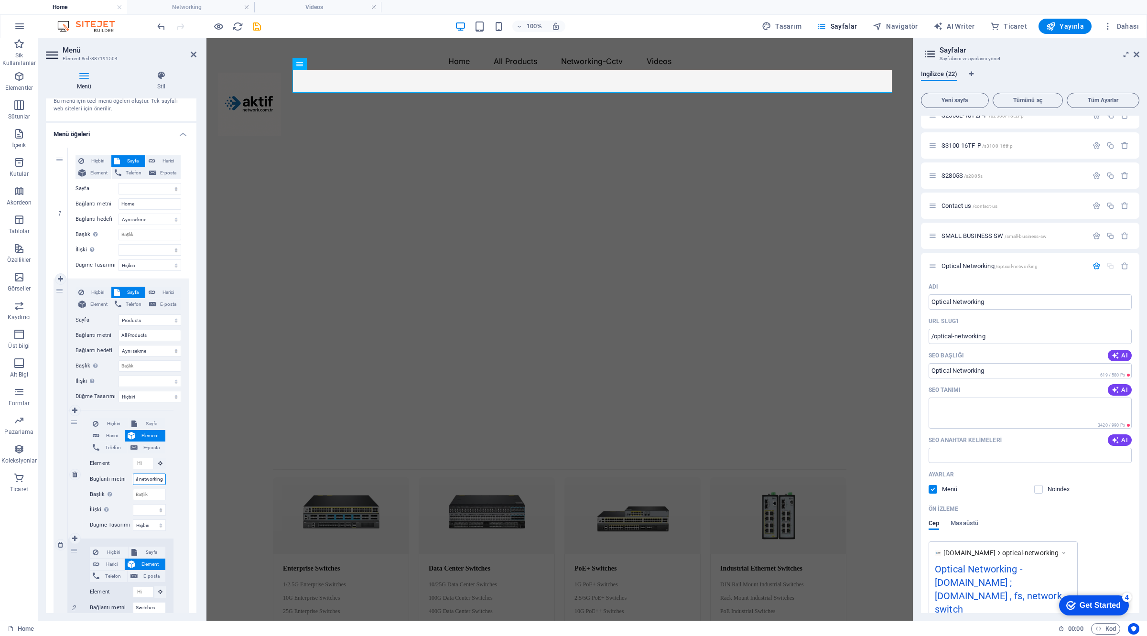
select select
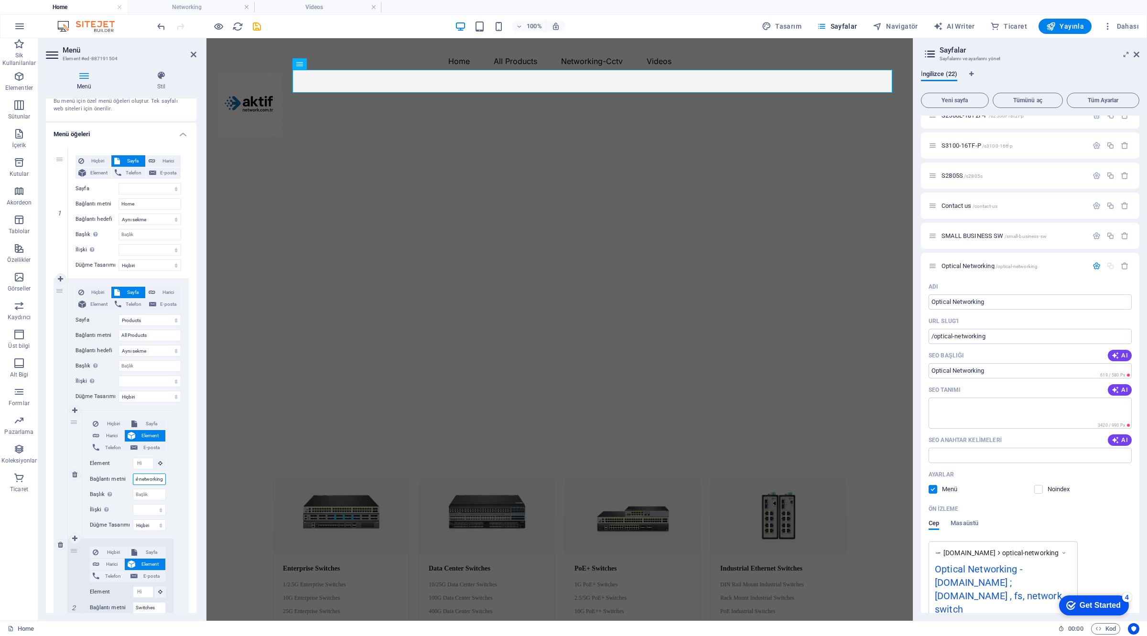
select select
type input "/optical-networking"
click at [151, 498] on input "Başlık Ek bağlantı tanımının bağlantı metniyle aynı olmaması gerekir. Başlık, g…" at bounding box center [149, 494] width 33 height 11
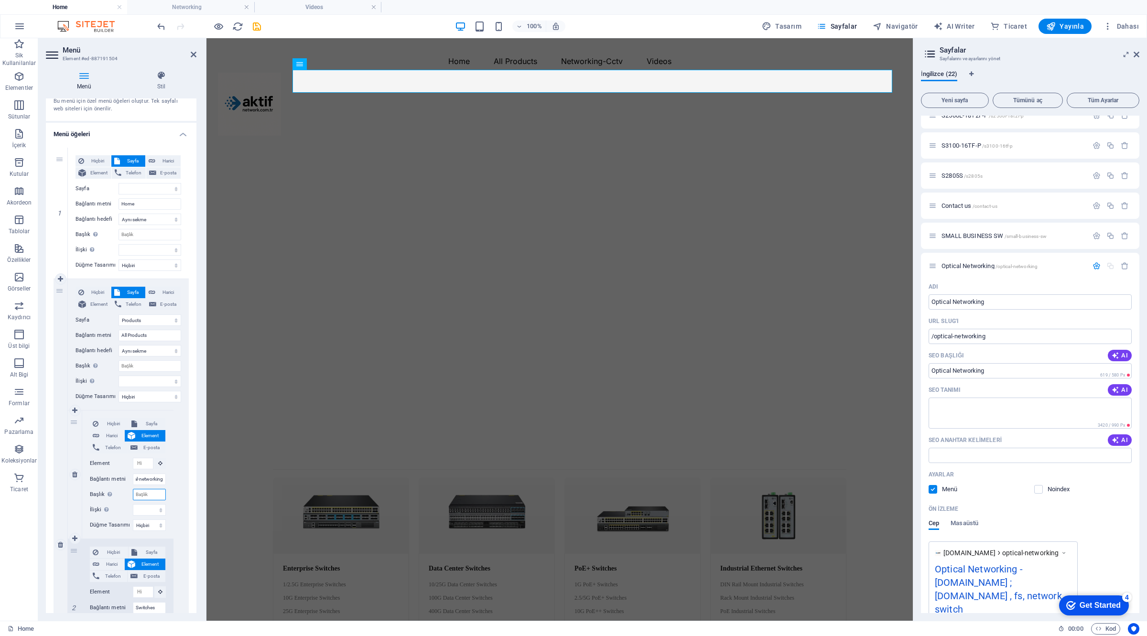
scroll to position [0, 0]
paste input "/optical-networking"
select select
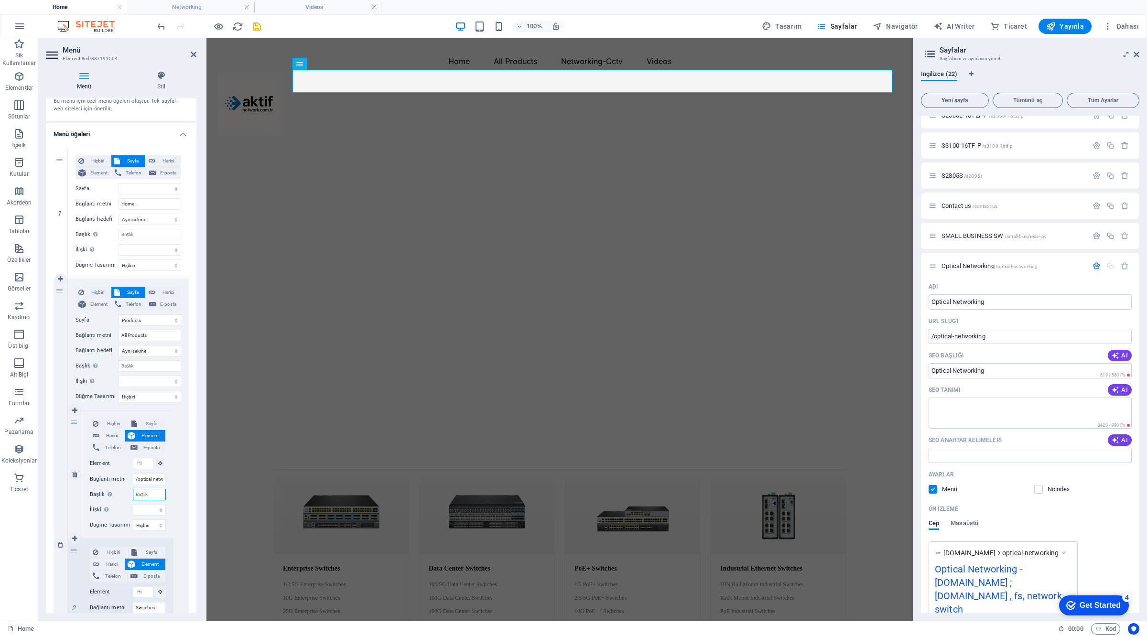
type input "/optical-networking"
select select
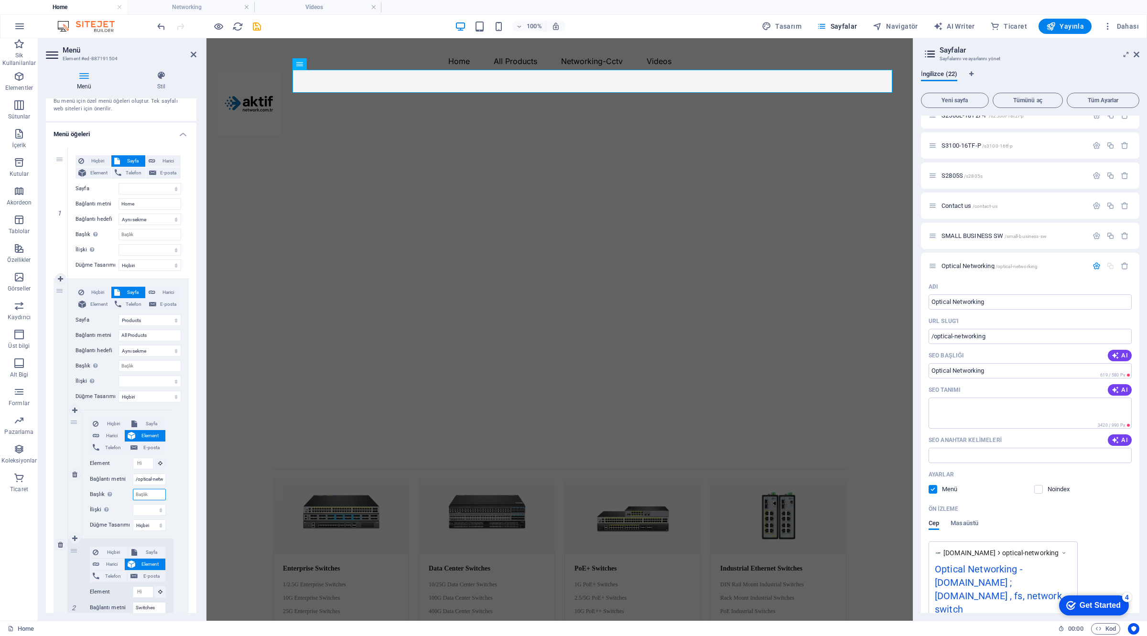
select select
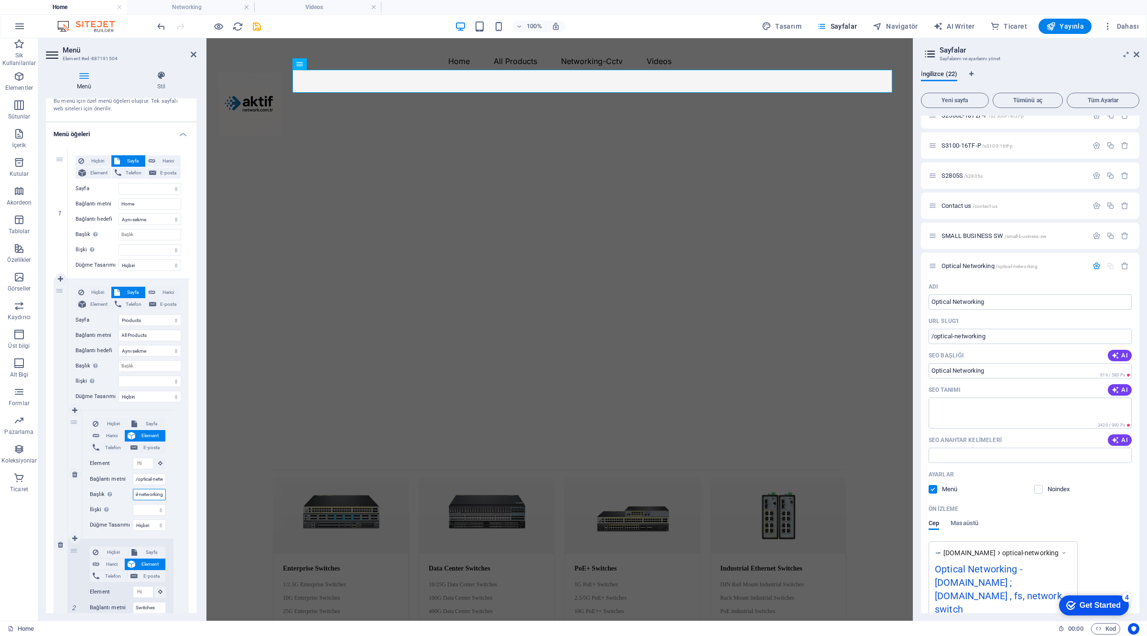
select select
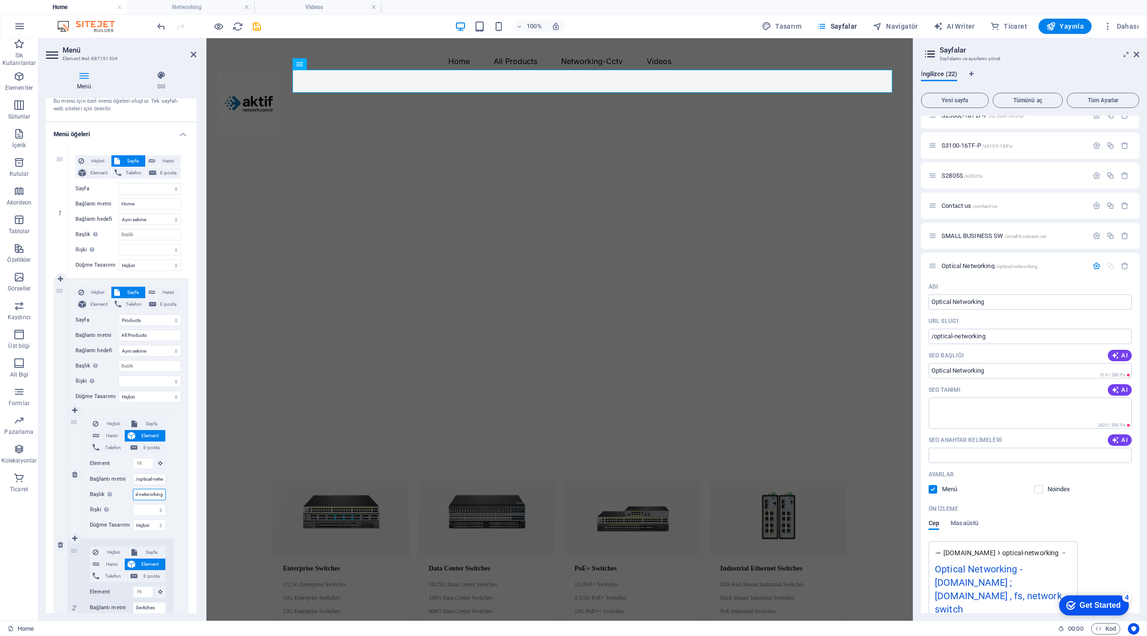
select select
type input "/optical-networking"
click at [147, 422] on span "Sayfa" at bounding box center [151, 423] width 22 height 11
select select
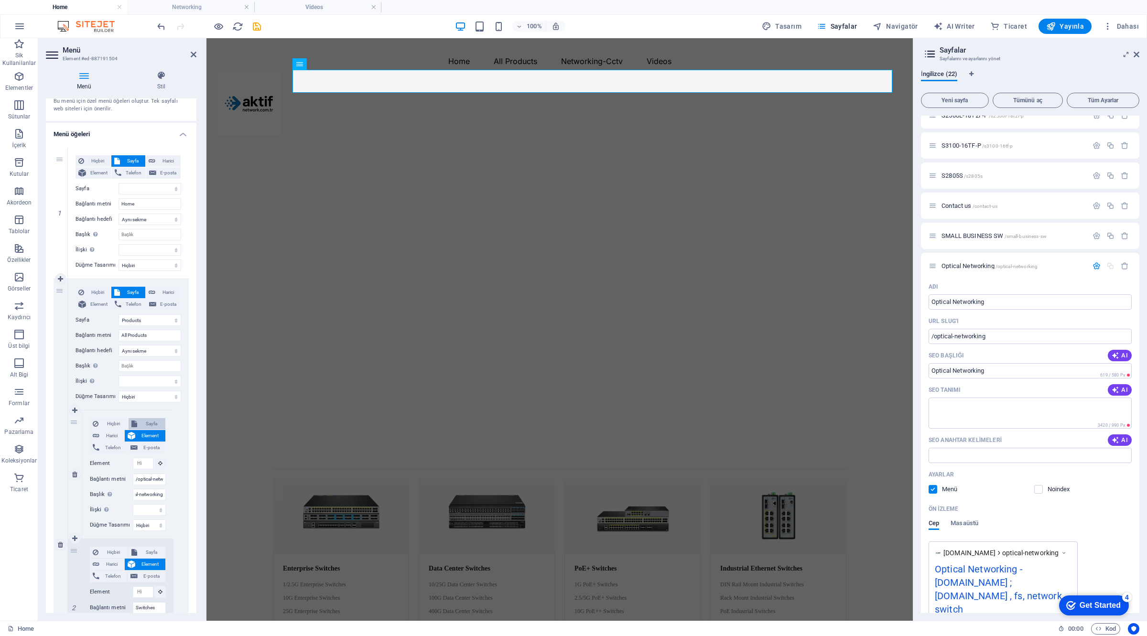
select select
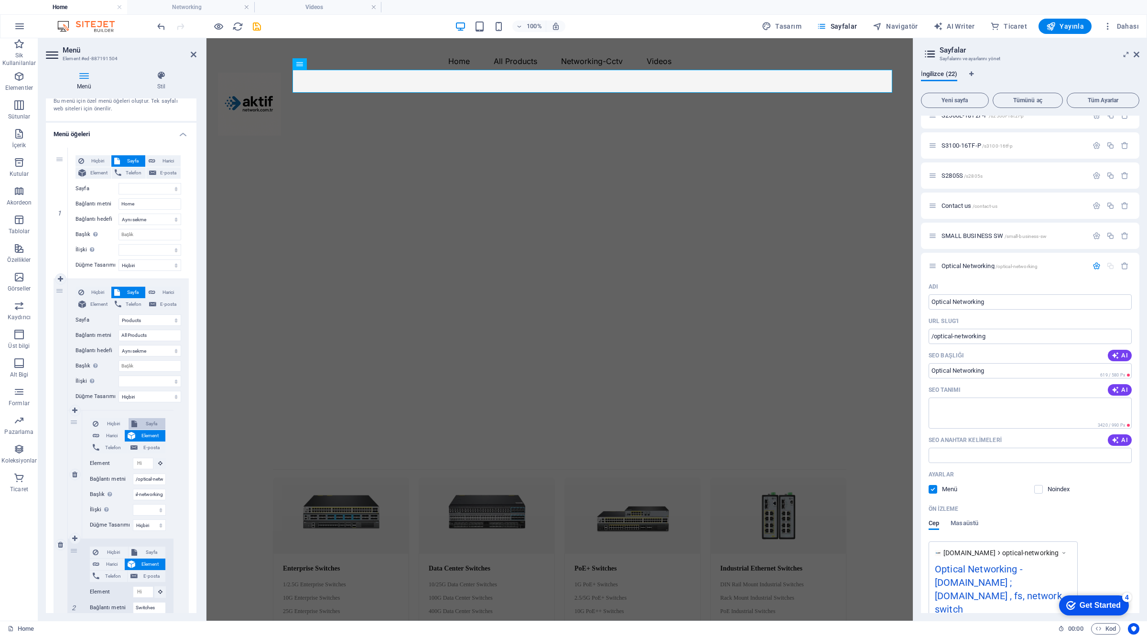
select select
click at [147, 460] on select "Home Products Videos Networking S2500L-18T2F-P S3100-16TF-P S2805S Contact us S…" at bounding box center [149, 463] width 33 height 11
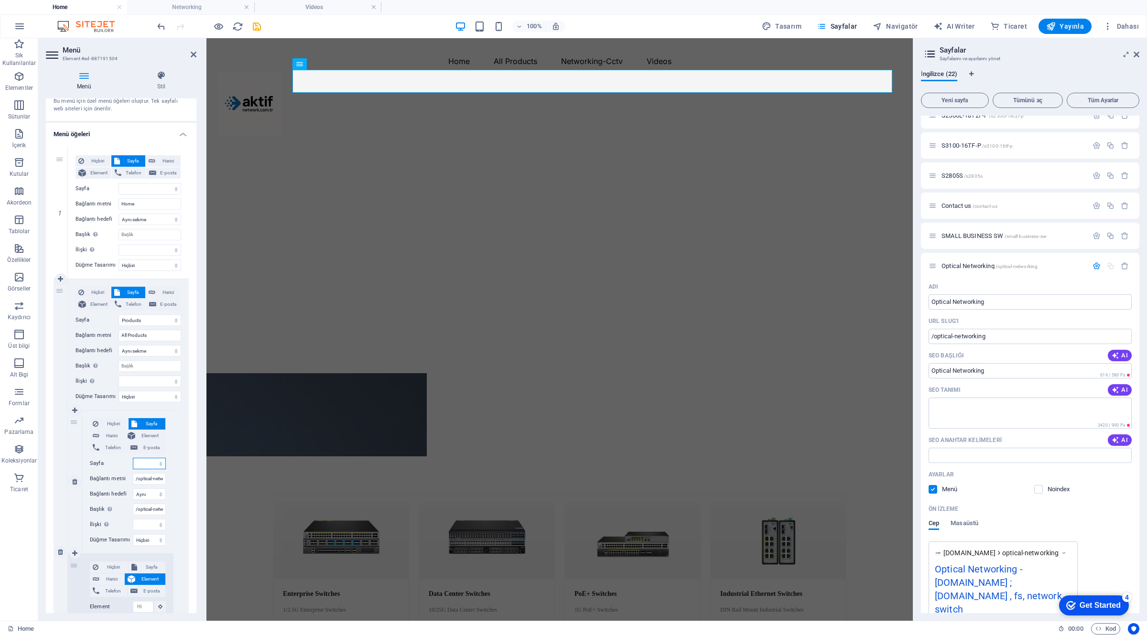
select select "9"
click at [133, 458] on select "Home Products Videos Networking S2500L-18T2F-P S3100-16TF-P S2805S Contact us S…" at bounding box center [149, 463] width 33 height 11
select select
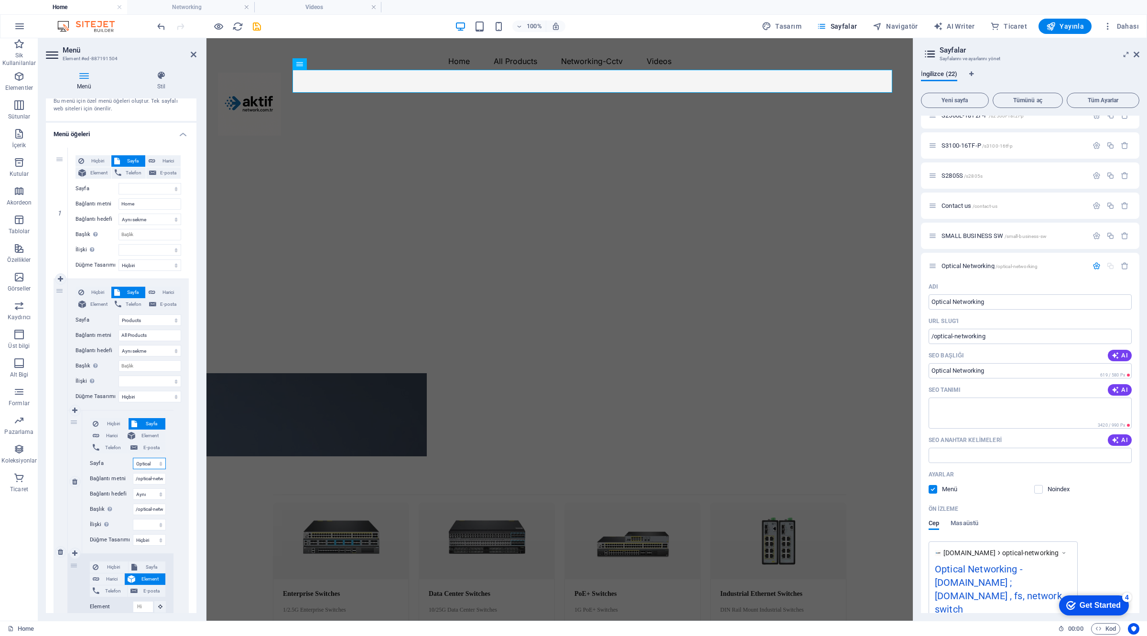
select select
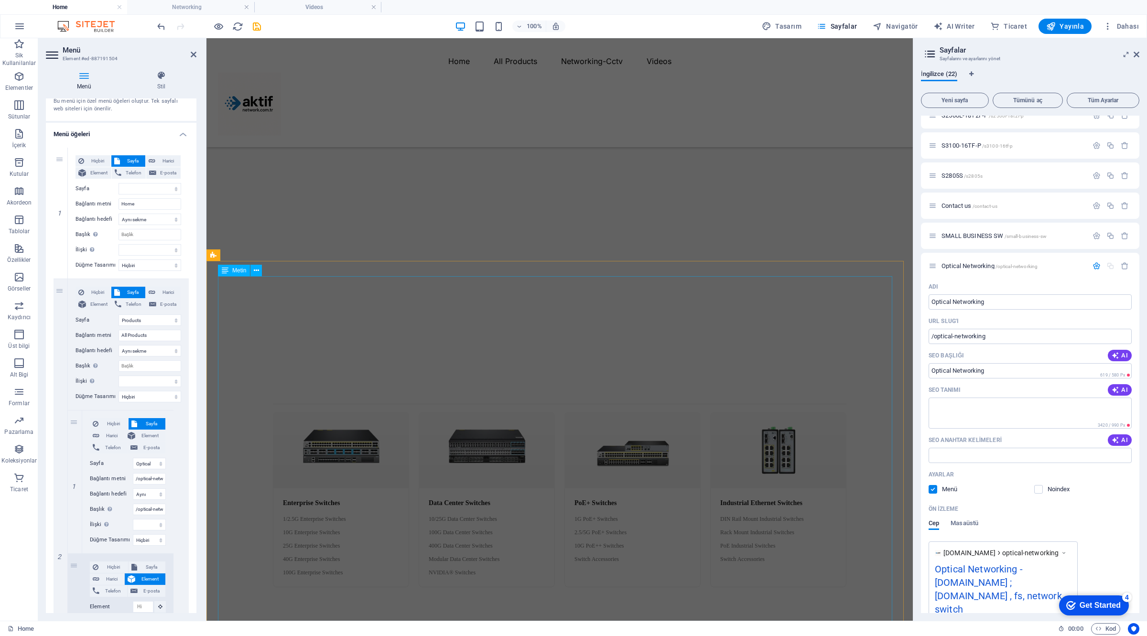
scroll to position [179, 0]
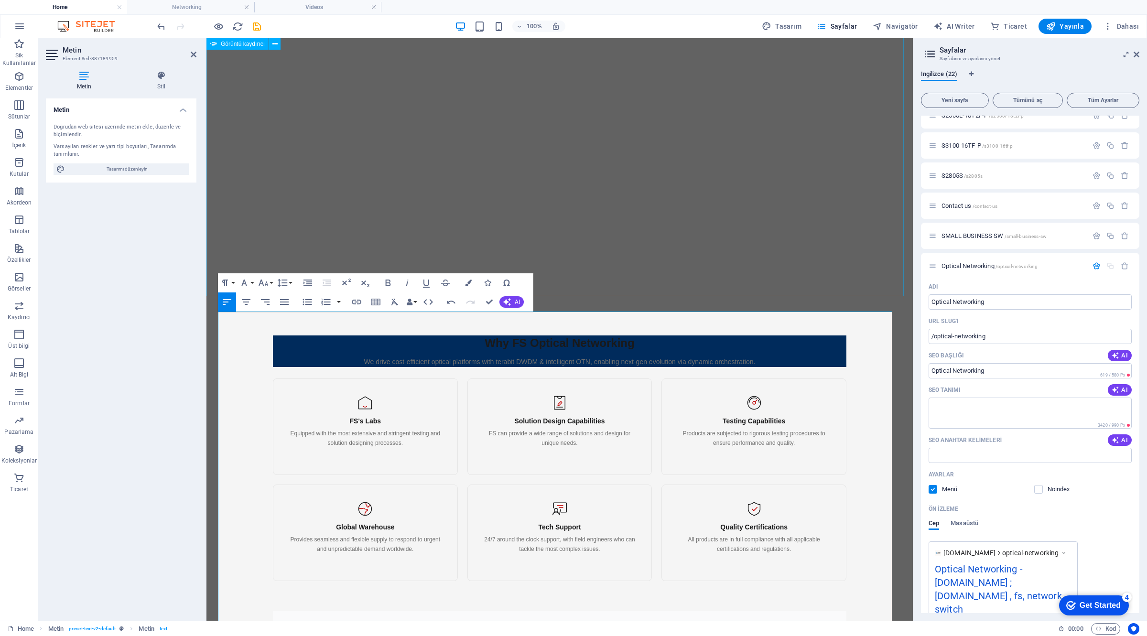
scroll to position [0, 0]
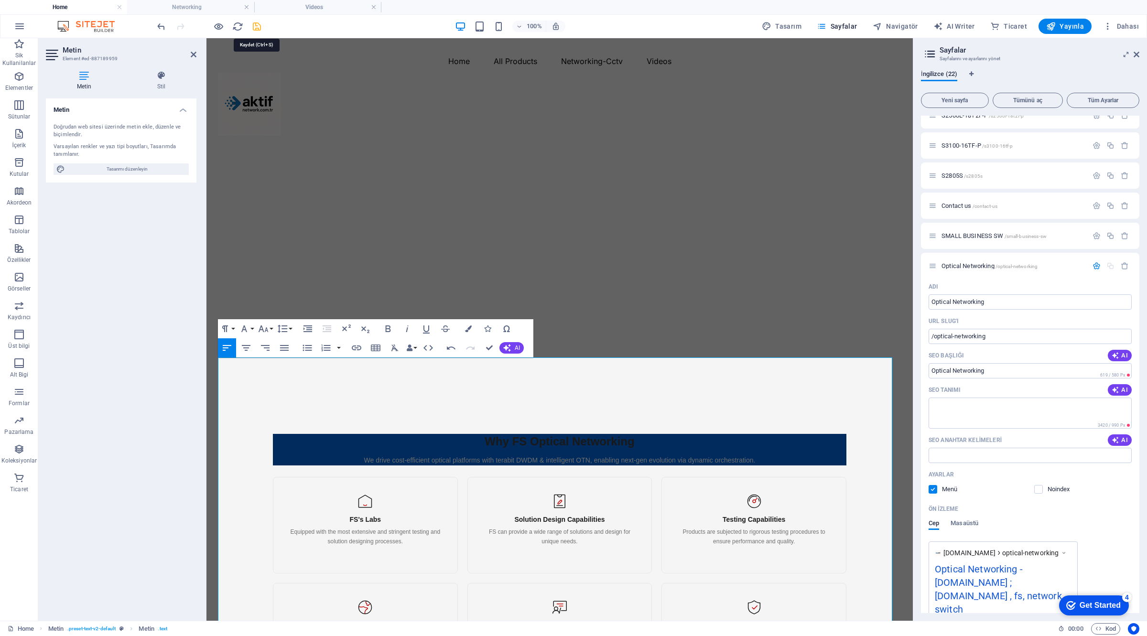
click at [255, 25] on icon "save" at bounding box center [256, 26] width 11 height 11
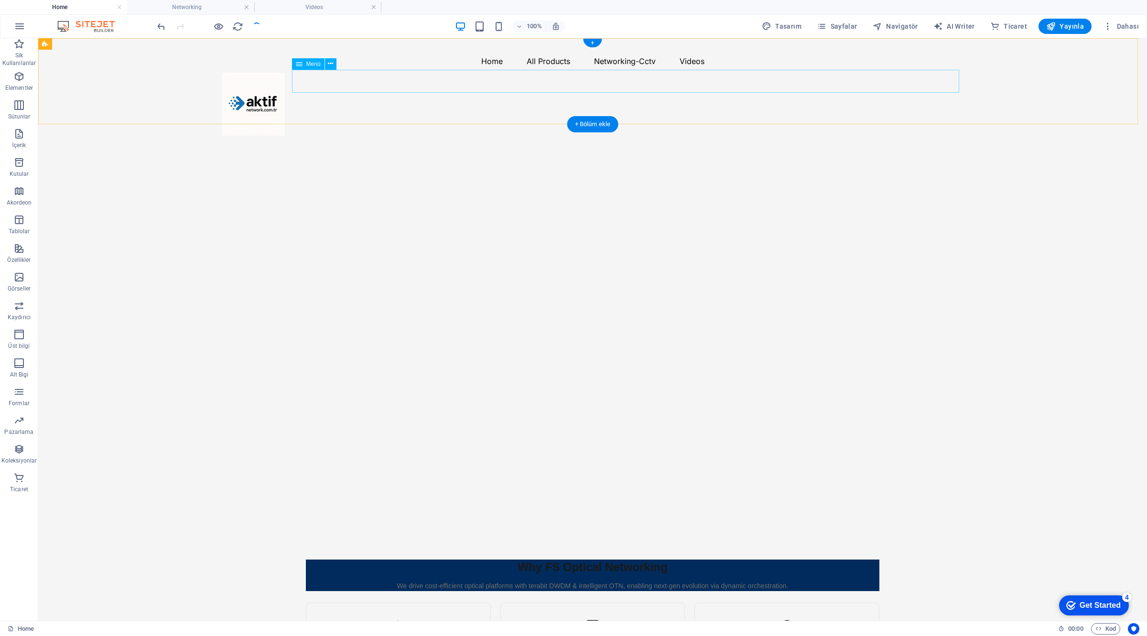
click at [502, 73] on nav "Home All Products /optical-networking Switches Networking Networking-Cctv Videos" at bounding box center [593, 61] width 742 height 23
select select
select select "1"
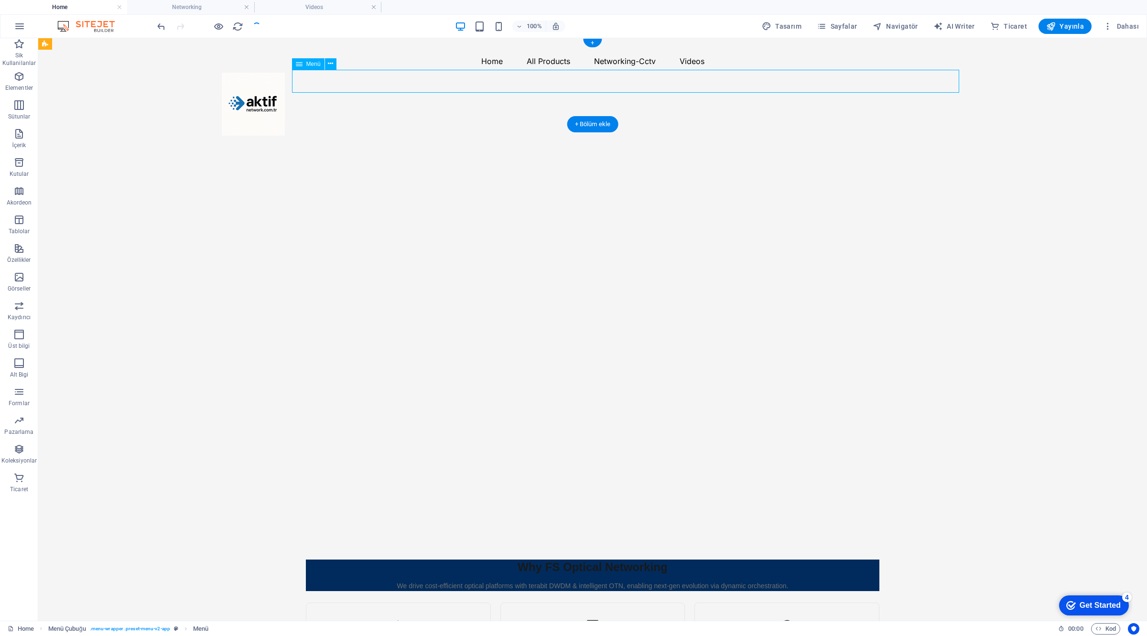
select select
select select "9"
select select
select select "3"
select select
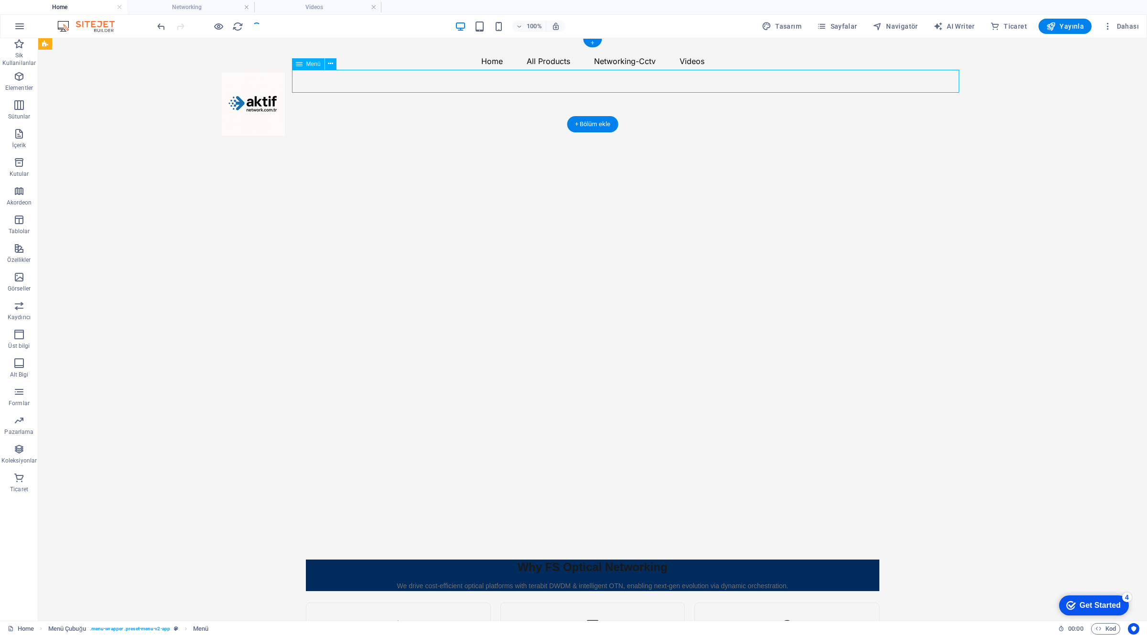
select select "3"
select select
select select "2"
select select
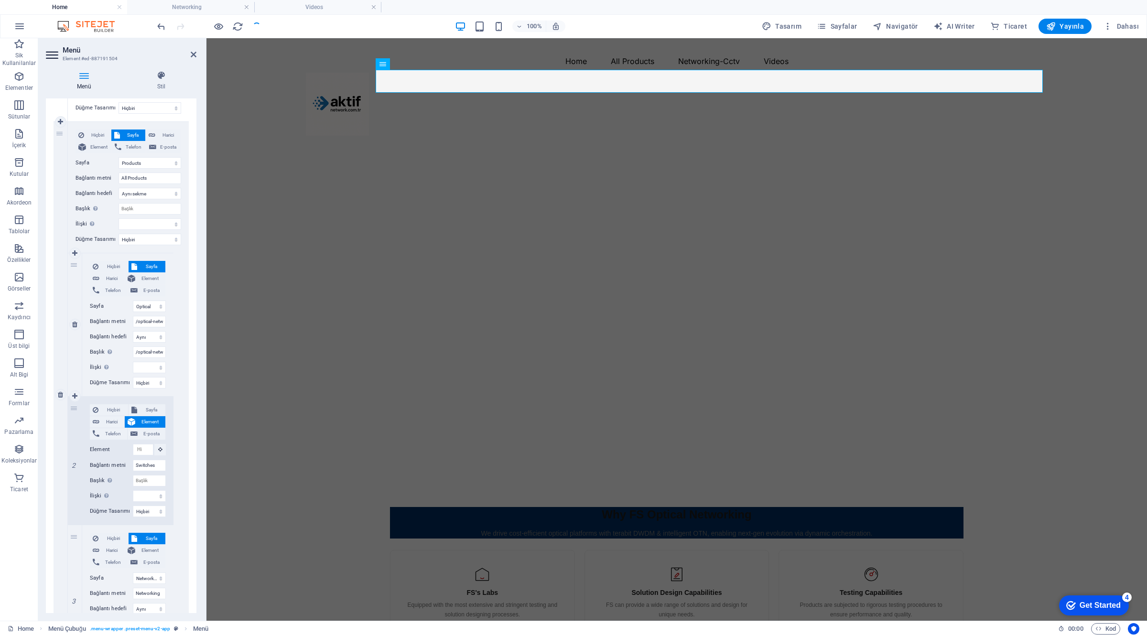
scroll to position [239, 0]
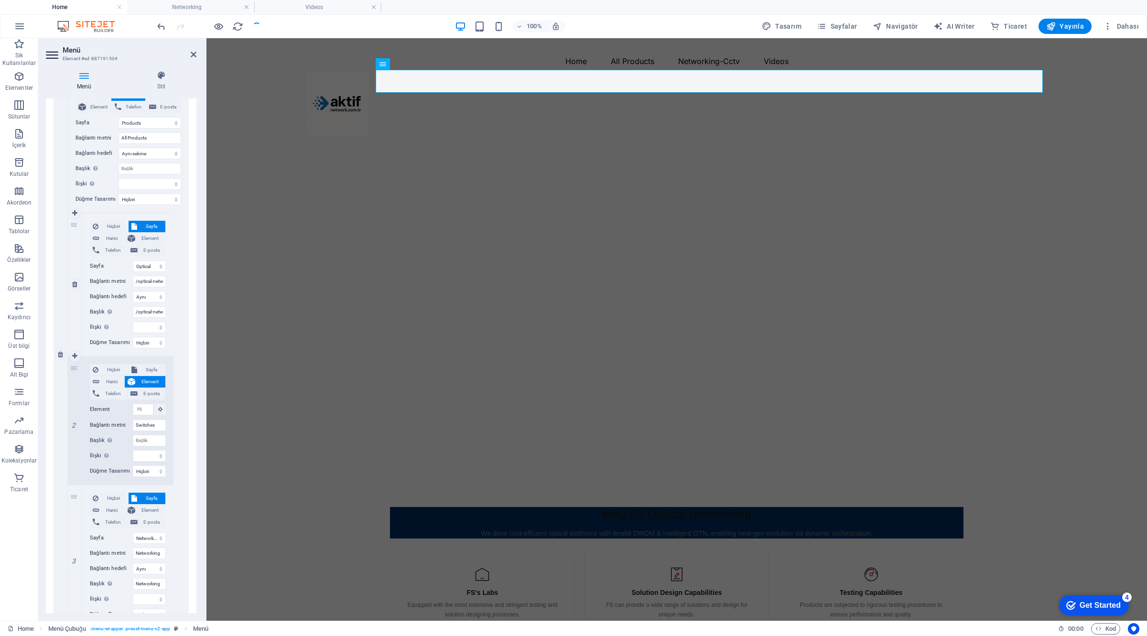
select select
select select "1"
select select "9"
select select "3"
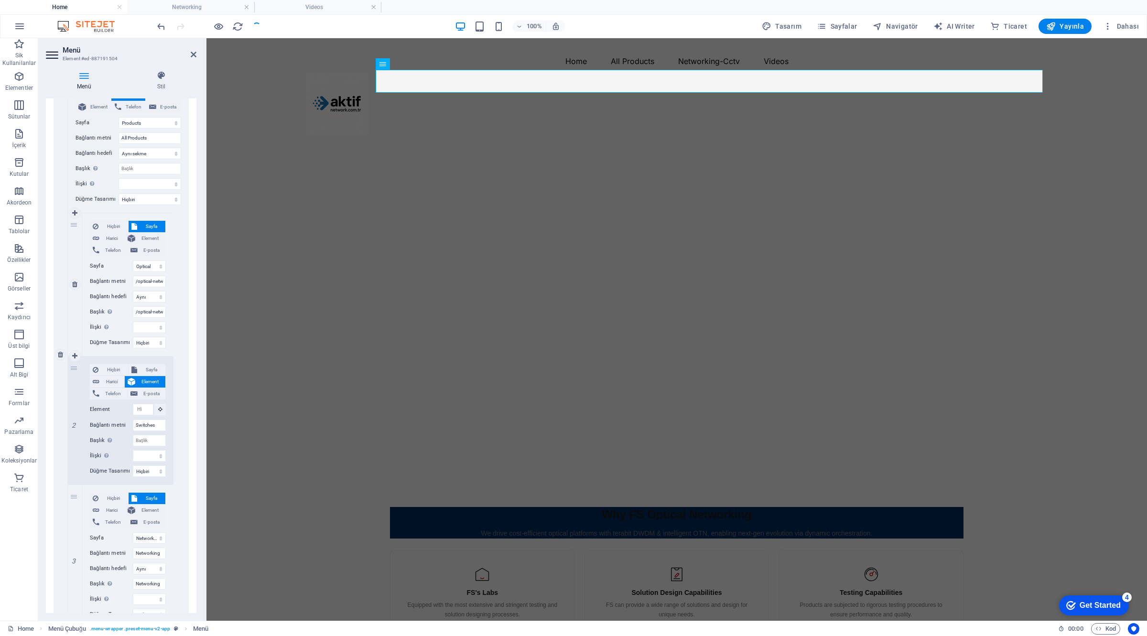
select select "2"
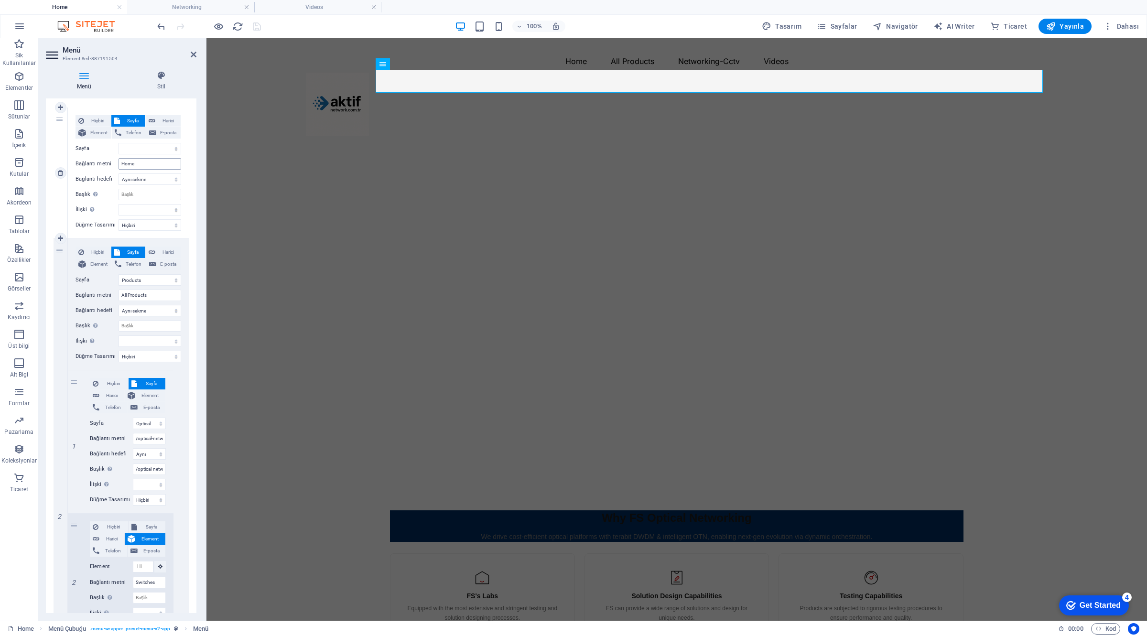
scroll to position [0, 0]
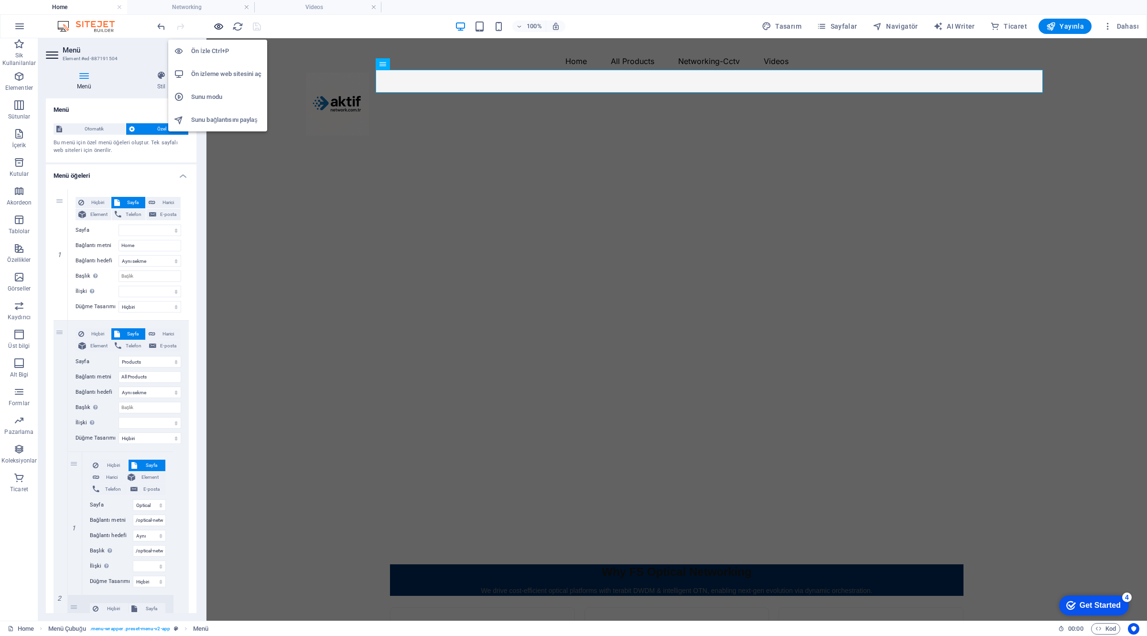
click at [216, 23] on icon "button" at bounding box center [218, 26] width 11 height 11
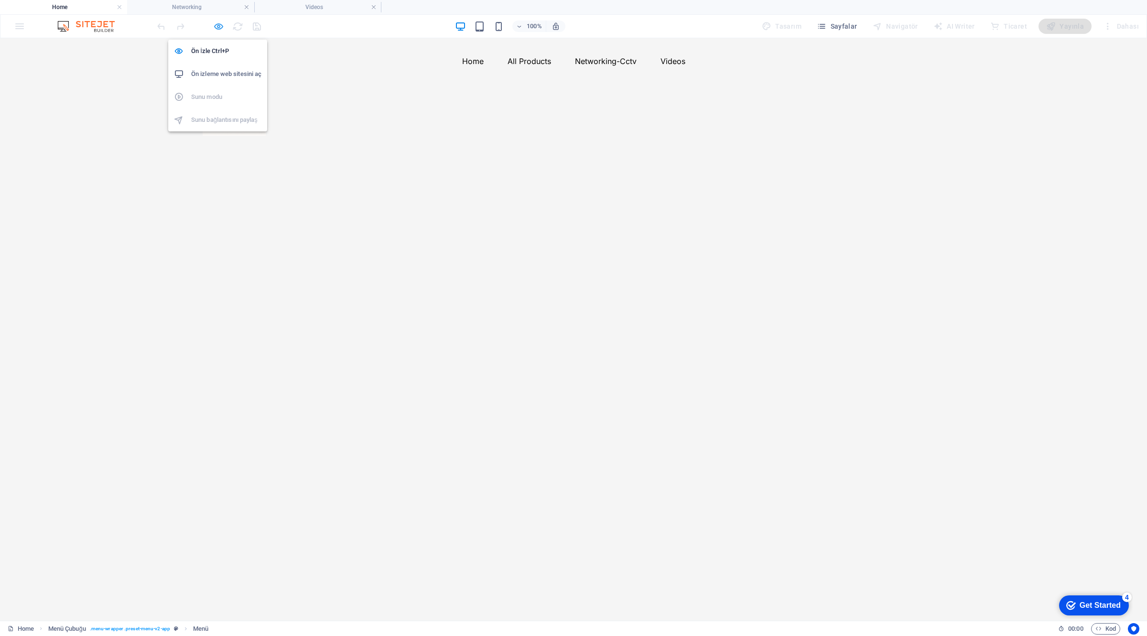
click at [221, 27] on icon "button" at bounding box center [218, 26] width 11 height 11
select select
select select "1"
select select
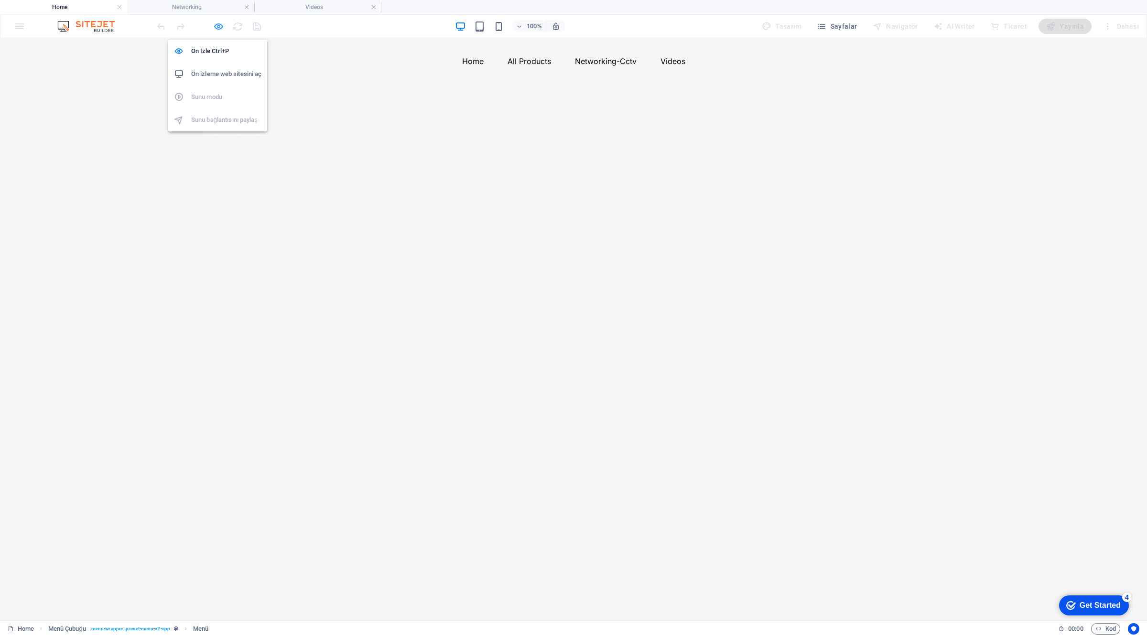
select select "9"
select select
select select "3"
select select
select select "3"
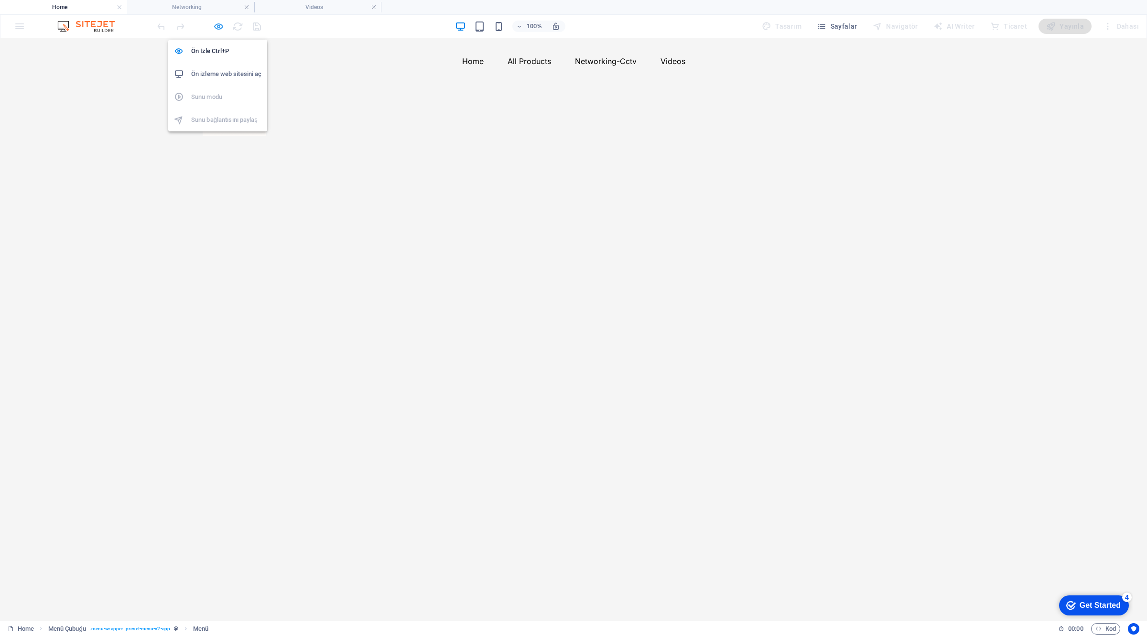
select select
select select "2"
select select
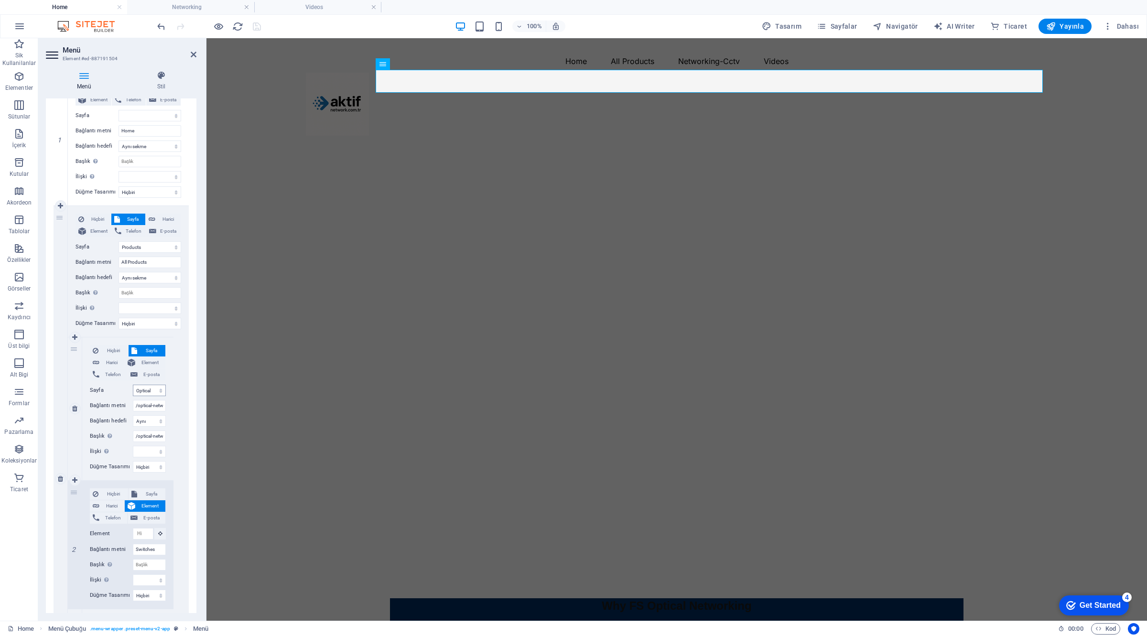
scroll to position [119, 0]
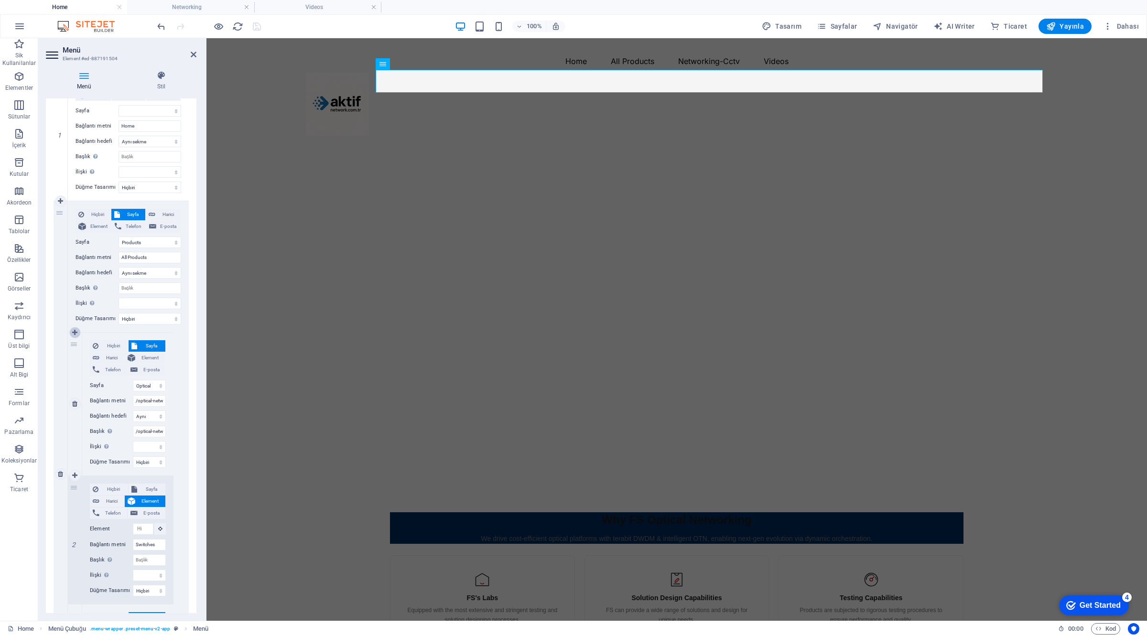
click at [76, 332] on icon at bounding box center [74, 332] width 5 height 7
select select "0"
select select
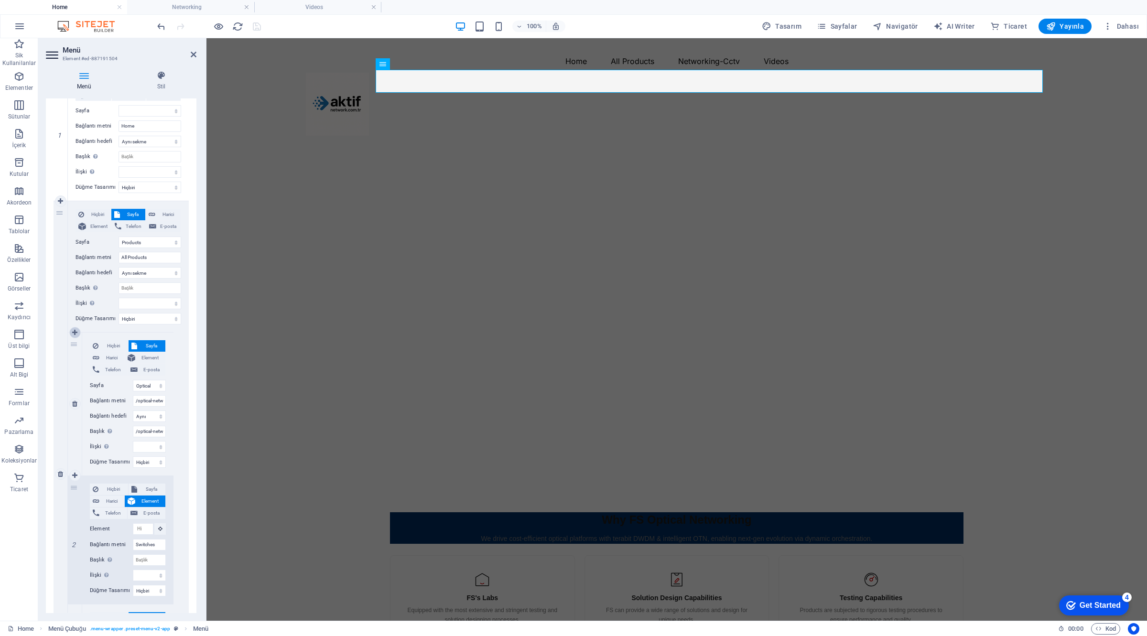
select select
type input "/optical-networking"
select select
type input "Switches"
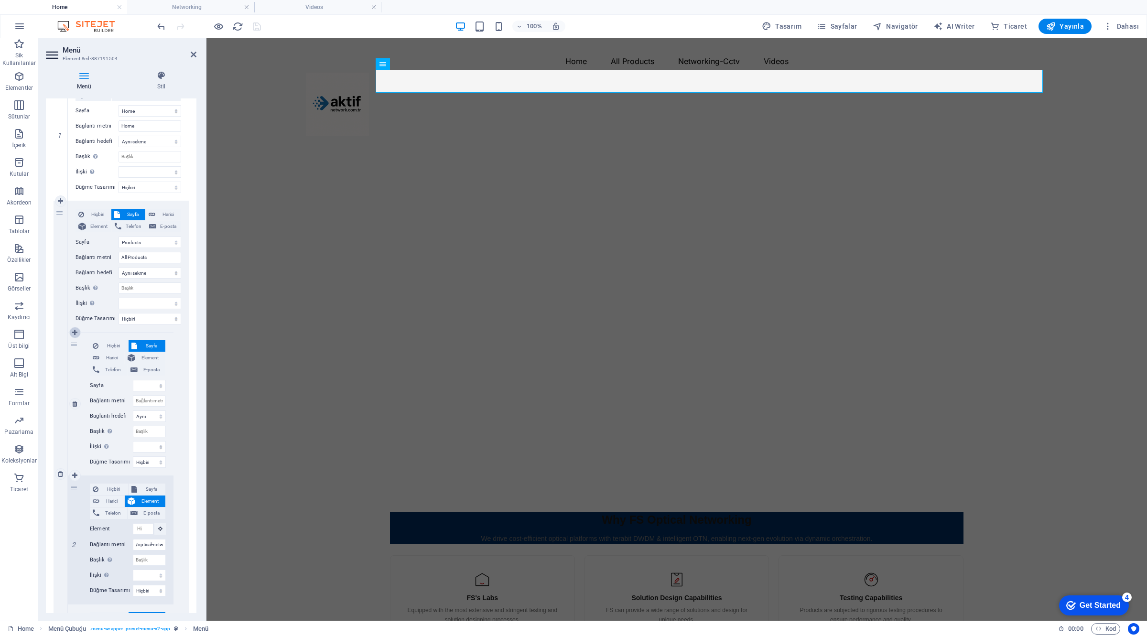
select select
select select "3"
select select
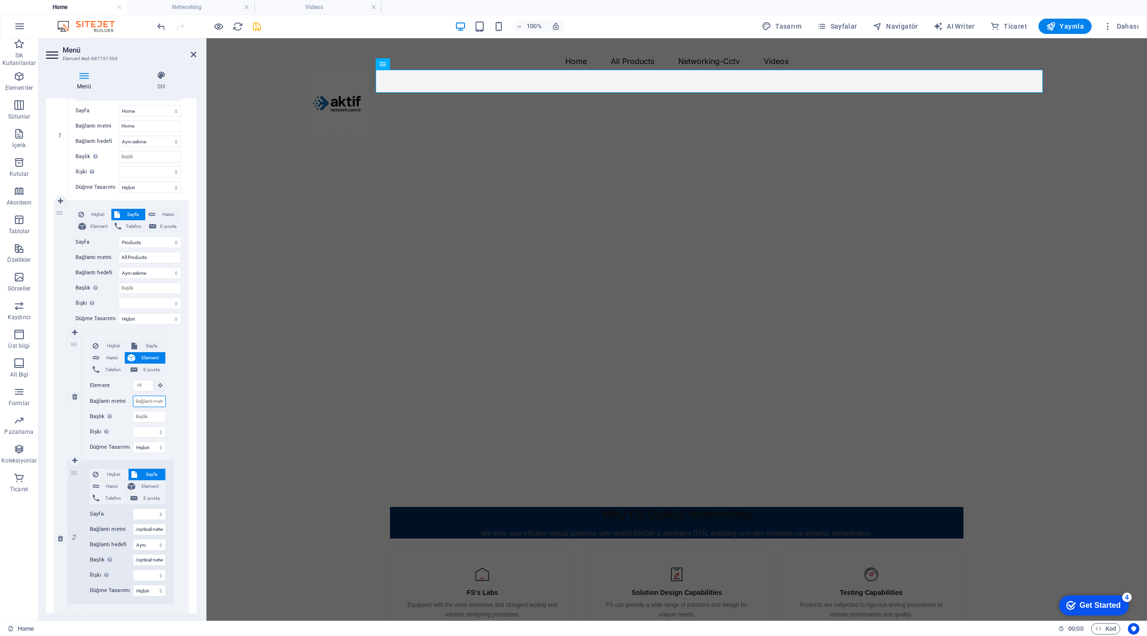
click at [151, 400] on input "Bağlantı metni" at bounding box center [149, 401] width 33 height 11
paste input "Optics and Transceivers"
type input "Optics and Transceivers"
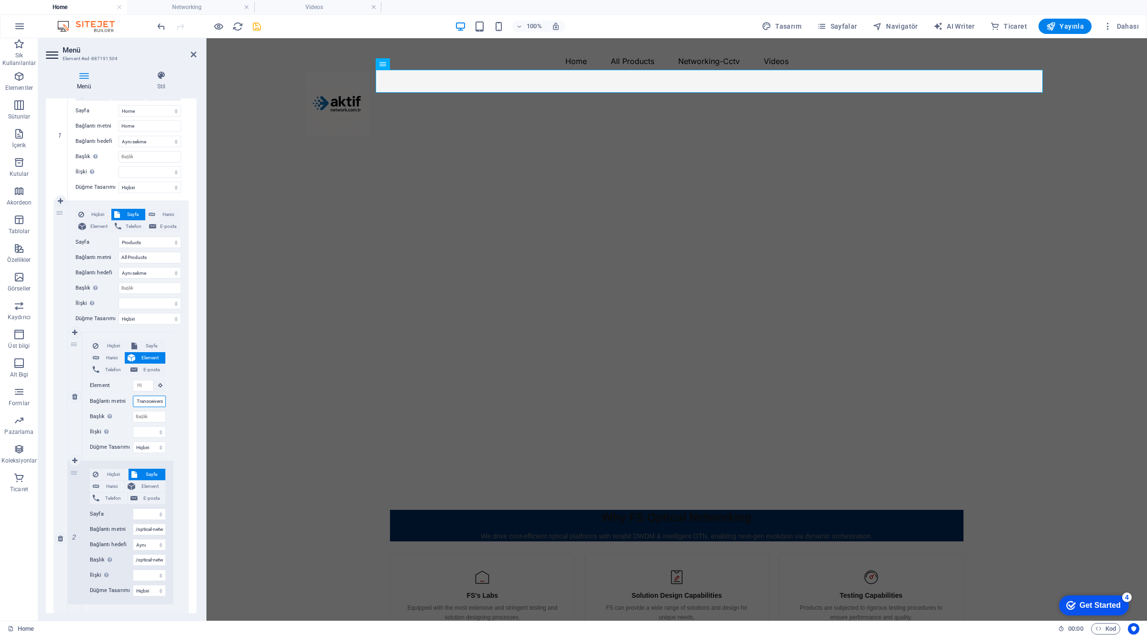
select select
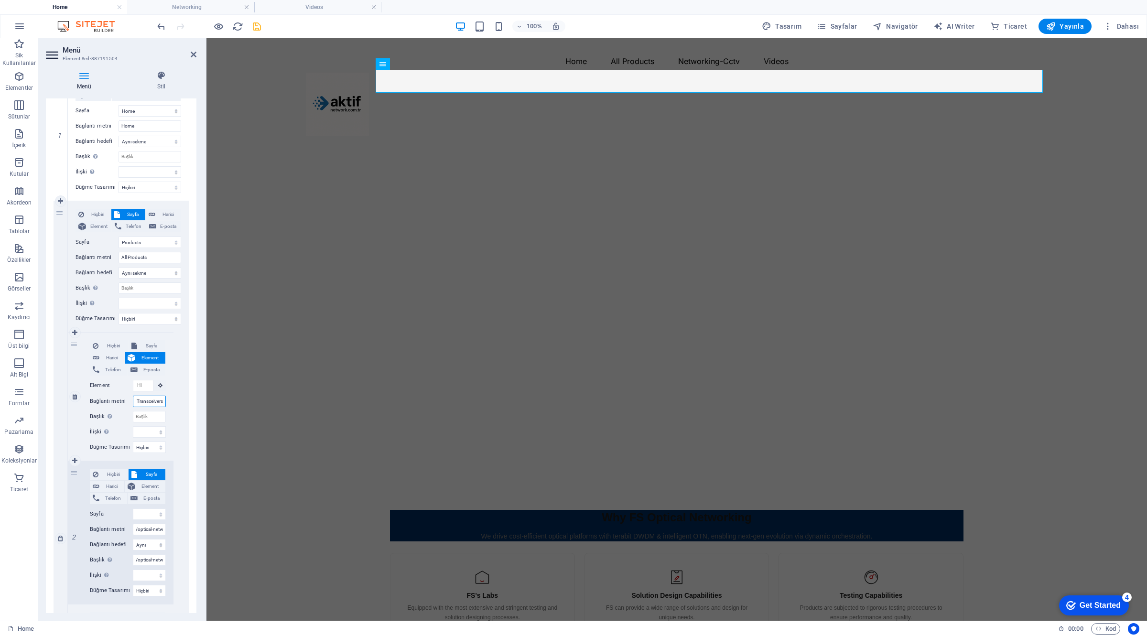
select select
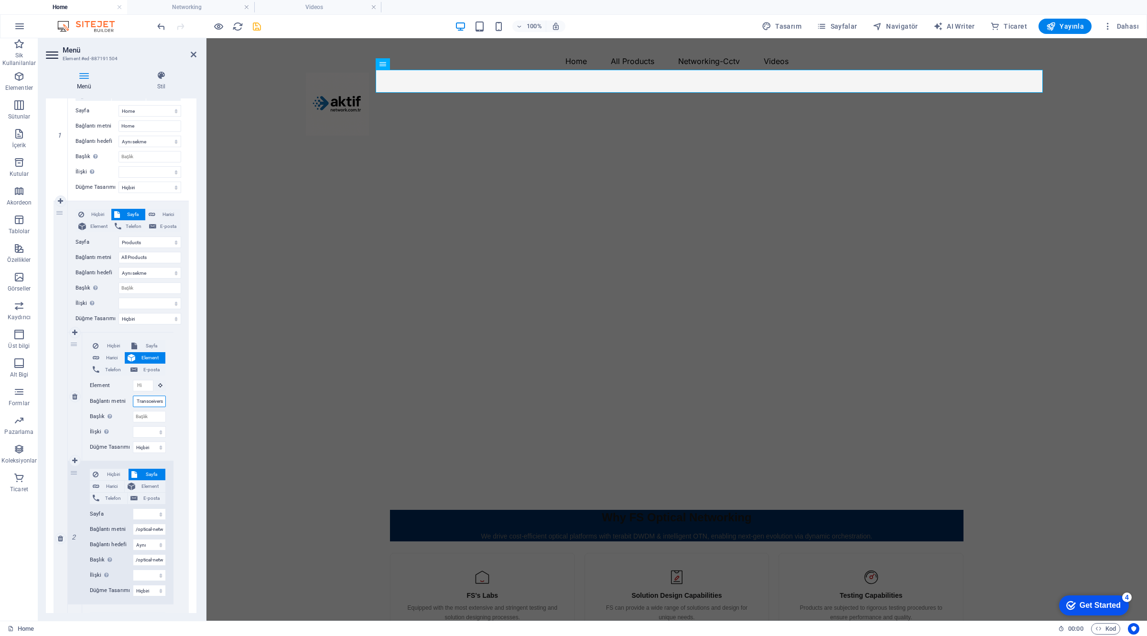
select select
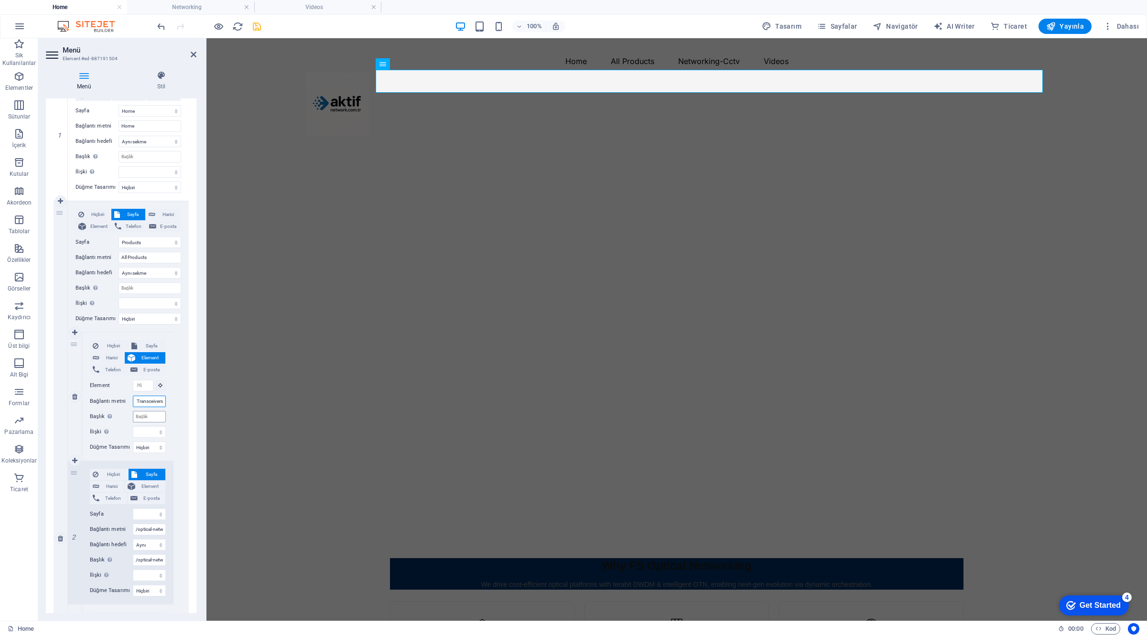
type input "Optics and Transceivers"
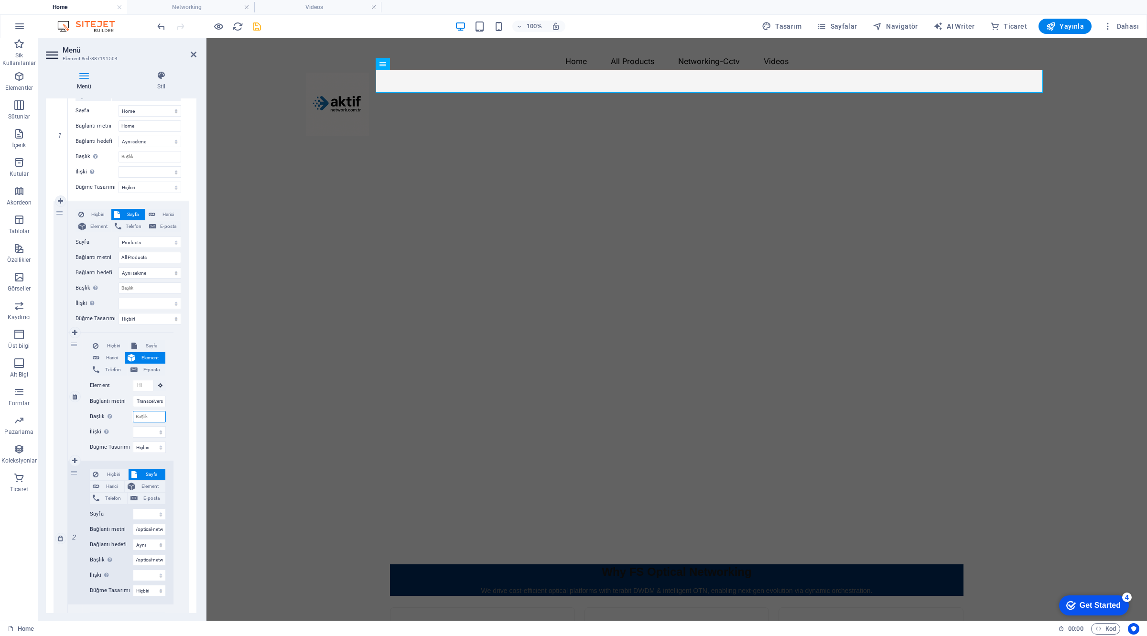
click at [150, 412] on input "Başlık Ek bağlantı tanımının bağlantı metniyle aynı olmaması gerekir. Başlık, g…" at bounding box center [149, 416] width 33 height 11
paste input "Optics and Transceivers"
select select
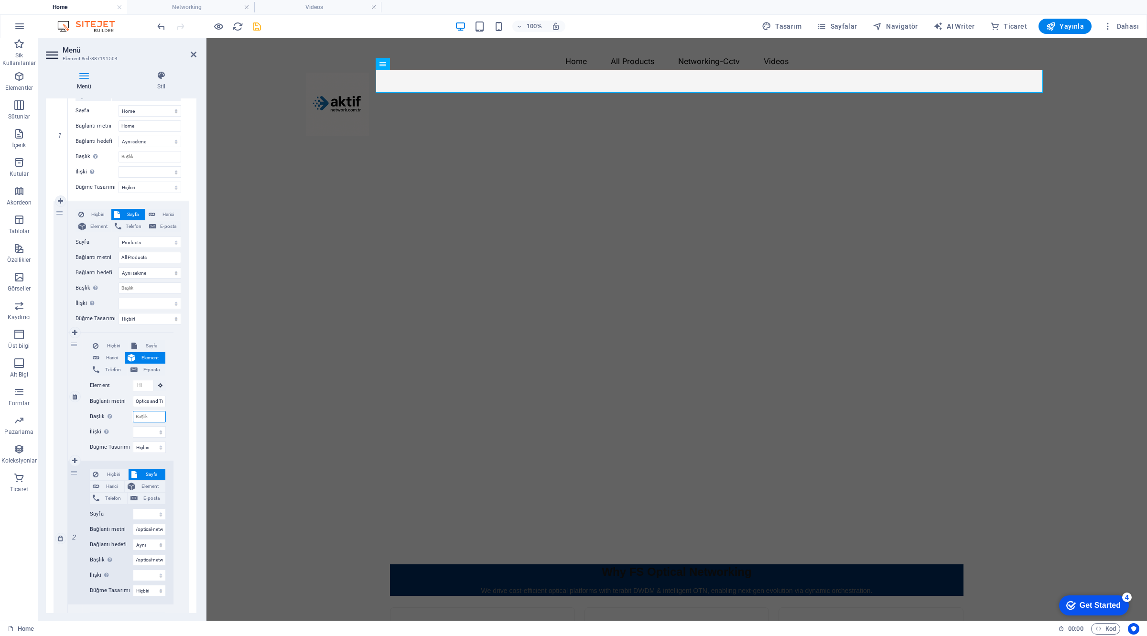
select select
type input "Optics and Transceivers"
select select
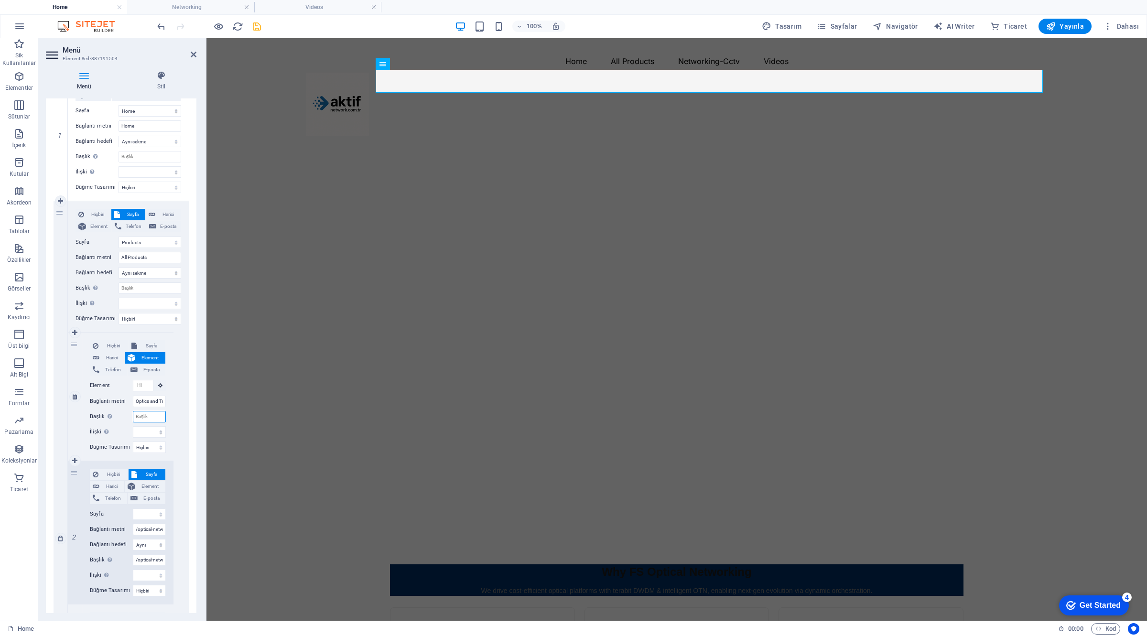
select select
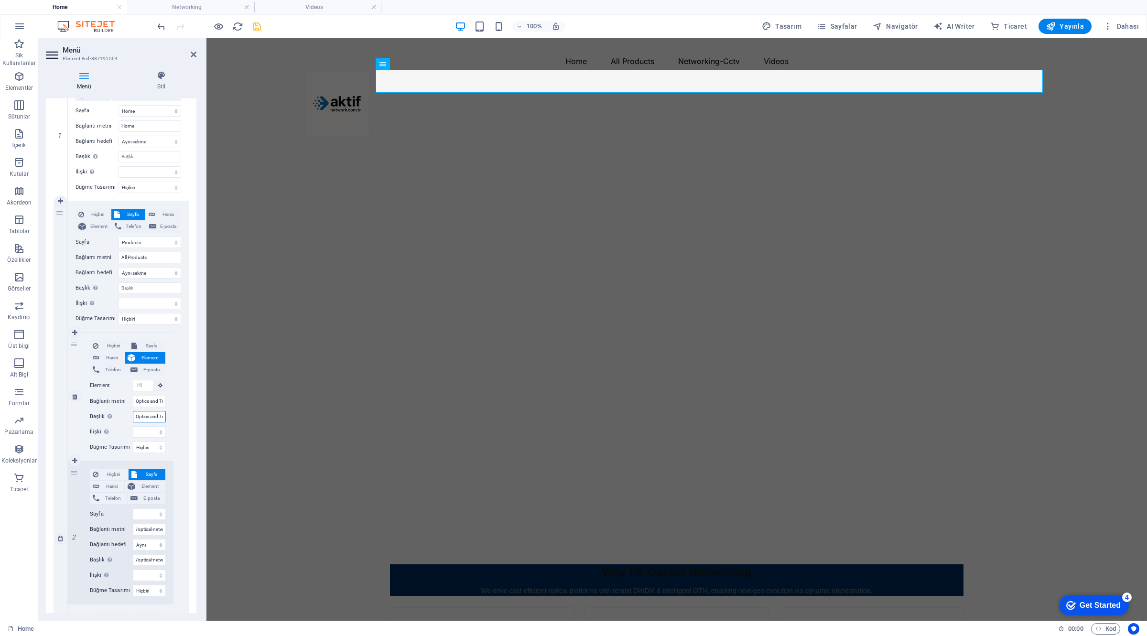
scroll to position [0, 25]
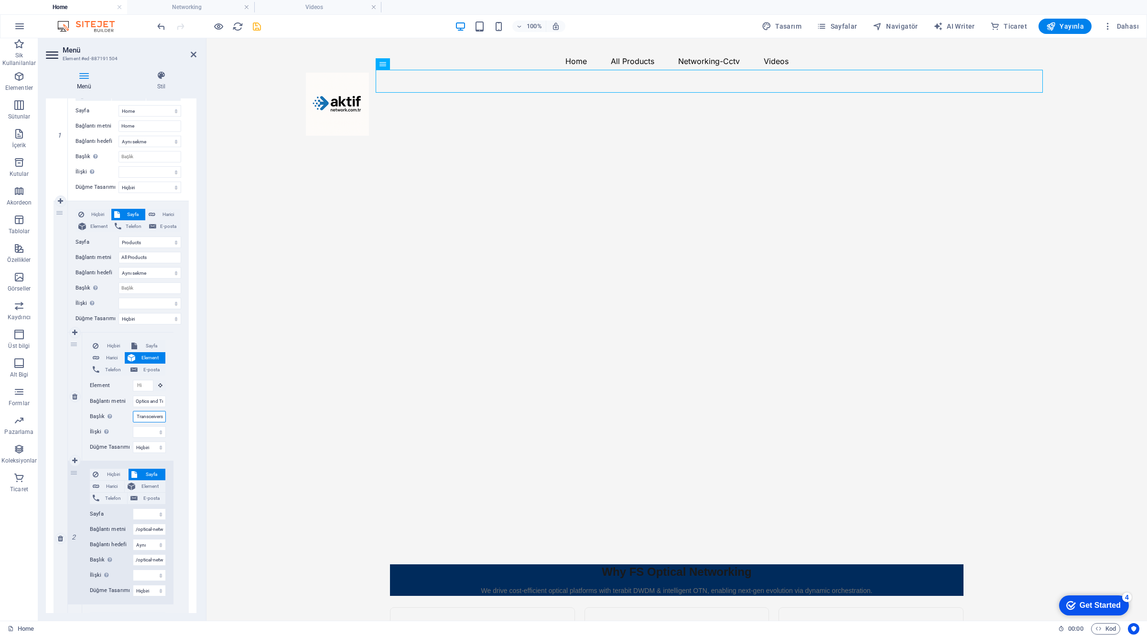
select select
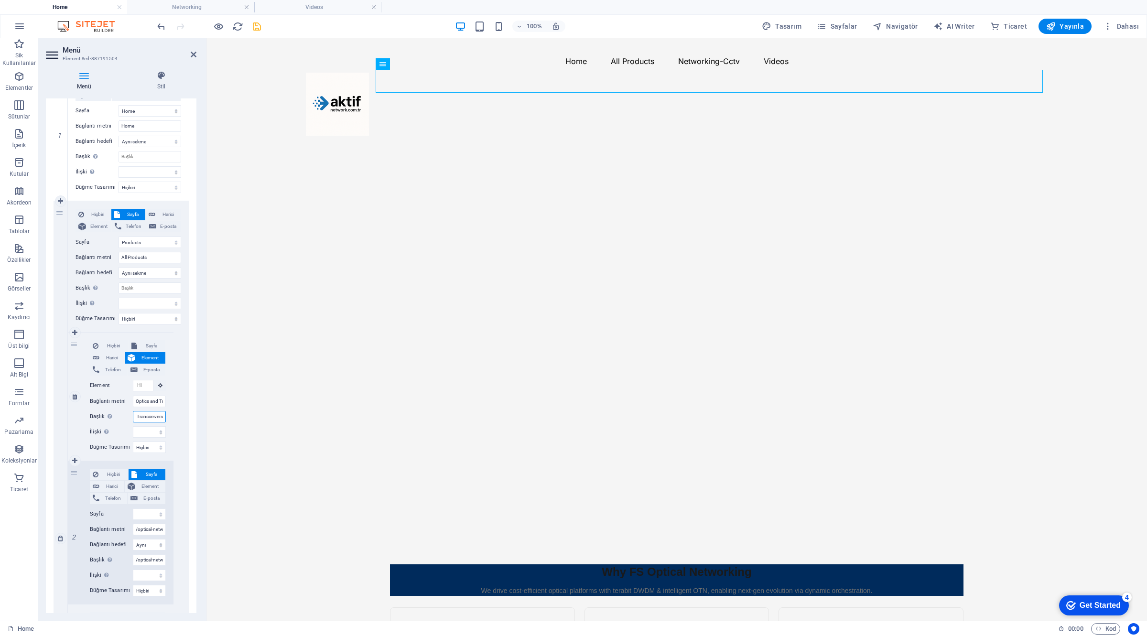
select select
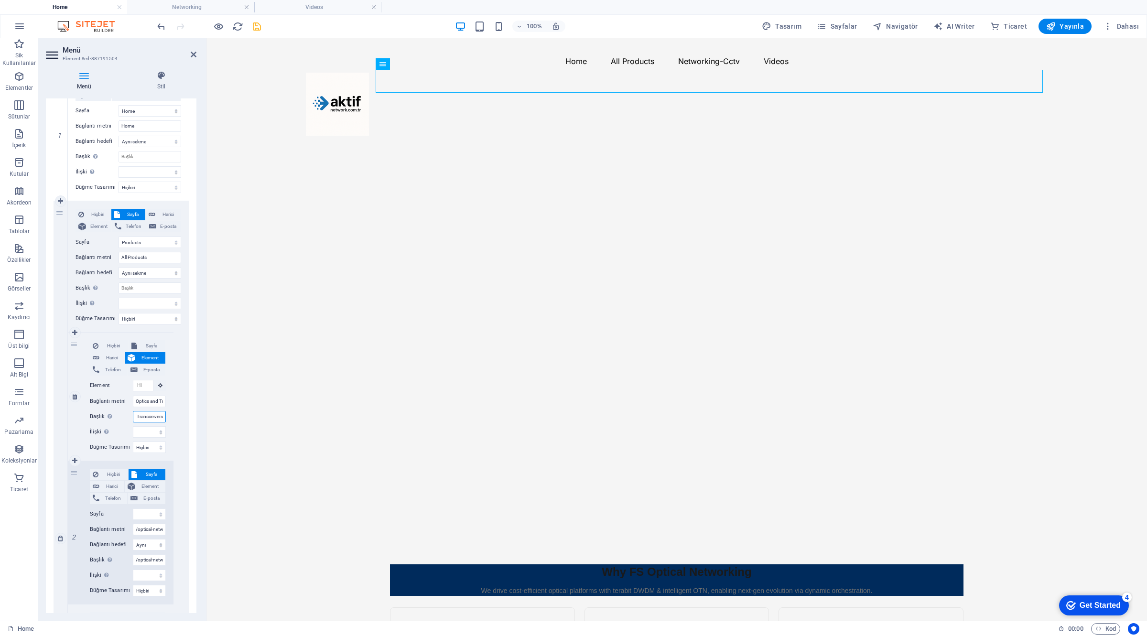
select select
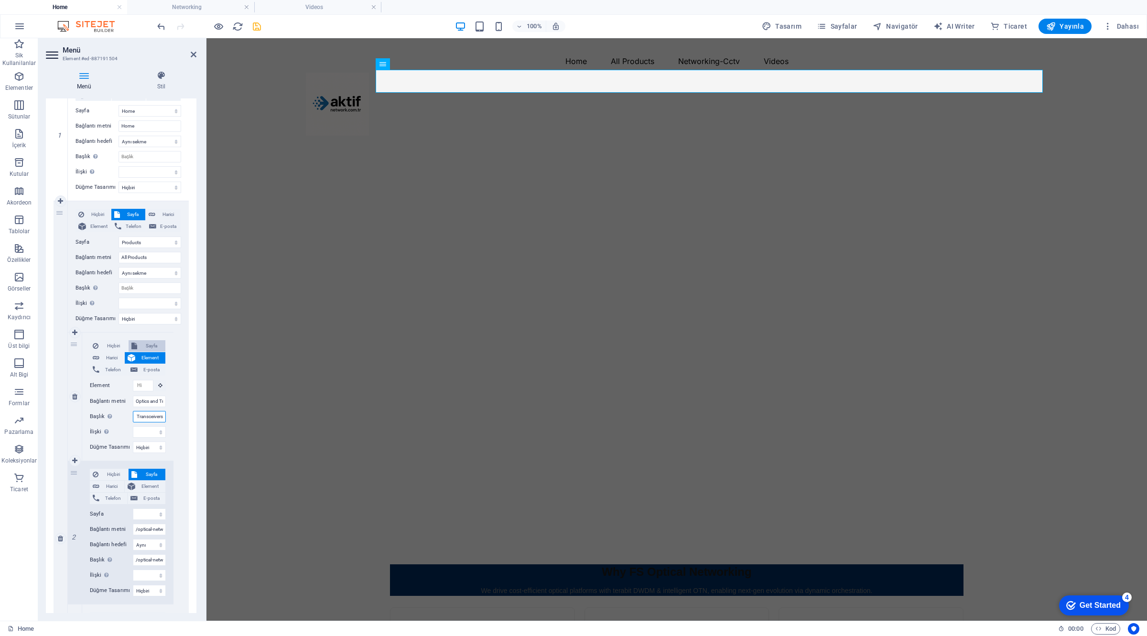
type input "Optics and Transceivers"
click at [136, 345] on icon at bounding box center [134, 345] width 6 height 11
select select
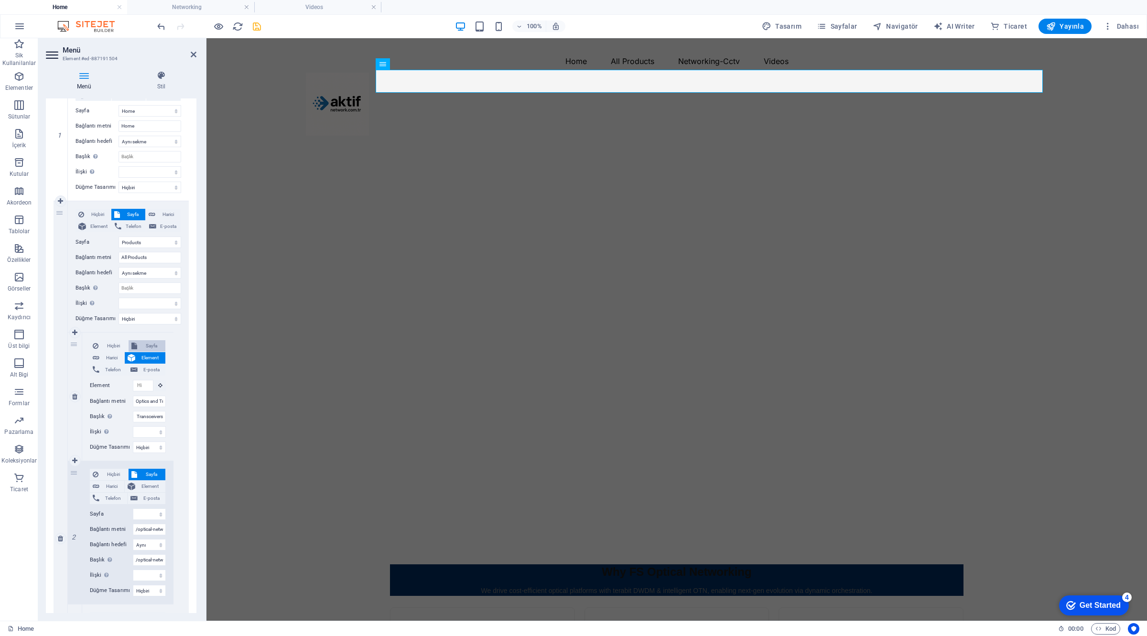
select select
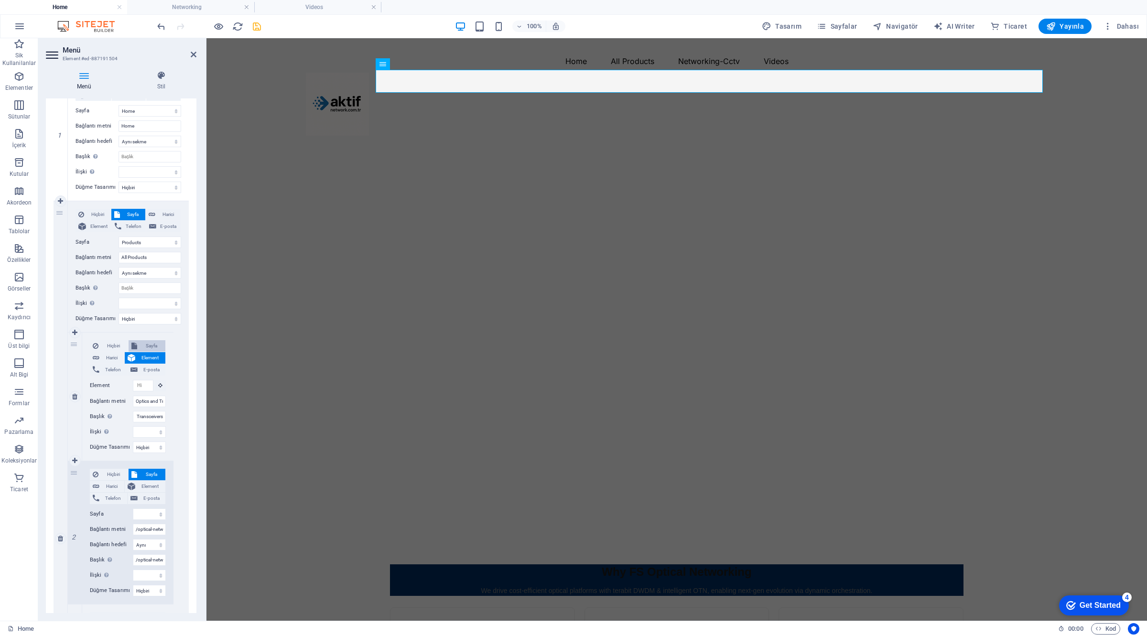
select select
click at [147, 384] on select "Home Products Videos Networking S2500L-18T2F-P S3100-16TF-P S2805S Contact us S…" at bounding box center [149, 385] width 33 height 11
click at [848, 28] on span "Sayfalar" at bounding box center [837, 27] width 41 height 10
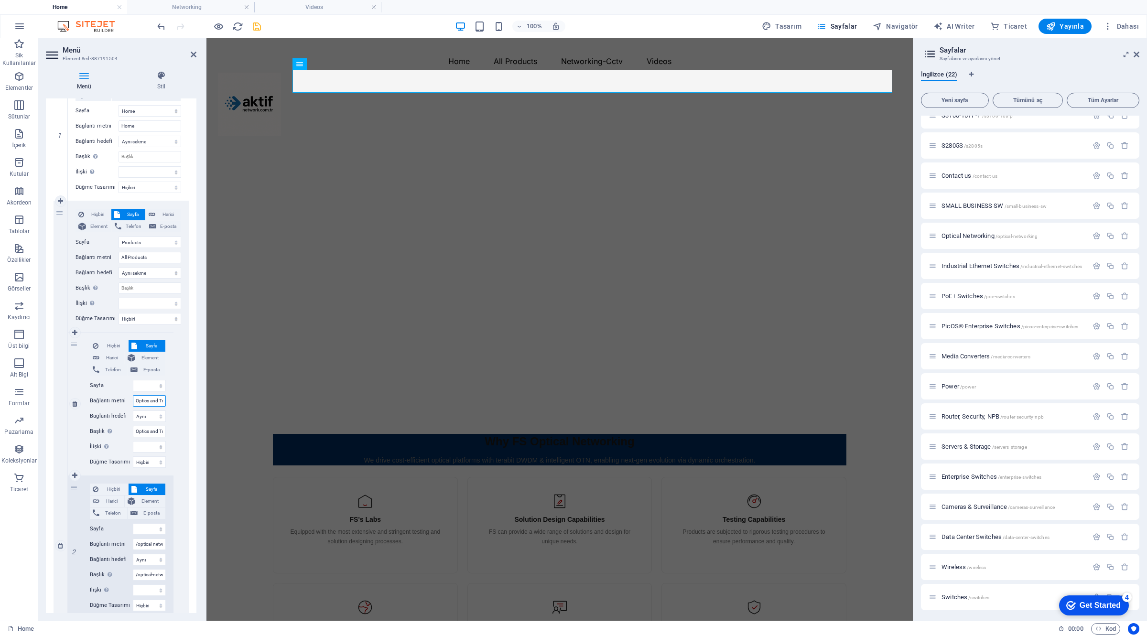
scroll to position [0, 25]
drag, startPoint x: 154, startPoint y: 400, endPoint x: 168, endPoint y: 400, distance: 13.4
click at [168, 400] on div "Hiçbiri Sayfa Harici Element Telefon E-posta Sayfa Home Products Videos Network…" at bounding box center [127, 404] width 91 height 143
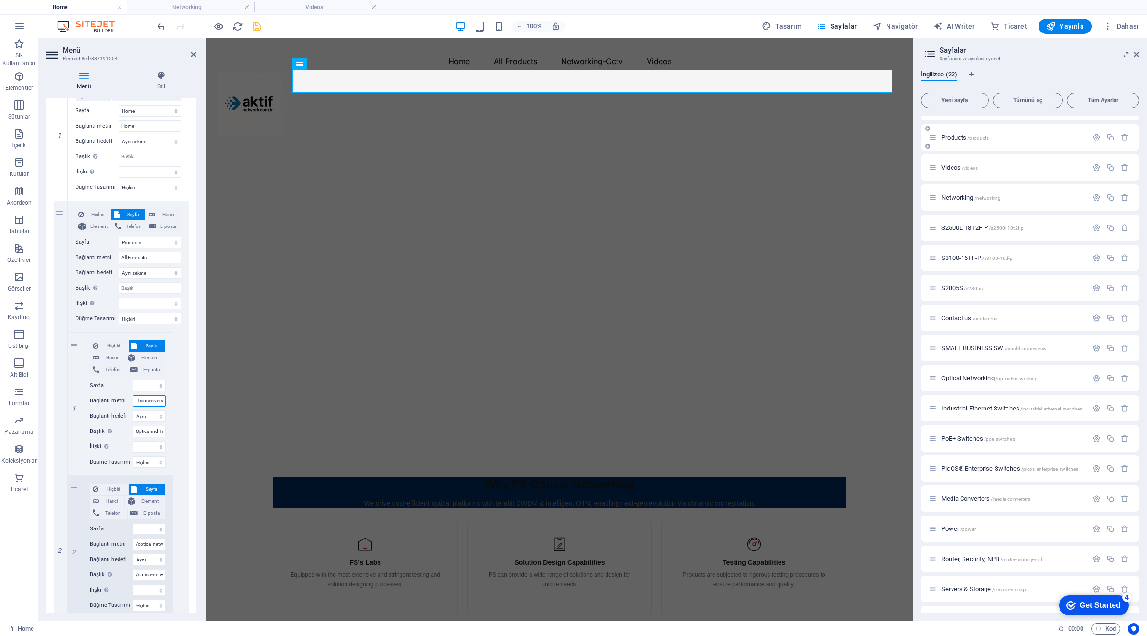
scroll to position [0, 0]
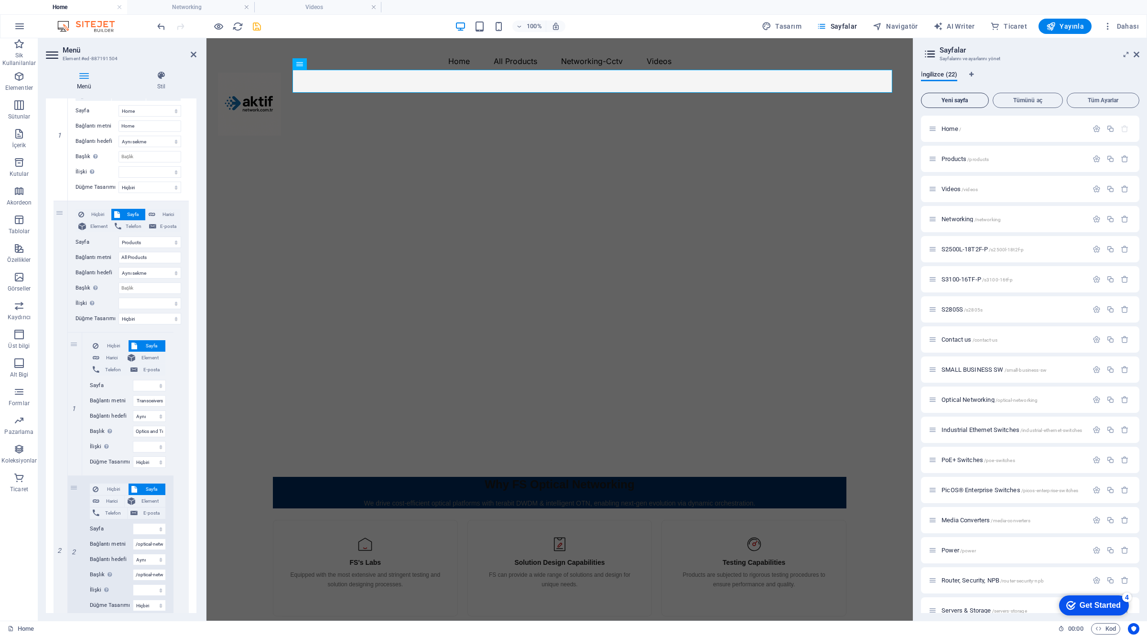
click at [954, 103] on button "Yeni sayfa" at bounding box center [955, 100] width 68 height 15
select select "1"
select select
select select "3"
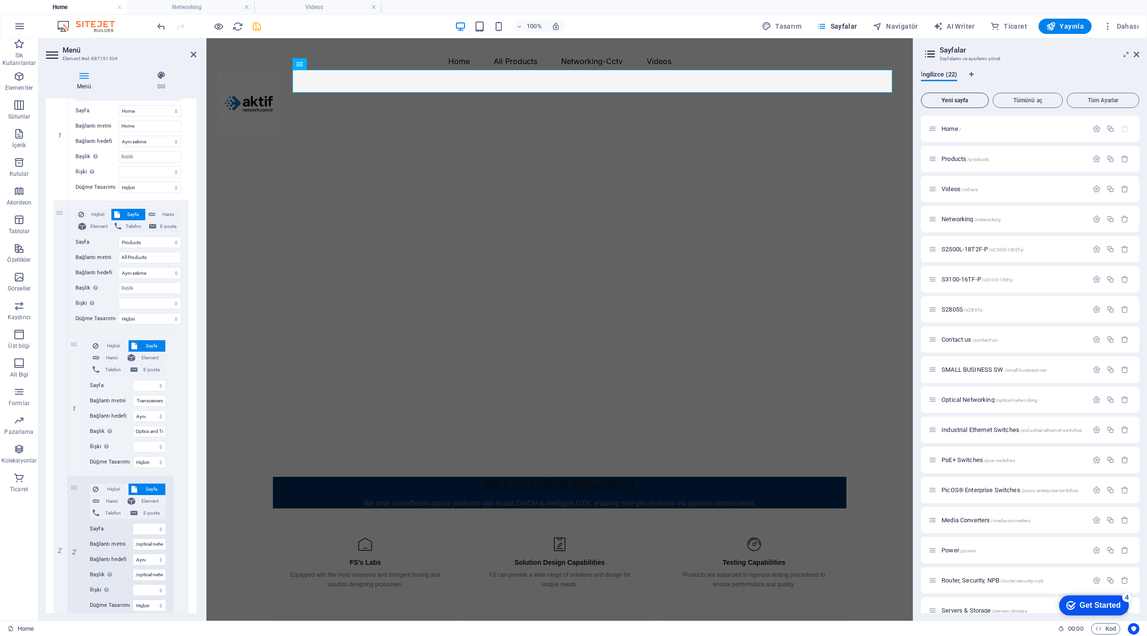
select select "2"
select select "3"
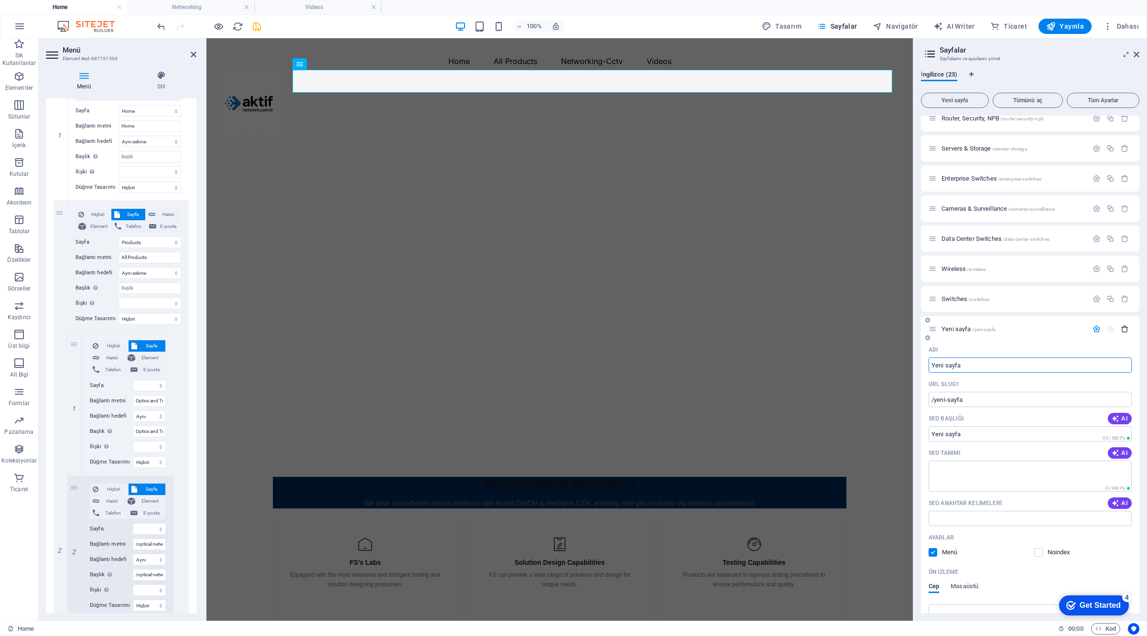
click at [1122, 326] on icon "button" at bounding box center [1125, 329] width 8 height 8
select select "1"
select select
select select "3"
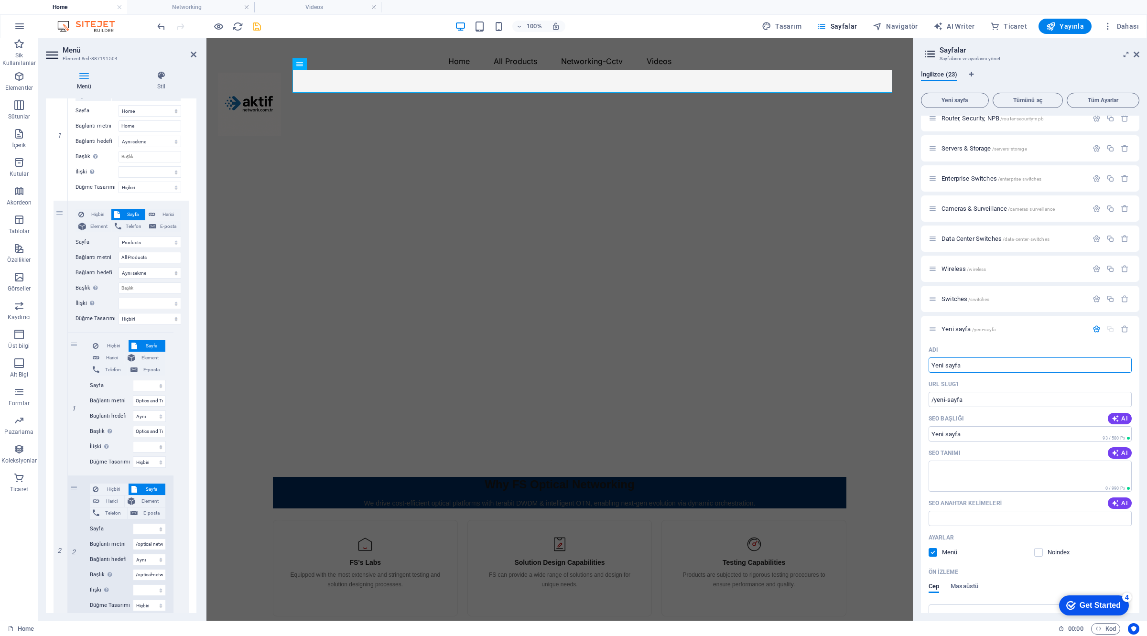
select select "2"
select select "3"
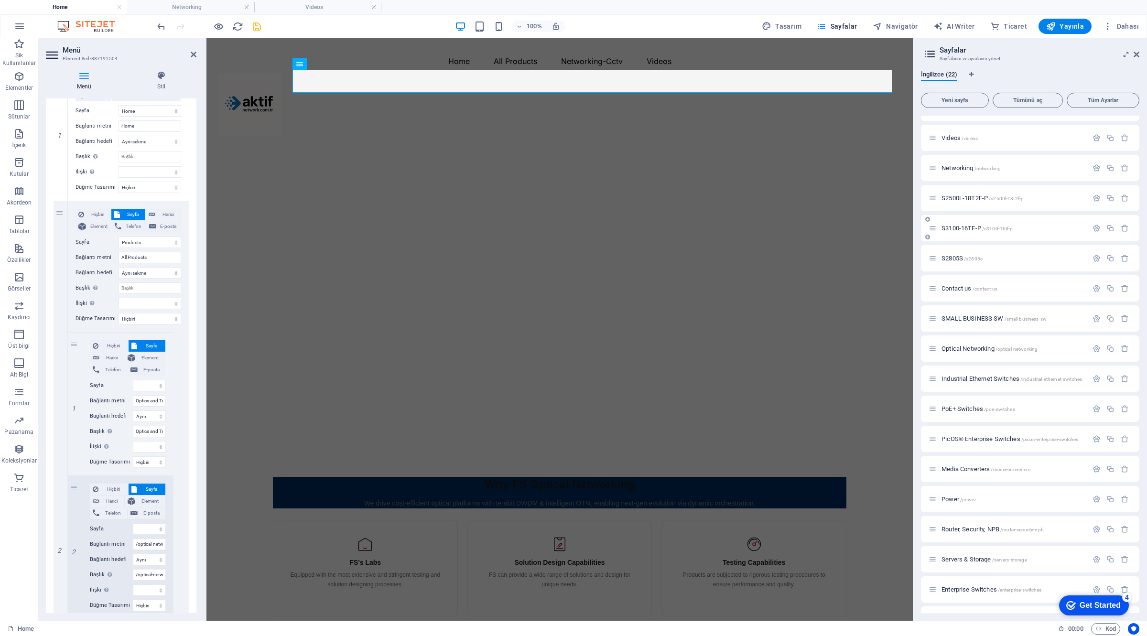
scroll to position [0, 0]
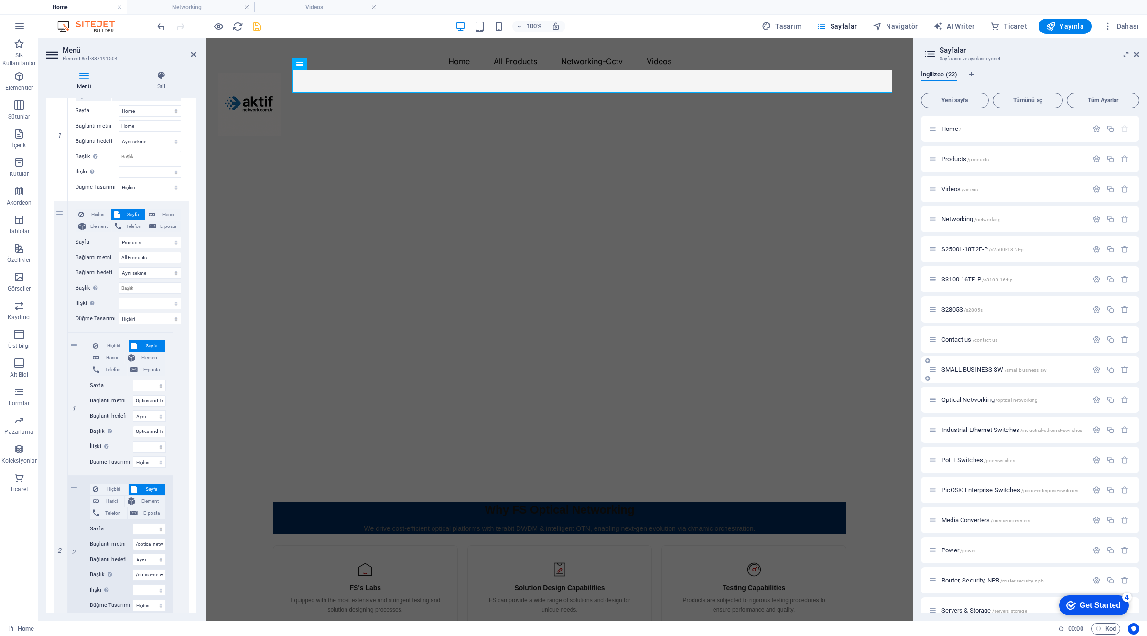
click at [973, 368] on span "SMALL BUSINESS SW /small-business-sw" at bounding box center [994, 369] width 105 height 7
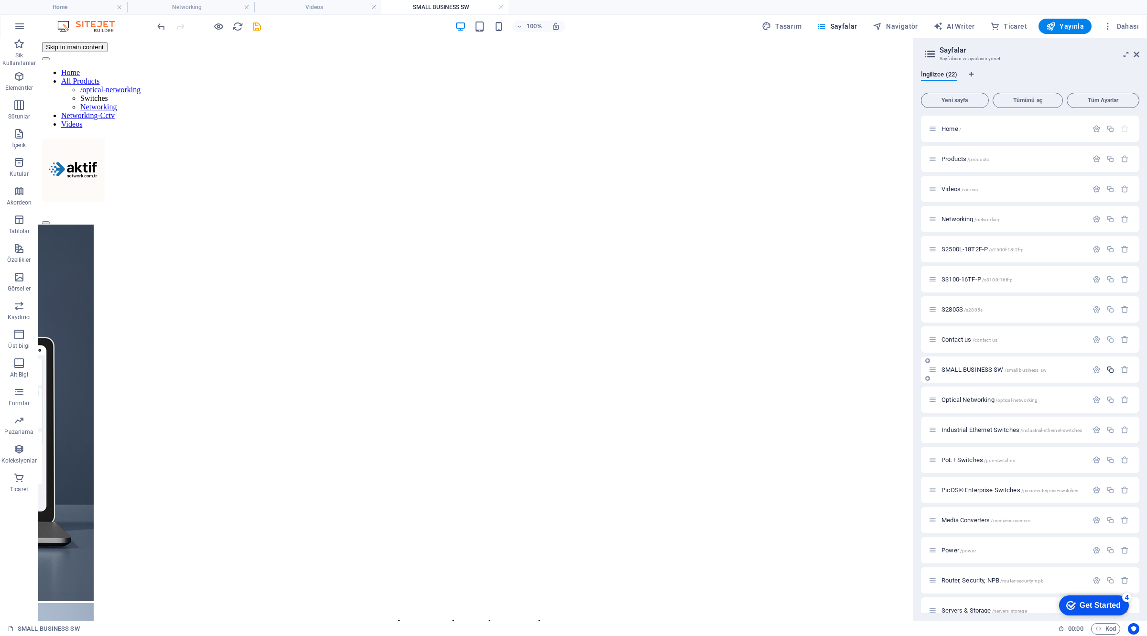
click at [1107, 369] on icon "button" at bounding box center [1110, 370] width 8 height 8
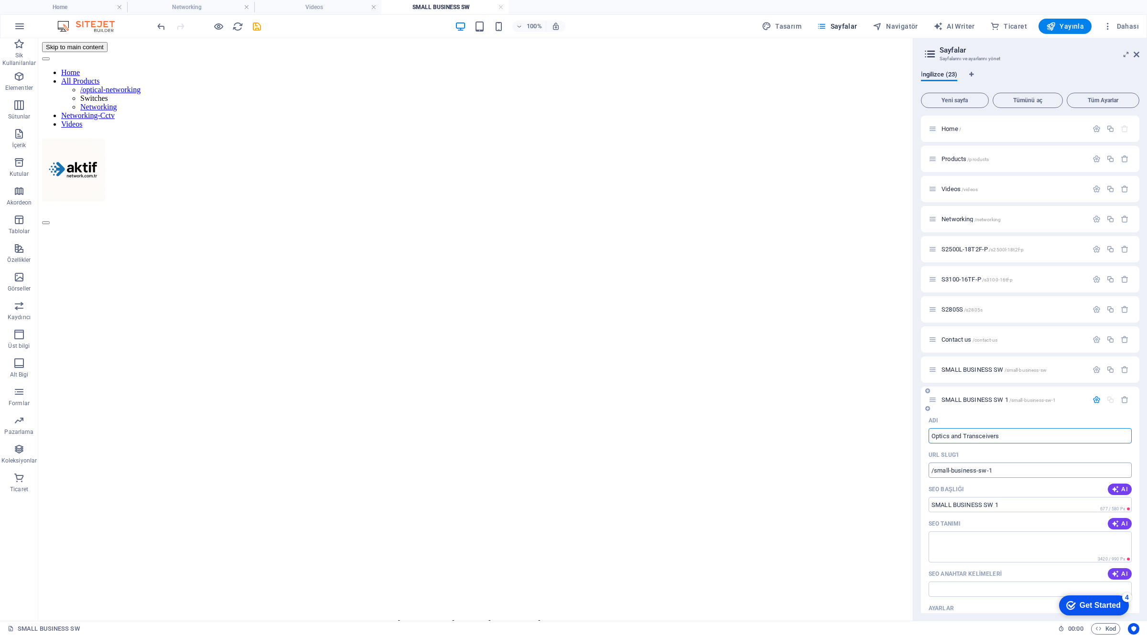
type input "Optics and Transceivers"
type input "/optics-and-transceivers"
type input "Optics and Transceivers"
click at [1012, 471] on input "/optics-and-transceivers" at bounding box center [1030, 470] width 203 height 15
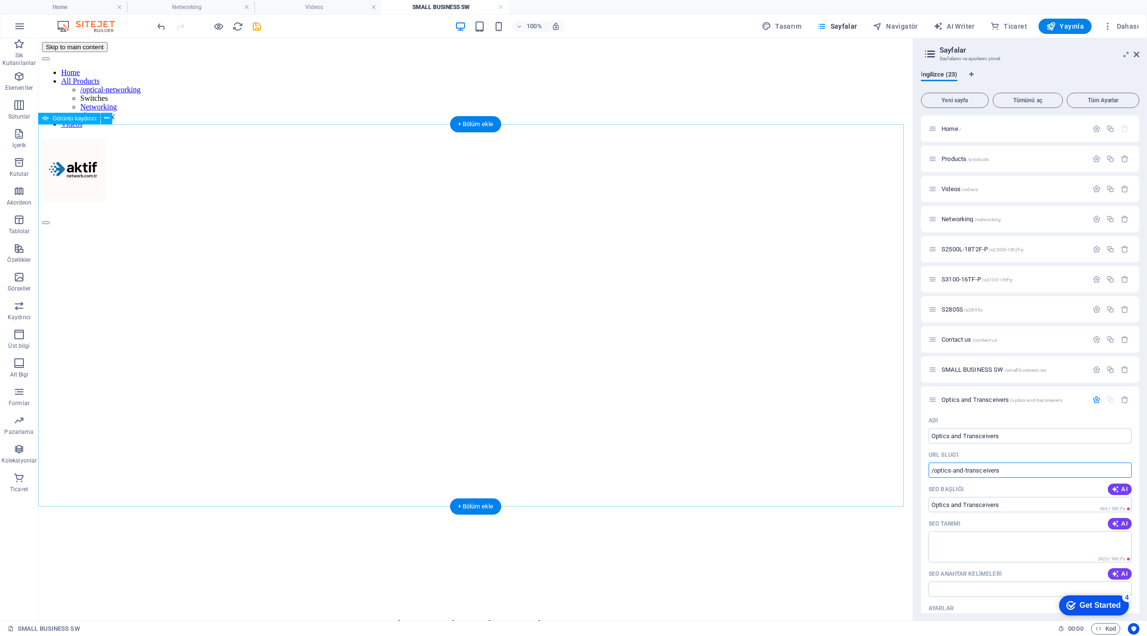
drag, startPoint x: 1056, startPoint y: 505, endPoint x: 887, endPoint y: 465, distance: 173.4
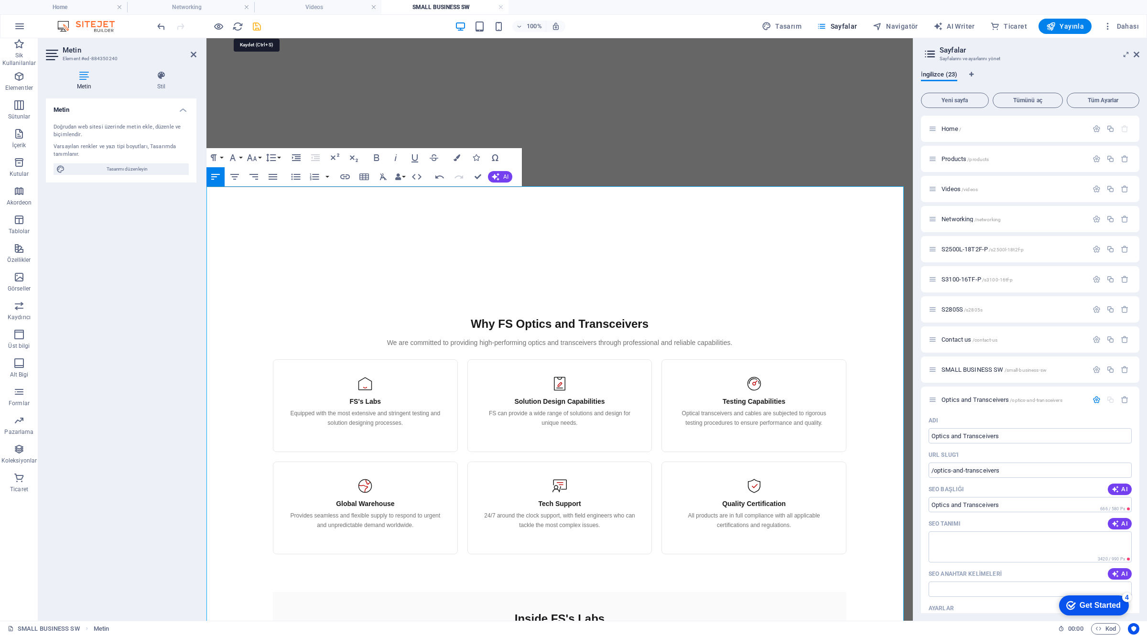
click at [256, 27] on icon "save" at bounding box center [256, 26] width 11 height 11
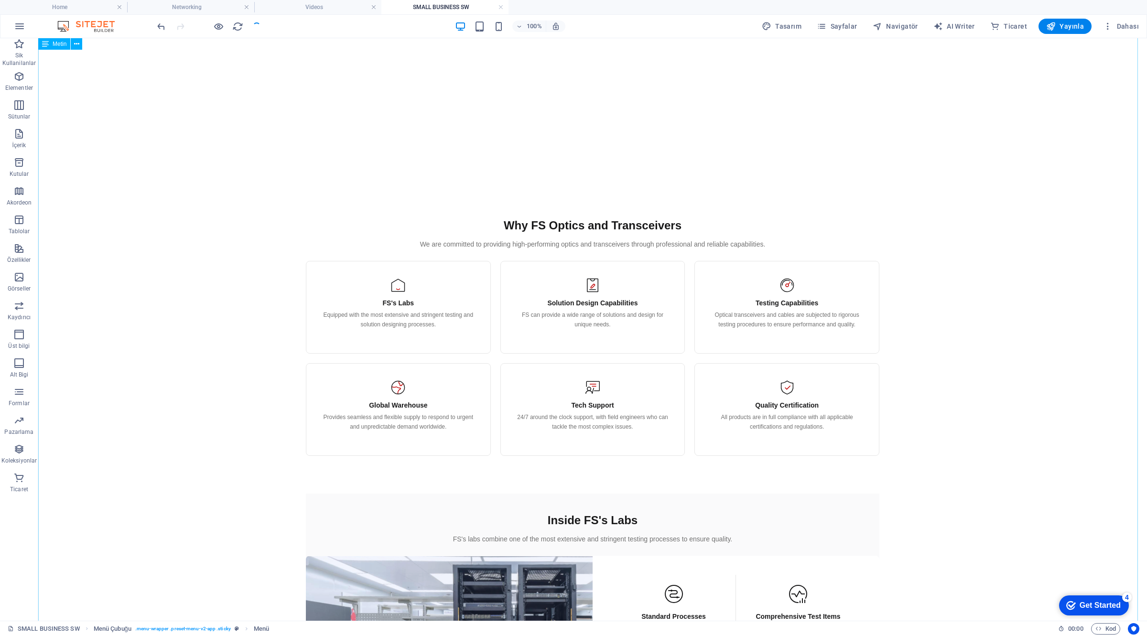
select select "1"
select select
select select "3"
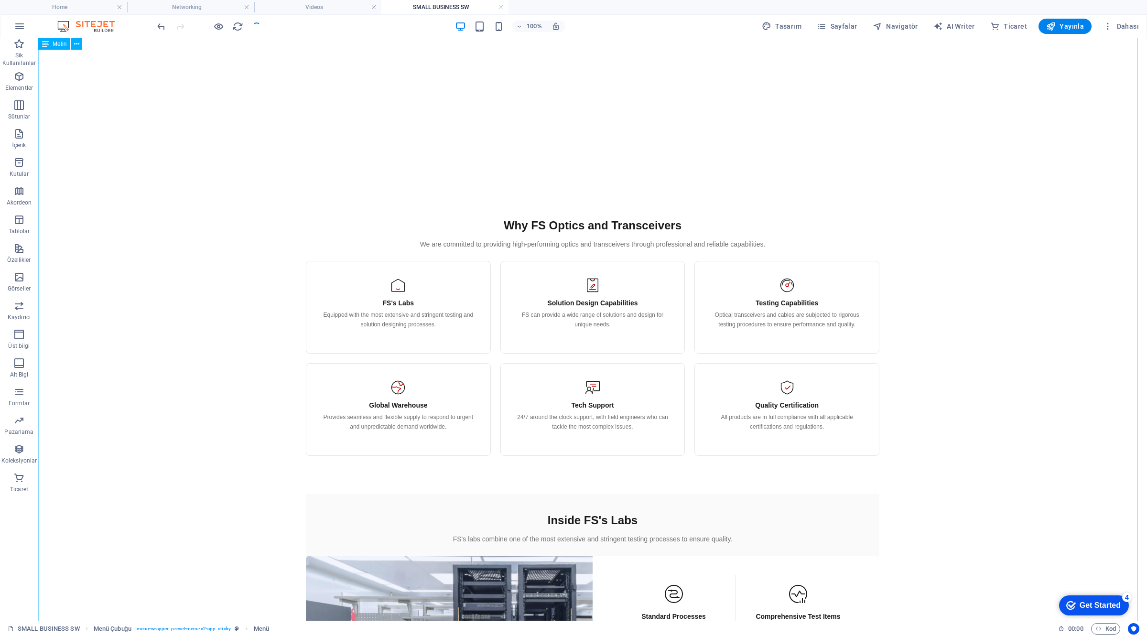
select select "2"
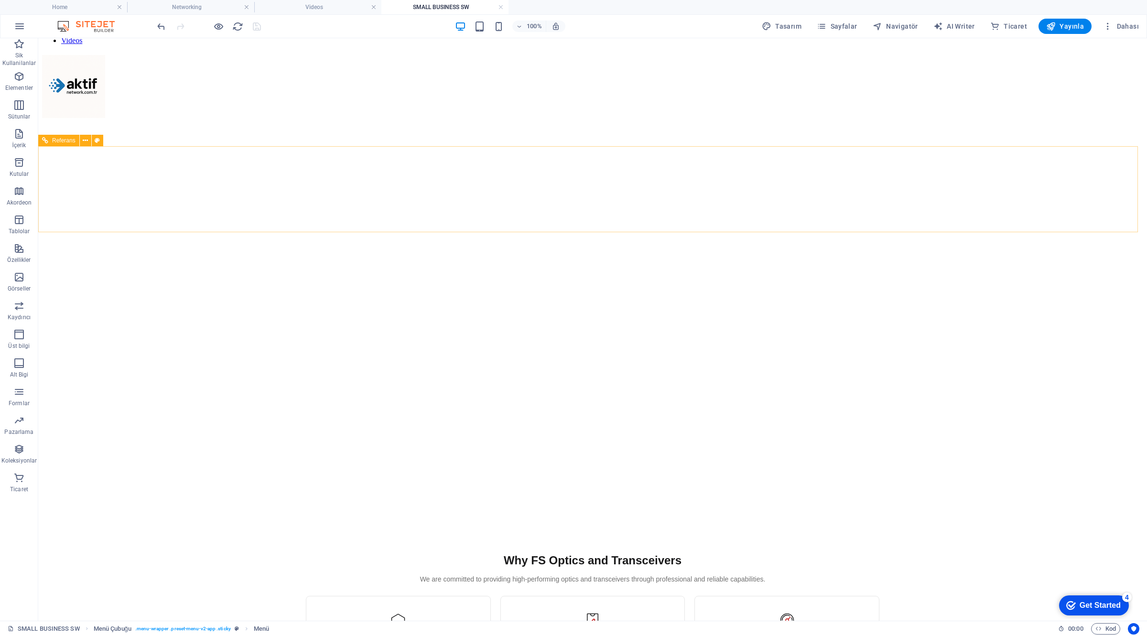
scroll to position [81, 0]
click at [73, 8] on h4 "Home" at bounding box center [63, 7] width 127 height 11
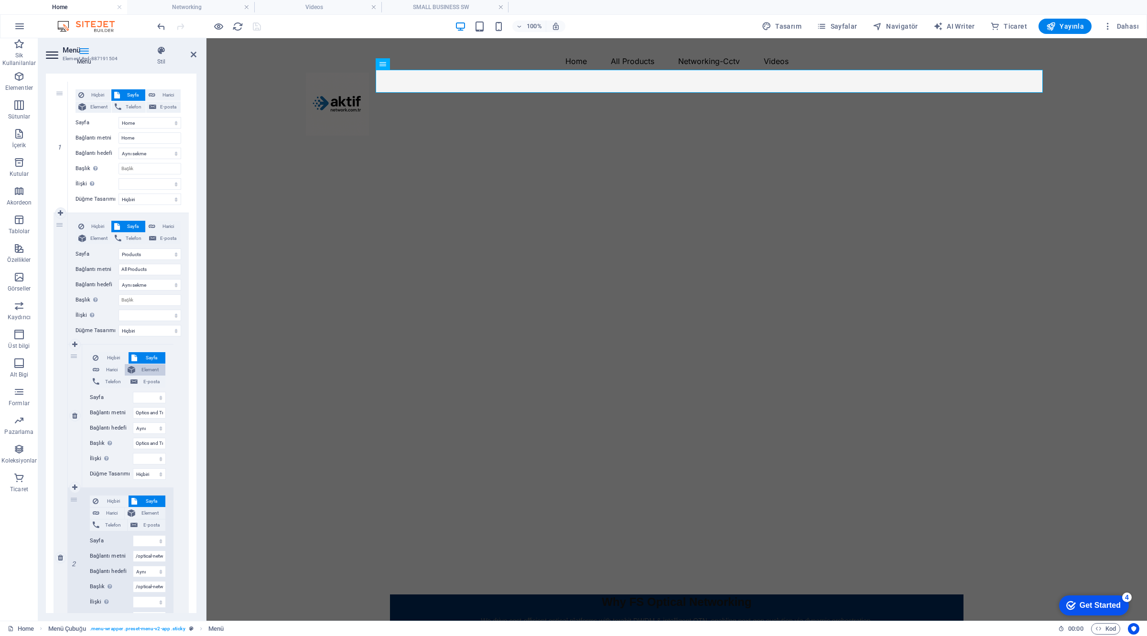
scroll to position [179, 0]
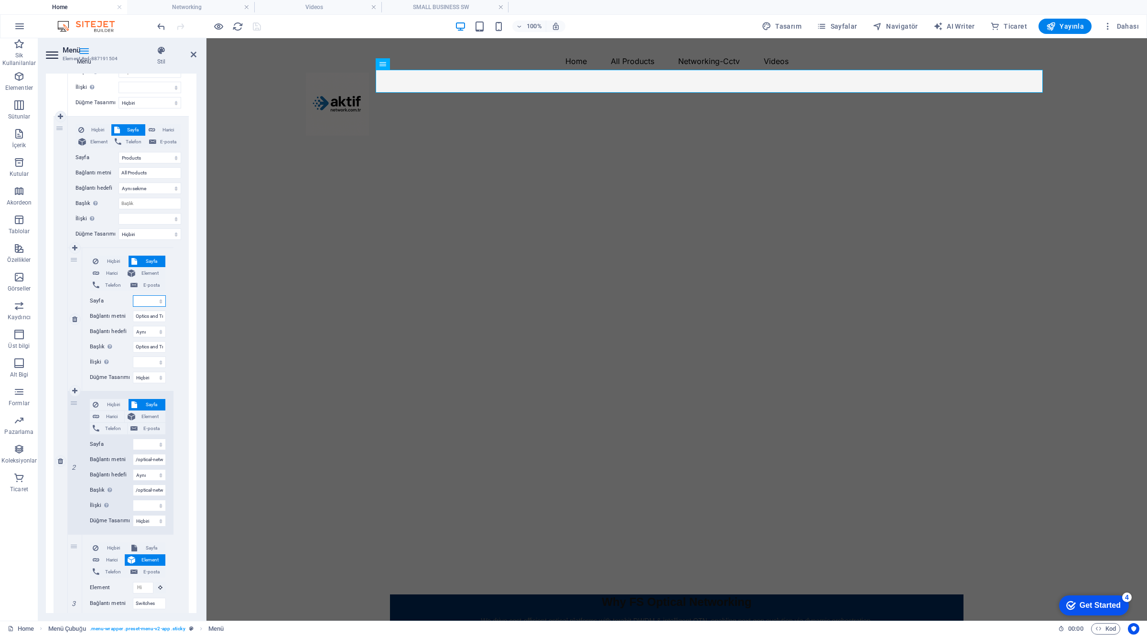
click at [149, 299] on select "Home Products Videos Networking S2500L-18T2F-P S3100-16TF-P S2805S Contact us S…" at bounding box center [149, 300] width 33 height 11
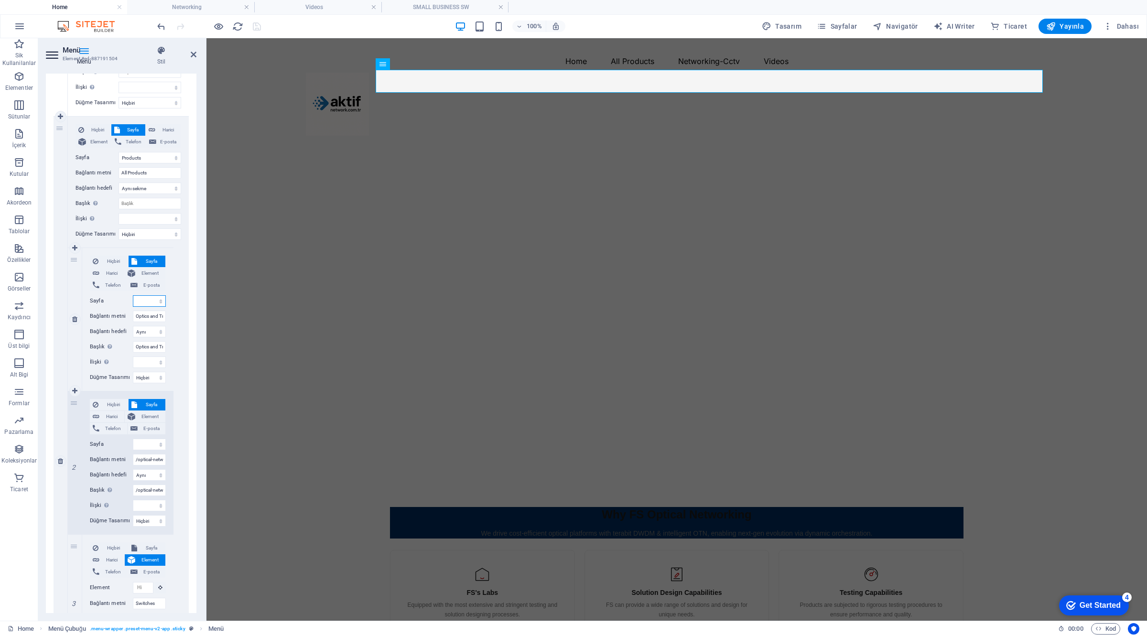
select select "9"
click at [133, 295] on select "Home Products Videos Networking S2500L-18T2F-P S3100-16TF-P S2805S Contact us S…" at bounding box center [149, 300] width 33 height 11
select select
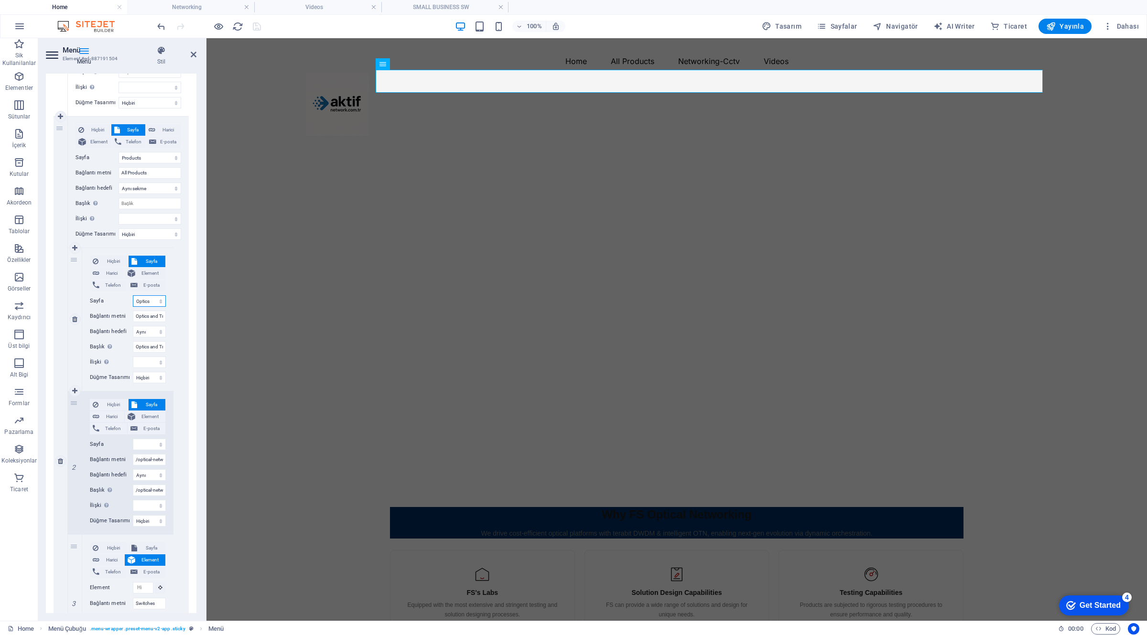
select select
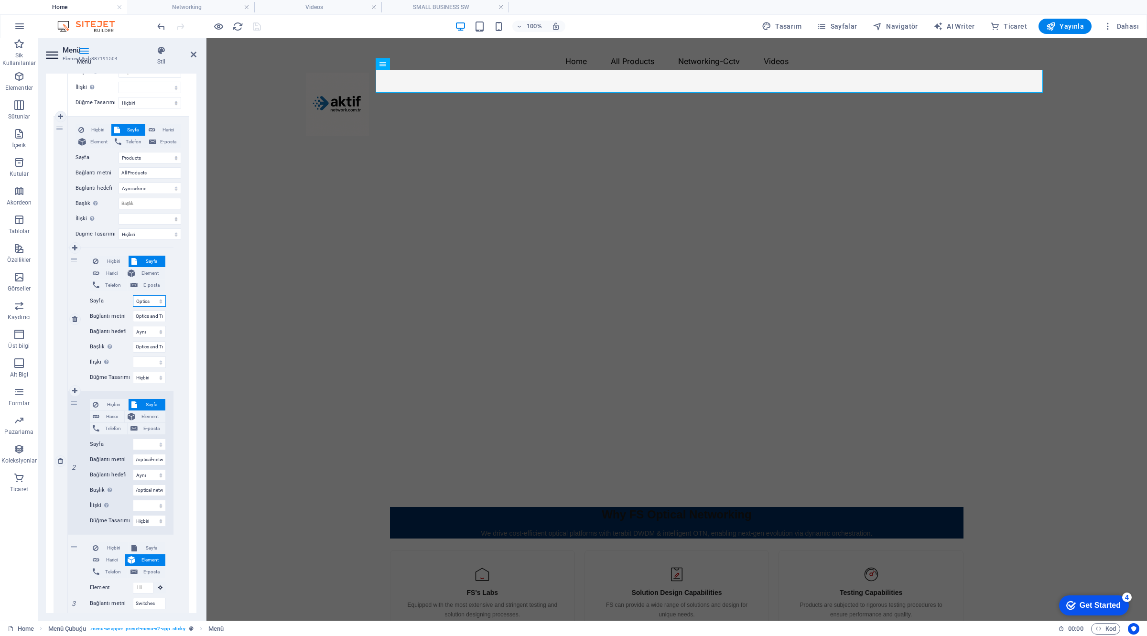
select select
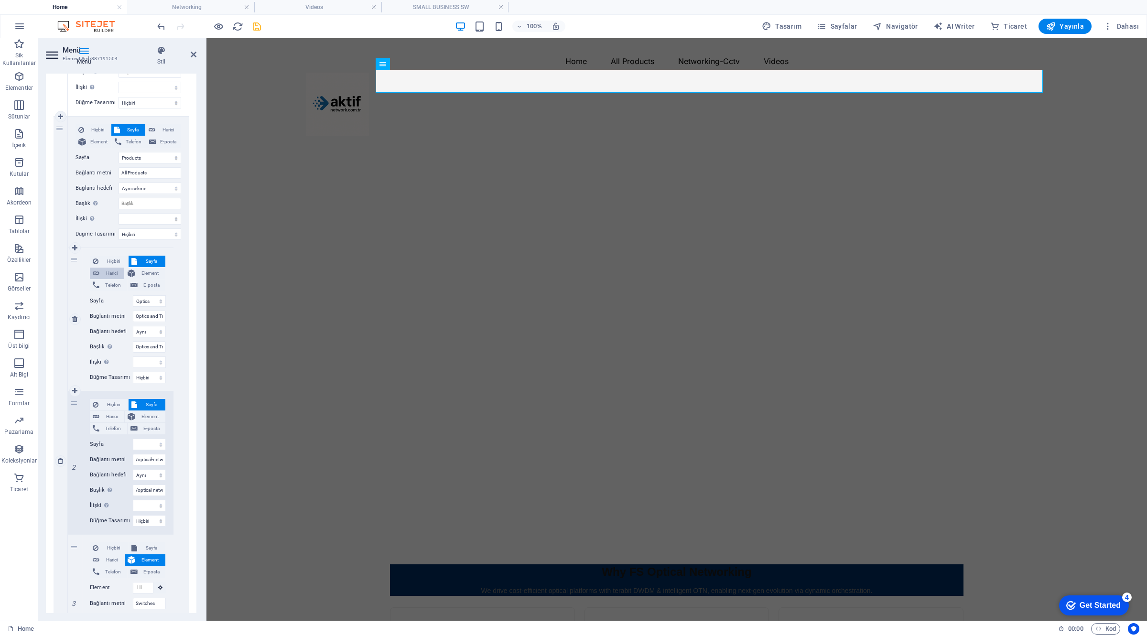
click at [111, 273] on span "Harici" at bounding box center [111, 273] width 19 height 11
select select
paste input "Why FS Optics and Transceivers We are committed to providing high-performing op…"
drag, startPoint x: 148, startPoint y: 301, endPoint x: 109, endPoint y: 300, distance: 39.2
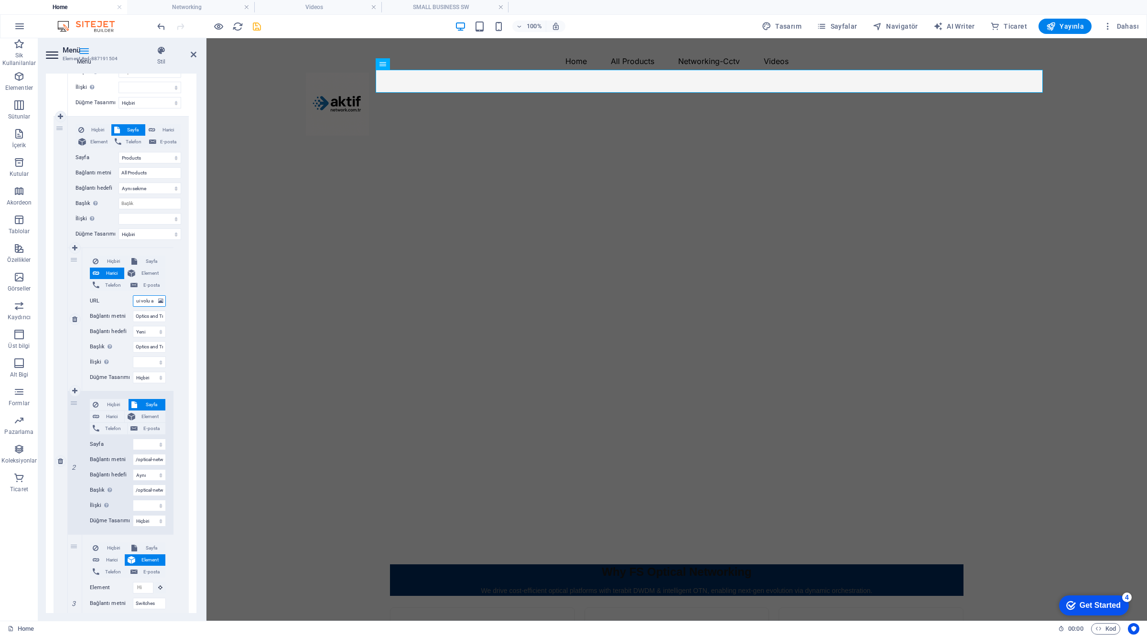
click at [109, 300] on div "URL" at bounding box center [128, 300] width 76 height 11
click at [452, 7] on h4 "SMALL BUSINESS SW" at bounding box center [444, 7] width 127 height 11
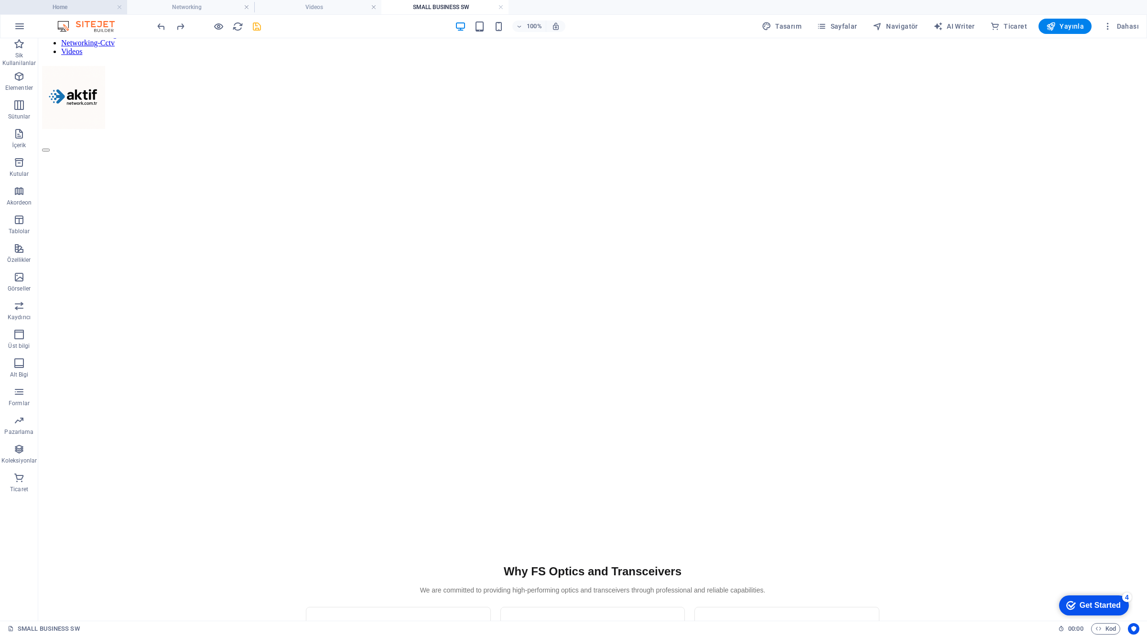
click at [77, 10] on h4 "Home" at bounding box center [63, 7] width 127 height 11
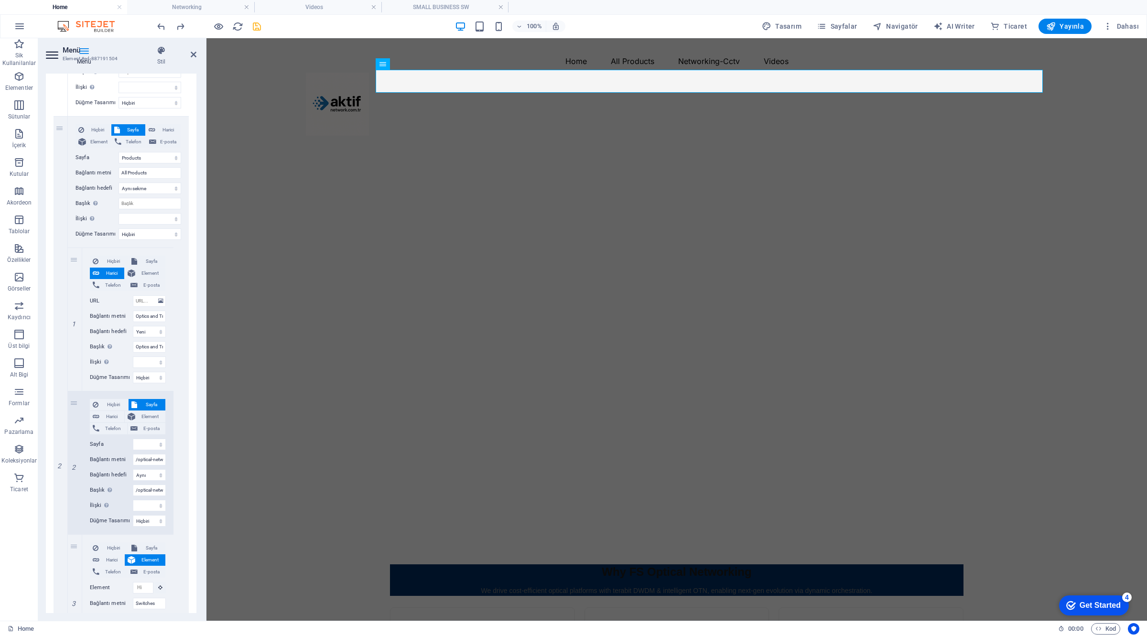
scroll to position [0, 0]
click at [852, 27] on span "Sayfalar" at bounding box center [837, 27] width 41 height 10
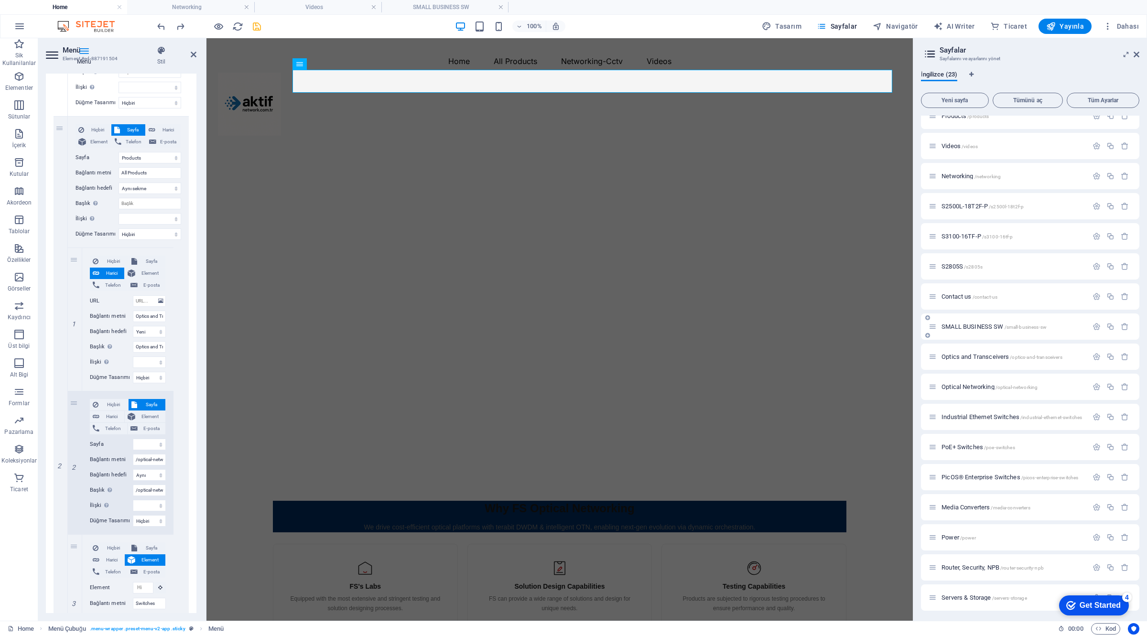
scroll to position [179, 0]
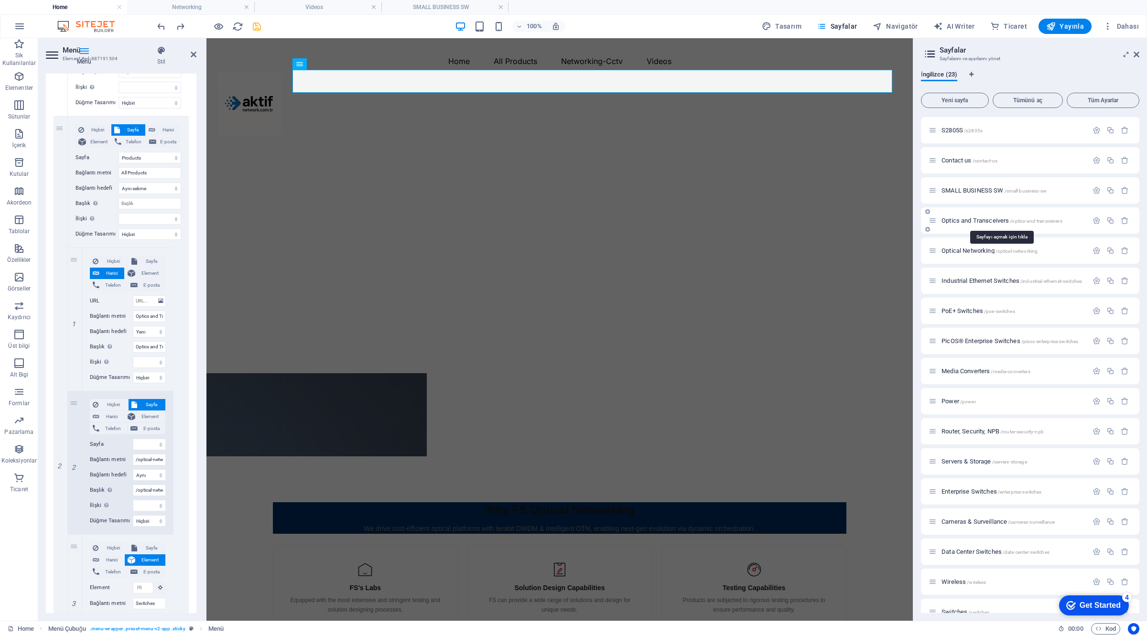
click at [984, 221] on span "Optics and Transceivers /optics-and-transceivers" at bounding box center [1002, 220] width 121 height 7
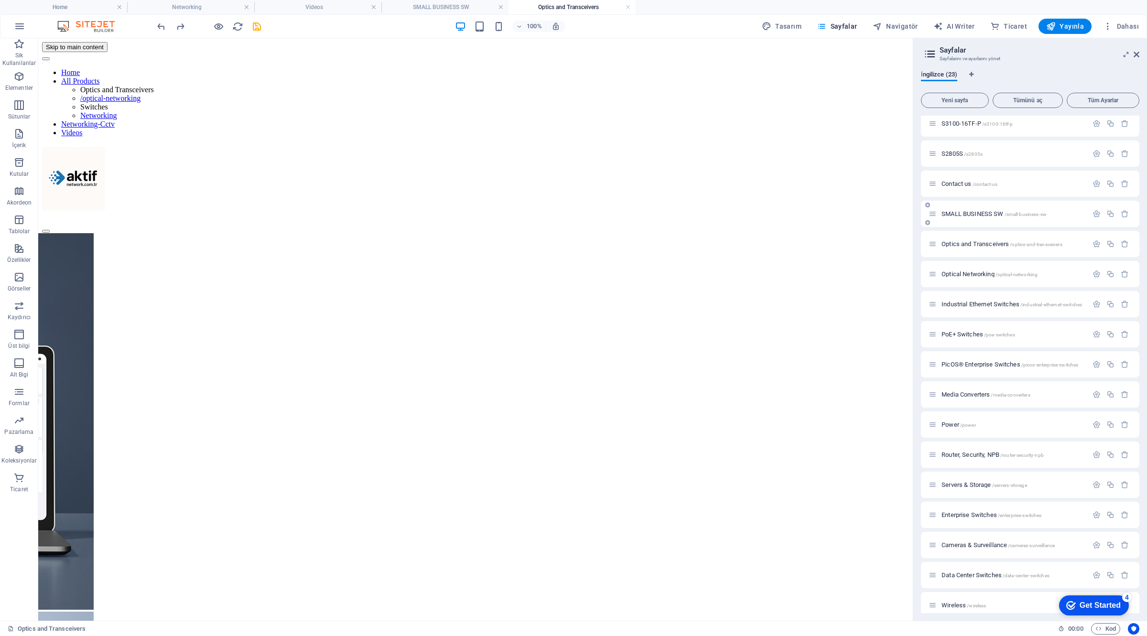
scroll to position [0, 0]
click at [1095, 214] on icon "button" at bounding box center [1097, 214] width 8 height 8
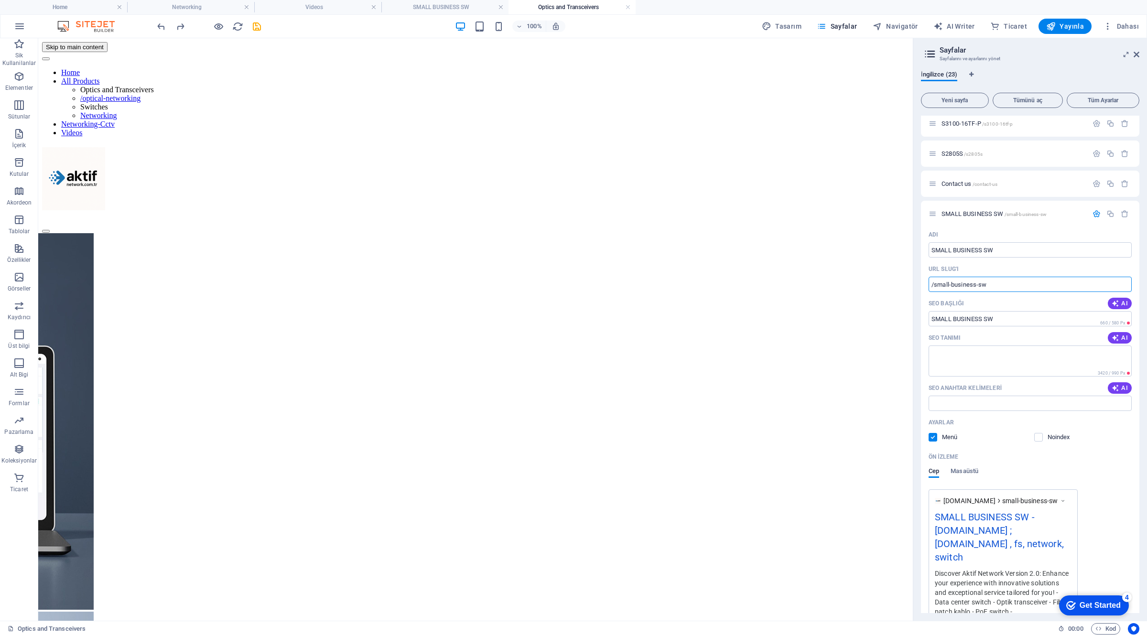
drag, startPoint x: 1007, startPoint y: 320, endPoint x: 911, endPoint y: 280, distance: 104.6
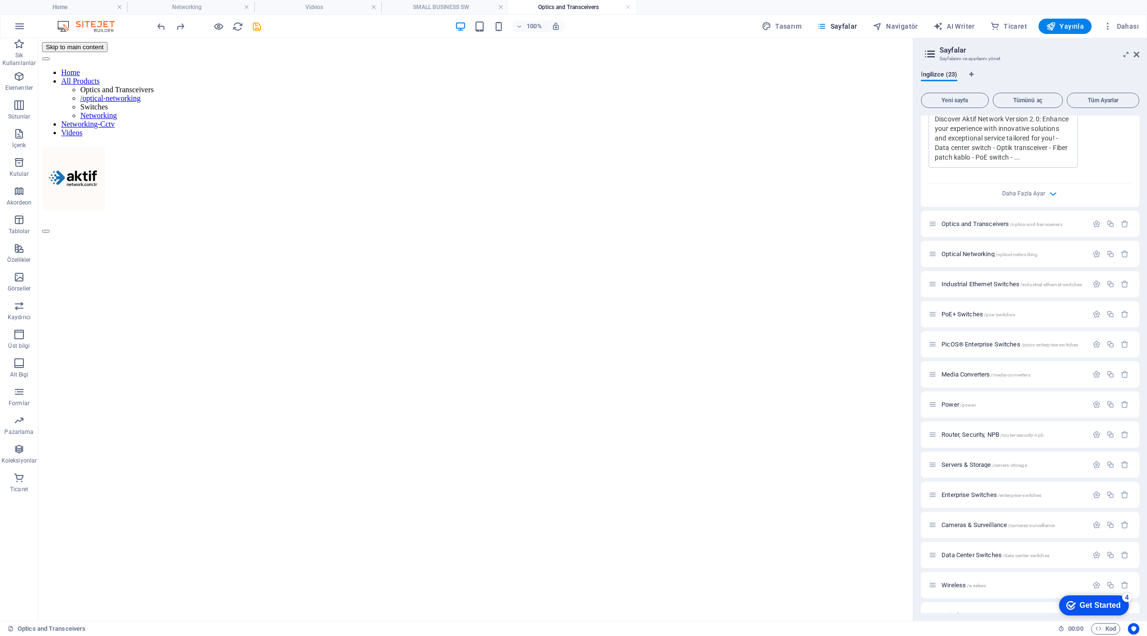
scroll to position [616, 0]
click at [983, 215] on span "Optics and Transceivers /optics-and-transceivers" at bounding box center [1002, 218] width 121 height 7
click at [985, 215] on span "Optics and Transceivers /optics-and-transceivers" at bounding box center [1002, 218] width 121 height 7
click at [1093, 215] on icon "button" at bounding box center [1097, 219] width 8 height 8
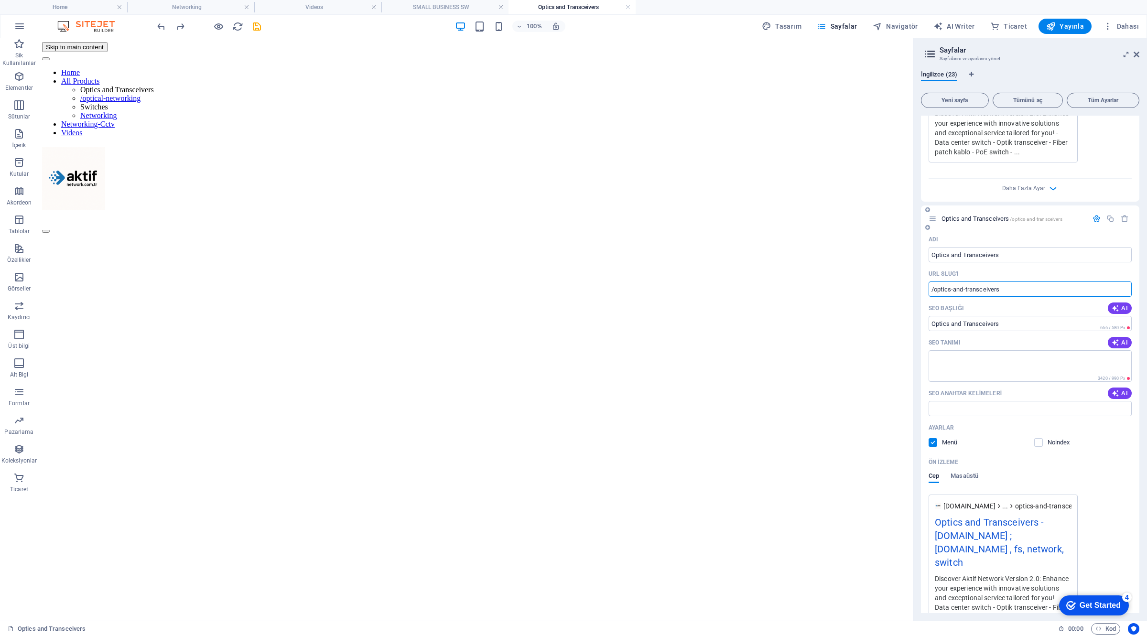
drag, startPoint x: 1016, startPoint y: 273, endPoint x: 926, endPoint y: 273, distance: 89.8
click at [926, 273] on div "Adı Optics and Transceivers ​ URL SLUG'ı /optics-and-transceivers ​ SEO Başlığı…" at bounding box center [1030, 449] width 218 height 434
click at [98, 6] on h4 "Home" at bounding box center [63, 7] width 127 height 11
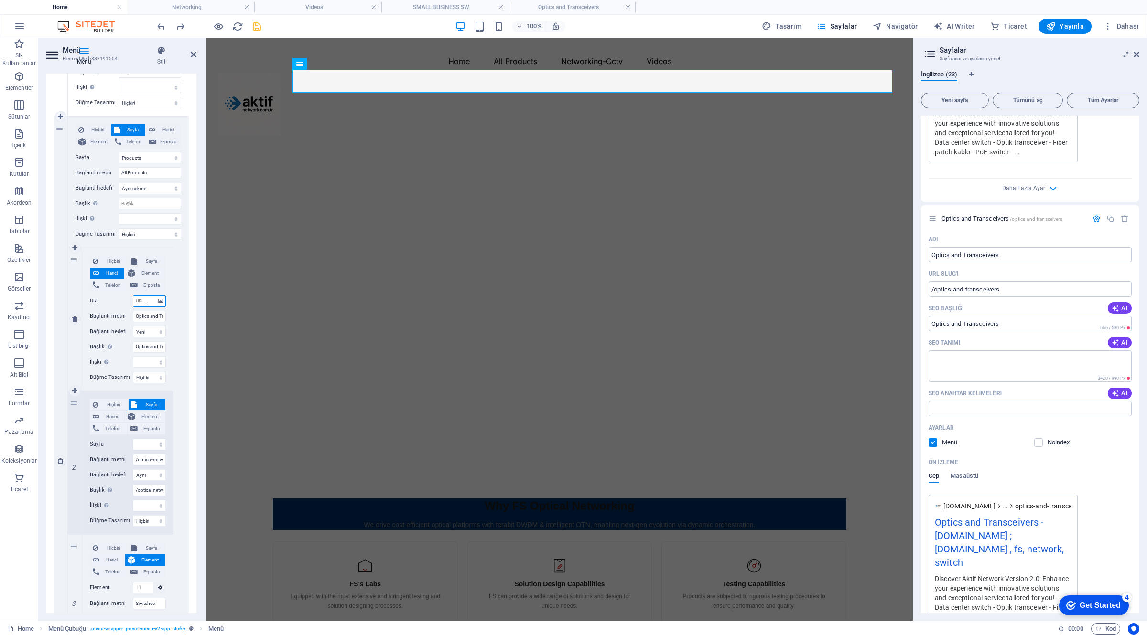
click at [145, 300] on input "URL" at bounding box center [149, 300] width 33 height 11
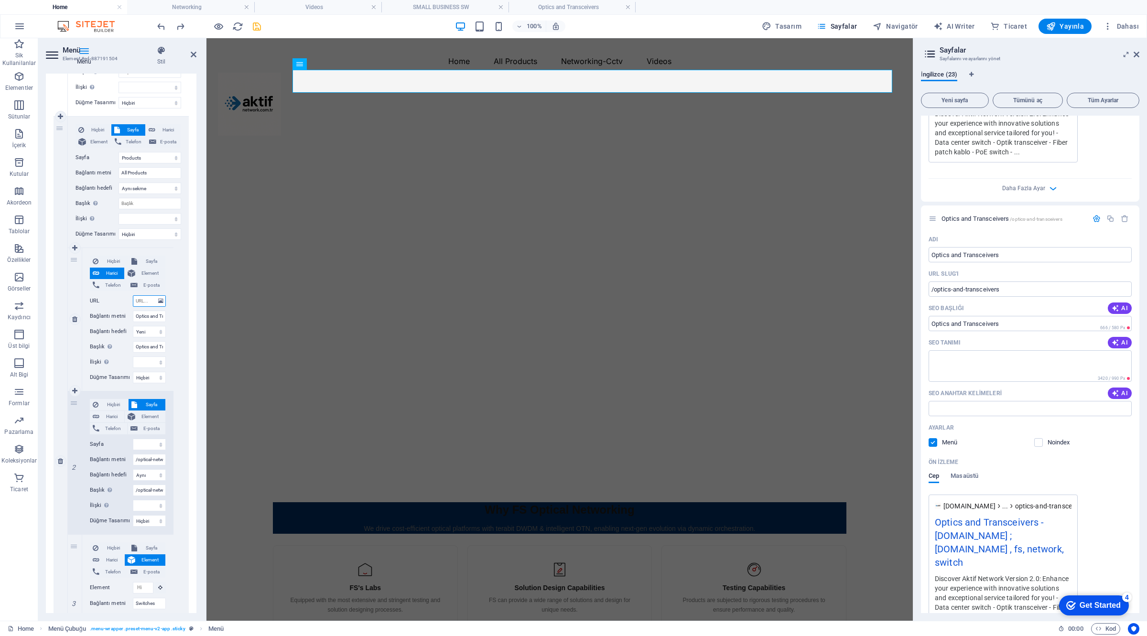
paste input "/optics-and-transceivers"
click at [259, 29] on icon "save" at bounding box center [256, 26] width 11 height 11
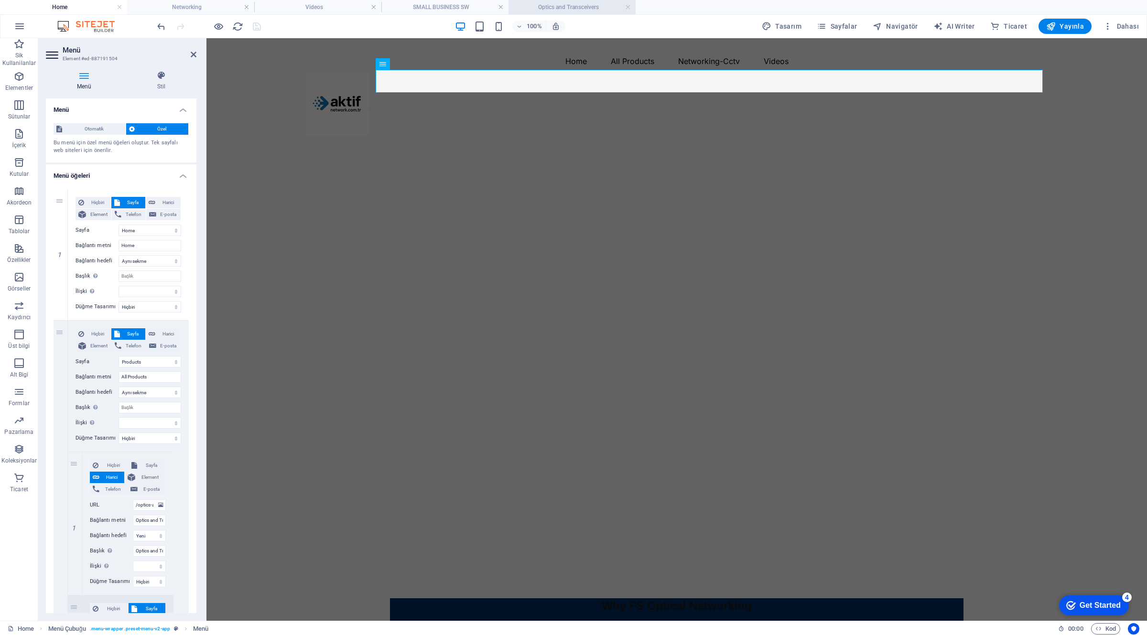
click at [566, 4] on h4 "Optics and Transceivers" at bounding box center [572, 7] width 127 height 11
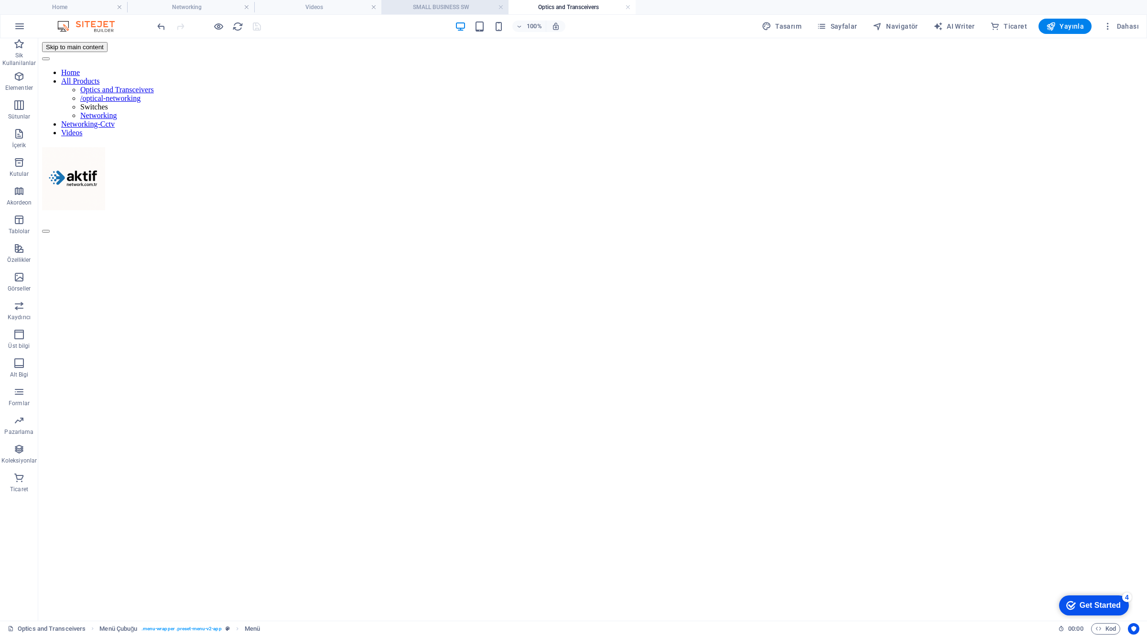
click at [465, 0] on li "SMALL BUSINESS SW" at bounding box center [444, 7] width 127 height 14
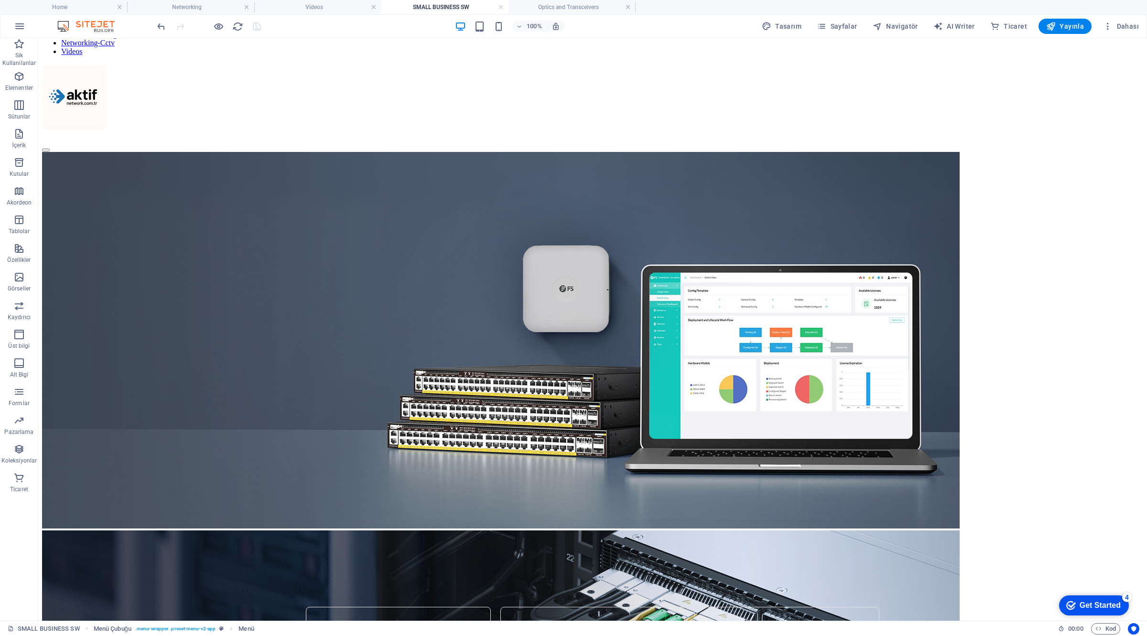
click at [302, 8] on h4 "Videos" at bounding box center [317, 7] width 127 height 11
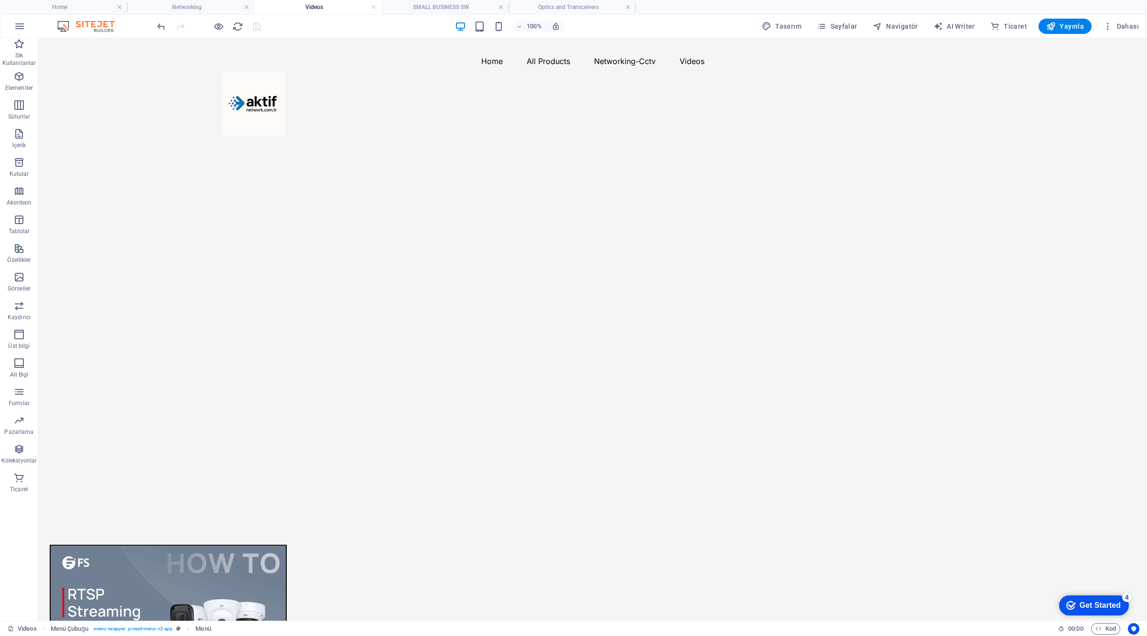
scroll to position [0, 0]
click at [207, 3] on h4 "Networking" at bounding box center [190, 7] width 127 height 11
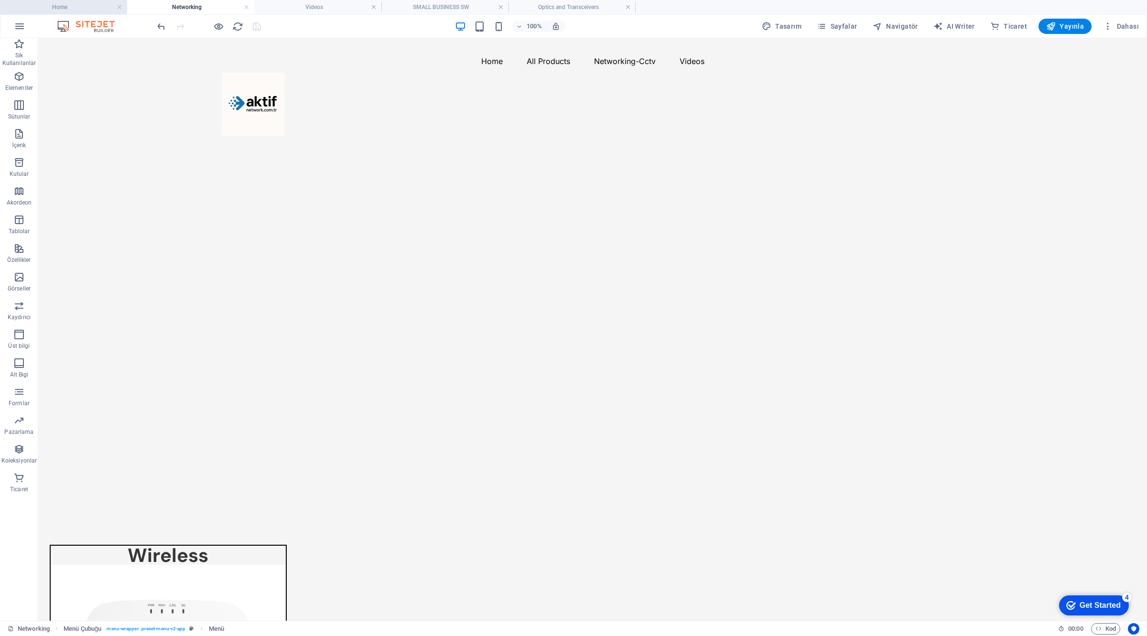
click at [75, 7] on h4 "Home" at bounding box center [63, 7] width 127 height 11
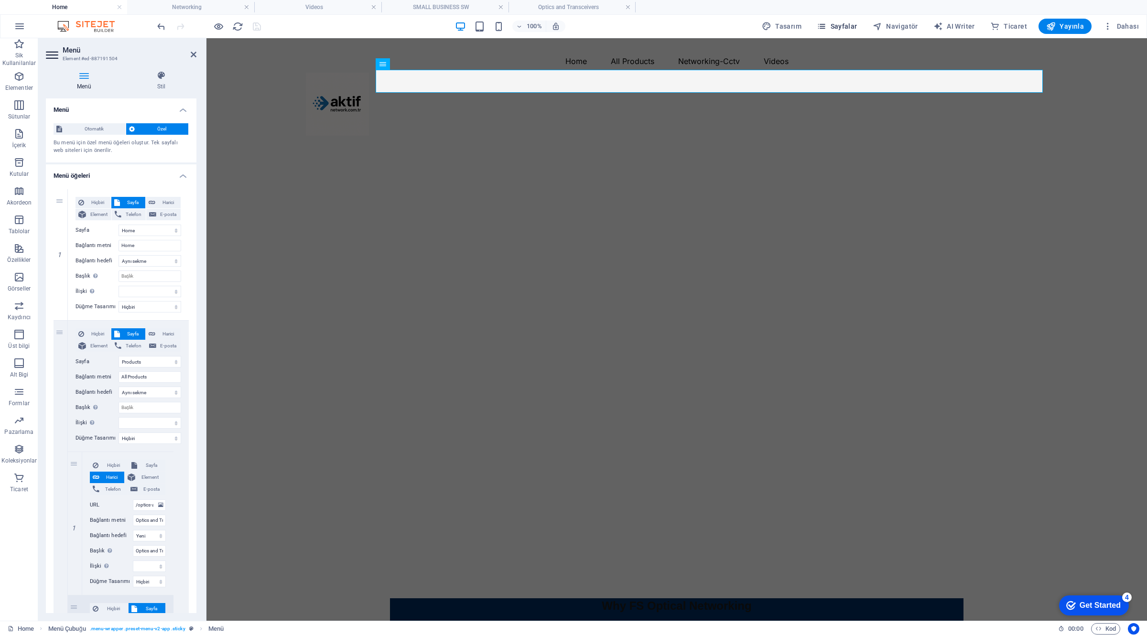
click at [855, 24] on span "Sayfalar" at bounding box center [837, 27] width 41 height 10
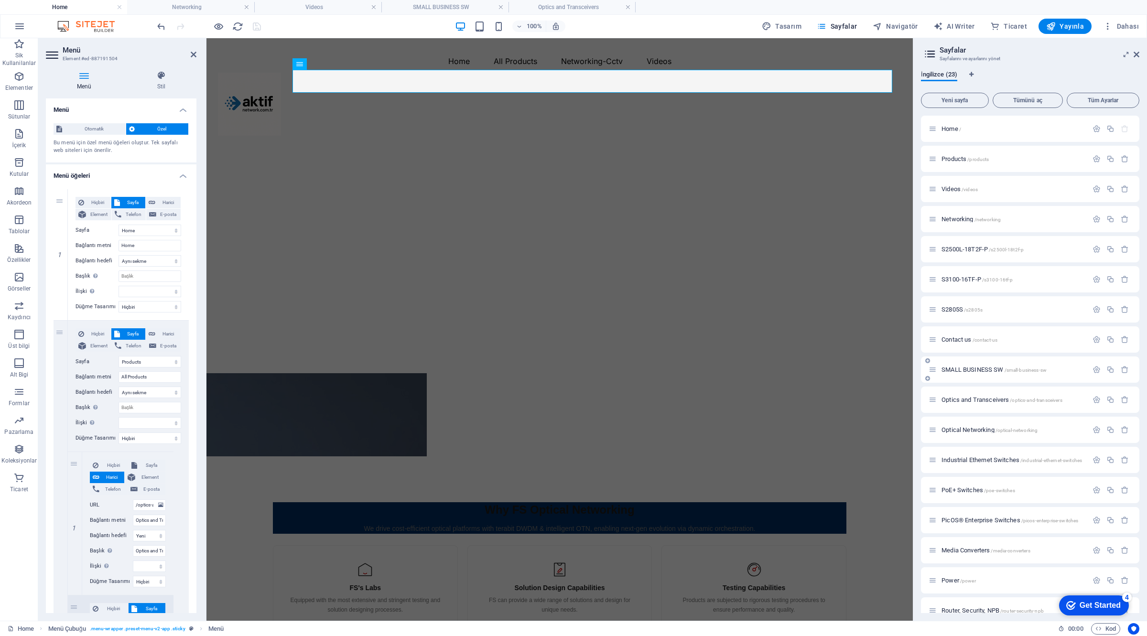
click at [1000, 366] on div "SMALL BUSINESS SW /small-business-sw" at bounding box center [1008, 369] width 159 height 11
click at [1011, 369] on span "/small-business-sw" at bounding box center [1026, 370] width 43 height 5
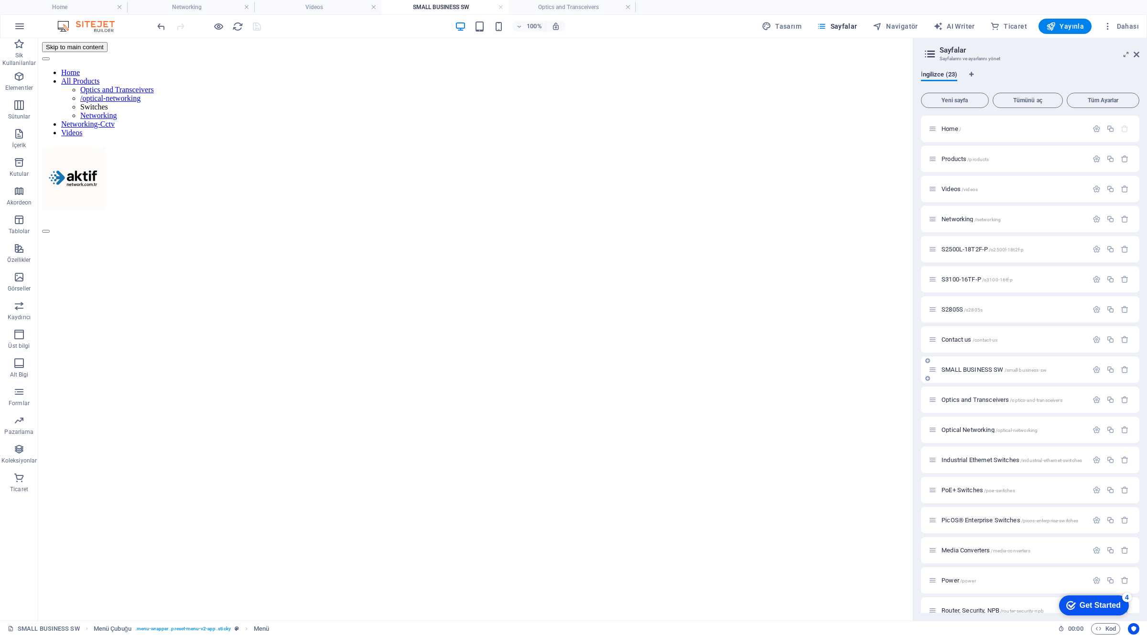
scroll to position [81, 0]
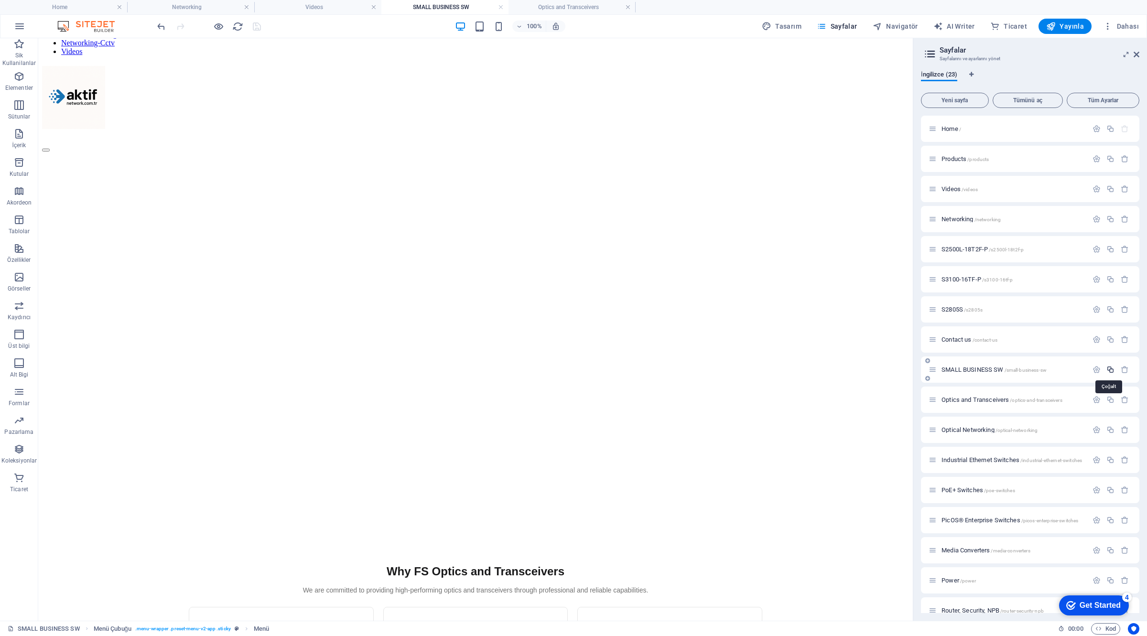
click at [1110, 369] on icon "button" at bounding box center [1110, 370] width 8 height 8
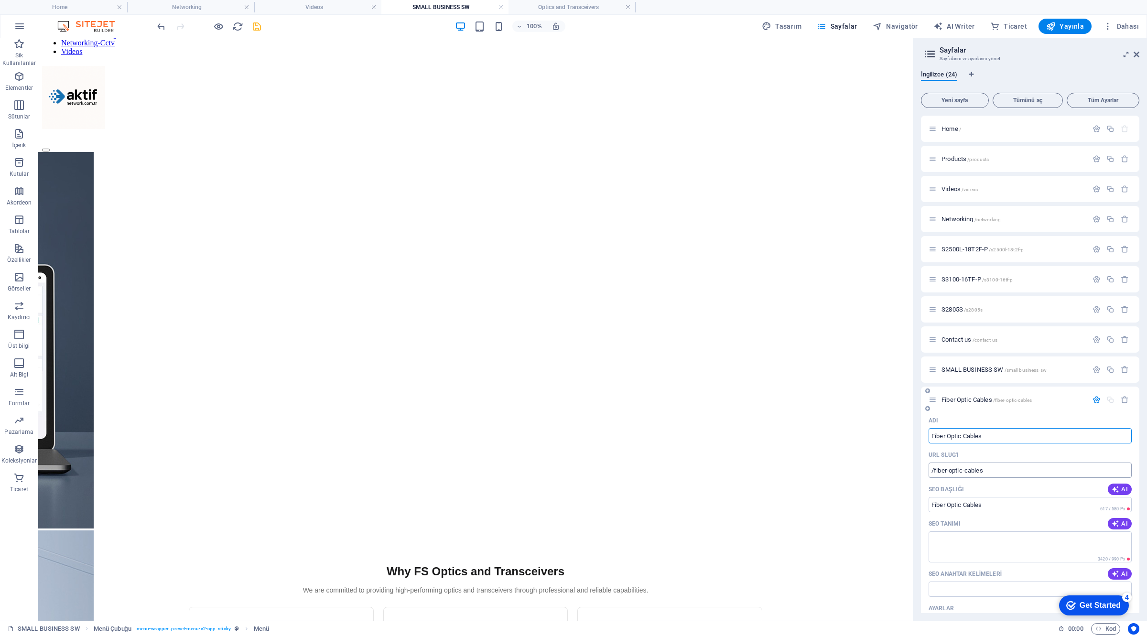
click at [1002, 468] on input "/fiber-optic-cables" at bounding box center [1030, 470] width 203 height 15
drag, startPoint x: 1045, startPoint y: 508, endPoint x: 904, endPoint y: 470, distance: 146.4
drag, startPoint x: 257, startPoint y: 28, endPoint x: 171, endPoint y: 17, distance: 86.7
click at [257, 27] on icon "save" at bounding box center [256, 26] width 11 height 11
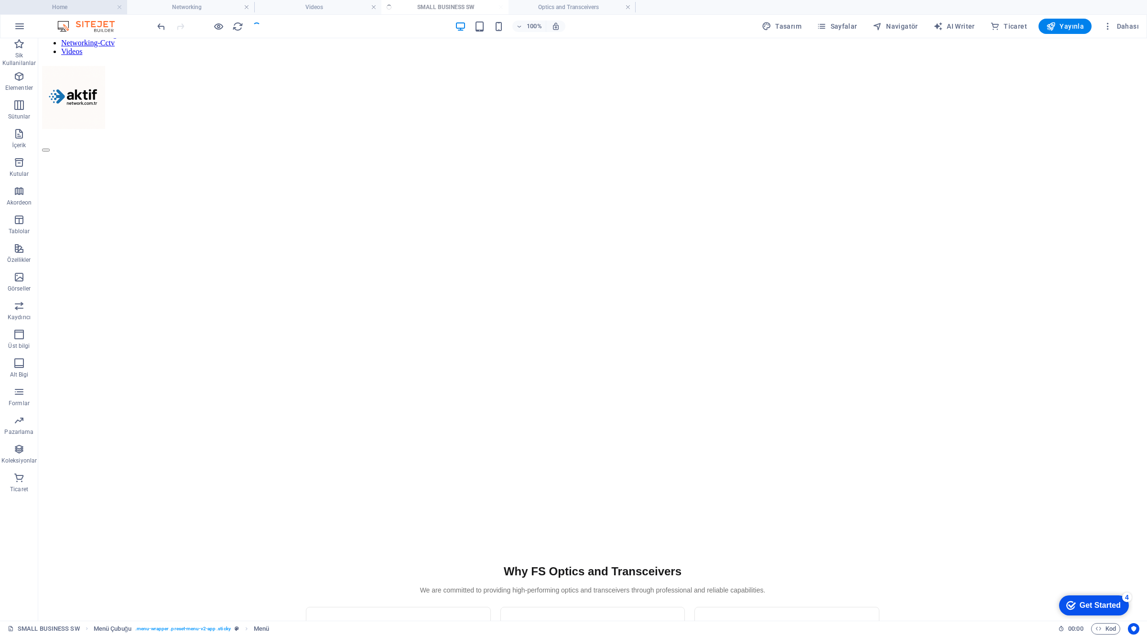
click at [67, 6] on h4 "Home" at bounding box center [63, 7] width 127 height 11
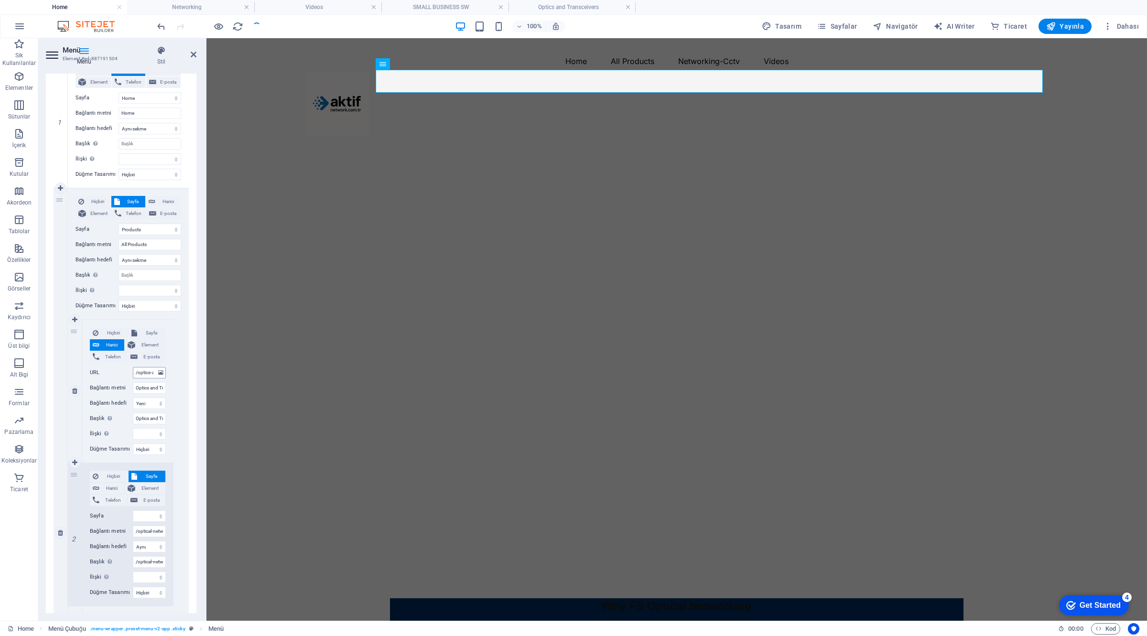
scroll to position [119, 0]
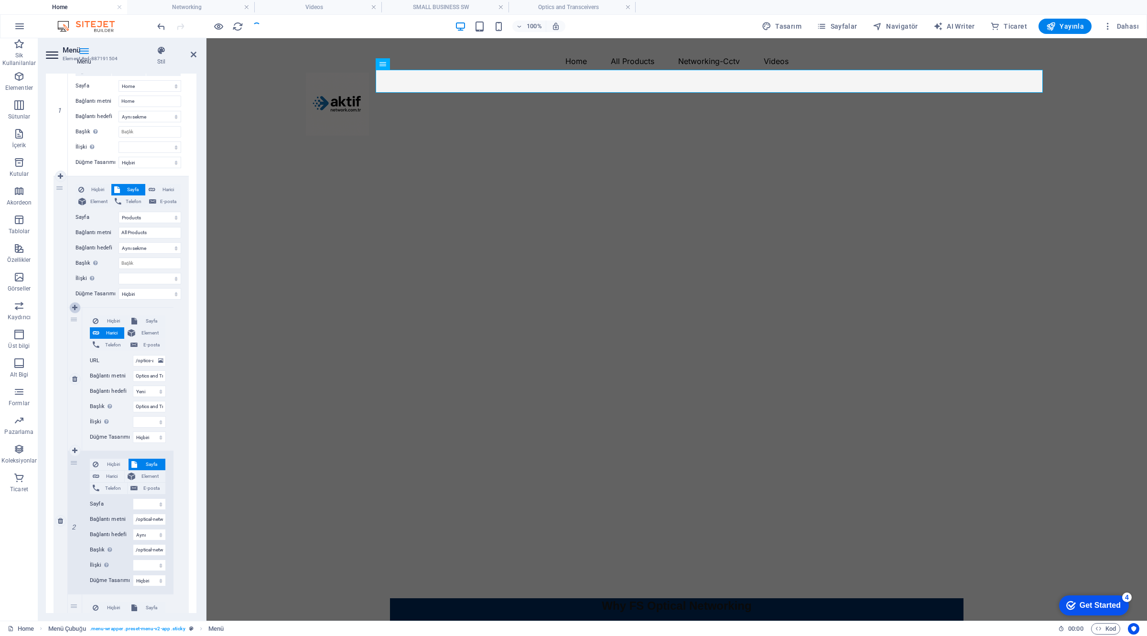
click at [76, 308] on icon at bounding box center [74, 307] width 5 height 7
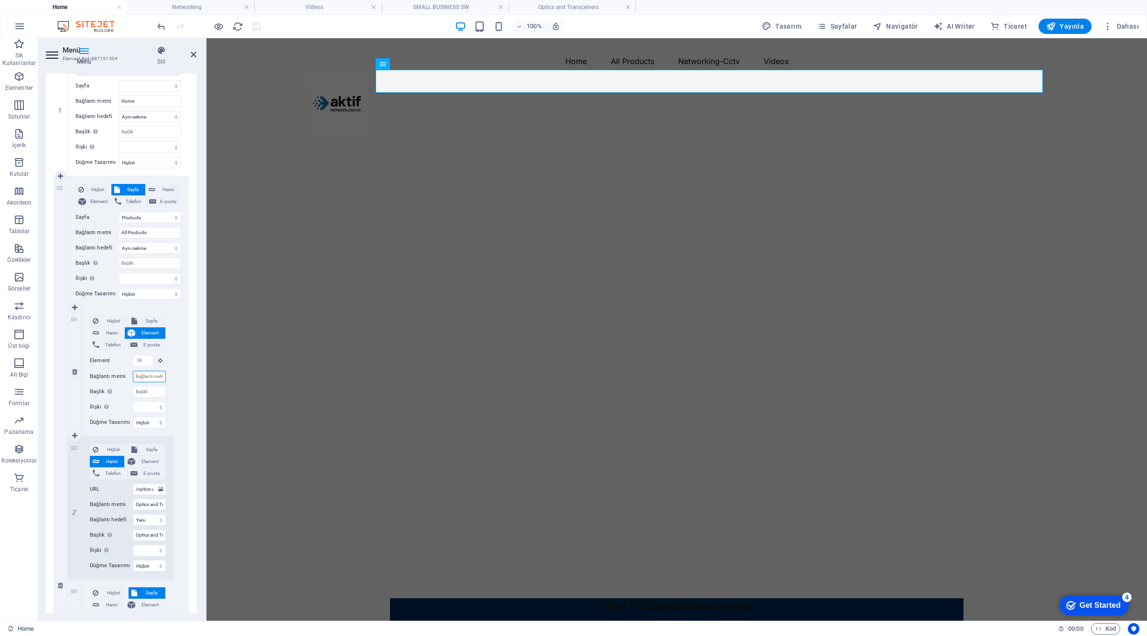
click at [147, 375] on input "Bağlantı metni" at bounding box center [149, 376] width 33 height 11
paste input "/fiber-optic-cables"
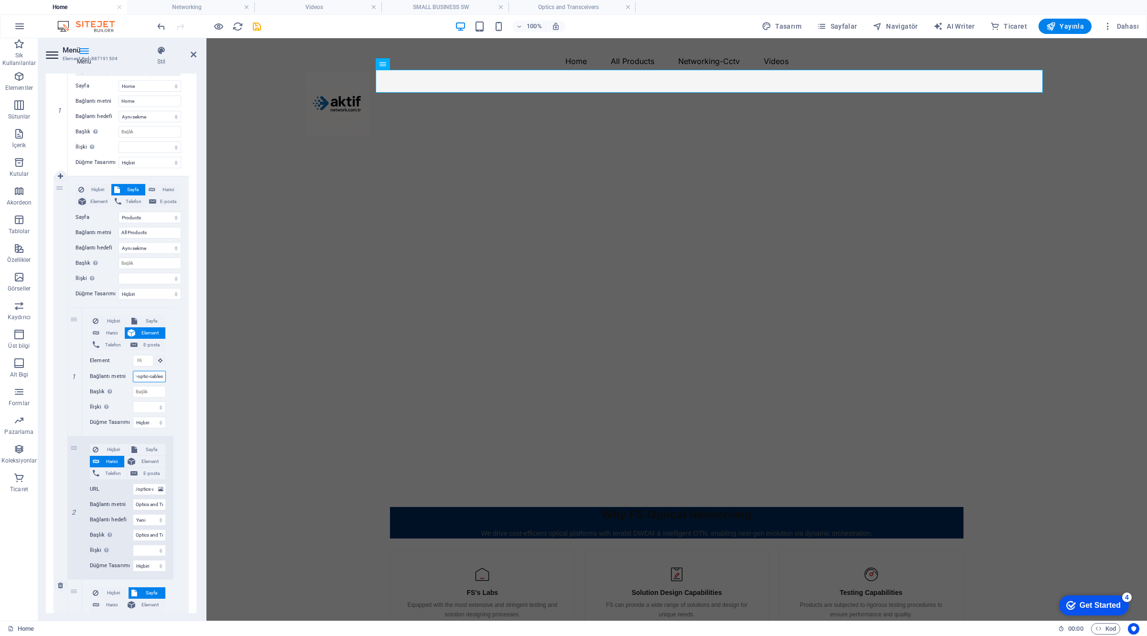
drag, startPoint x: 149, startPoint y: 375, endPoint x: 182, endPoint y: 378, distance: 33.1
click at [182, 378] on div "Hiçbiri Sayfa Harici Element Telefon E-posta Sayfa Home Products Videos Network…" at bounding box center [128, 585] width 121 height 818
click at [153, 376] on input "/fiber-optic-cables" at bounding box center [149, 376] width 33 height 11
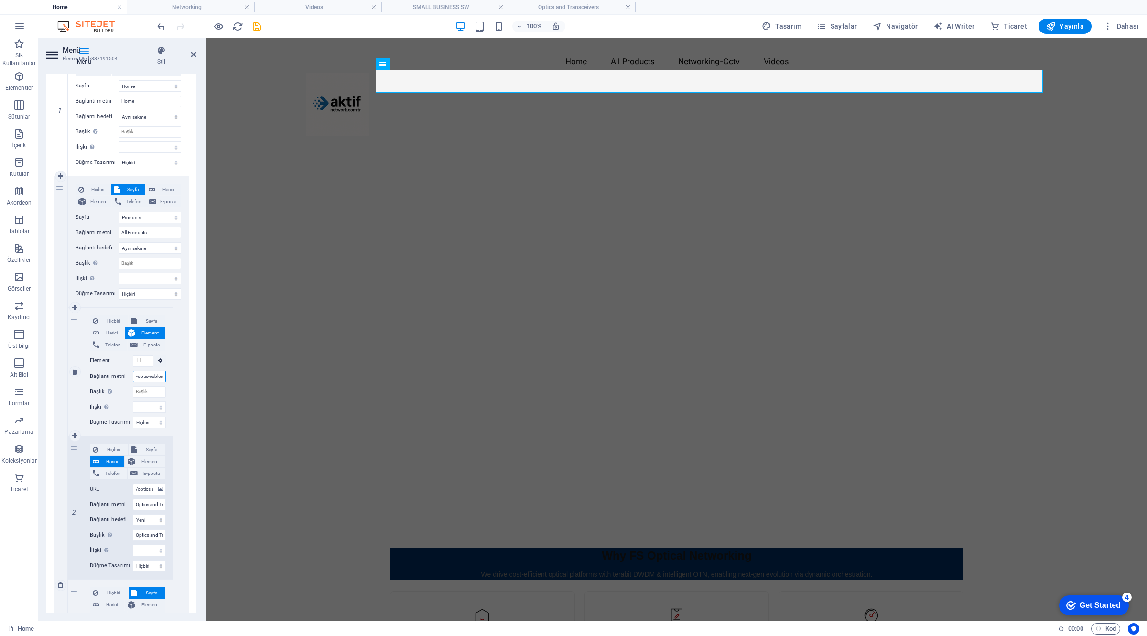
scroll to position [0, 0]
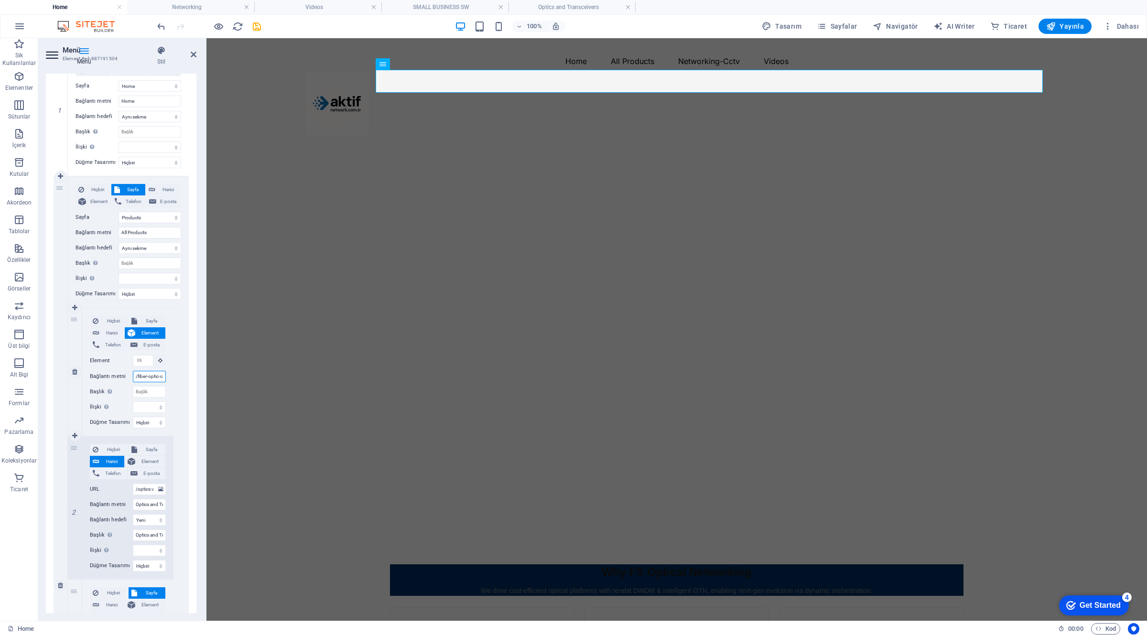
drag, startPoint x: 146, startPoint y: 376, endPoint x: 113, endPoint y: 376, distance: 33.5
click at [113, 376] on div "Bağlantı metni /fiber-optic-cables" at bounding box center [128, 376] width 76 height 11
click at [136, 376] on input "/fiber-optic-cables" at bounding box center [149, 376] width 33 height 11
click at [138, 376] on input "/fiber-optic-cables" at bounding box center [149, 376] width 33 height 11
paste input "Fiber Optic C"
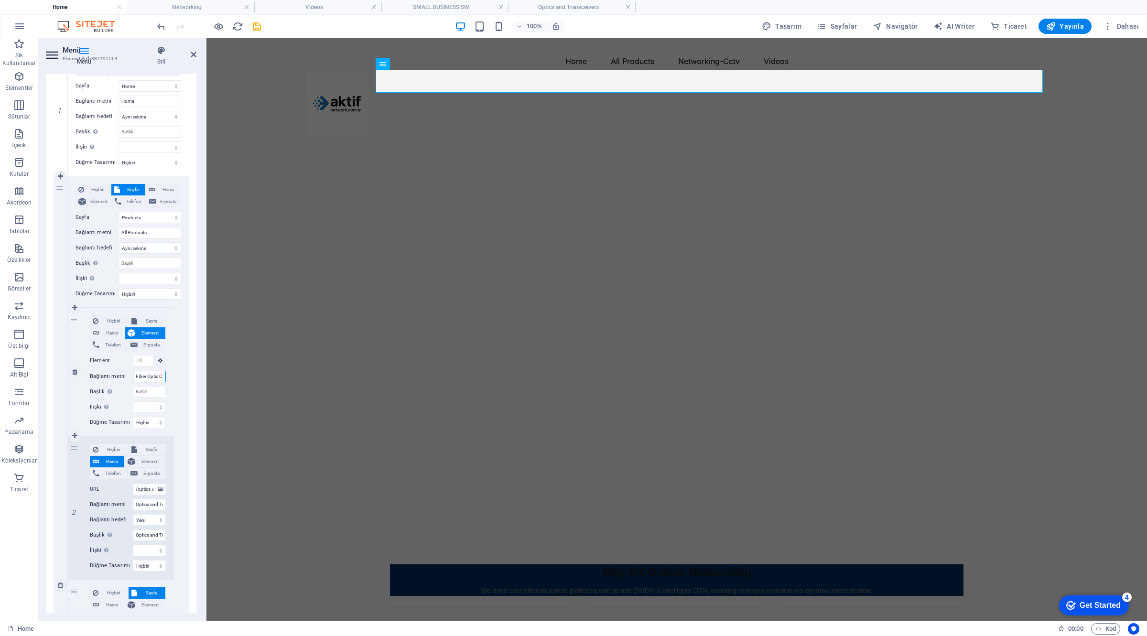
scroll to position [0, 13]
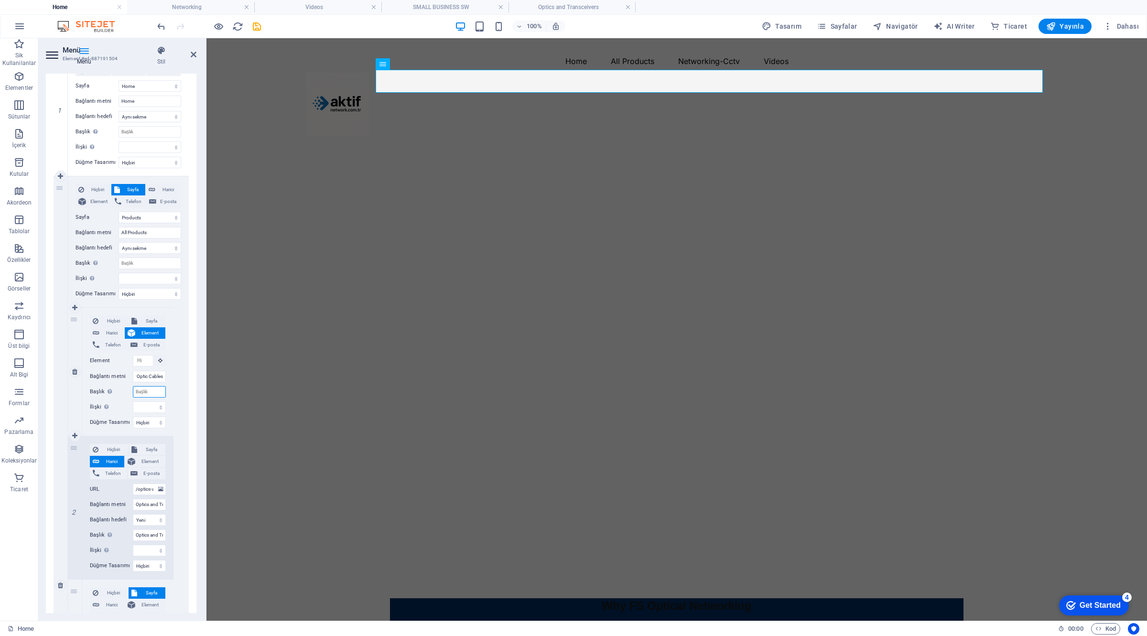
click at [150, 389] on input "Başlık Ek bağlantı tanımının bağlantı metniyle aynı olmaması gerekir. Başlık, g…" at bounding box center [149, 391] width 33 height 11
paste input "Fiber Optic Cables"
click at [140, 322] on span "Sayfa" at bounding box center [151, 320] width 22 height 11
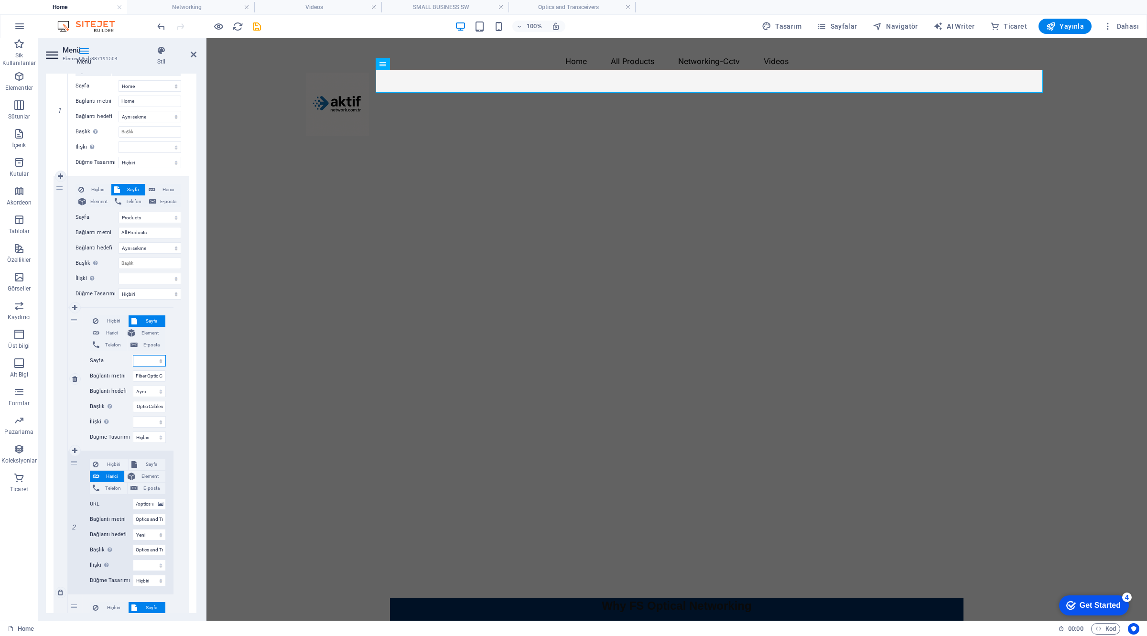
scroll to position [0, 0]
click at [145, 360] on select "Home Products Videos Networking S2500L-18T2F-P S3100-16TF-P S2805S Contact us S…" at bounding box center [149, 360] width 33 height 11
click at [133, 355] on select "Home Products Videos Networking S2500L-18T2F-P S3100-16TF-P S2805S Contact us S…" at bounding box center [149, 360] width 33 height 11
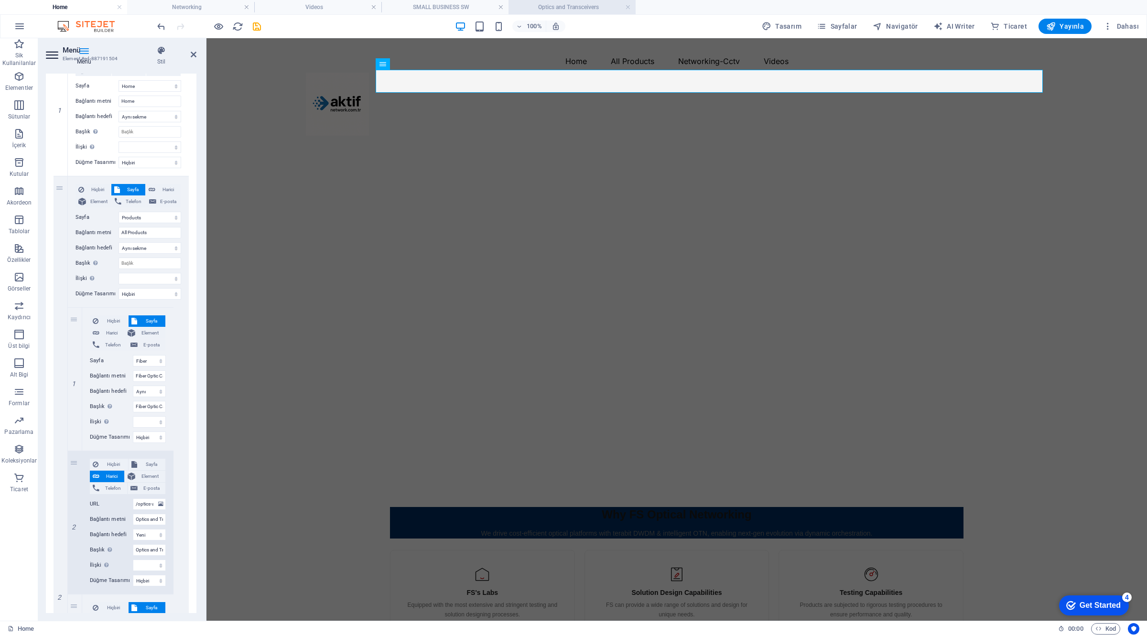
click at [588, 6] on h4 "Optics and Transceivers" at bounding box center [572, 7] width 127 height 11
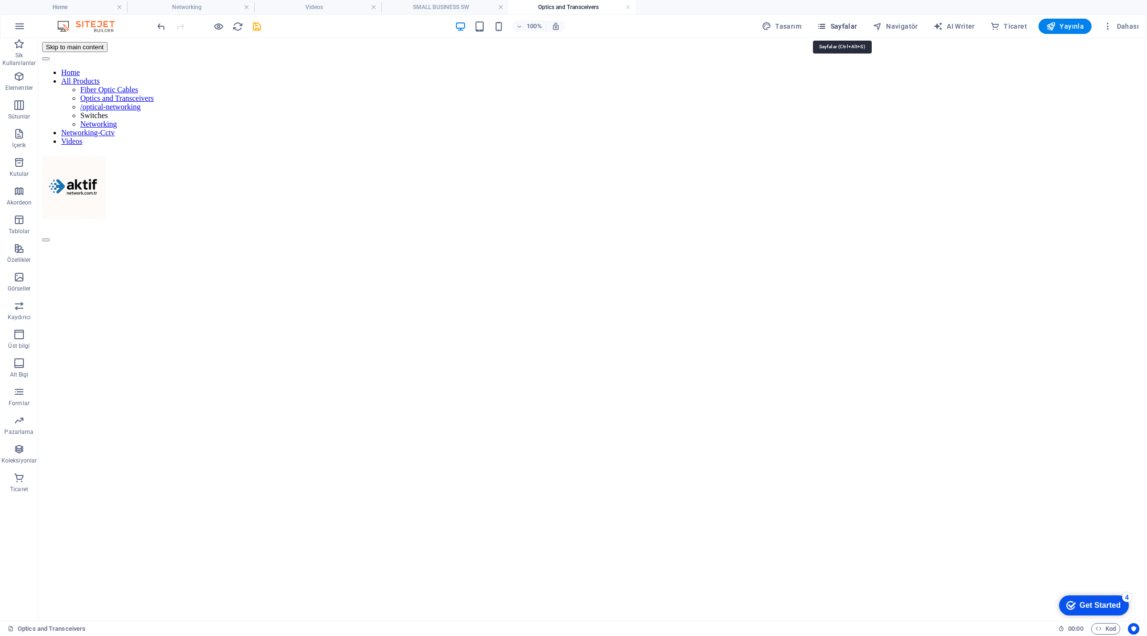
click at [857, 27] on span "Sayfalar" at bounding box center [837, 27] width 41 height 10
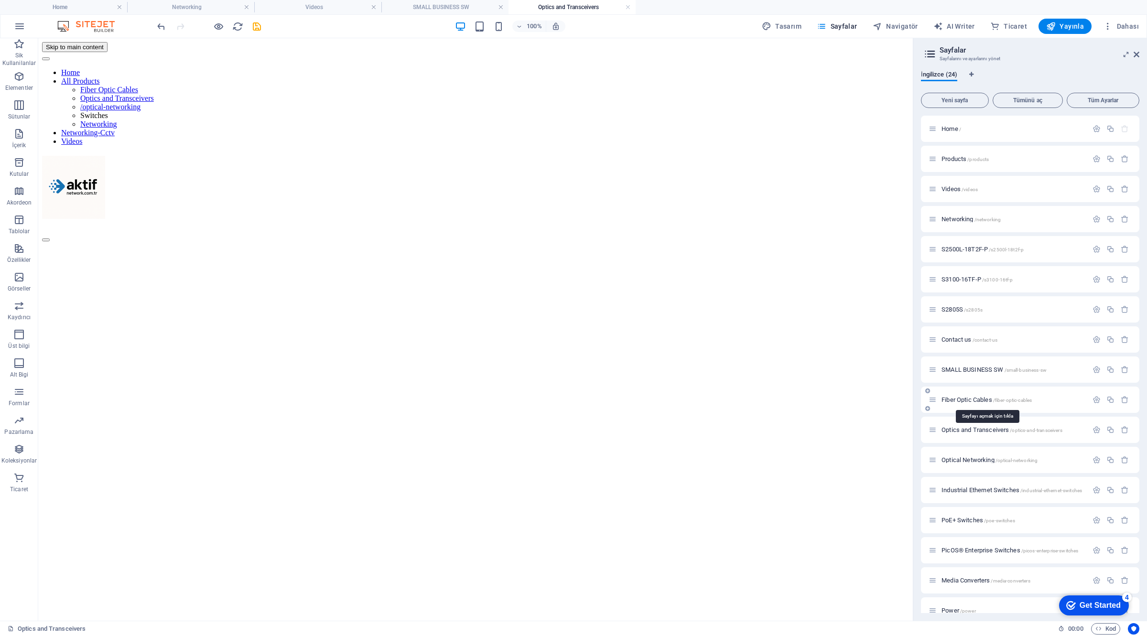
click at [971, 399] on span "Fiber Optic Cables /fiber-optic-cables" at bounding box center [987, 399] width 90 height 7
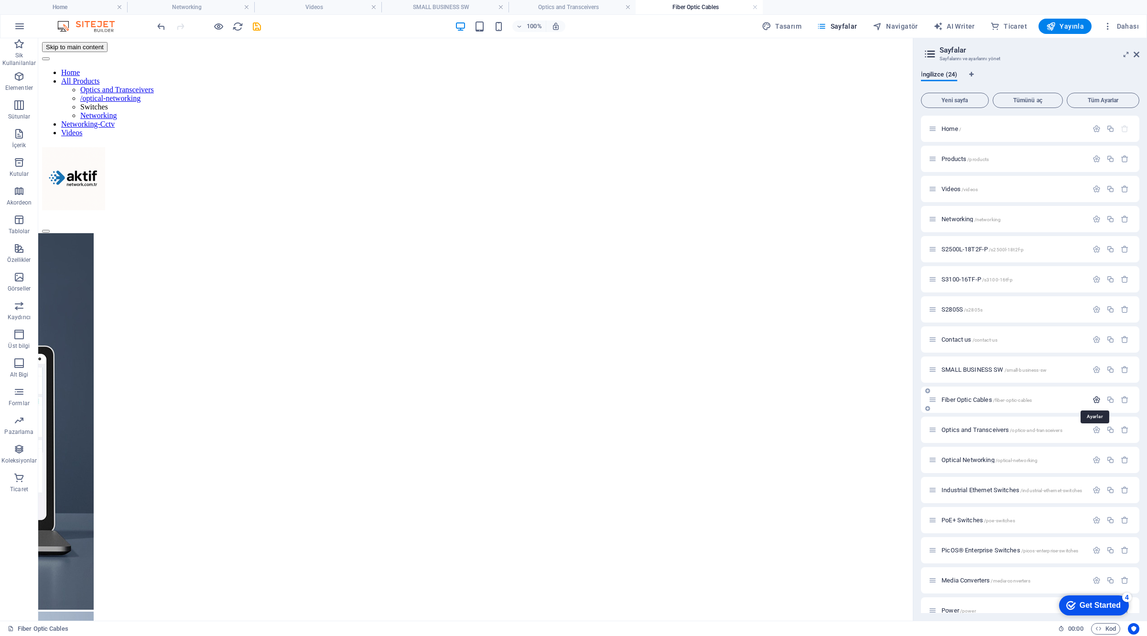
click at [1096, 401] on icon "button" at bounding box center [1097, 400] width 8 height 8
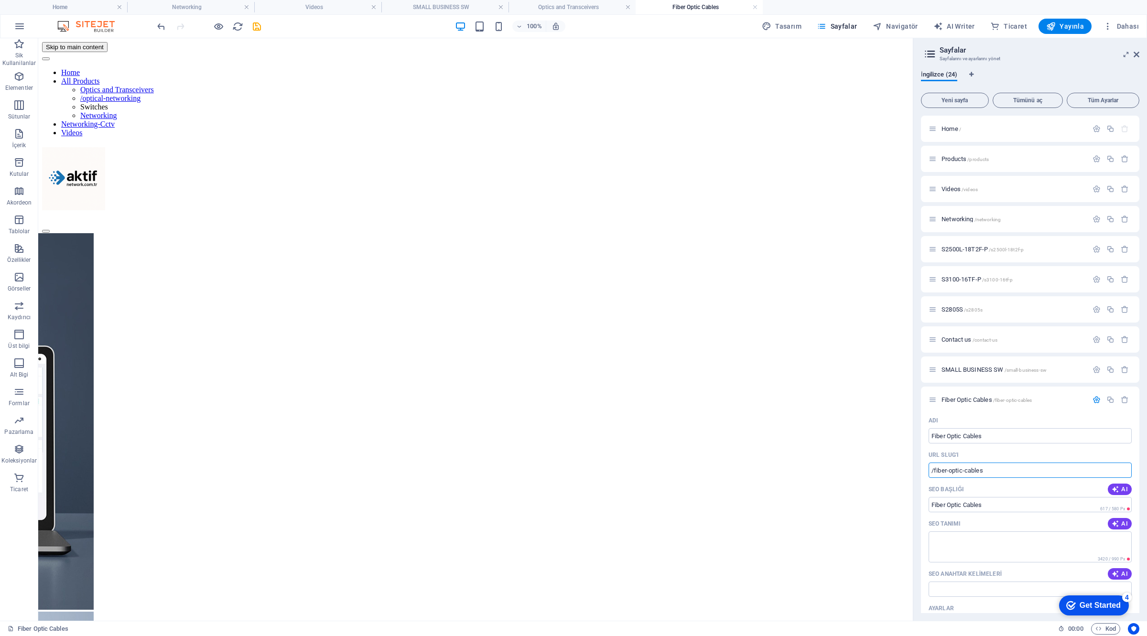
drag, startPoint x: 968, startPoint y: 507, endPoint x: 895, endPoint y: 468, distance: 82.9
click at [91, 8] on h4 "Home" at bounding box center [63, 7] width 127 height 11
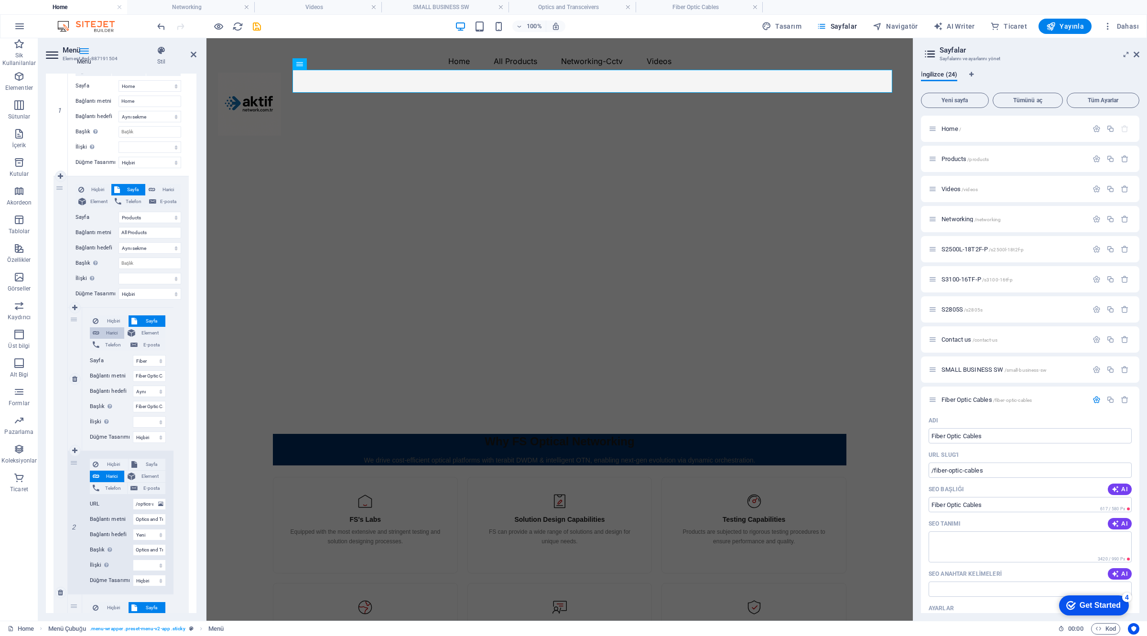
click at [103, 335] on span "Harici" at bounding box center [111, 332] width 19 height 11
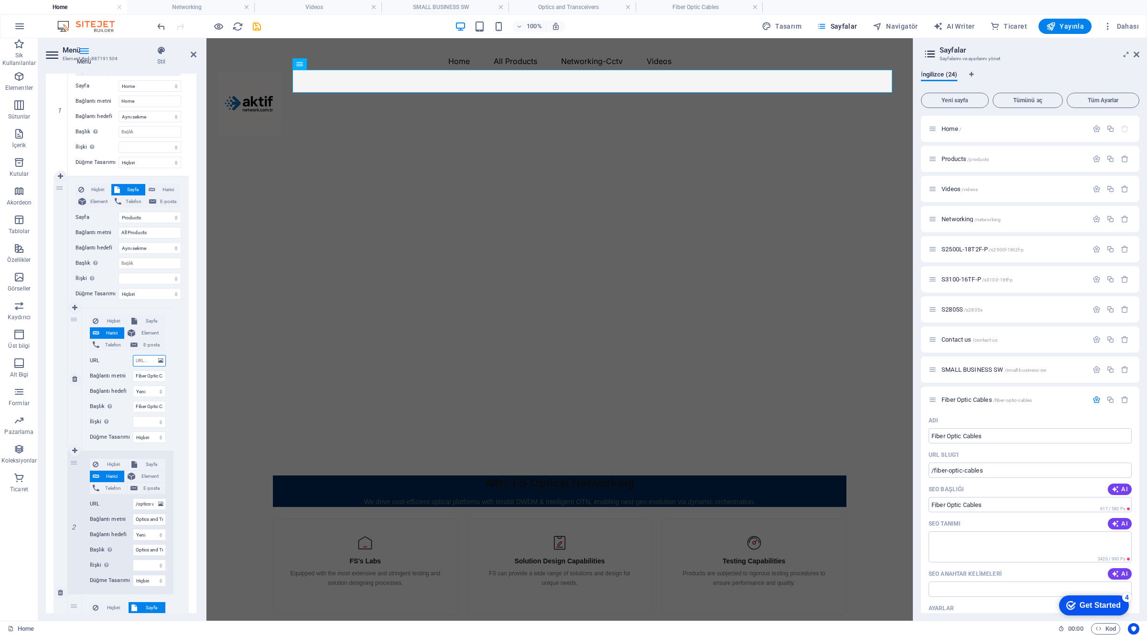
paste input "/fiber-optic-cables"
click at [259, 26] on icon "save" at bounding box center [256, 26] width 11 height 11
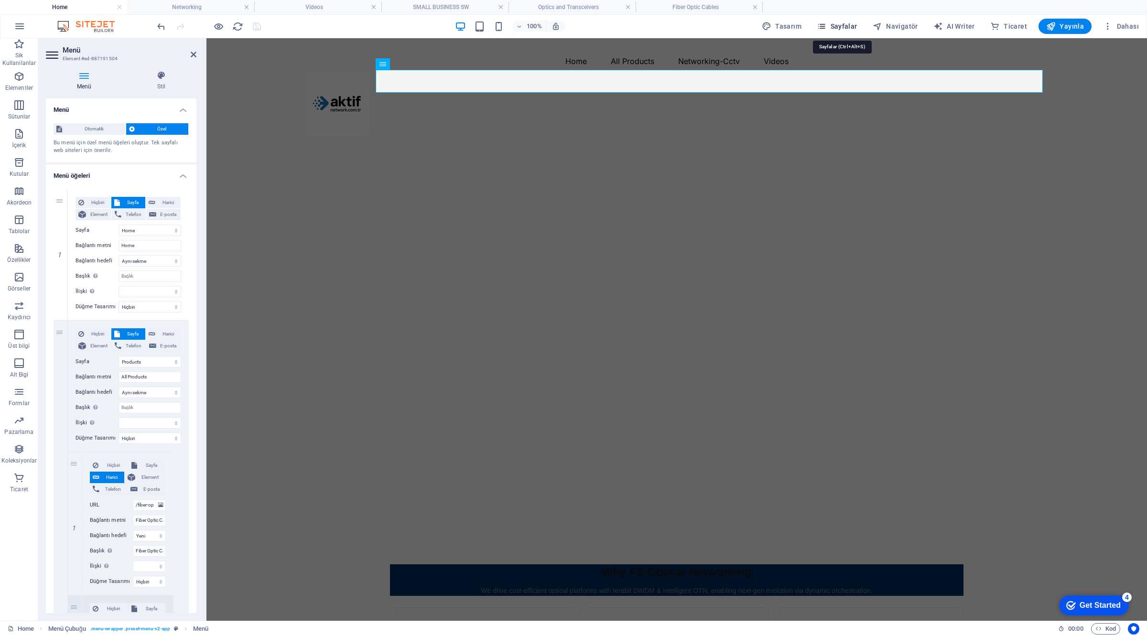
click at [849, 24] on span "Sayfalar" at bounding box center [837, 27] width 41 height 10
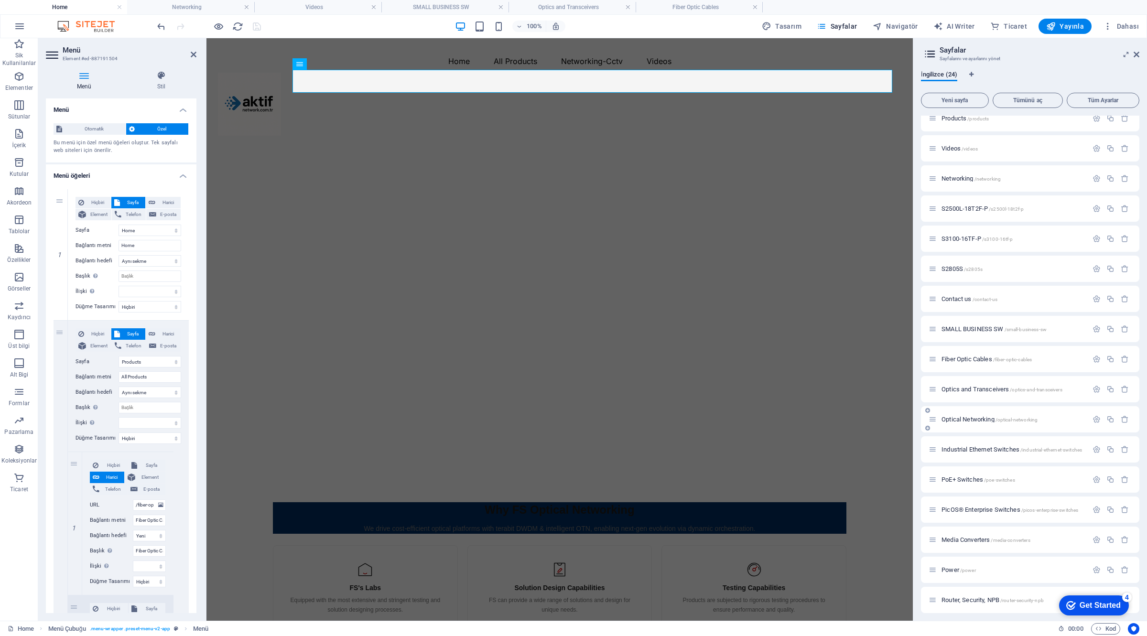
scroll to position [0, 0]
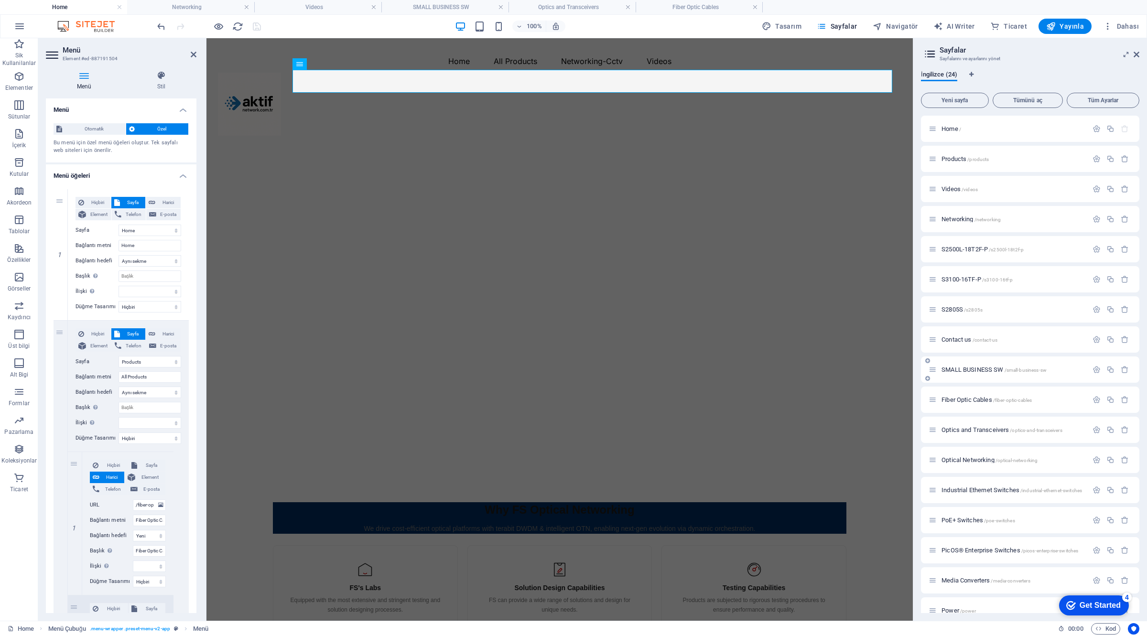
click at [978, 367] on span "SMALL BUSINESS SW /small-business-sw" at bounding box center [994, 369] width 105 height 7
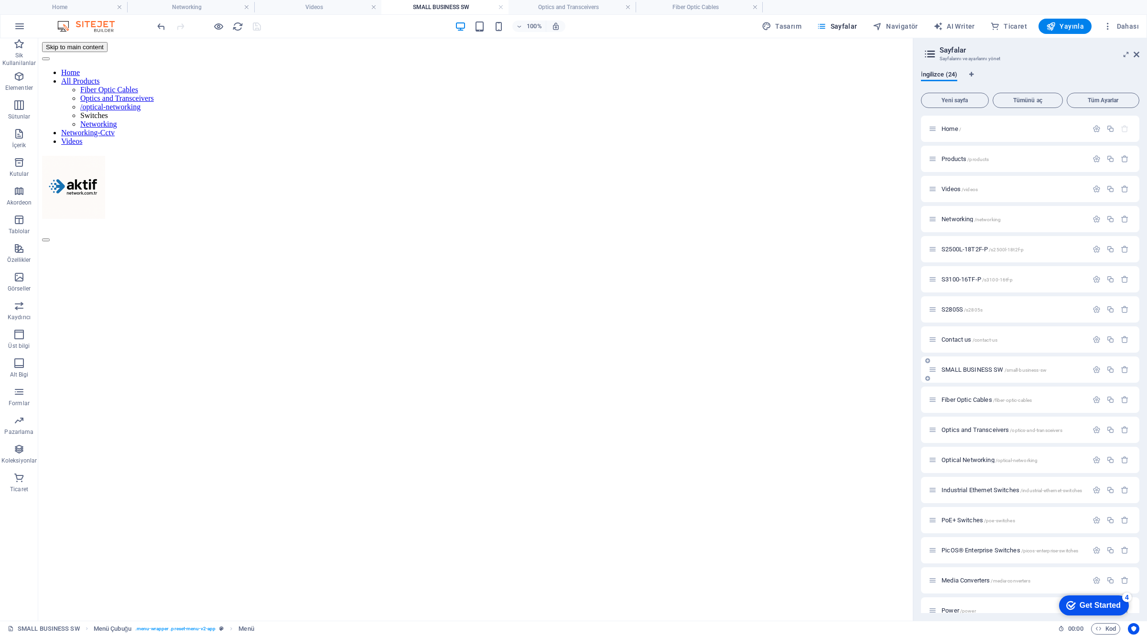
scroll to position [81, 0]
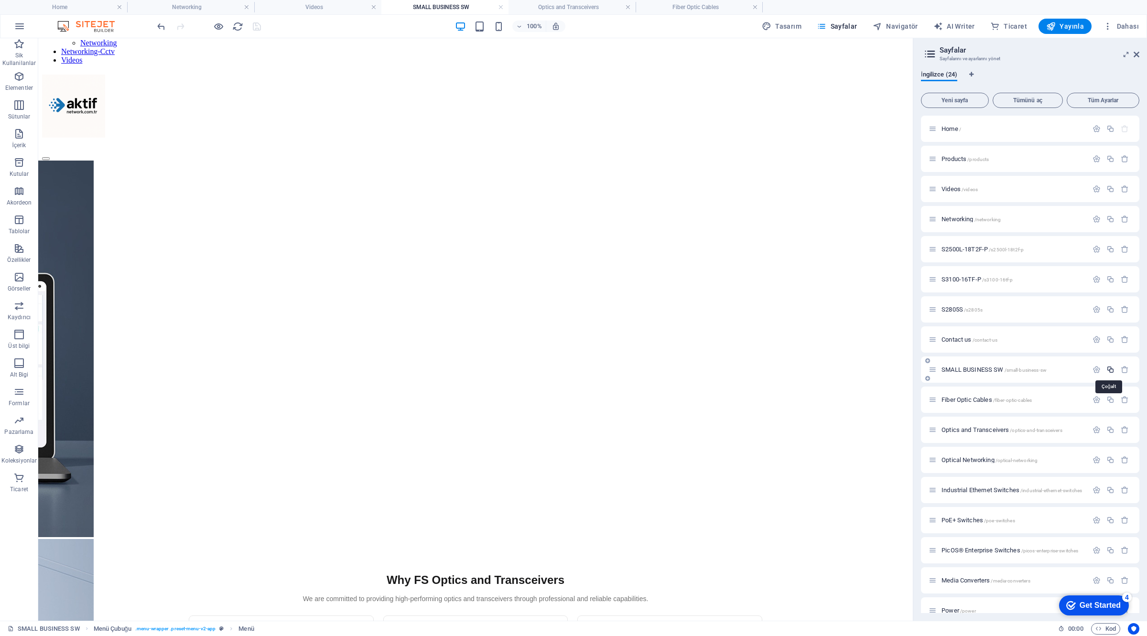
click at [1107, 371] on icon "button" at bounding box center [1110, 370] width 8 height 8
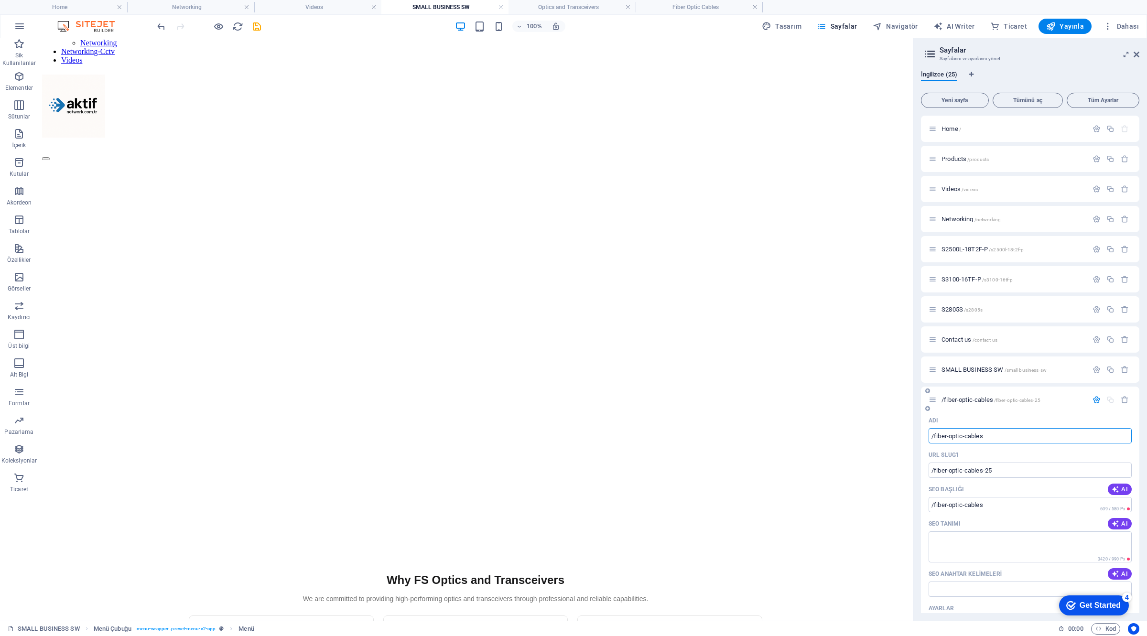
click at [1029, 436] on input "/fiber-optic-cables" at bounding box center [1030, 435] width 203 height 15
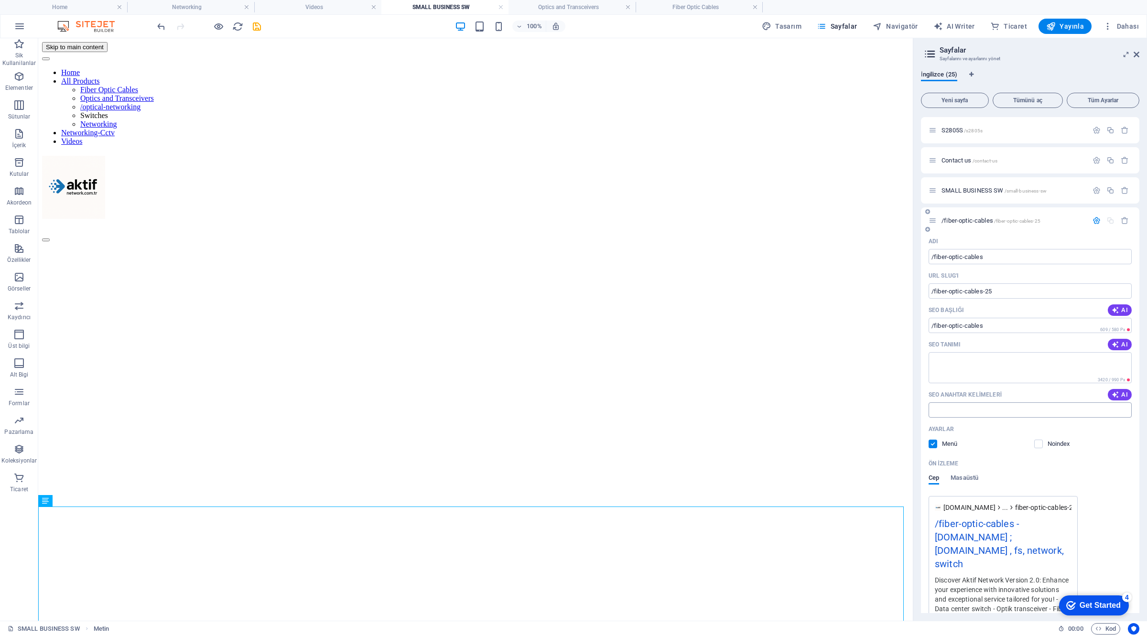
scroll to position [0, 0]
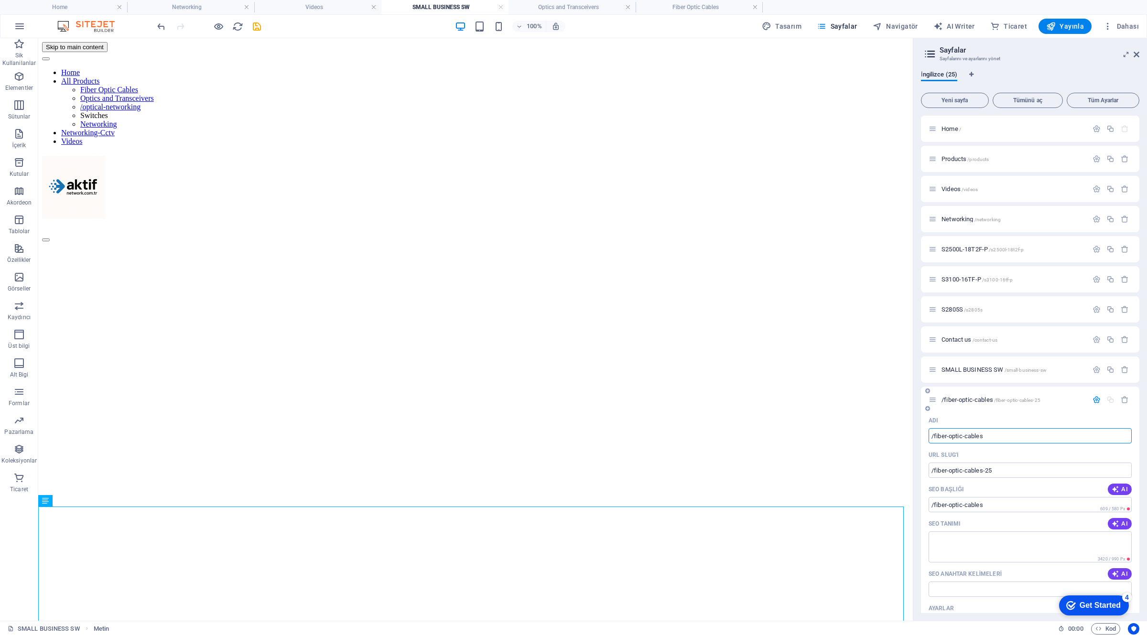
click at [999, 434] on input "/fiber-optic-cables" at bounding box center [1030, 435] width 203 height 15
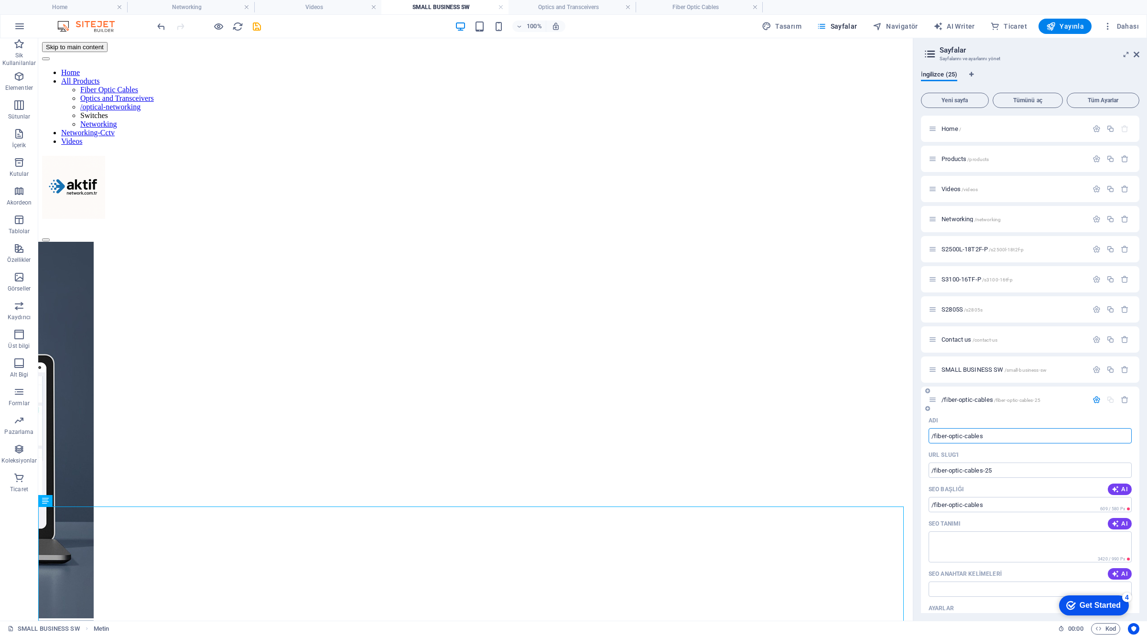
paste input "Panels, Enclosures & Rack"
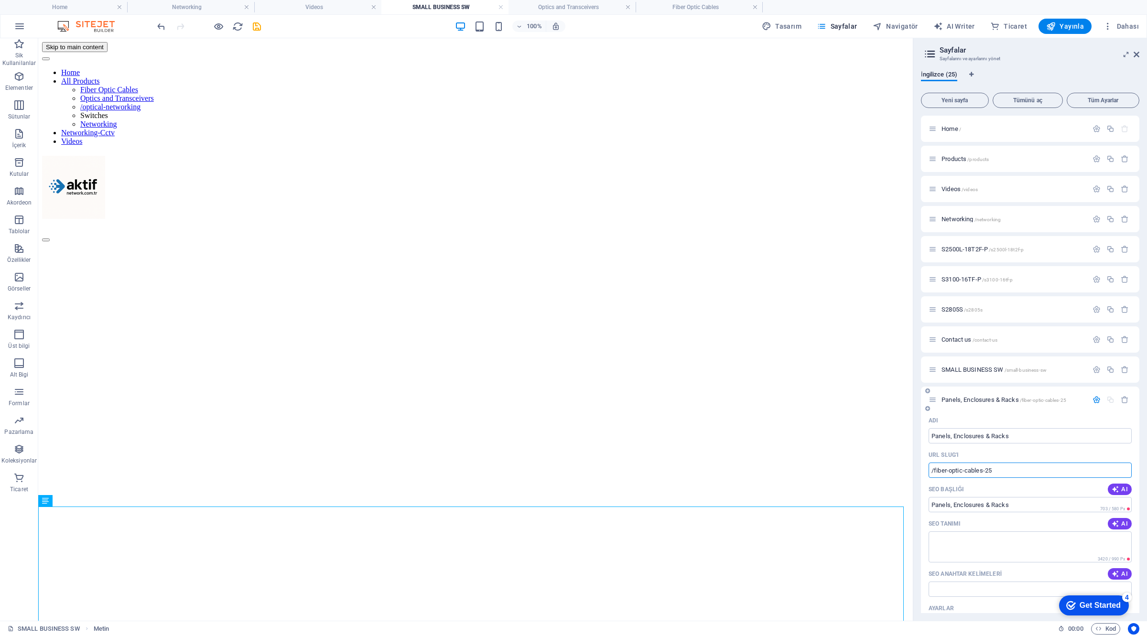
click at [1007, 470] on input "/fiber-optic-cables-25" at bounding box center [1030, 470] width 203 height 15
drag, startPoint x: 1051, startPoint y: 509, endPoint x: 884, endPoint y: 456, distance: 175.5
click at [1015, 372] on span "SMALL BUSINESS SW /small-business-sw" at bounding box center [994, 369] width 105 height 7
click at [1032, 440] on input "Panels, Enclosures & Racks" at bounding box center [1030, 435] width 203 height 15
click at [1021, 545] on textarea "SEO Tanımı" at bounding box center [1030, 546] width 203 height 31
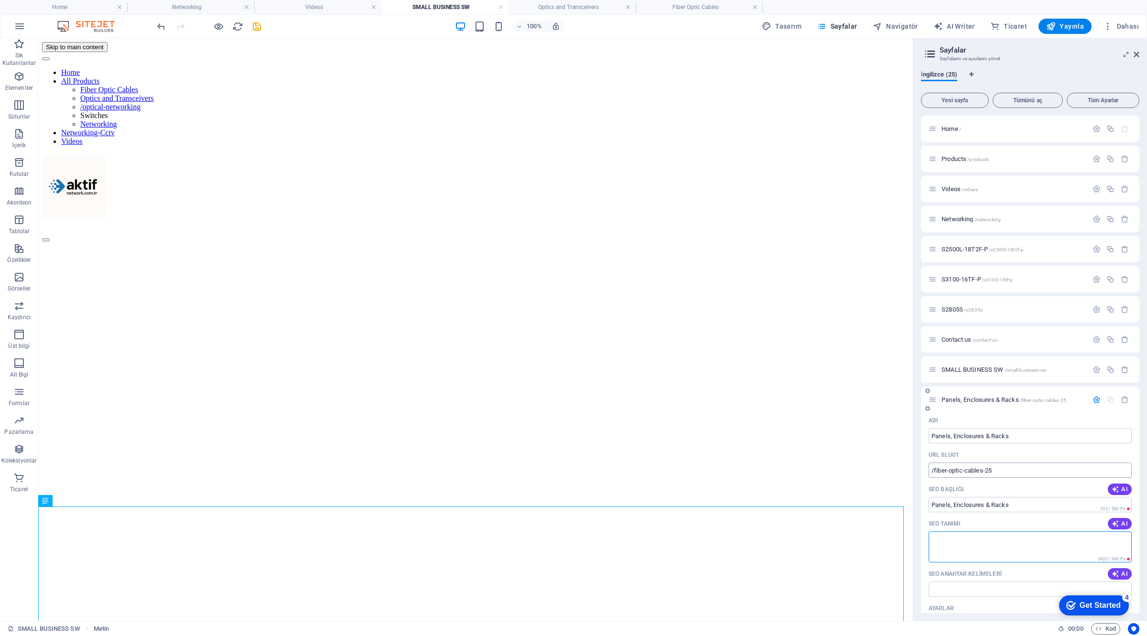
click at [998, 476] on input "/fiber-optic-cables-25" at bounding box center [1030, 470] width 203 height 15
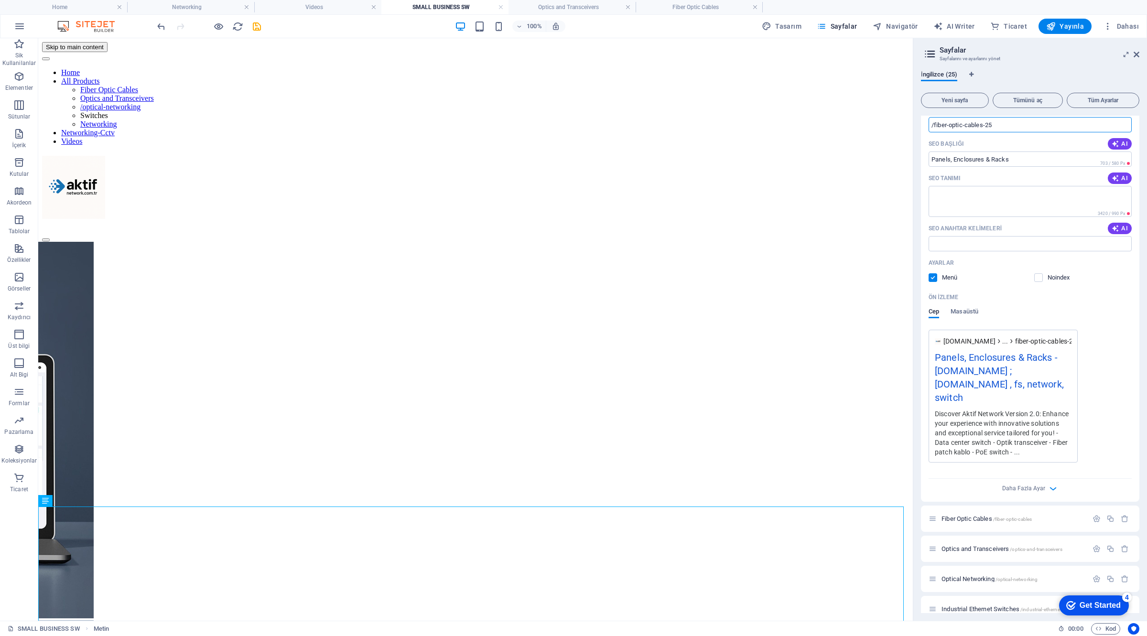
scroll to position [358, 0]
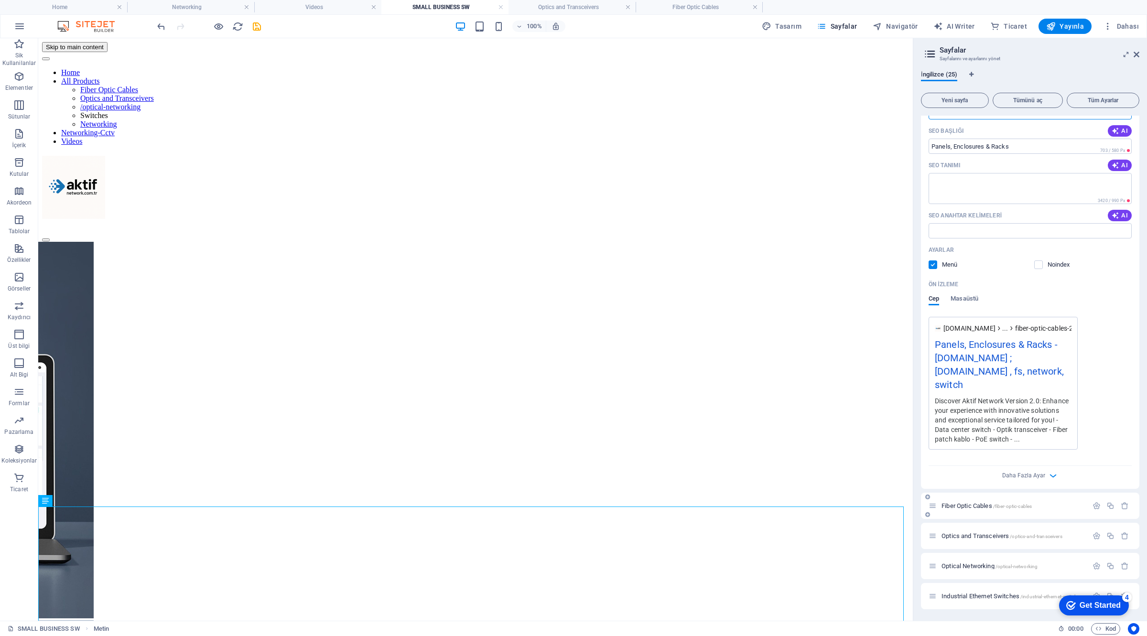
click at [975, 500] on div "Fiber Optic Cables /fiber-optic-cables" at bounding box center [1008, 505] width 159 height 11
click at [987, 502] on span "Fiber Optic Cables /fiber-optic-cables" at bounding box center [987, 505] width 90 height 7
click at [1093, 502] on icon "button" at bounding box center [1097, 506] width 8 height 8
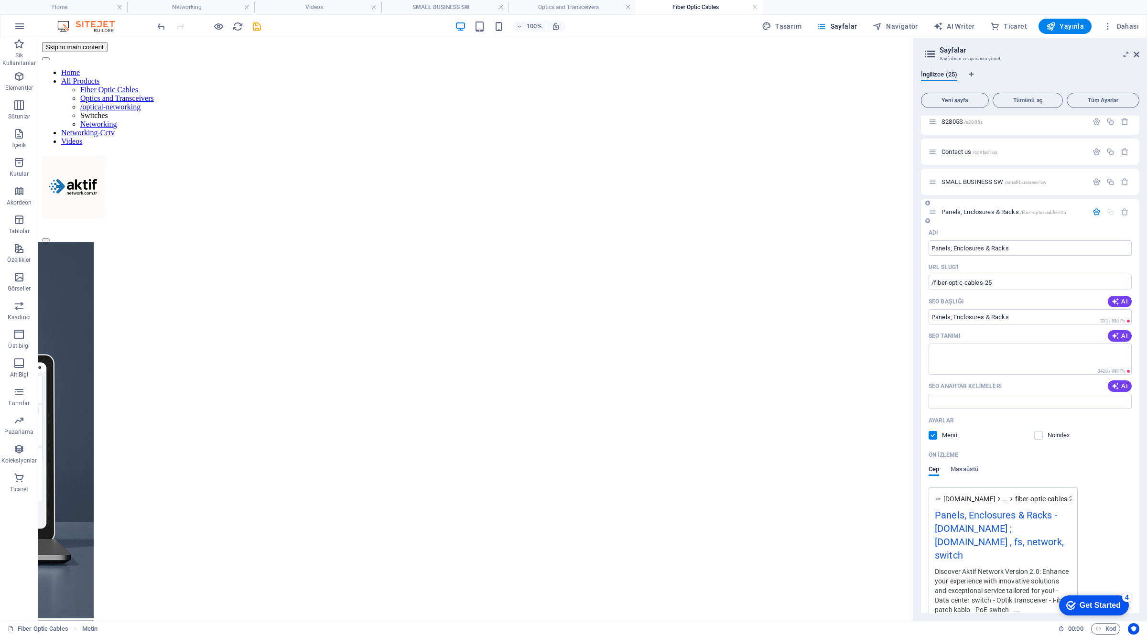
scroll to position [179, 0]
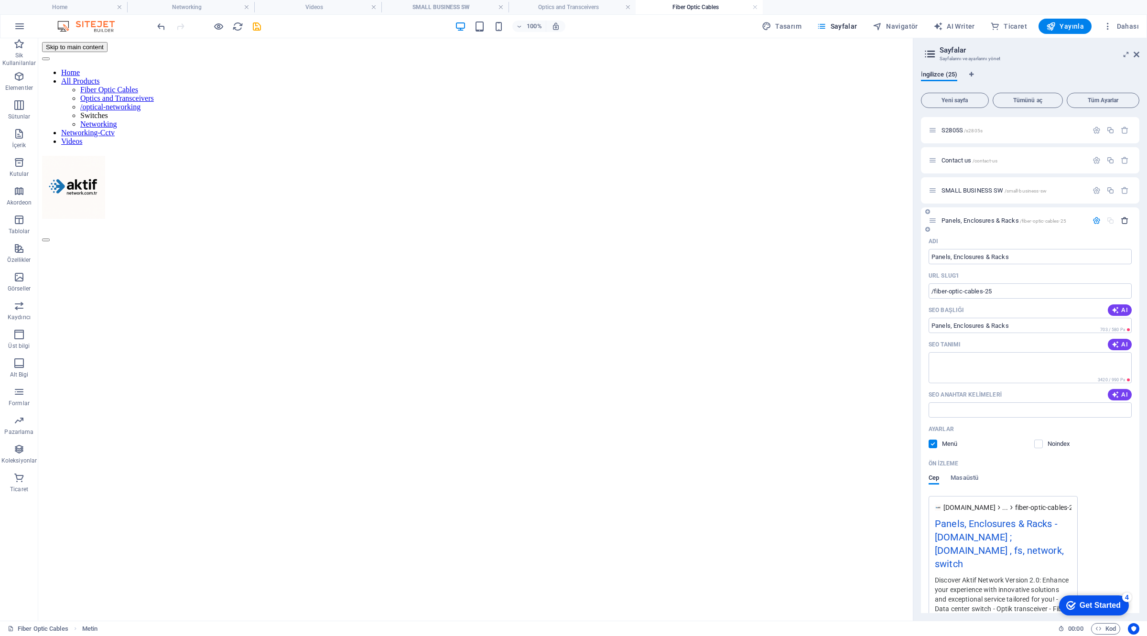
click at [1124, 221] on icon "button" at bounding box center [1125, 220] width 8 height 8
click at [1026, 194] on div "SMALL BUSINESS SW /small-business-sw" at bounding box center [1008, 190] width 159 height 11
click at [995, 190] on span "SMALL BUSINESS SW /small-business-sw" at bounding box center [994, 190] width 105 height 7
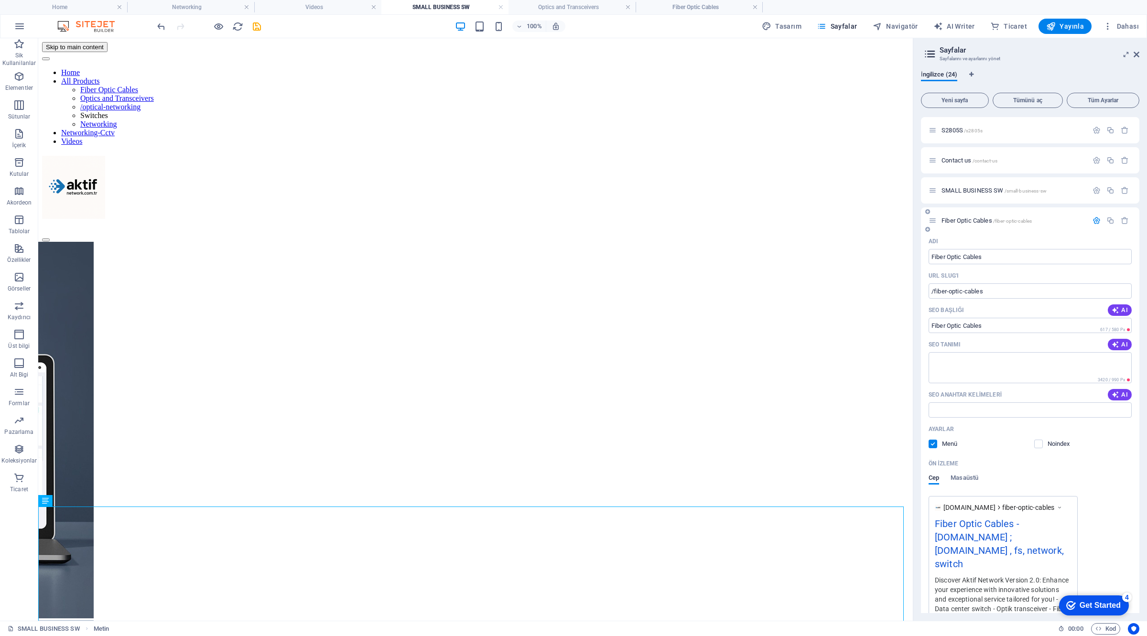
click at [1020, 222] on span "/fiber-optic-cables" at bounding box center [1012, 220] width 39 height 5
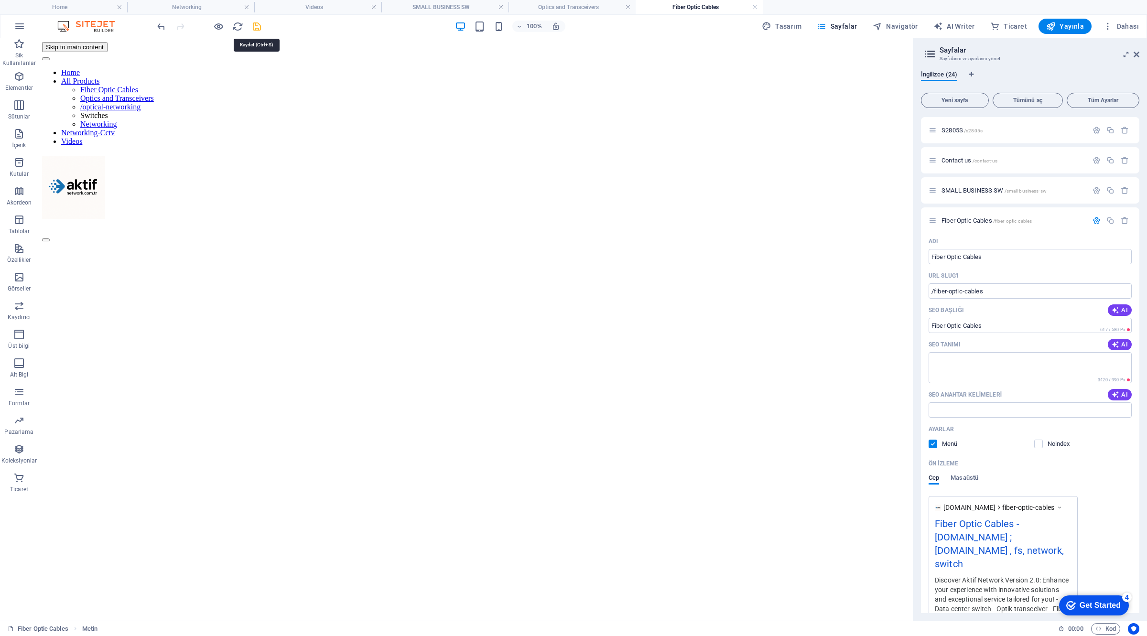
click at [254, 27] on icon "save" at bounding box center [256, 26] width 11 height 11
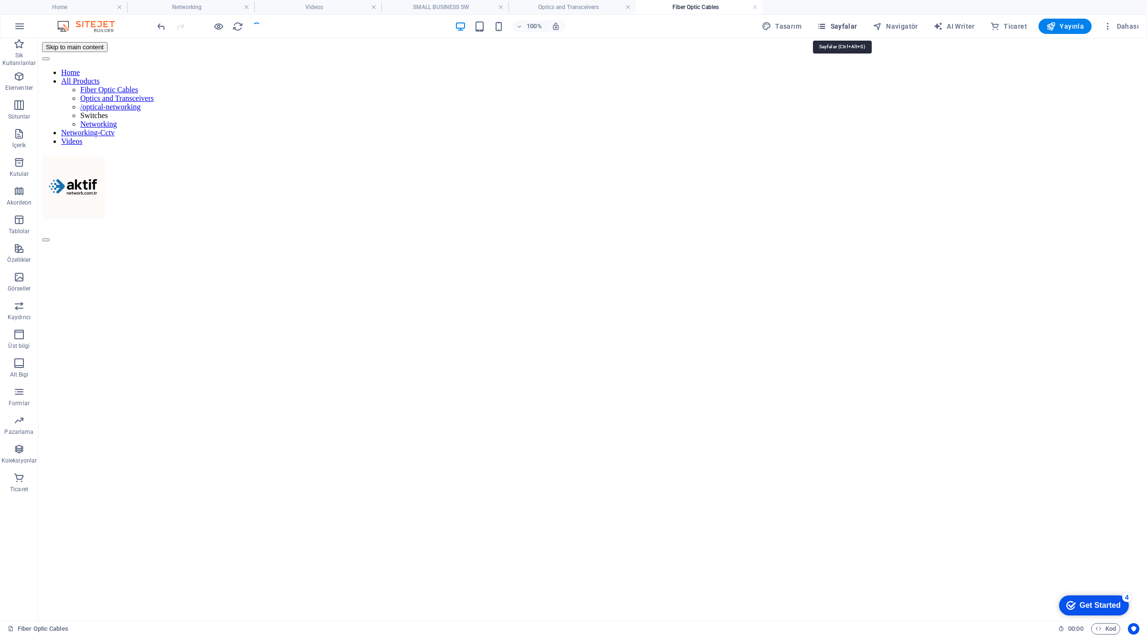
click at [849, 28] on span "Sayfalar" at bounding box center [837, 27] width 41 height 10
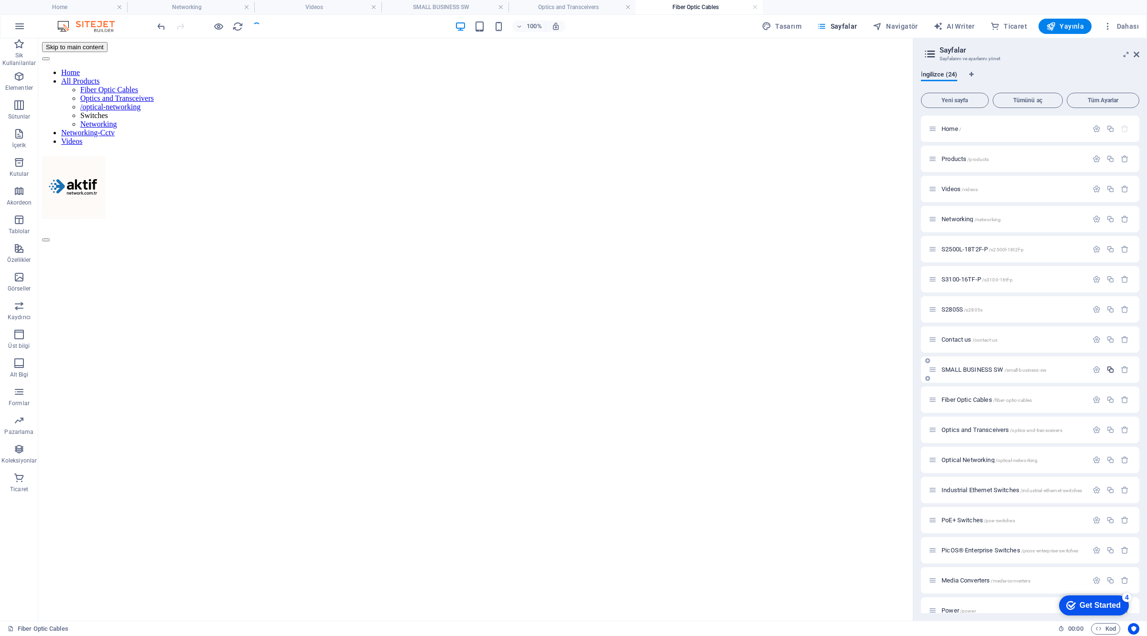
click at [1110, 369] on icon "button" at bounding box center [1110, 370] width 8 height 8
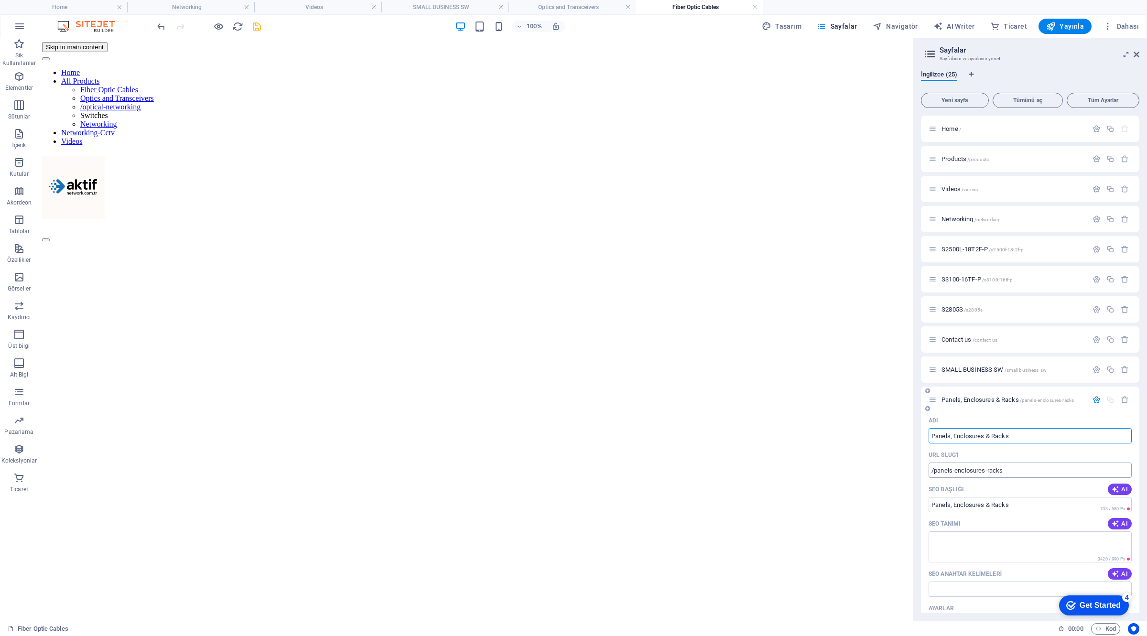
click at [1029, 471] on input "/panels-enclosures-racks" at bounding box center [1030, 470] width 203 height 15
click at [73, 8] on h4 "Home" at bounding box center [63, 7] width 127 height 11
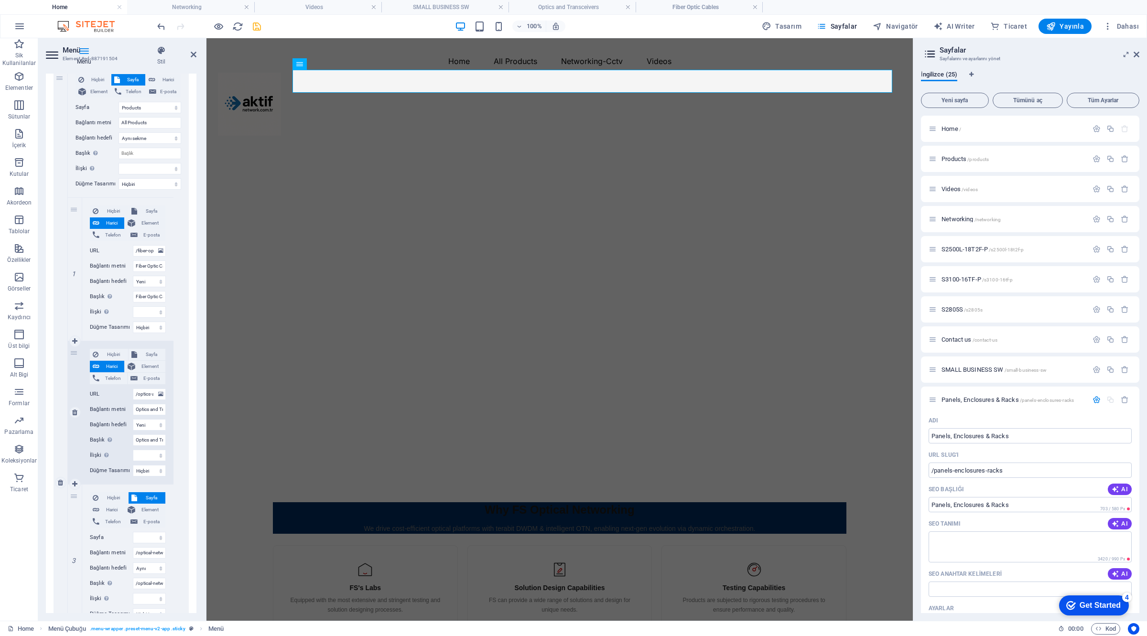
scroll to position [239, 0]
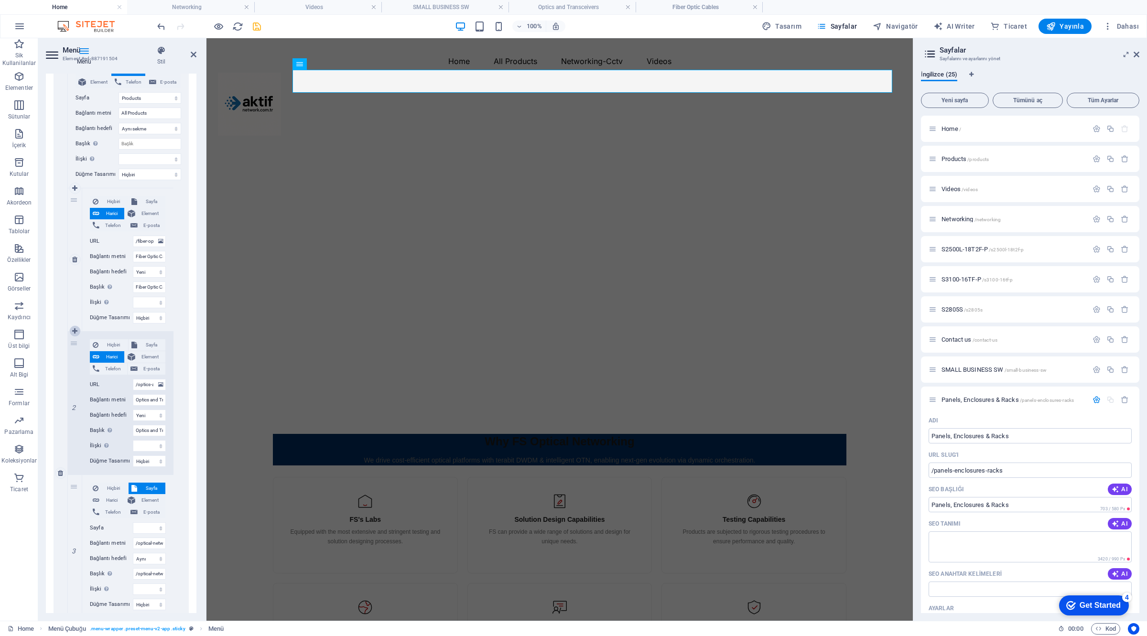
click at [76, 331] on icon at bounding box center [74, 331] width 5 height 7
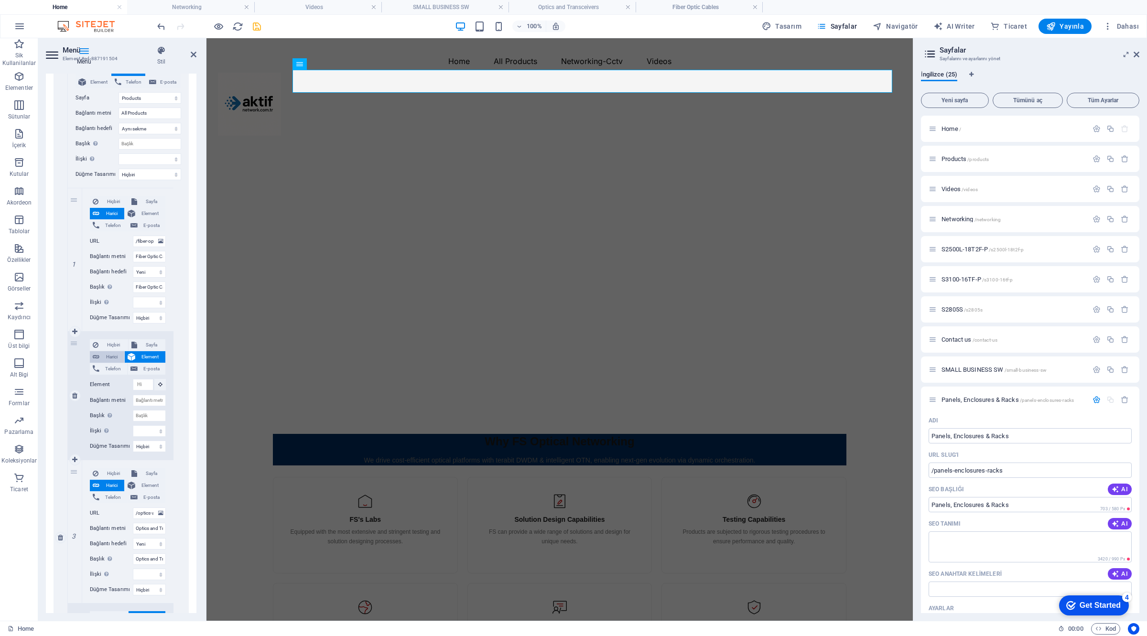
click at [109, 357] on span "Harici" at bounding box center [111, 356] width 19 height 11
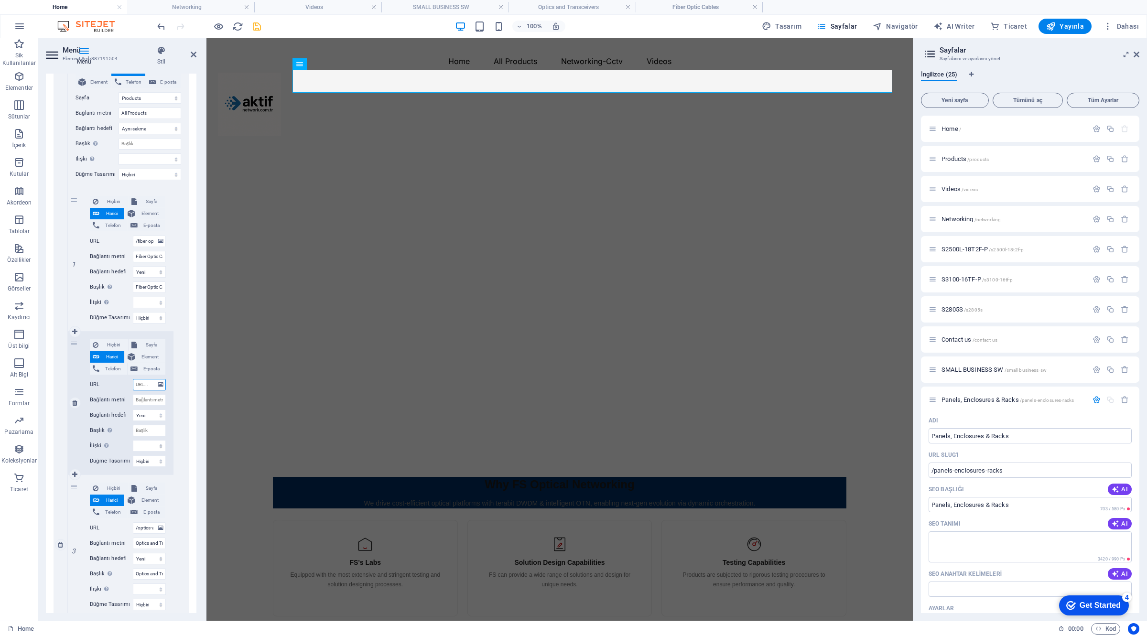
paste input "/panels-enclosures-racks"
click at [152, 345] on span "Sayfa" at bounding box center [151, 344] width 22 height 11
click at [143, 385] on select "Home Products Videos Networking S2500L-18T2F-P S3100-16TF-P S2805S Contact us S…" at bounding box center [149, 384] width 33 height 11
click at [133, 379] on select "Home Products Videos Networking S2500L-18T2F-P S3100-16TF-P S2805S Contact us S…" at bounding box center [149, 384] width 33 height 11
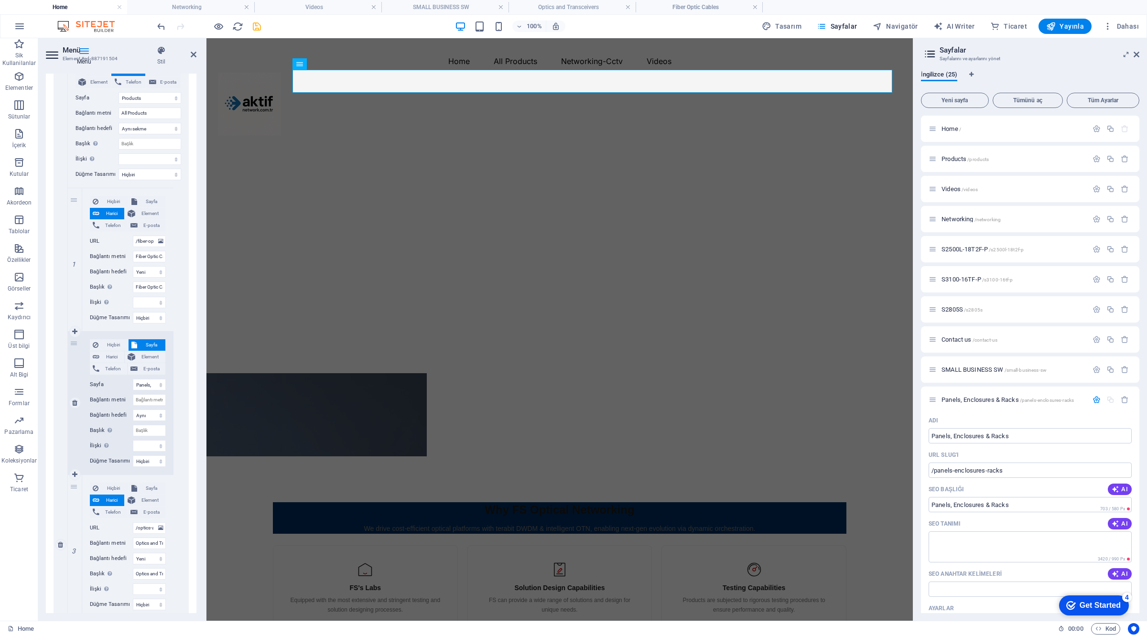
click at [151, 407] on div "Hiçbiri Sayfa Harici Element Telefon E-posta Sayfa Home Products Videos Network…" at bounding box center [128, 395] width 76 height 112
click at [151, 404] on input "Bağlantı metni" at bounding box center [149, 399] width 33 height 11
paste input "Panels, Enclosures & Racks"
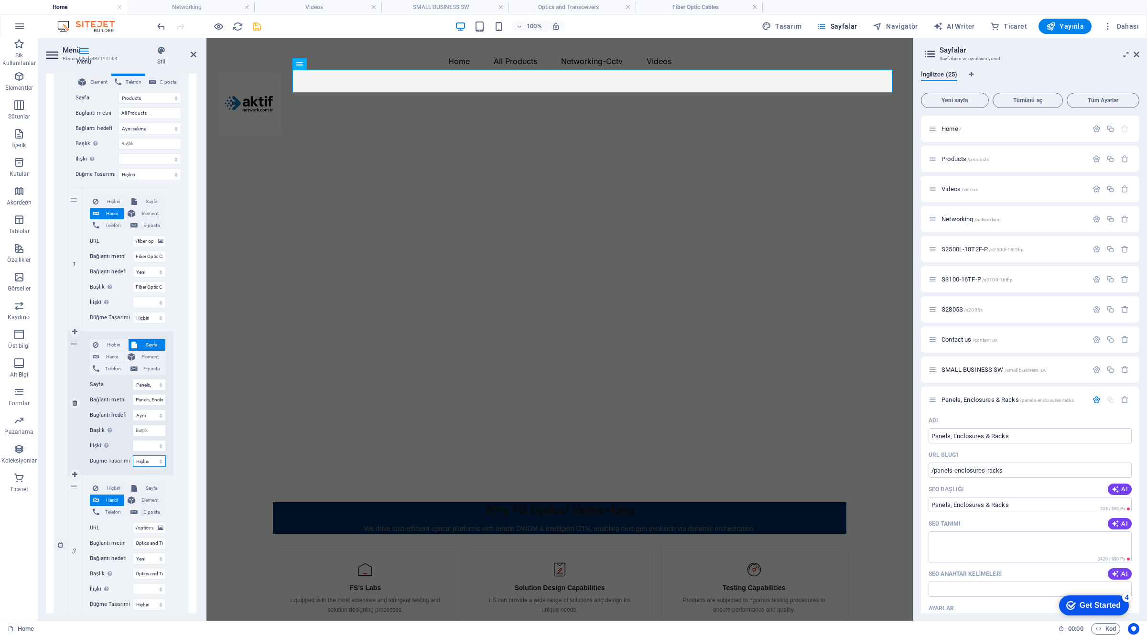
click at [153, 462] on select "Hiçbiri Varsayılan Birincil İkincil" at bounding box center [149, 460] width 33 height 11
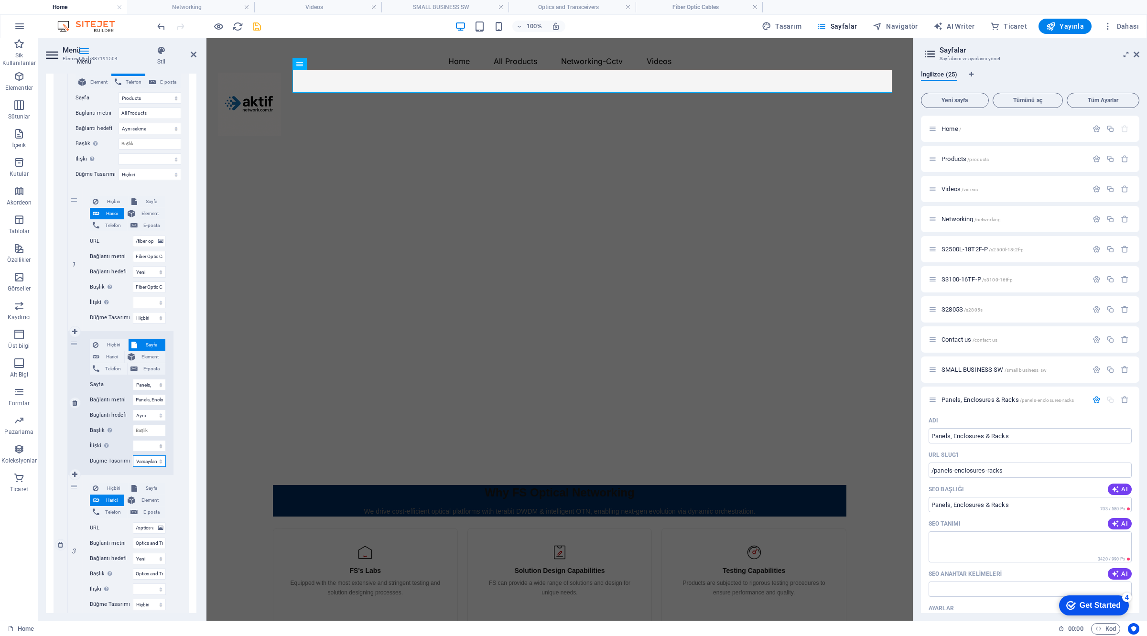
click at [133, 455] on select "Hiçbiri Varsayılan Birincil İkincil" at bounding box center [149, 460] width 33 height 11
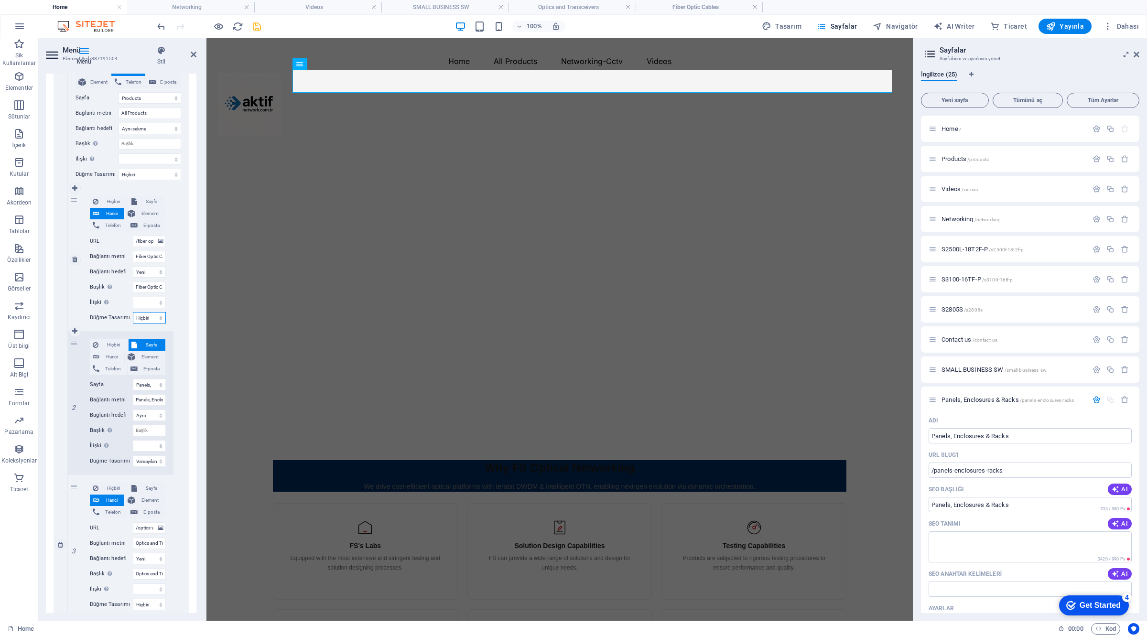
click at [152, 318] on select "Hiçbiri Varsayılan Birincil İkincil" at bounding box center [149, 317] width 33 height 11
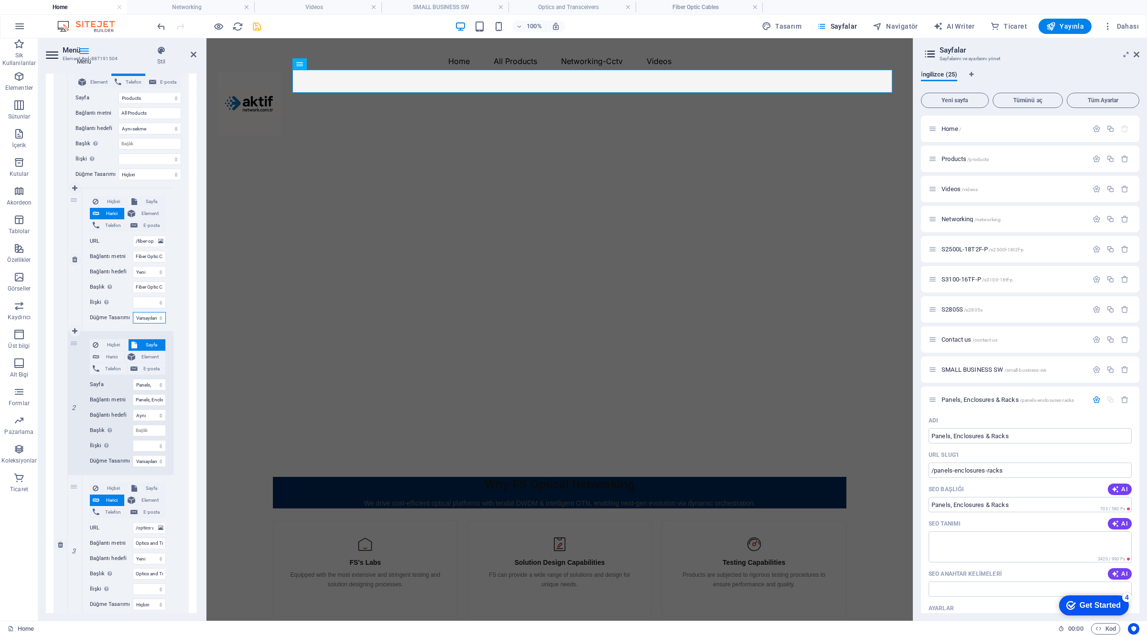
click at [133, 312] on select "Hiçbiri Varsayılan Birincil İkincil" at bounding box center [149, 317] width 33 height 11
click at [145, 175] on select "Hiçbiri Varsayılan Birincil İkincil" at bounding box center [150, 174] width 63 height 11
click at [119, 169] on select "Hiçbiri Varsayılan Birincil İkincil" at bounding box center [150, 174] width 63 height 11
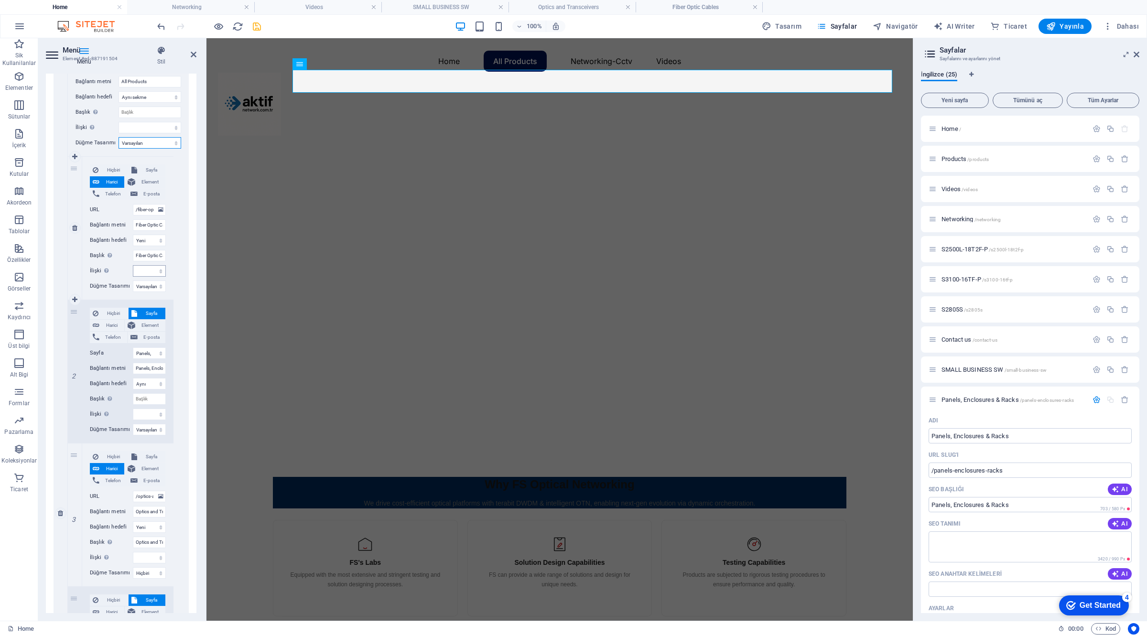
scroll to position [299, 0]
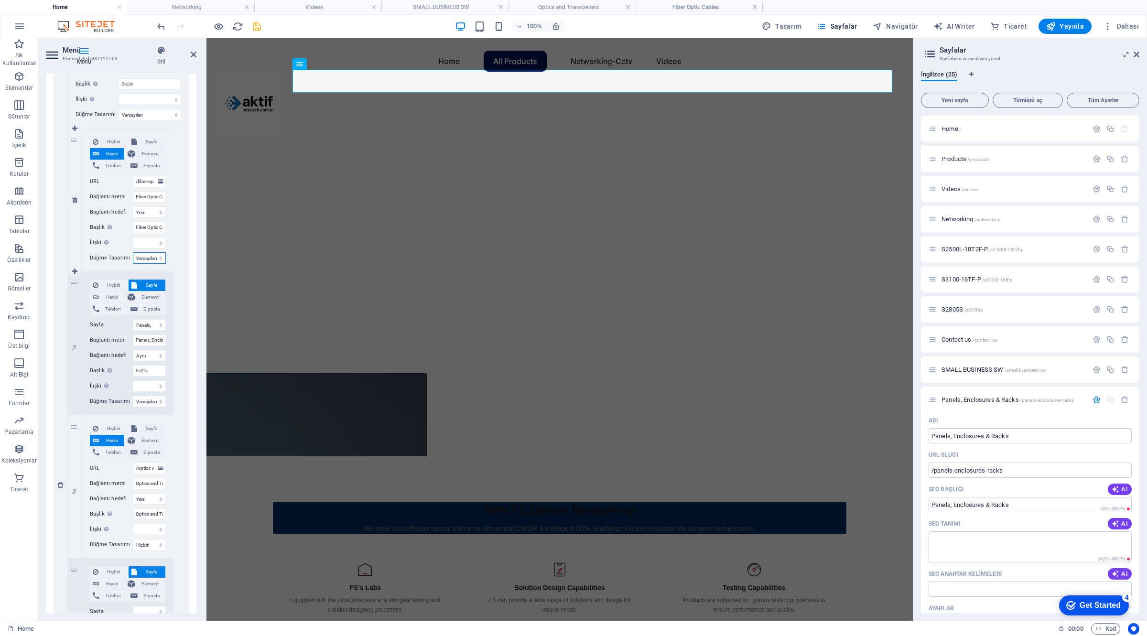
click at [157, 259] on select "Hiçbiri Varsayılan Birincil İkincil" at bounding box center [149, 257] width 33 height 11
click at [133, 252] on select "Hiçbiri Varsayılan Birincil İkincil" at bounding box center [149, 257] width 33 height 11
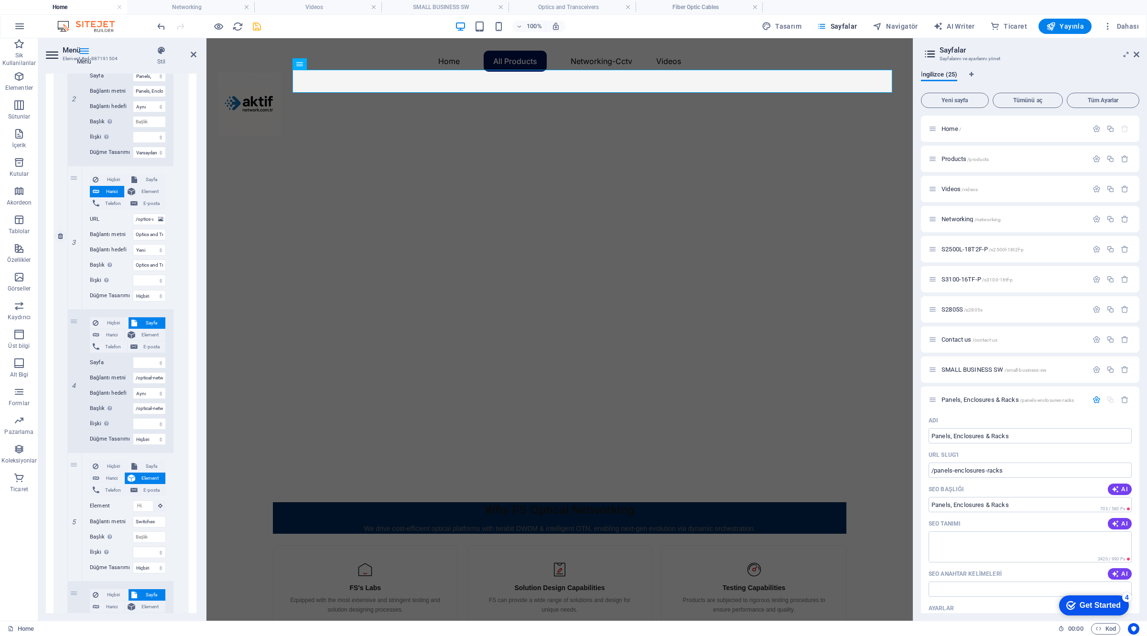
scroll to position [538, 0]
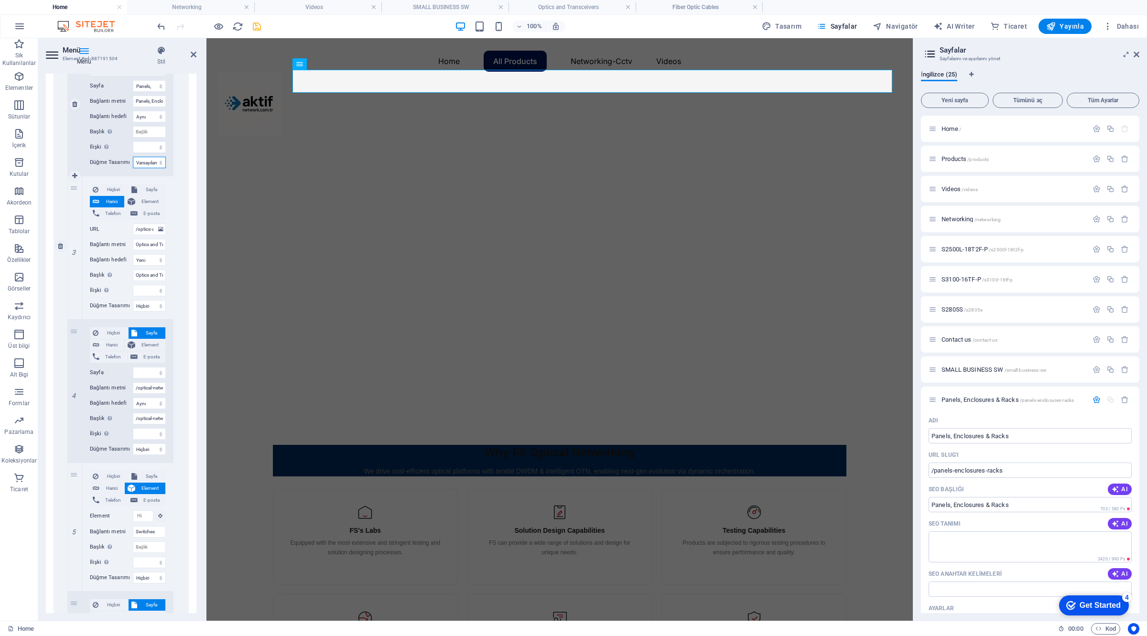
click at [149, 166] on select "Hiçbiri Varsayılan Birincil İkincil" at bounding box center [149, 162] width 33 height 11
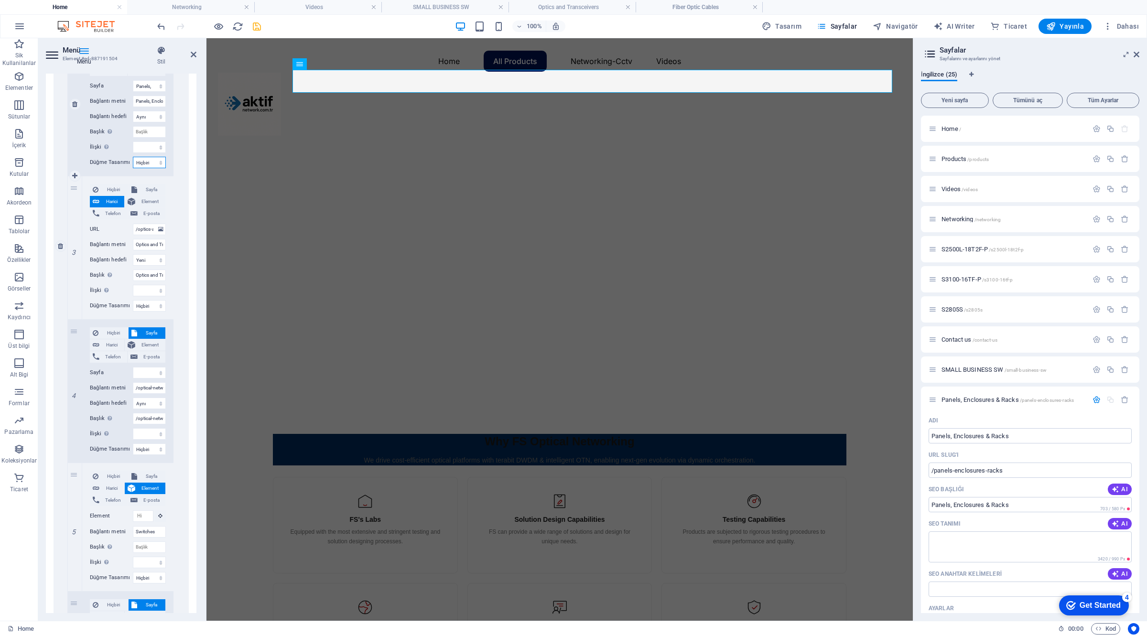
click at [133, 157] on select "Hiçbiri Varsayılan Birincil İkincil" at bounding box center [149, 162] width 33 height 11
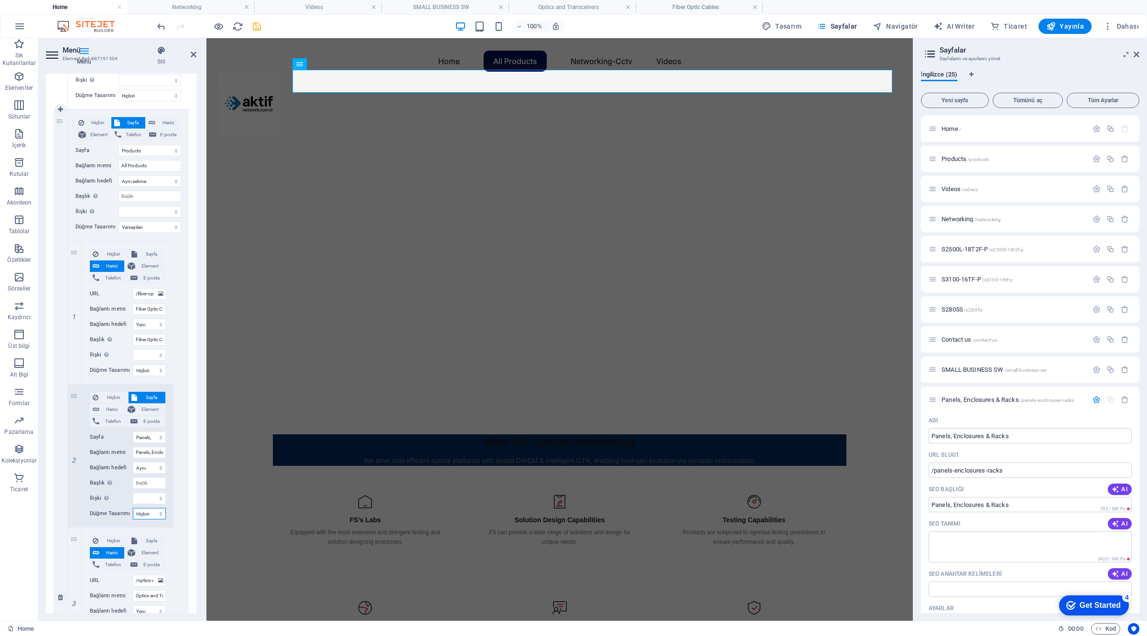
scroll to position [179, 0]
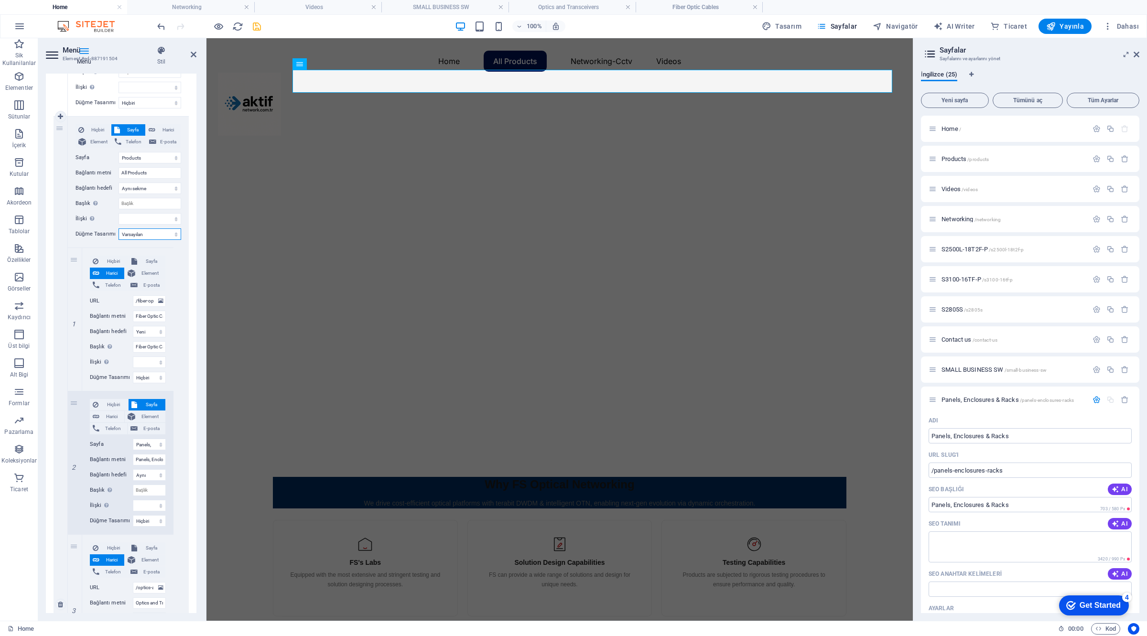
click at [159, 232] on select "Hiçbiri Varsayılan Birincil İkincil" at bounding box center [150, 233] width 63 height 11
click at [119, 228] on select "Hiçbiri Varsayılan Birincil İkincil" at bounding box center [150, 233] width 63 height 11
click at [260, 27] on icon "save" at bounding box center [256, 26] width 11 height 11
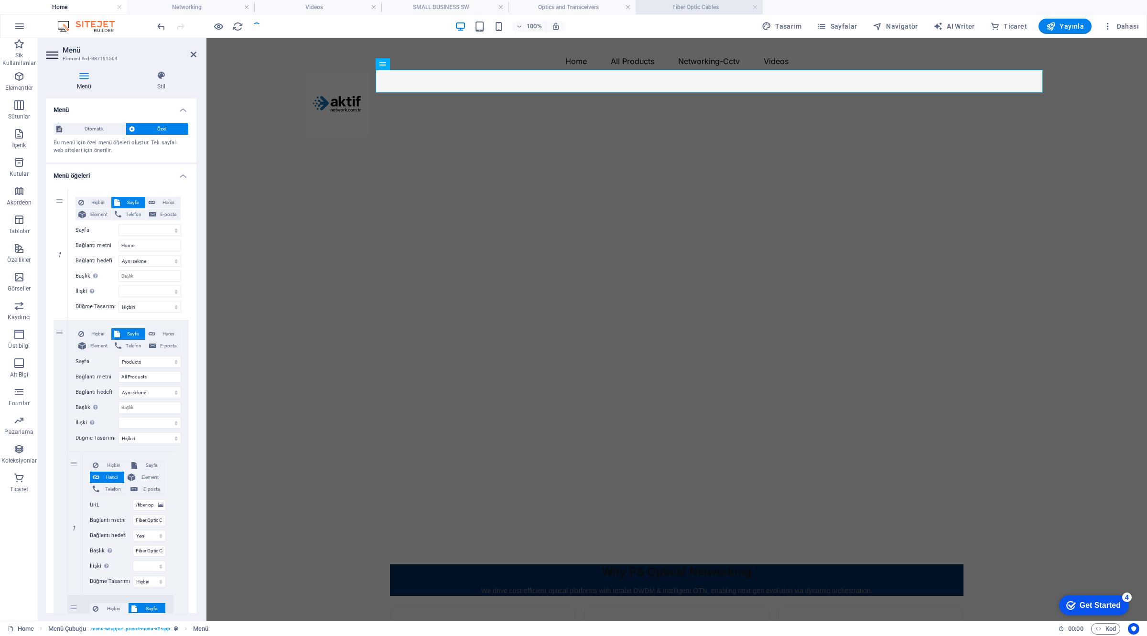
click at [707, 10] on h4 "Fiber Optic Cables" at bounding box center [699, 7] width 127 height 11
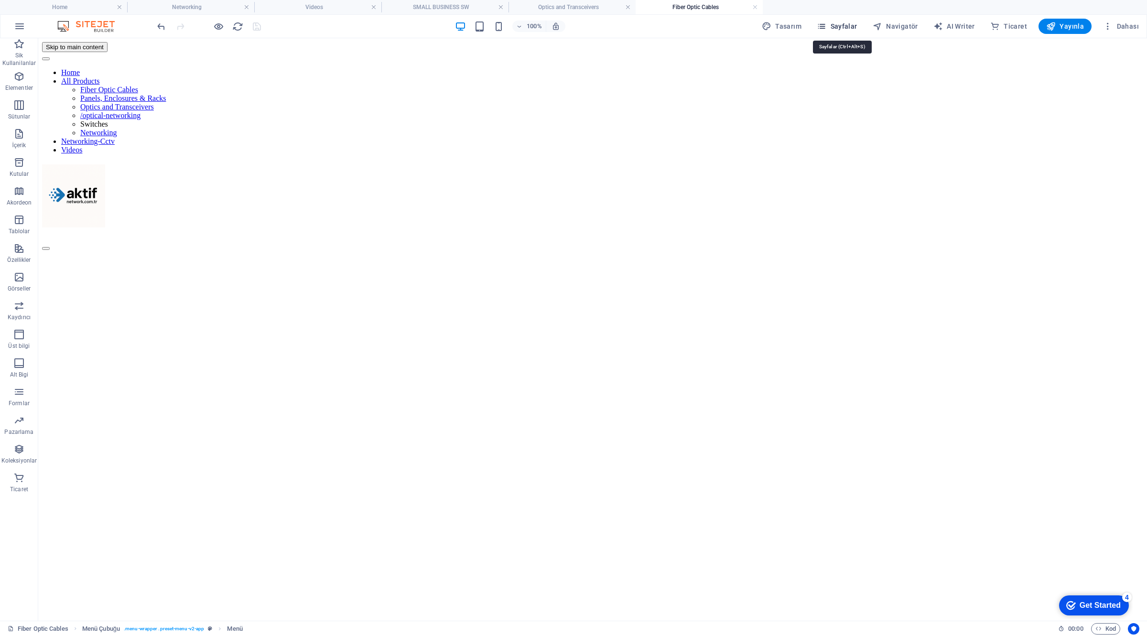
click at [849, 29] on span "Sayfalar" at bounding box center [837, 27] width 41 height 10
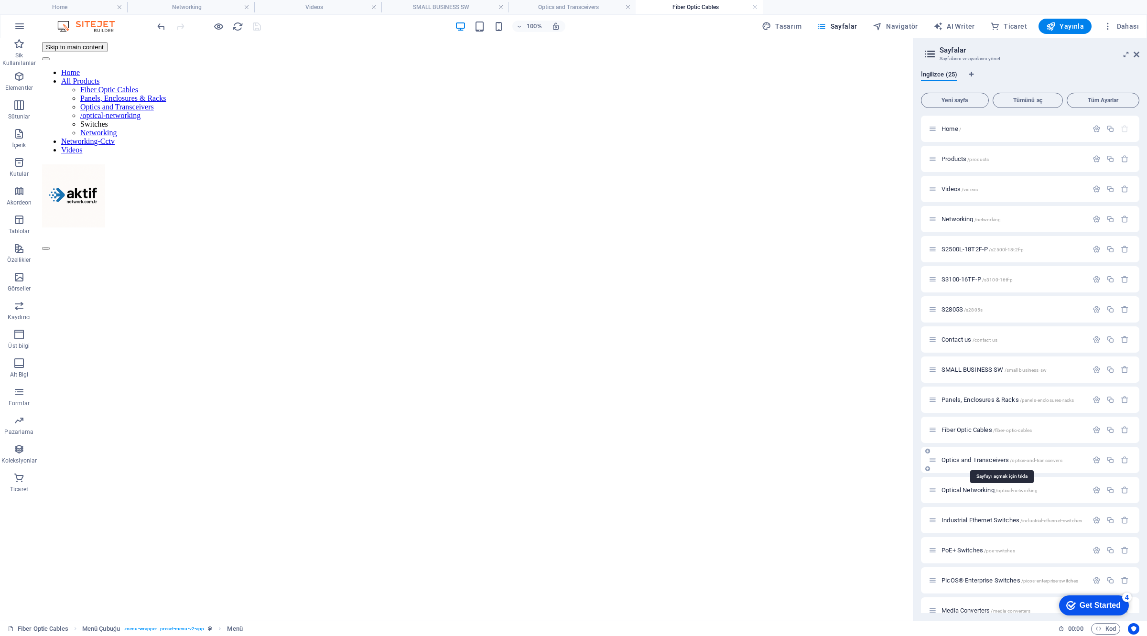
click at [980, 462] on span "Optics and Transceivers /optics-and-transceivers" at bounding box center [1002, 459] width 121 height 7
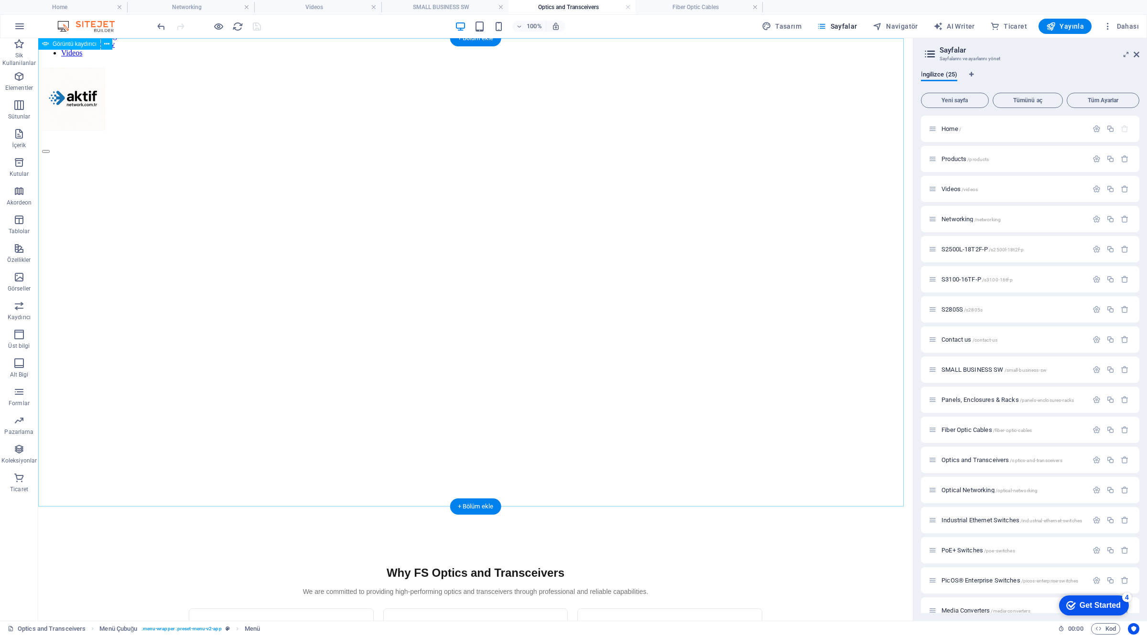
scroll to position [0, 0]
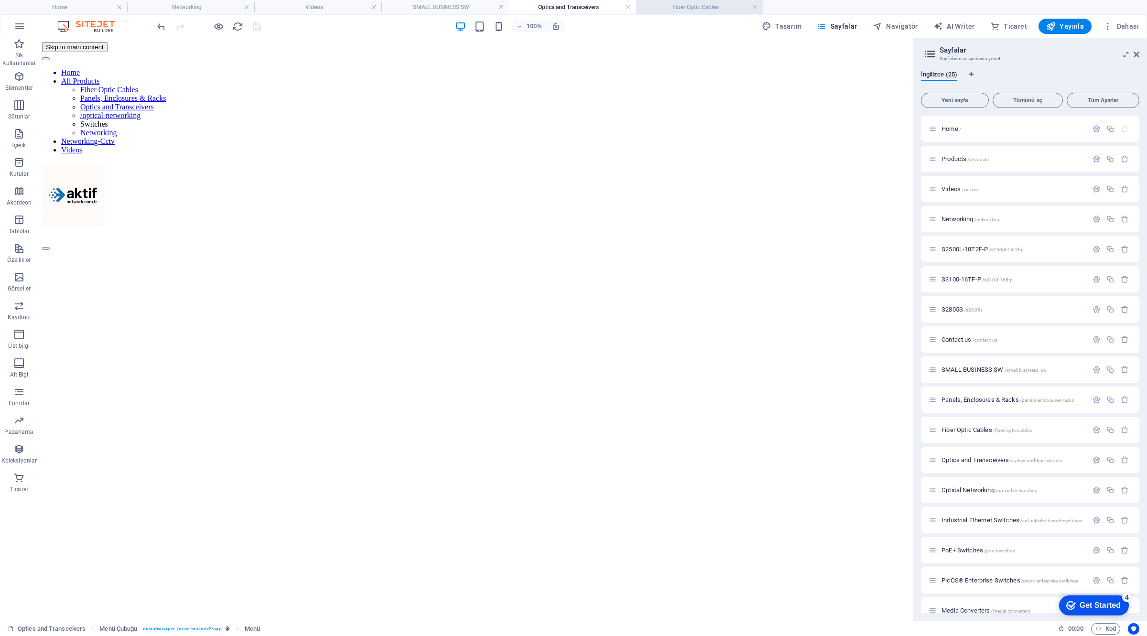
click at [692, 5] on h4 "Fiber Optic Cables" at bounding box center [699, 7] width 127 height 11
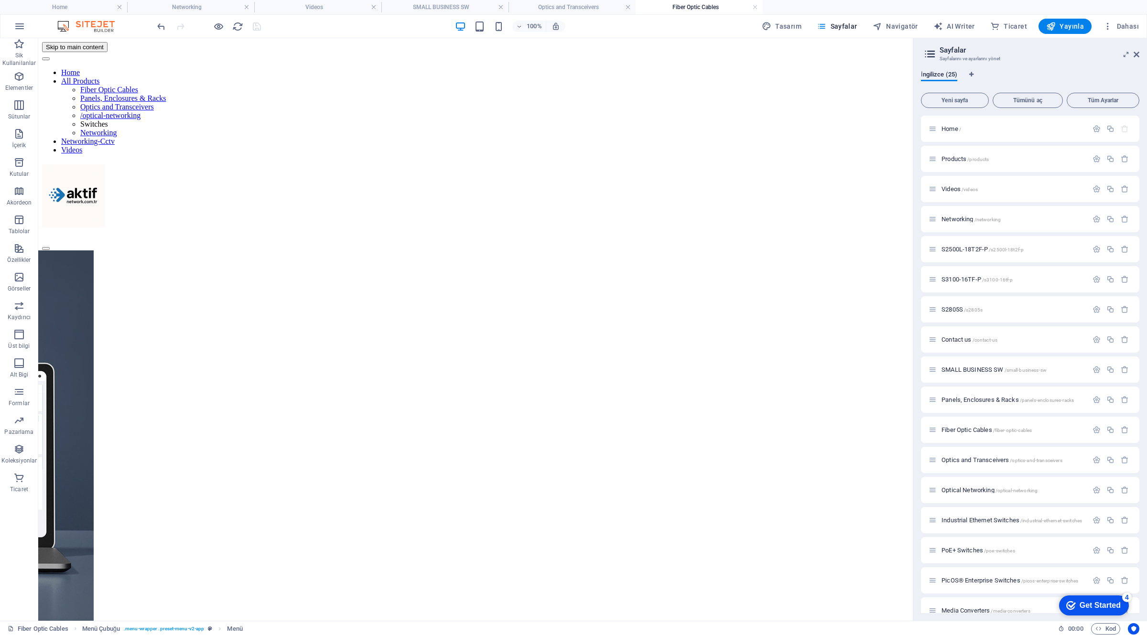
click at [754, 8] on link at bounding box center [755, 7] width 6 height 9
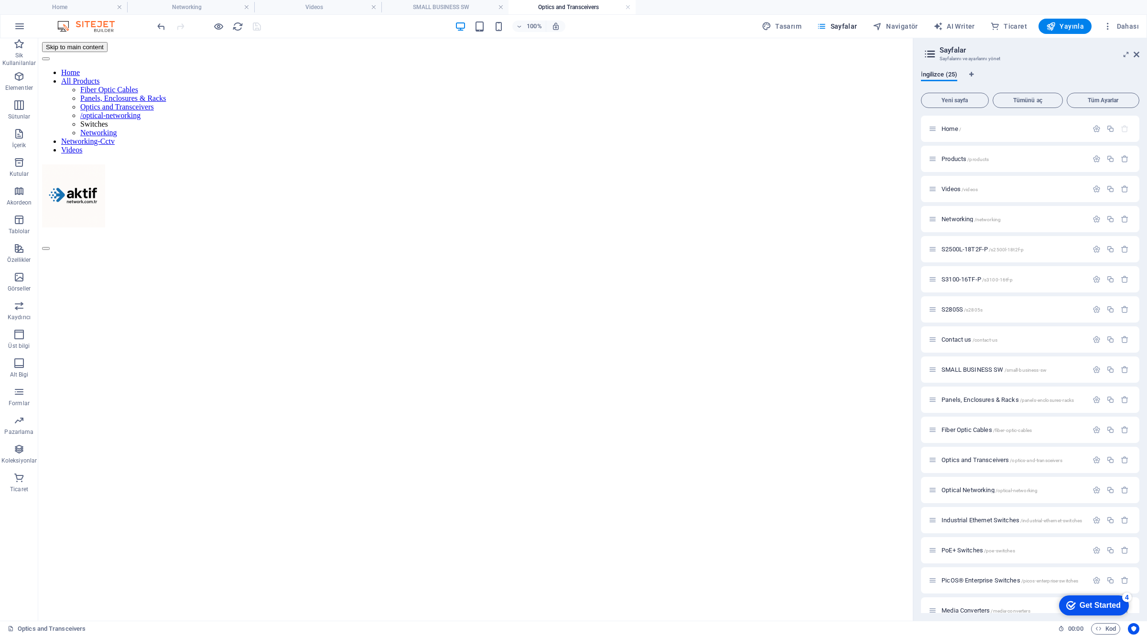
click at [631, 8] on h4 "Optics and Transceivers" at bounding box center [572, 7] width 127 height 11
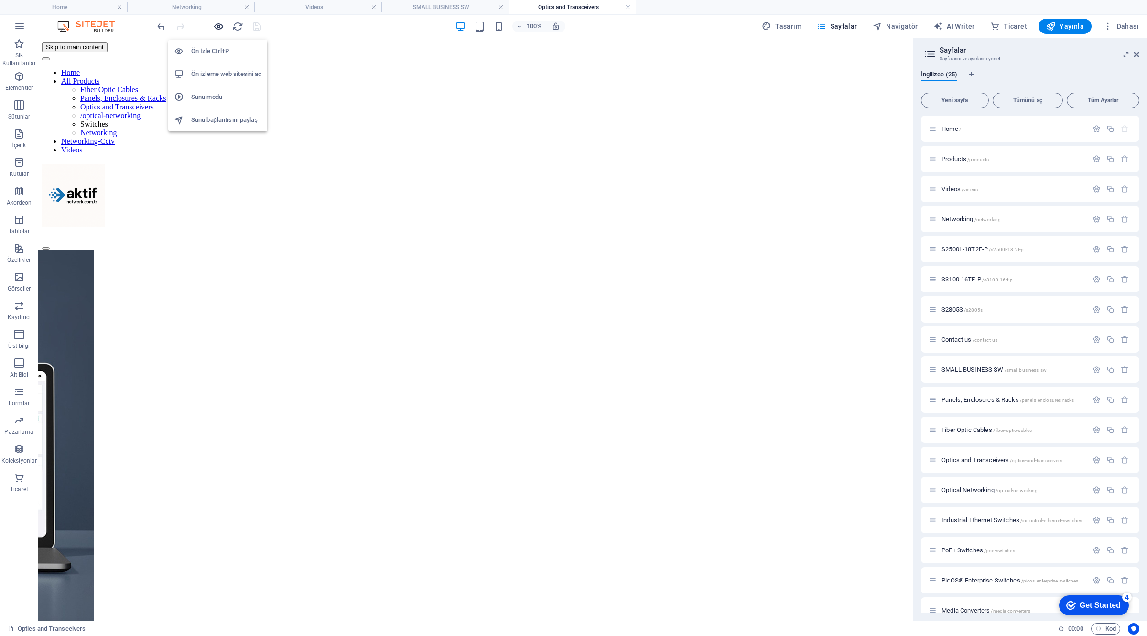
click at [214, 26] on icon "button" at bounding box center [218, 26] width 11 height 11
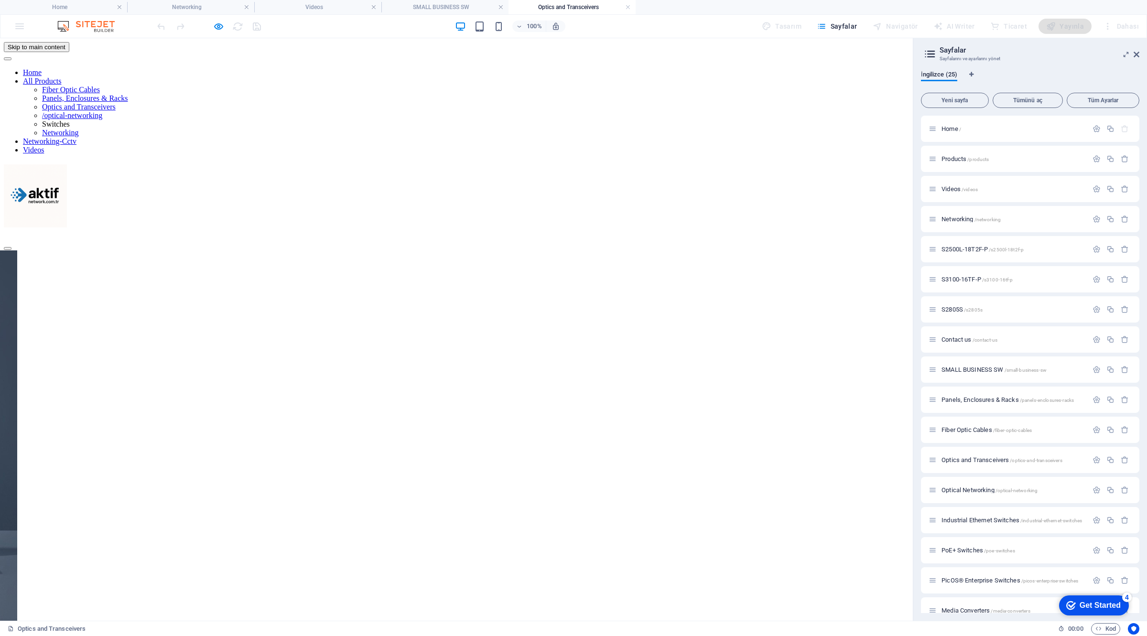
click at [61, 83] on link "All Products" at bounding box center [42, 81] width 38 height 8
click at [218, 27] on icon "button" at bounding box center [218, 26] width 11 height 11
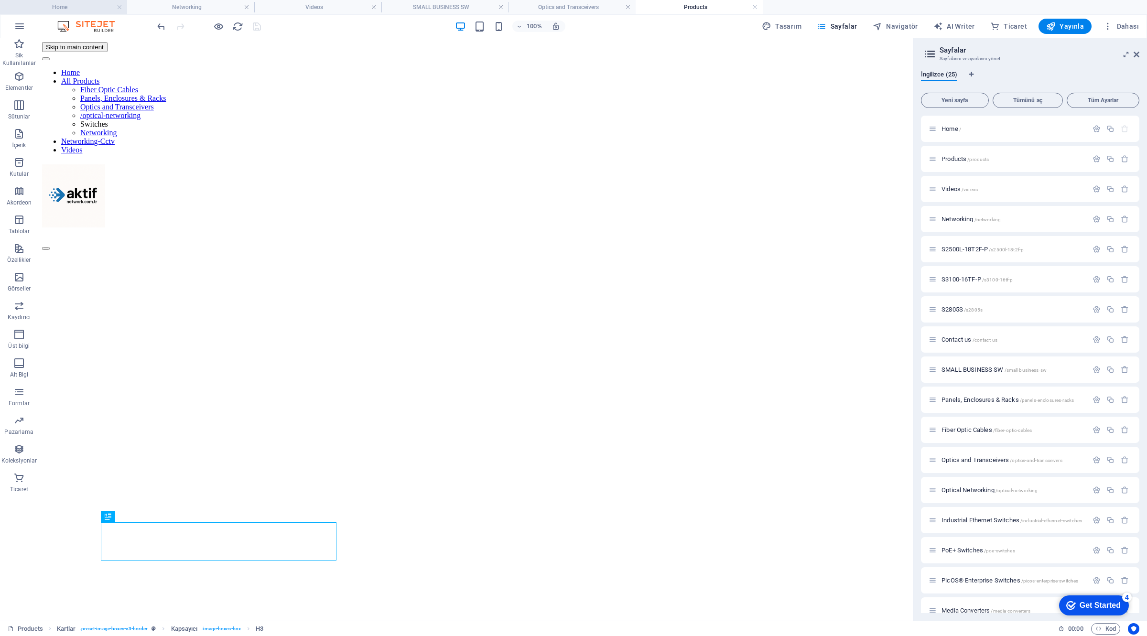
click at [86, 8] on h4 "Home" at bounding box center [63, 7] width 127 height 11
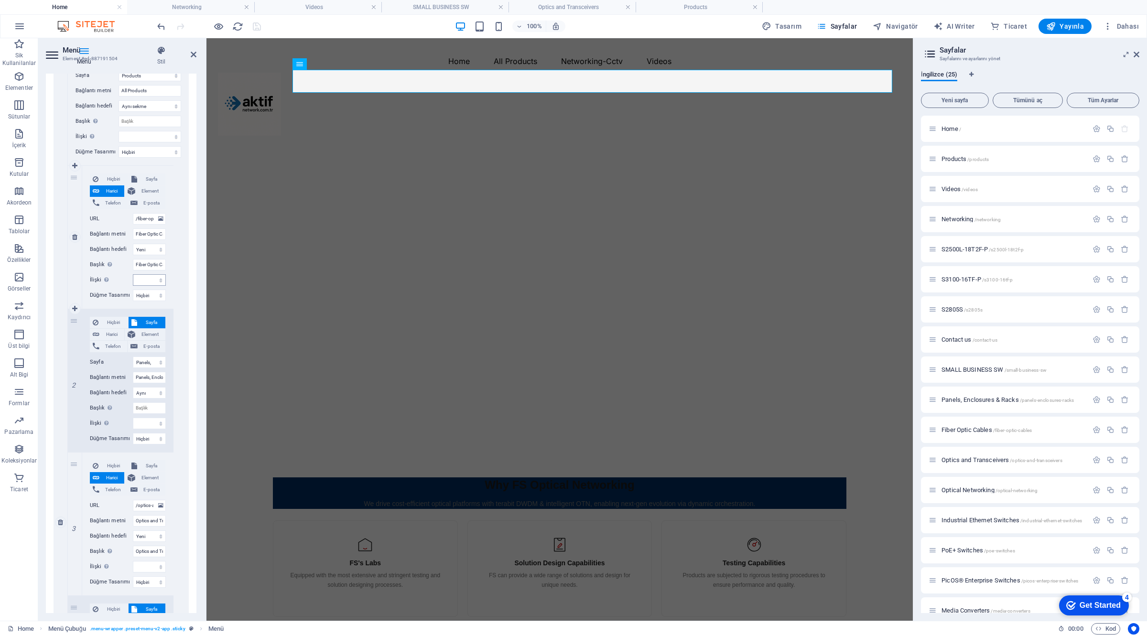
scroll to position [299, 0]
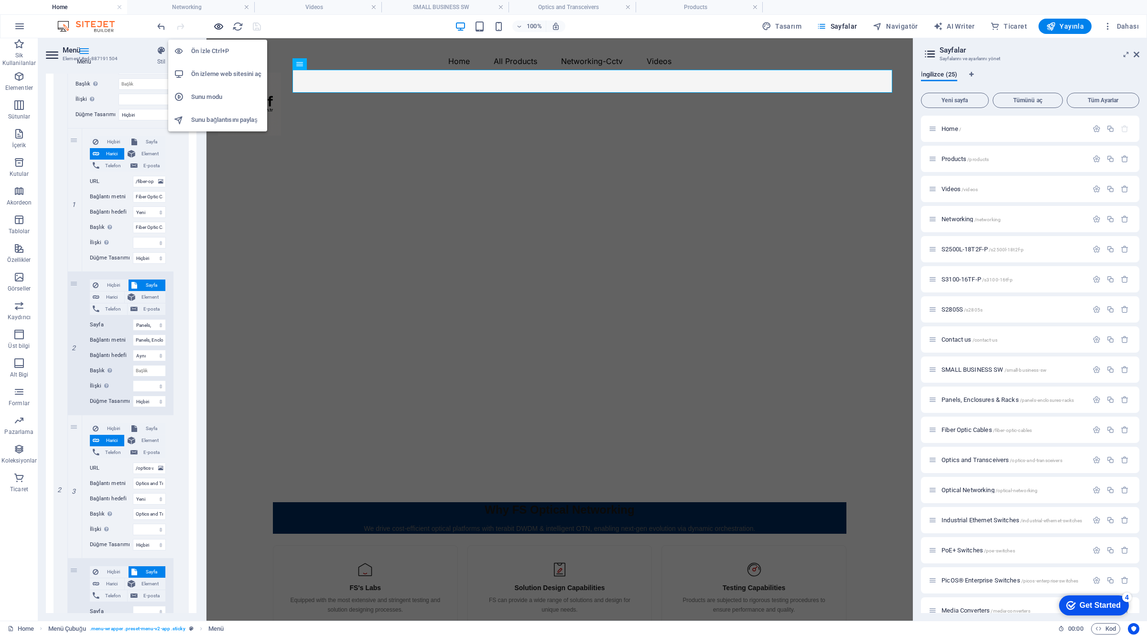
click at [219, 22] on icon "button" at bounding box center [218, 26] width 11 height 11
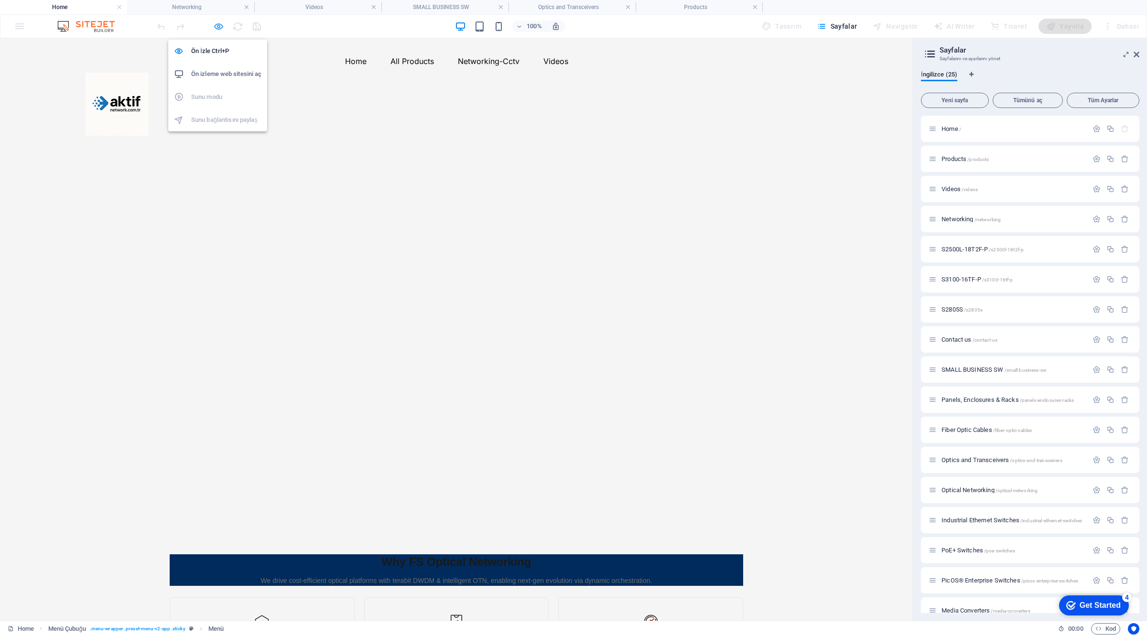
click at [218, 29] on icon "button" at bounding box center [218, 26] width 11 height 11
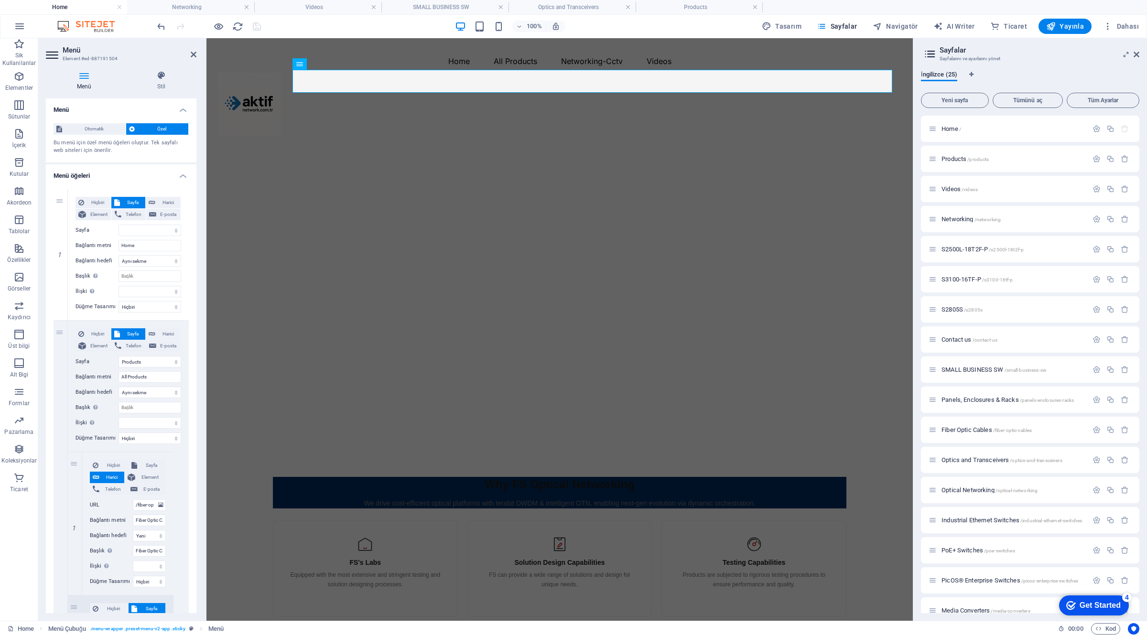
click at [287, 27] on div "100% Tasarım [PERSON_NAME] AI Writer Ticaret Yayınla Dahası" at bounding box center [648, 26] width 987 height 15
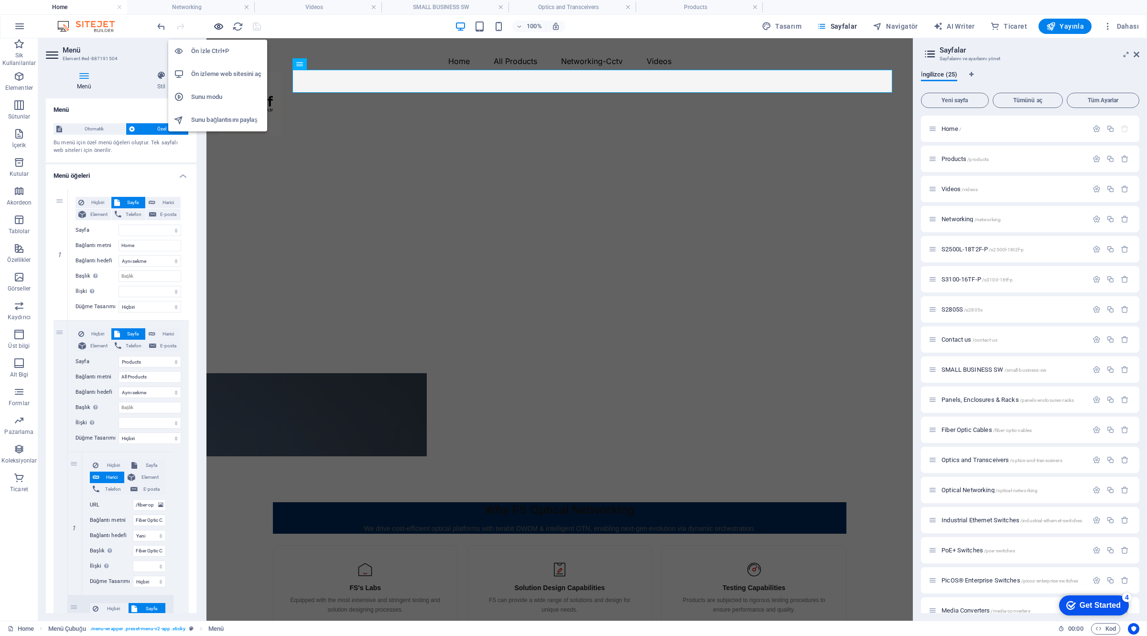
click at [220, 26] on icon "button" at bounding box center [218, 26] width 11 height 11
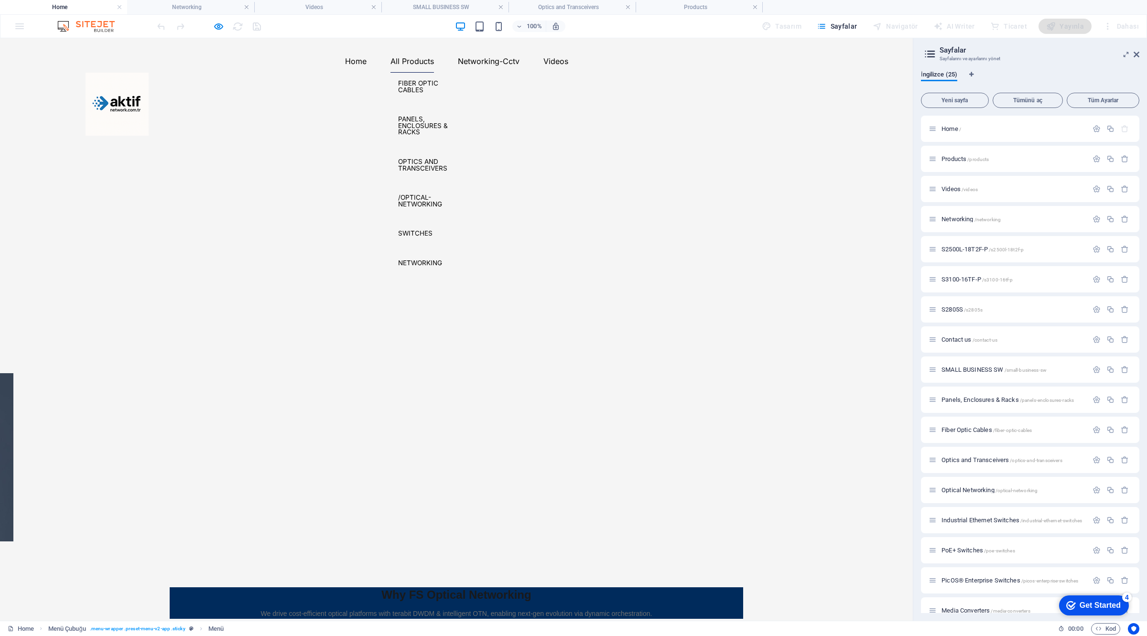
click at [434, 73] on link "All Products" at bounding box center [411, 61] width 43 height 23
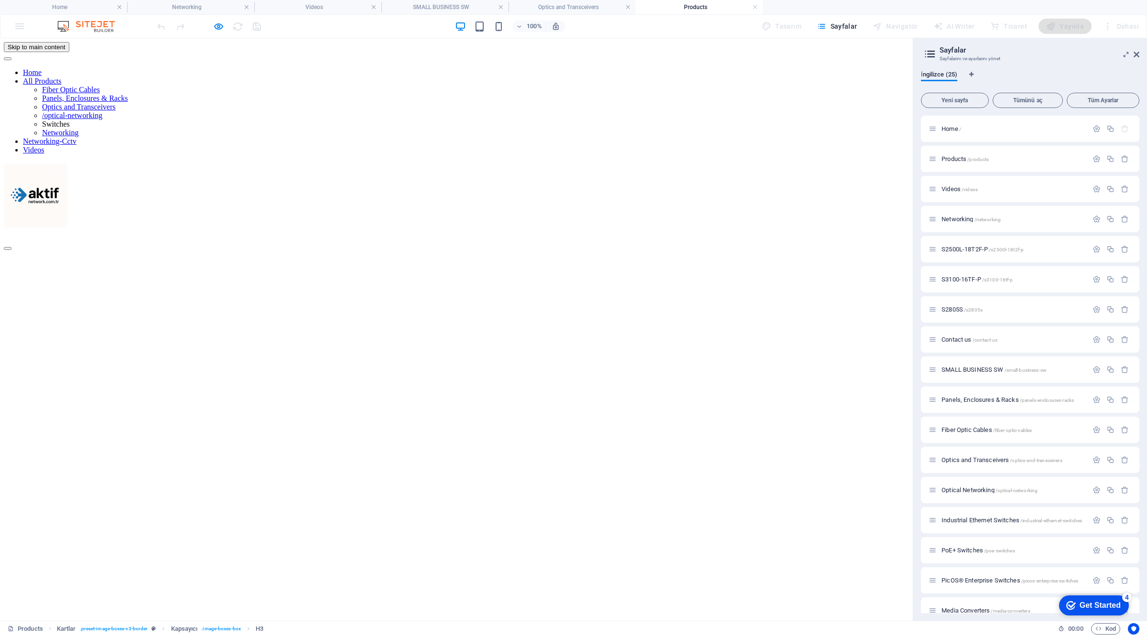
click at [102, 119] on link "/optical-networking" at bounding box center [72, 115] width 60 height 8
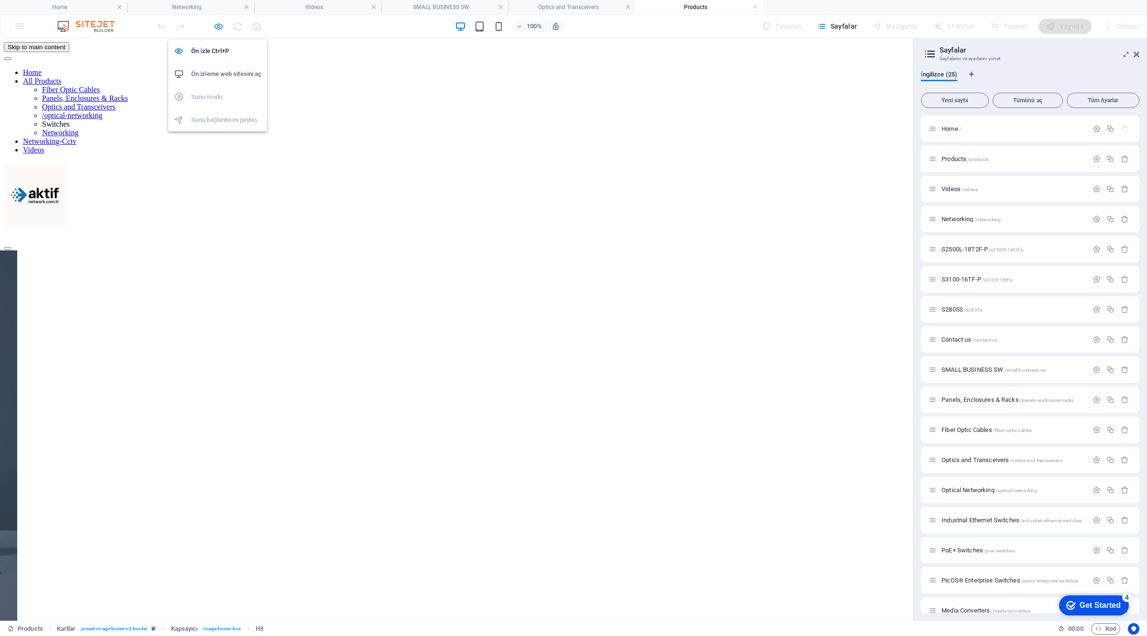
click at [222, 27] on icon "button" at bounding box center [218, 26] width 11 height 11
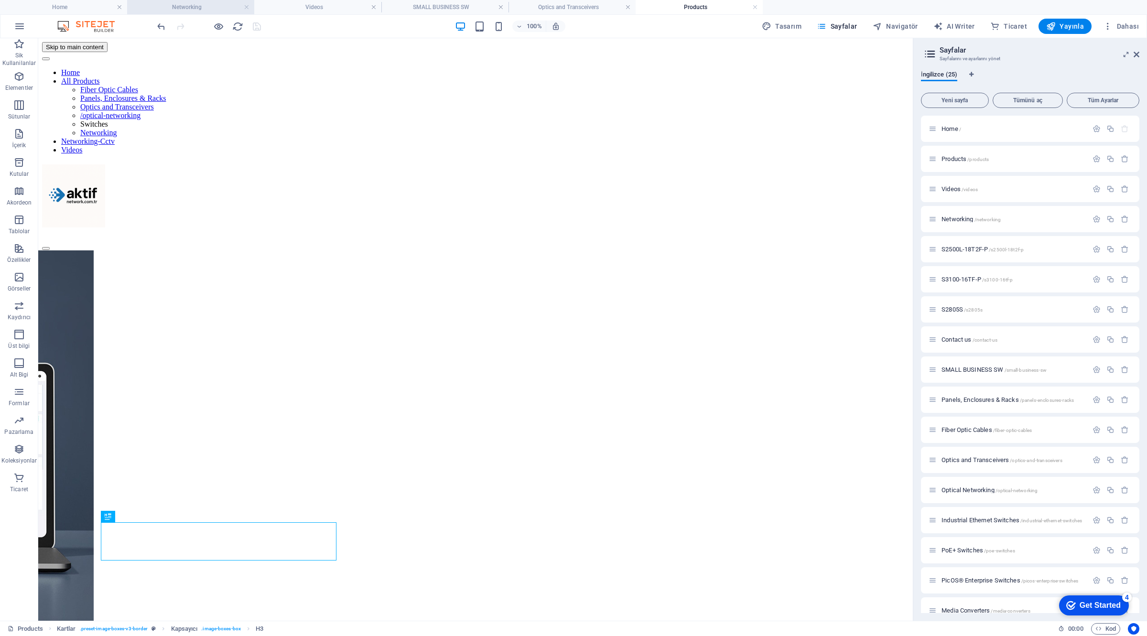
click at [215, 5] on h4 "Networking" at bounding box center [190, 7] width 127 height 11
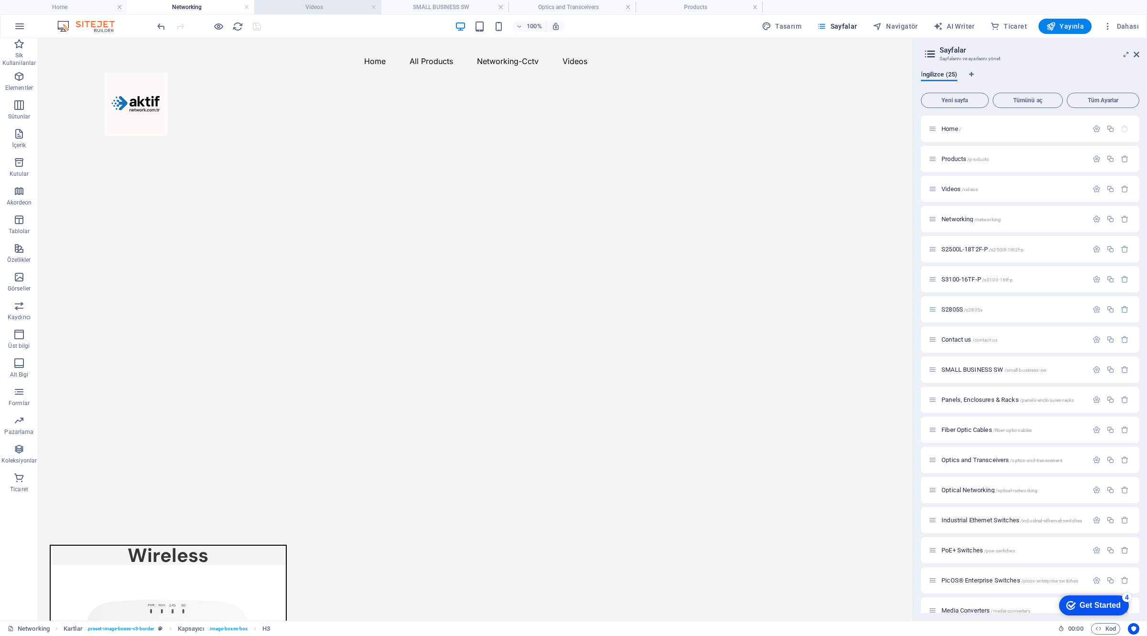
click at [313, 4] on h4 "Videos" at bounding box center [317, 7] width 127 height 11
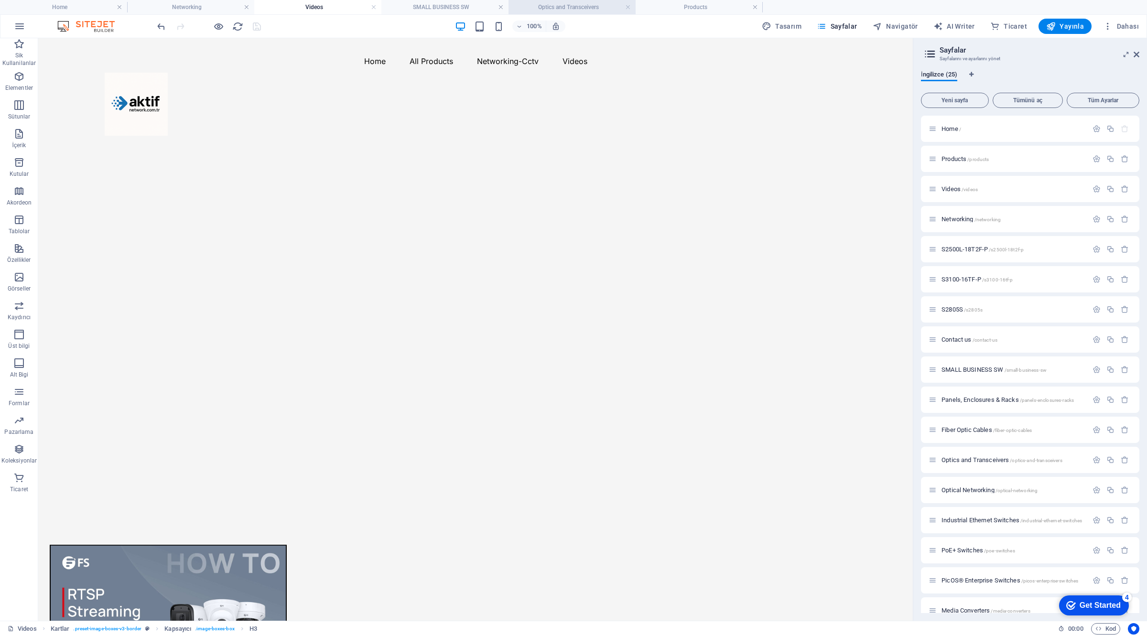
click at [582, 9] on h4 "Optics and Transceivers" at bounding box center [572, 7] width 127 height 11
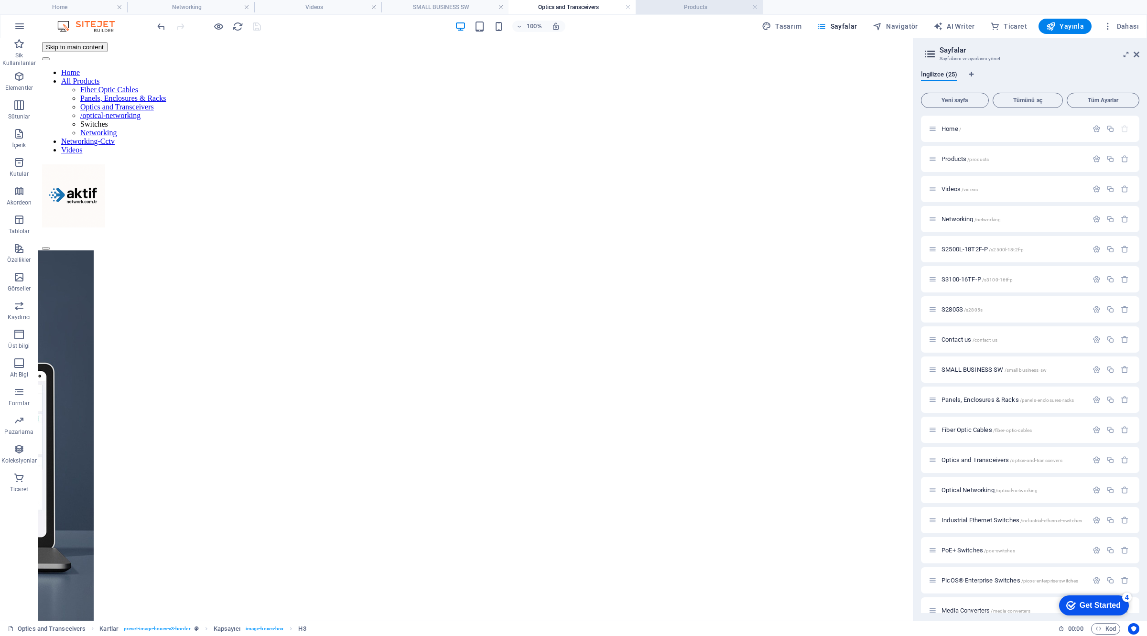
click at [689, 8] on h4 "Products" at bounding box center [699, 7] width 127 height 11
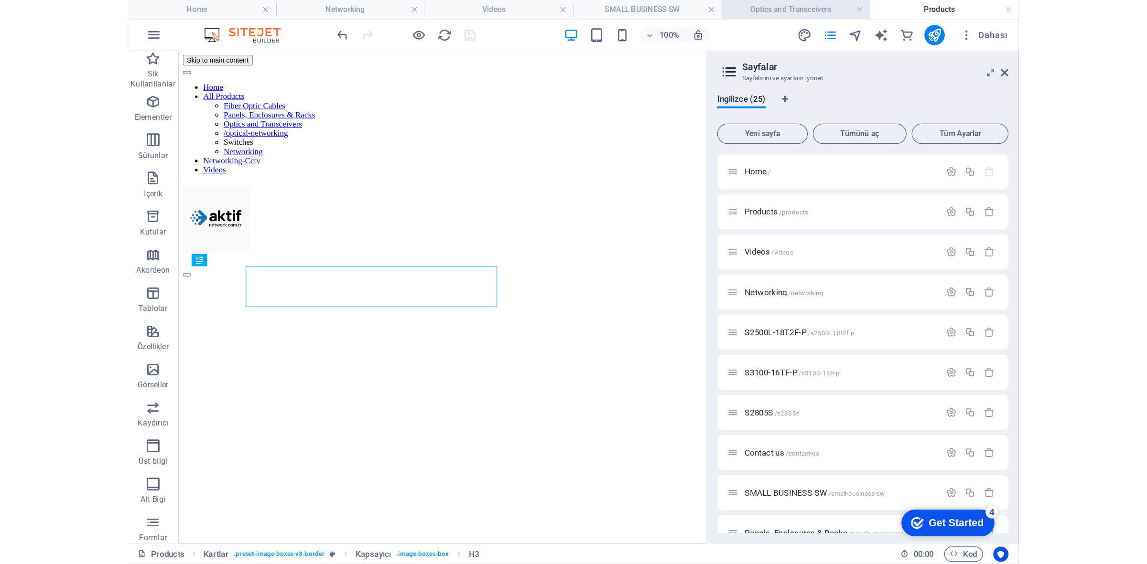
scroll to position [282, 0]
